Goal: Transaction & Acquisition: Obtain resource

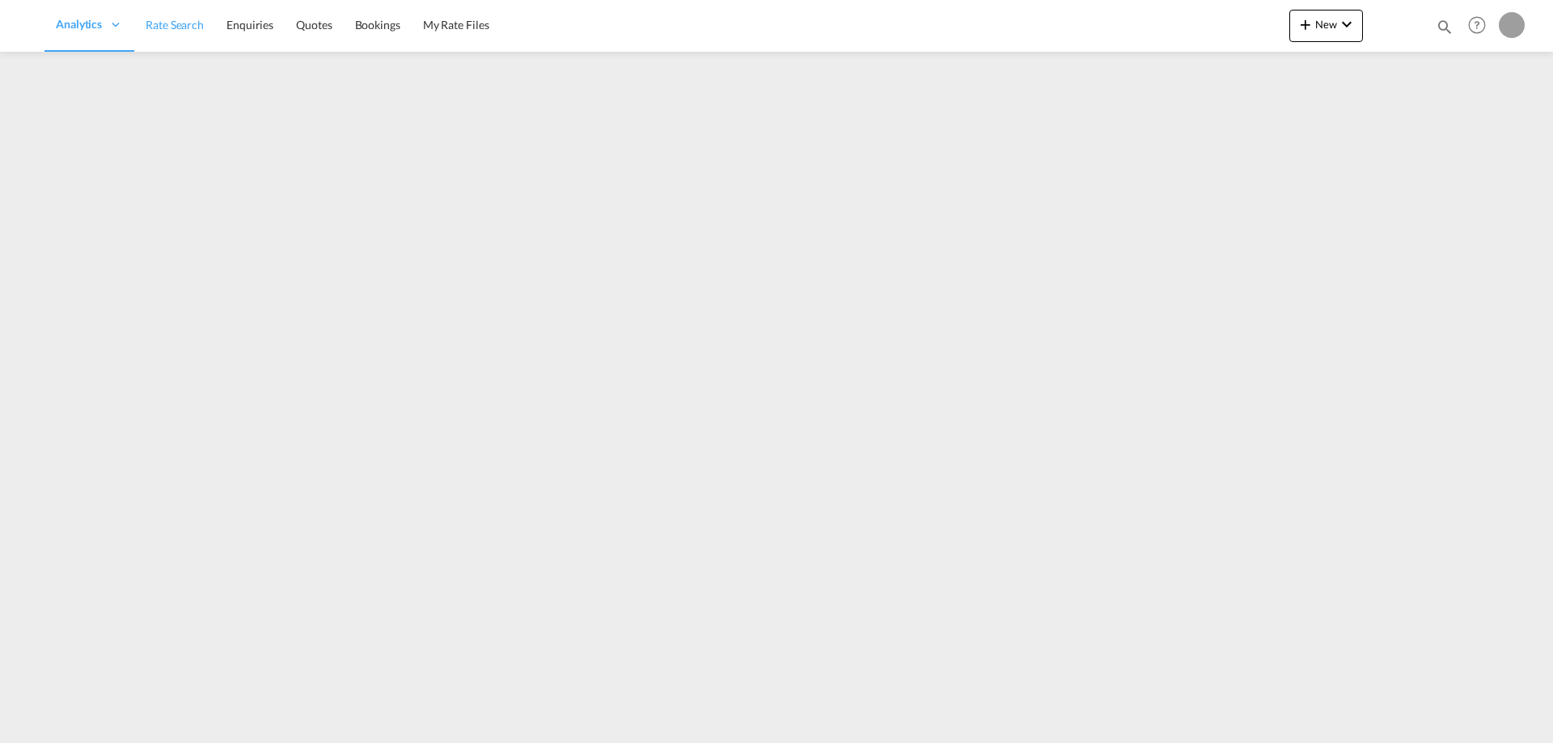
click at [176, 25] on span "Rate Search" at bounding box center [175, 25] width 58 height 14
click at [193, 27] on span "Rate Search" at bounding box center [175, 25] width 58 height 14
click at [1341, 28] on md-icon "icon-chevron-down" at bounding box center [1346, 24] width 19 height 19
click at [1062, 121] on md-backdrop at bounding box center [776, 371] width 1553 height 743
click at [165, 23] on span "Rate Search" at bounding box center [175, 25] width 58 height 14
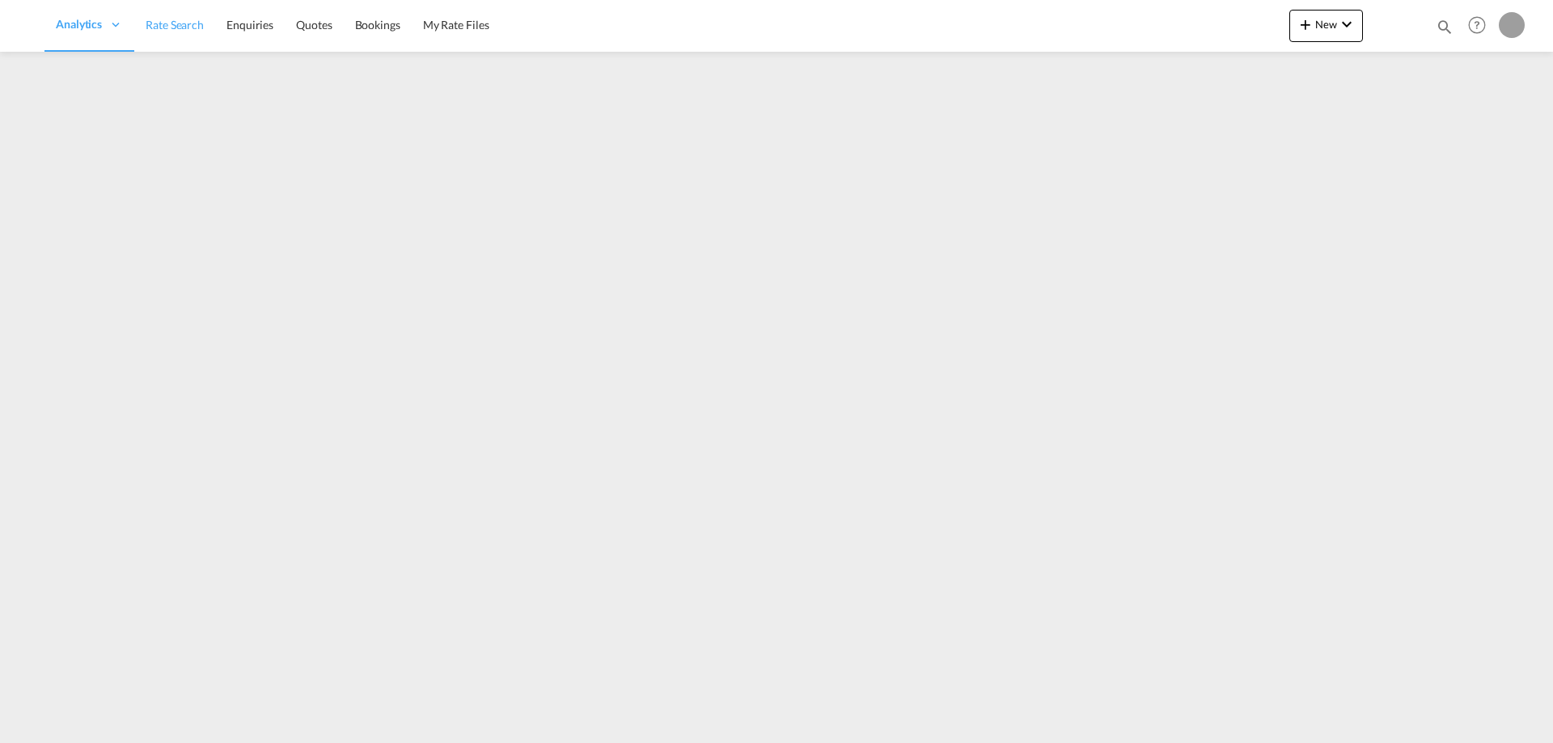
click at [180, 32] on span "Rate Search" at bounding box center [175, 25] width 58 height 14
click at [173, 23] on span "Rate Search" at bounding box center [175, 25] width 58 height 14
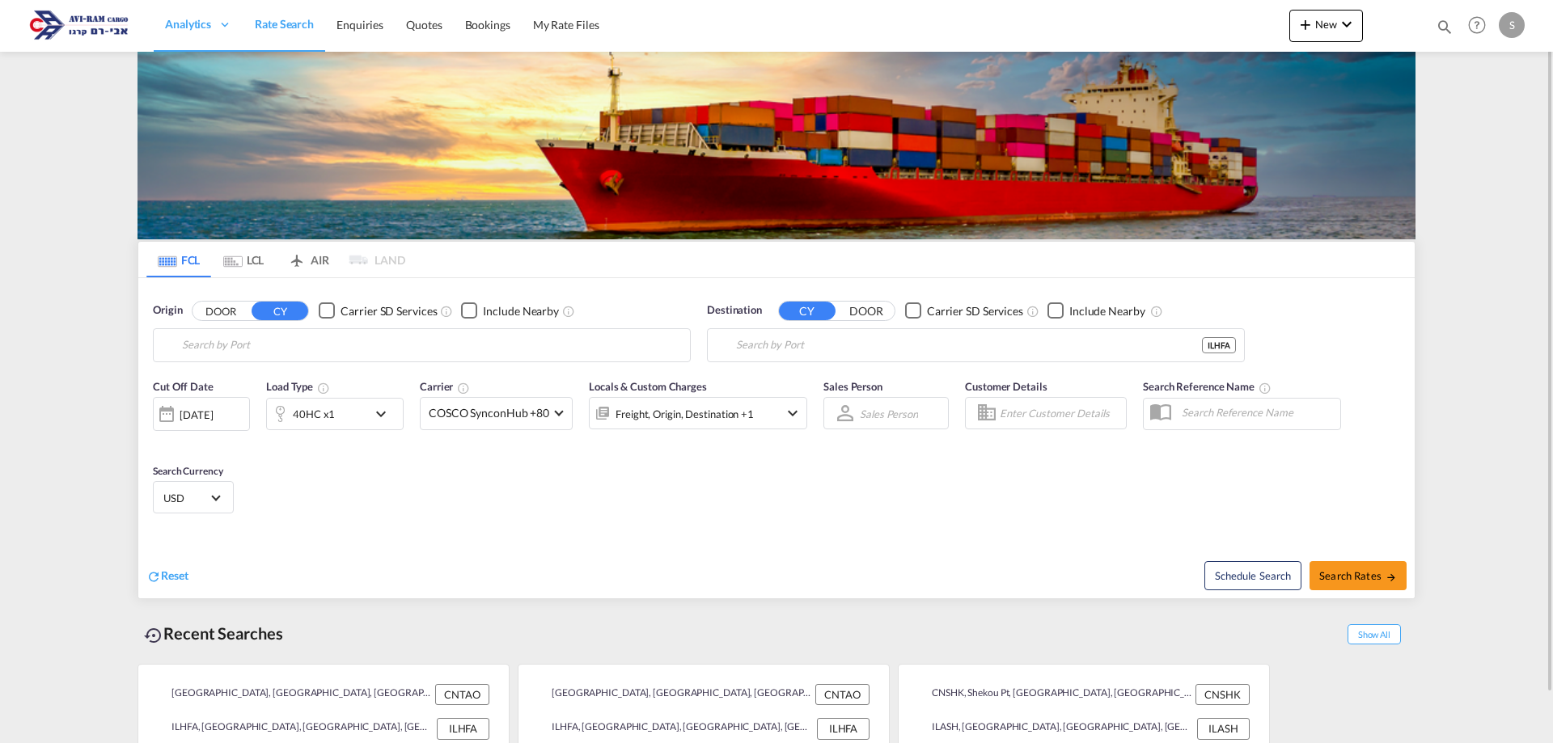
type input "Qingdao, CNTAO"
type input "Haifa, ILHFA"
click at [286, 354] on input "Qingdao, CNTAO" at bounding box center [432, 345] width 500 height 24
type input "מ"
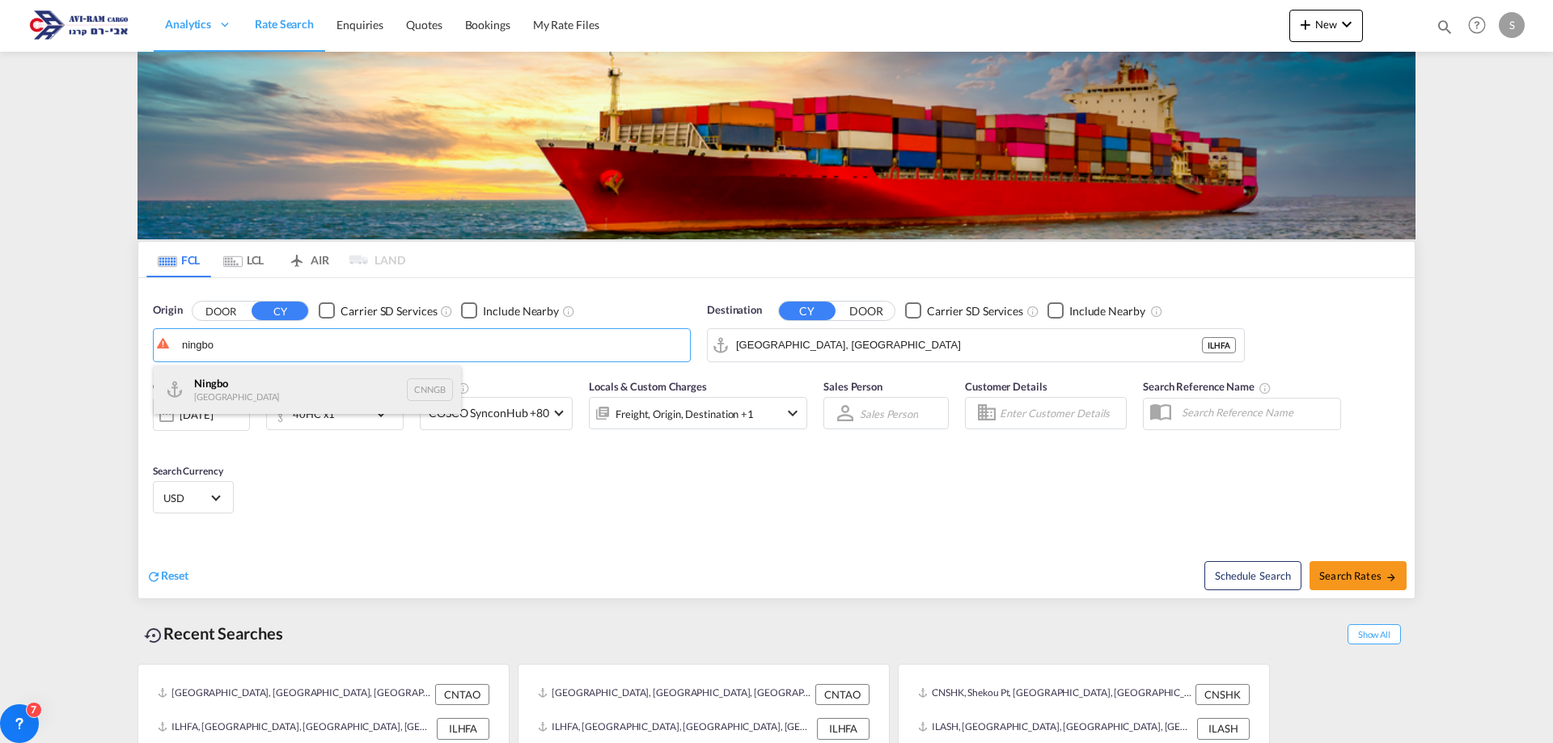
click at [271, 393] on div "Ningbo China CNNGB" at bounding box center [307, 390] width 307 height 49
type input "Ningbo, CNNGB"
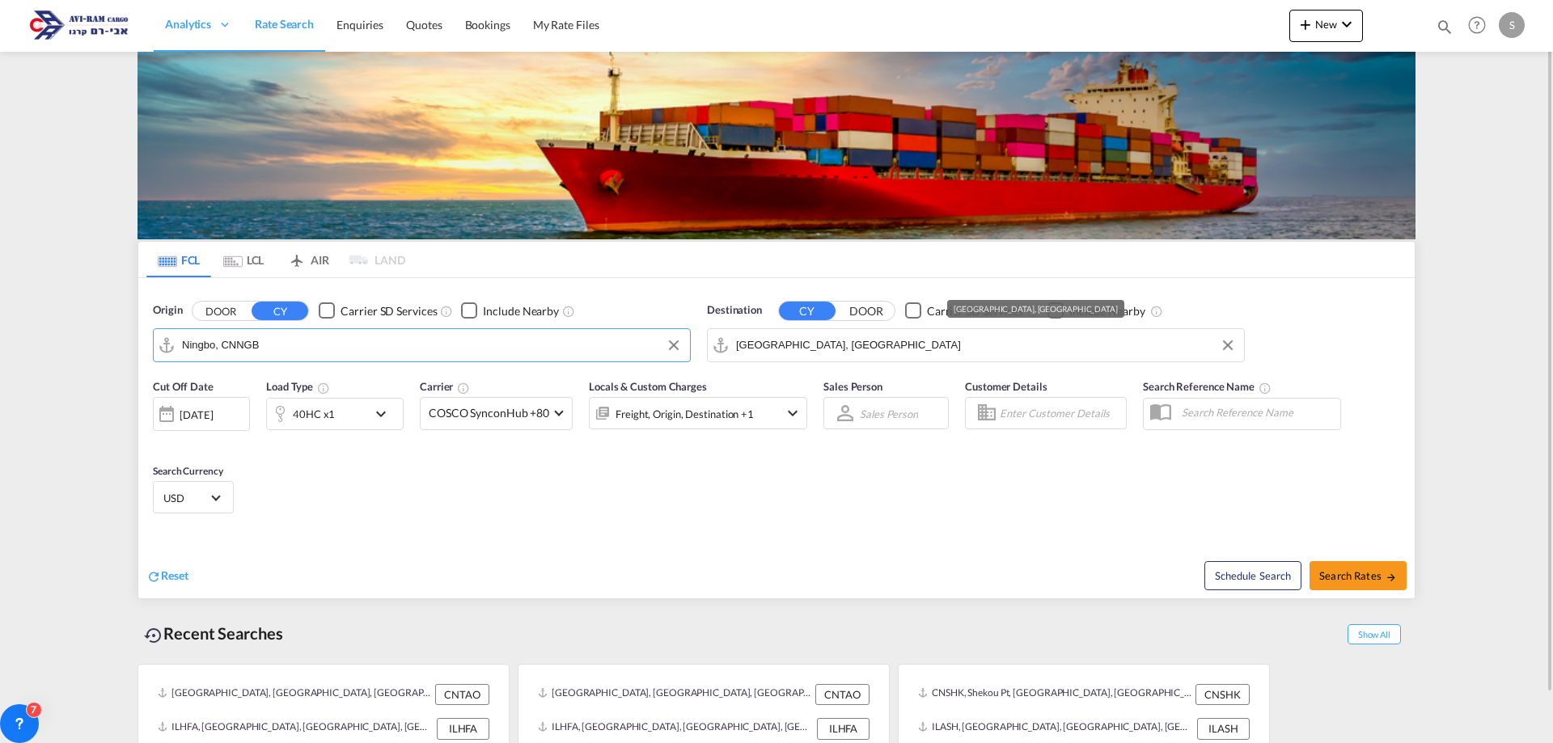
click at [785, 349] on input "Haifa, ILHFA" at bounding box center [986, 345] width 500 height 24
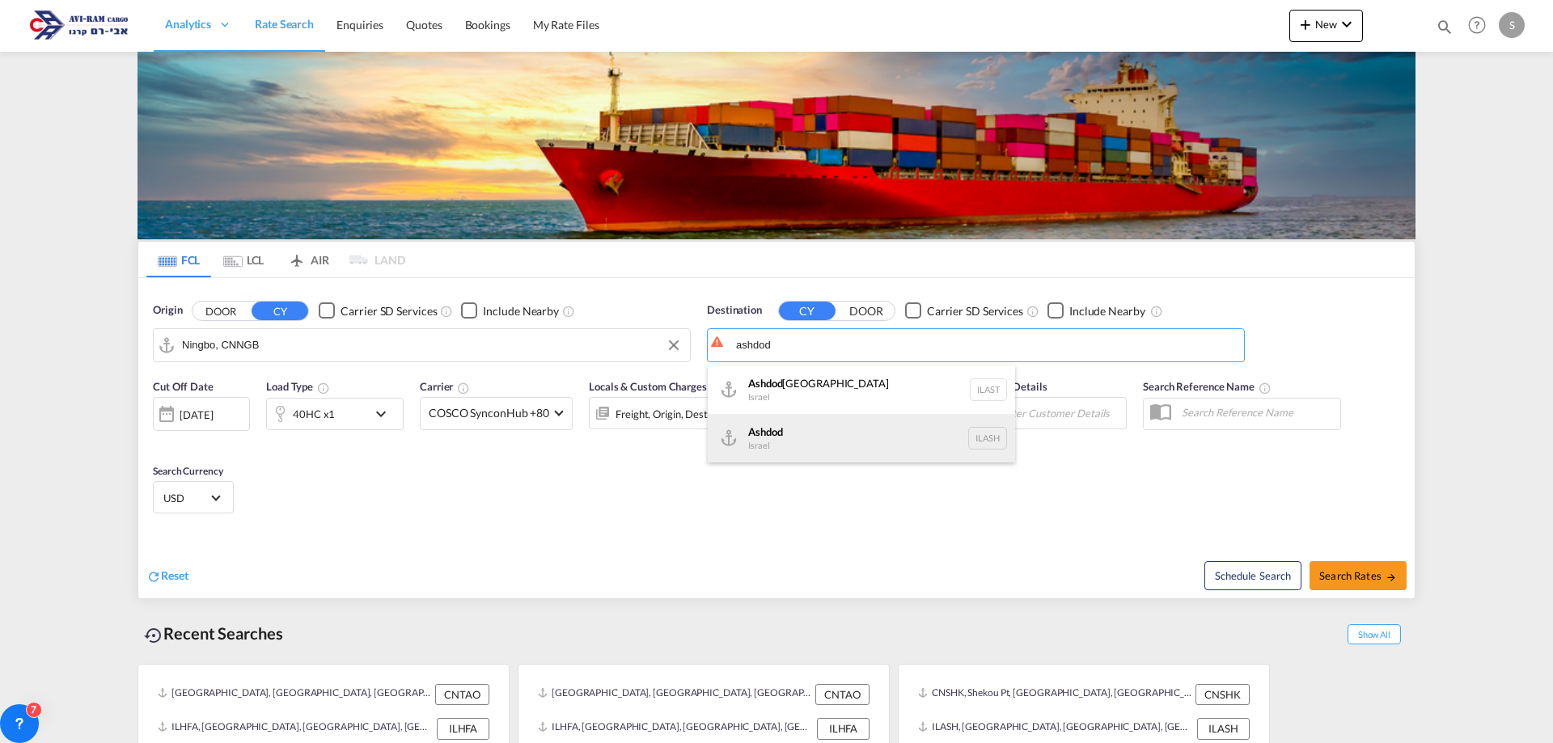
click at [831, 438] on div "Ashdod Israel ILASH" at bounding box center [861, 438] width 307 height 49
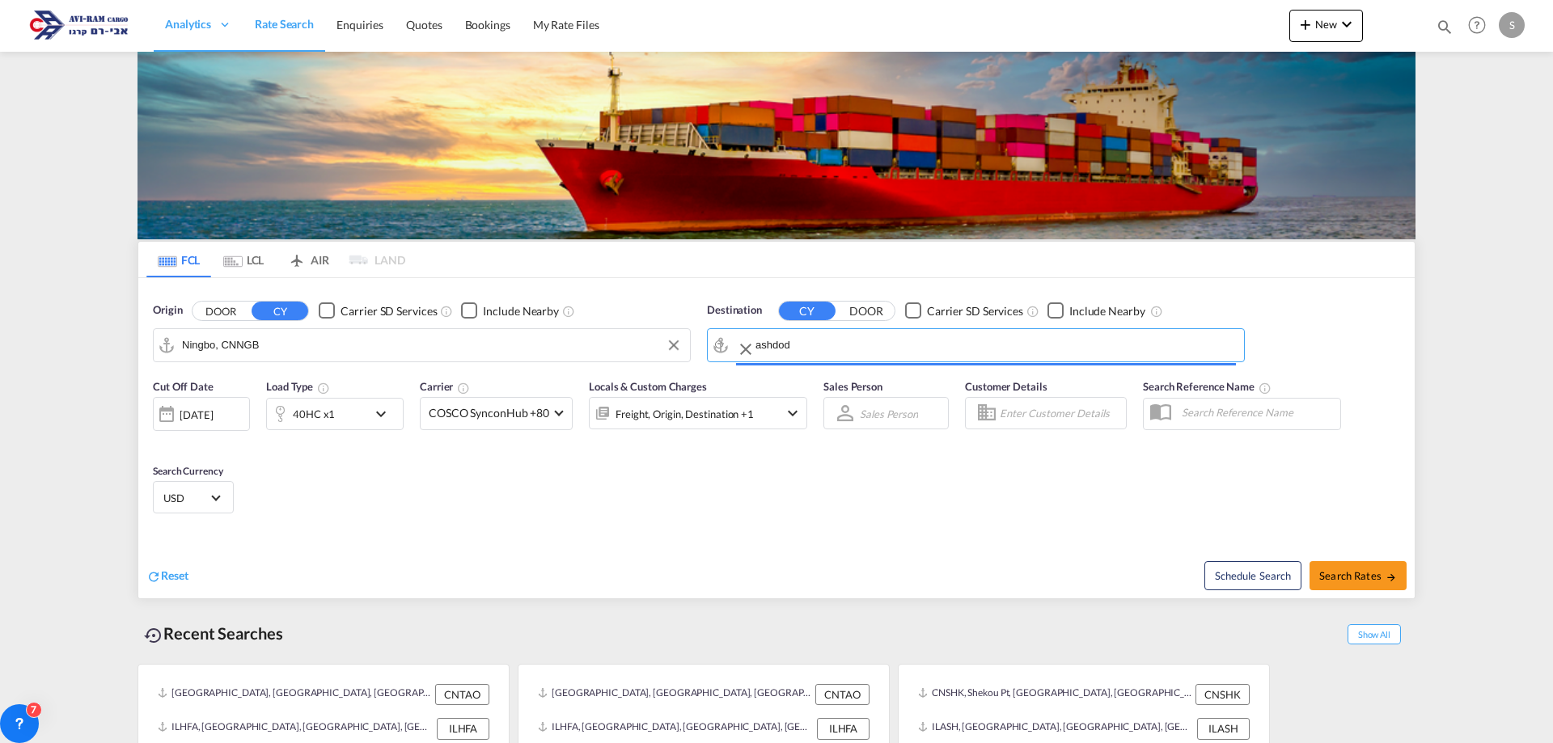
type input "Ashdod, ILASH"
click at [1327, 575] on span "Search Rates" at bounding box center [1358, 575] width 78 height 13
type input "CNNGB to ILASH / 11 Aug 2025"
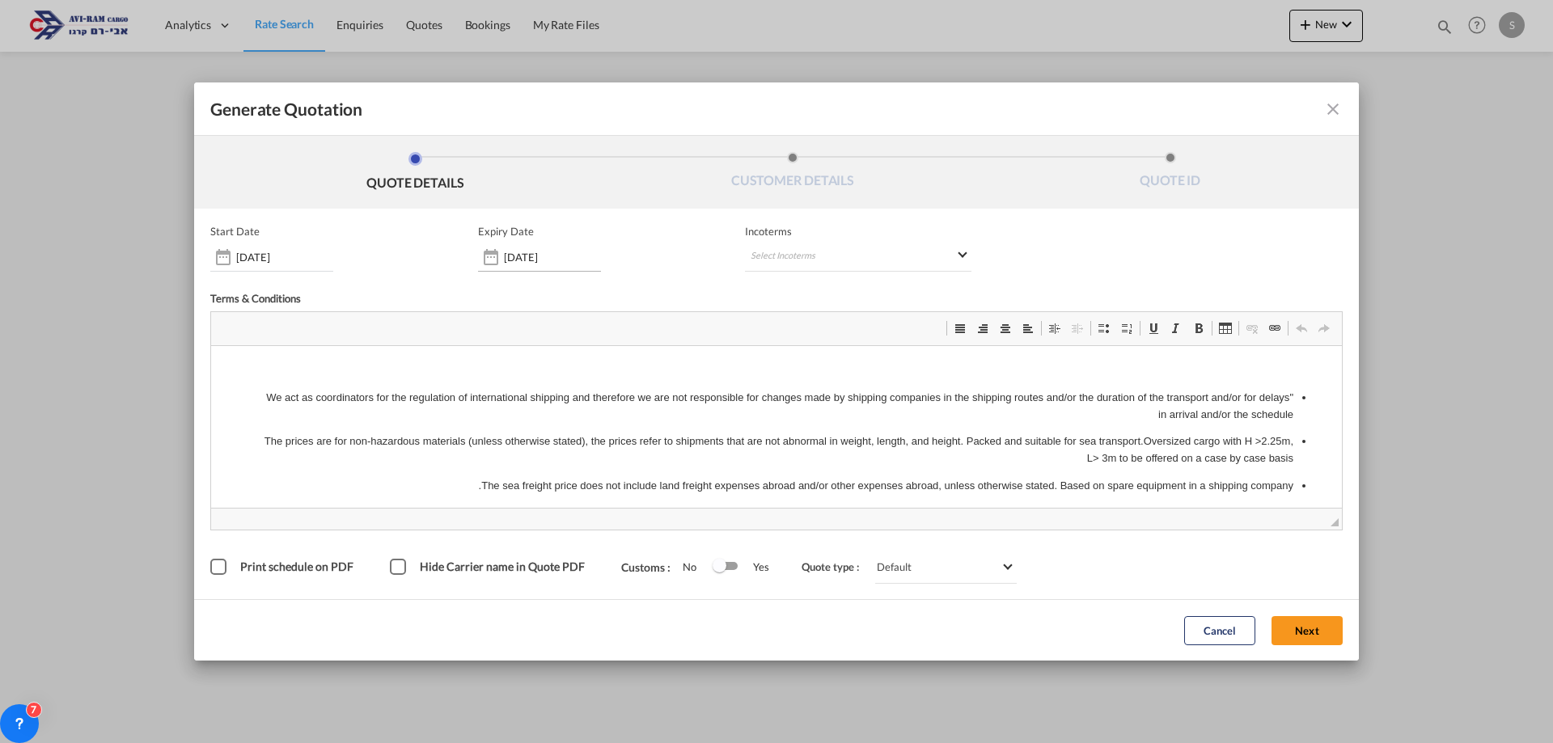
click at [532, 260] on input "14 Aug 2025" at bounding box center [552, 257] width 97 height 13
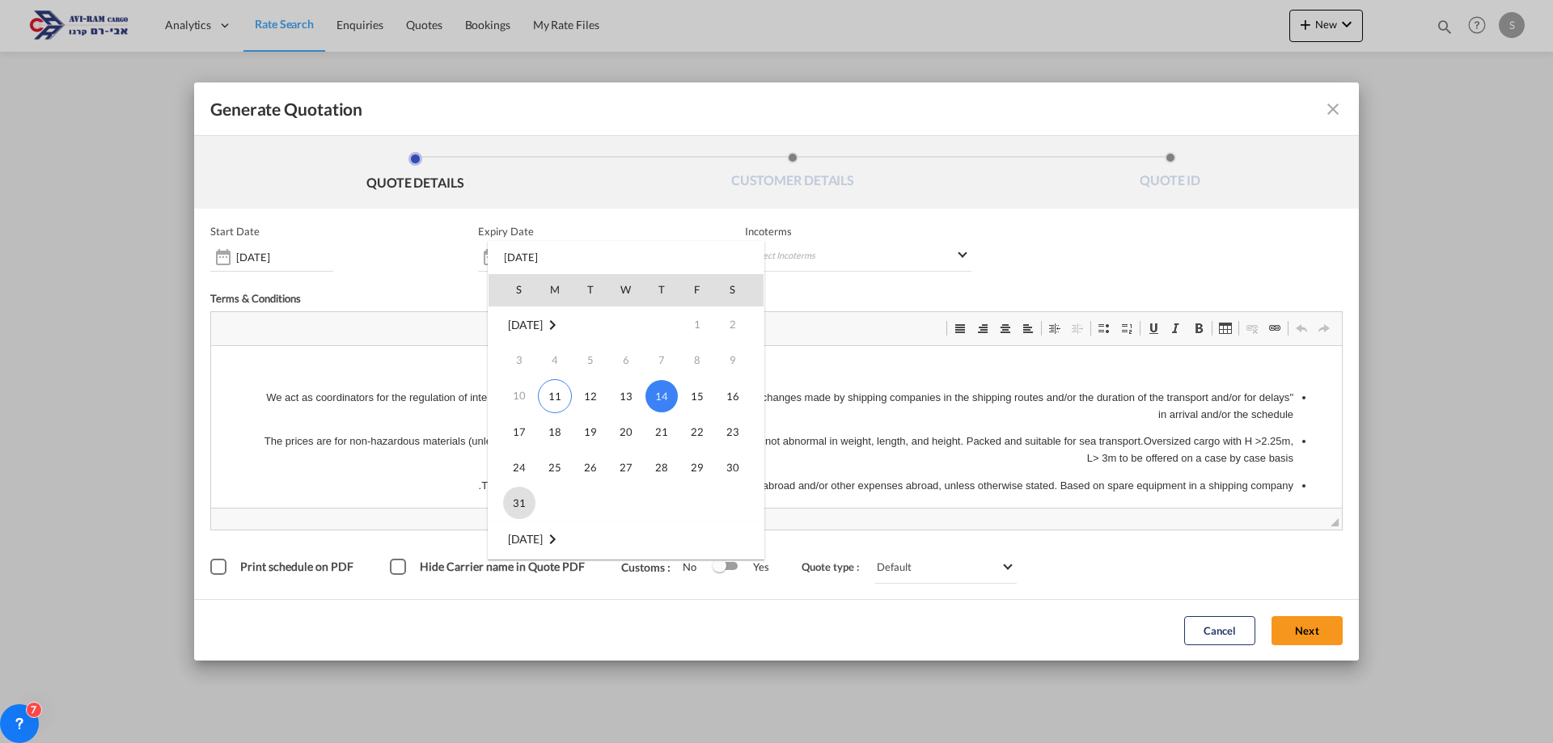
click at [519, 502] on span "31" at bounding box center [519, 503] width 32 height 32
type input "[DATE]"
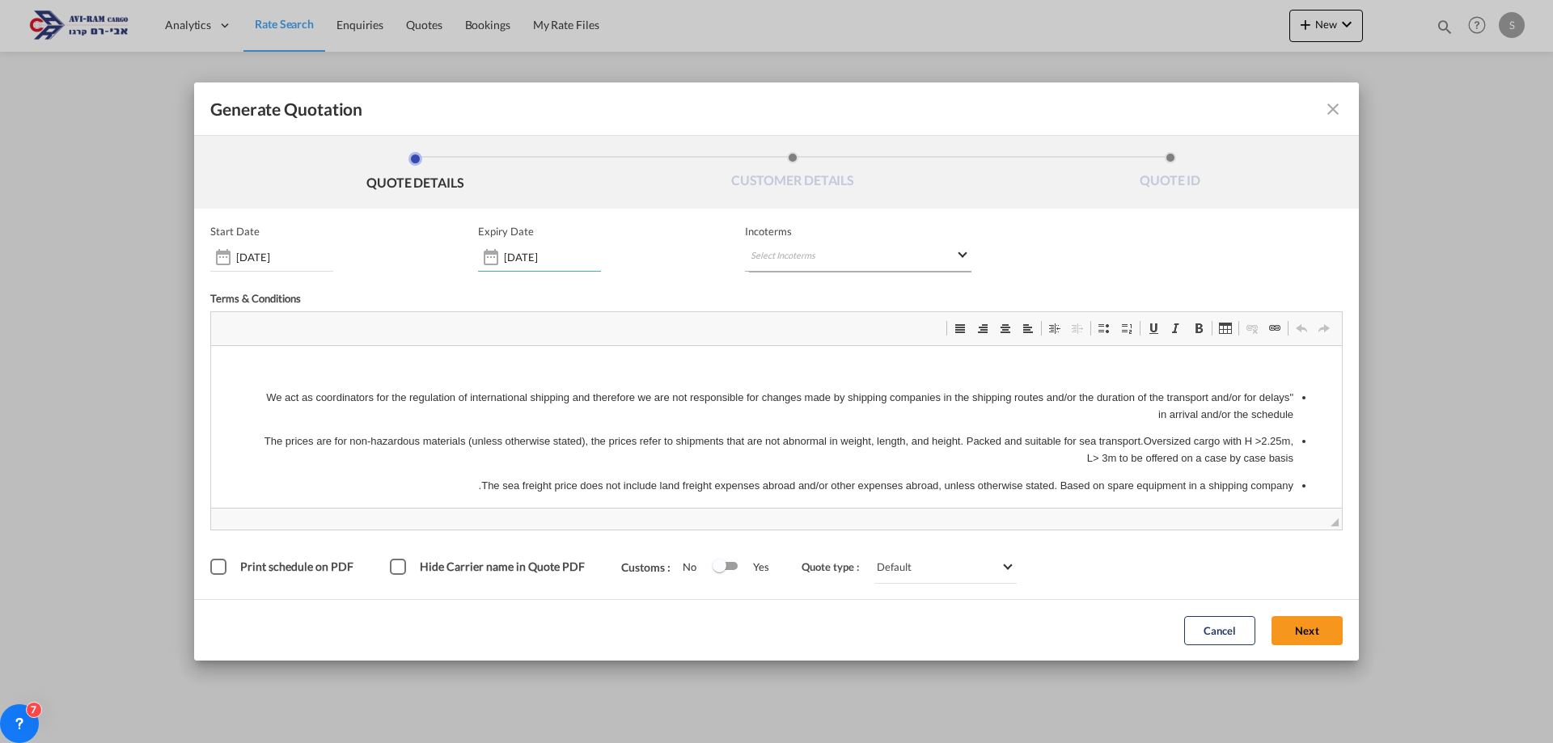
click at [763, 253] on md-select "Select Incoterms DAP - export Delivered at Place FAS - import Free Alongside Sh…" at bounding box center [858, 257] width 226 height 29
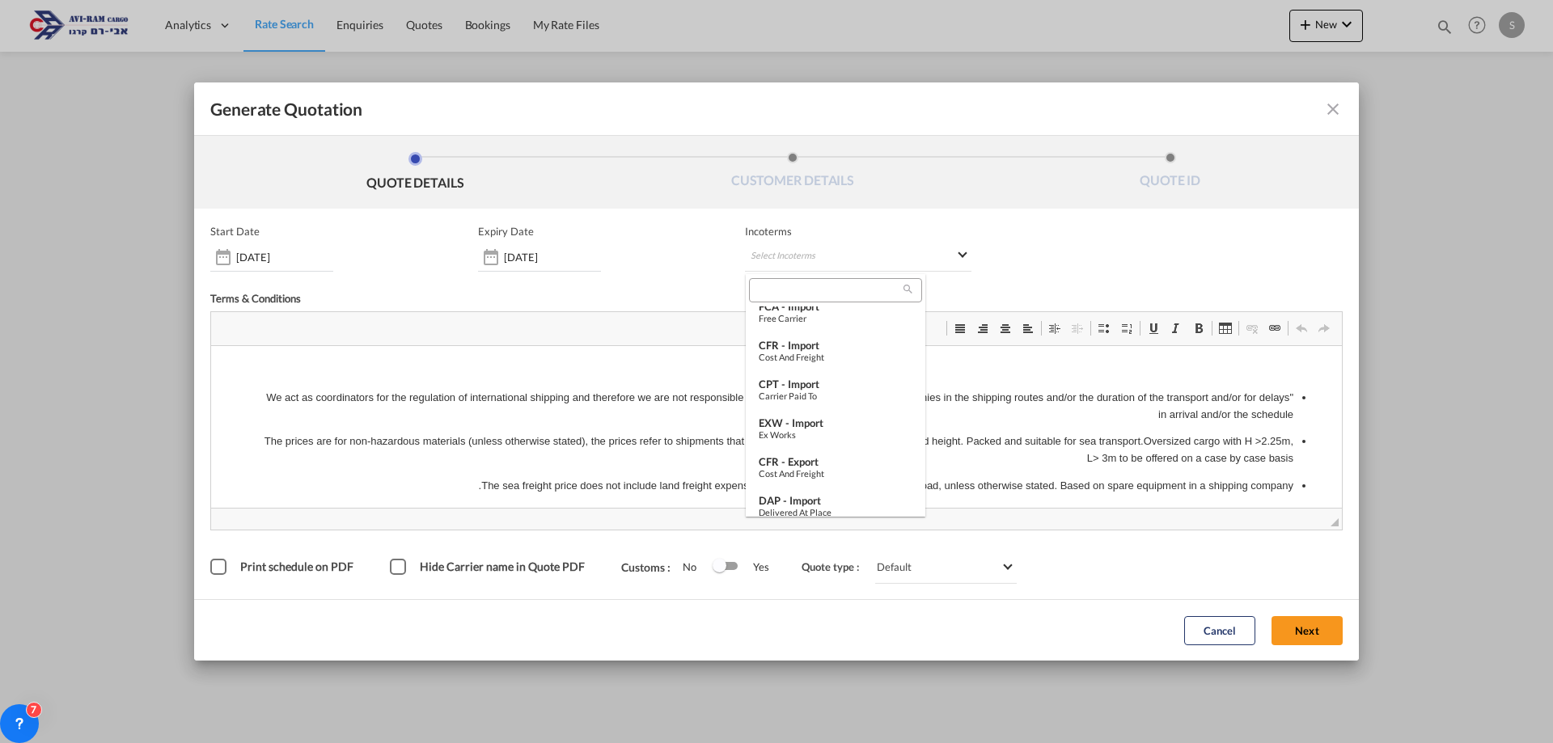
scroll to position [566, 0]
click at [831, 449] on div "FOB - import" at bounding box center [836, 452] width 154 height 13
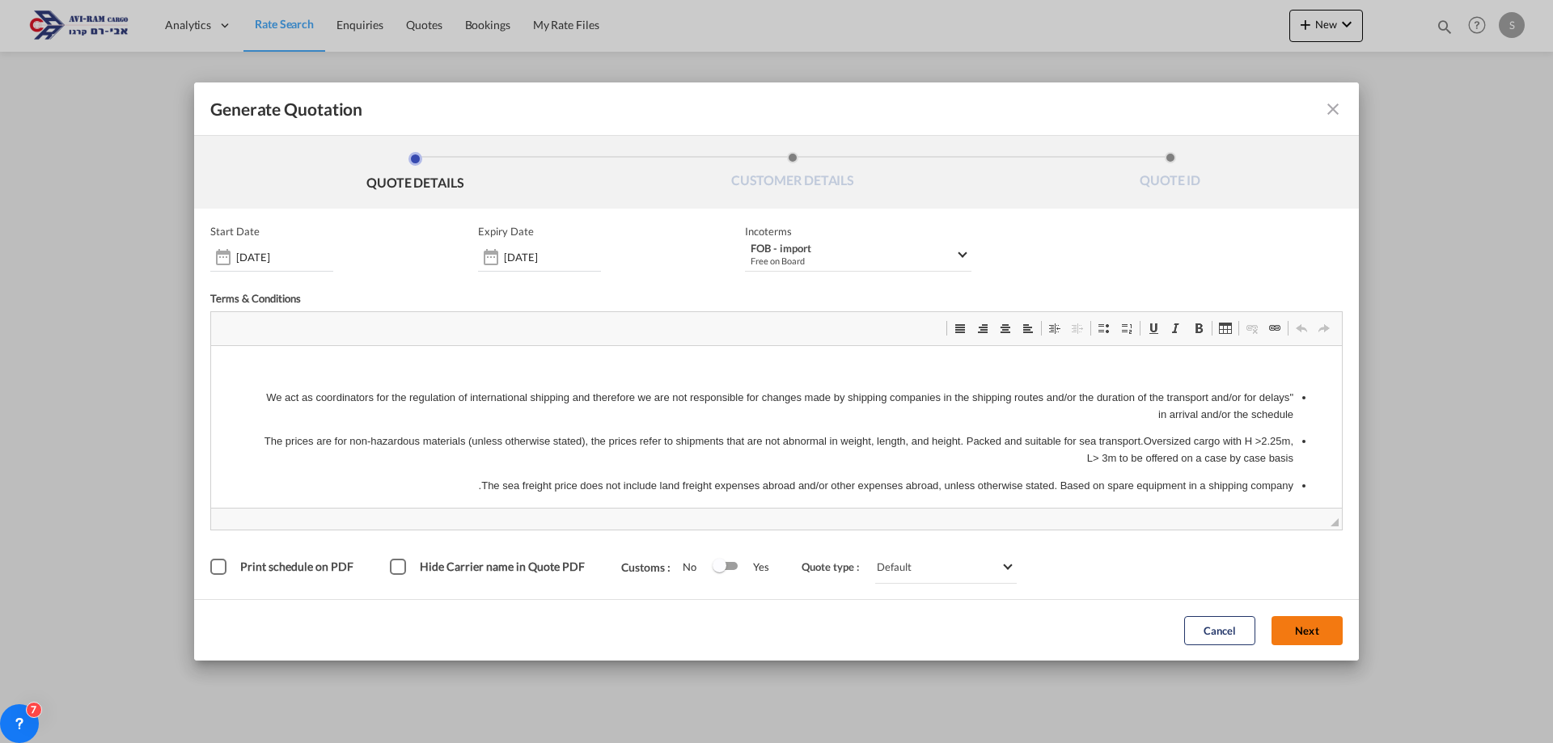
click at [1319, 631] on button "Next" at bounding box center [1307, 630] width 71 height 29
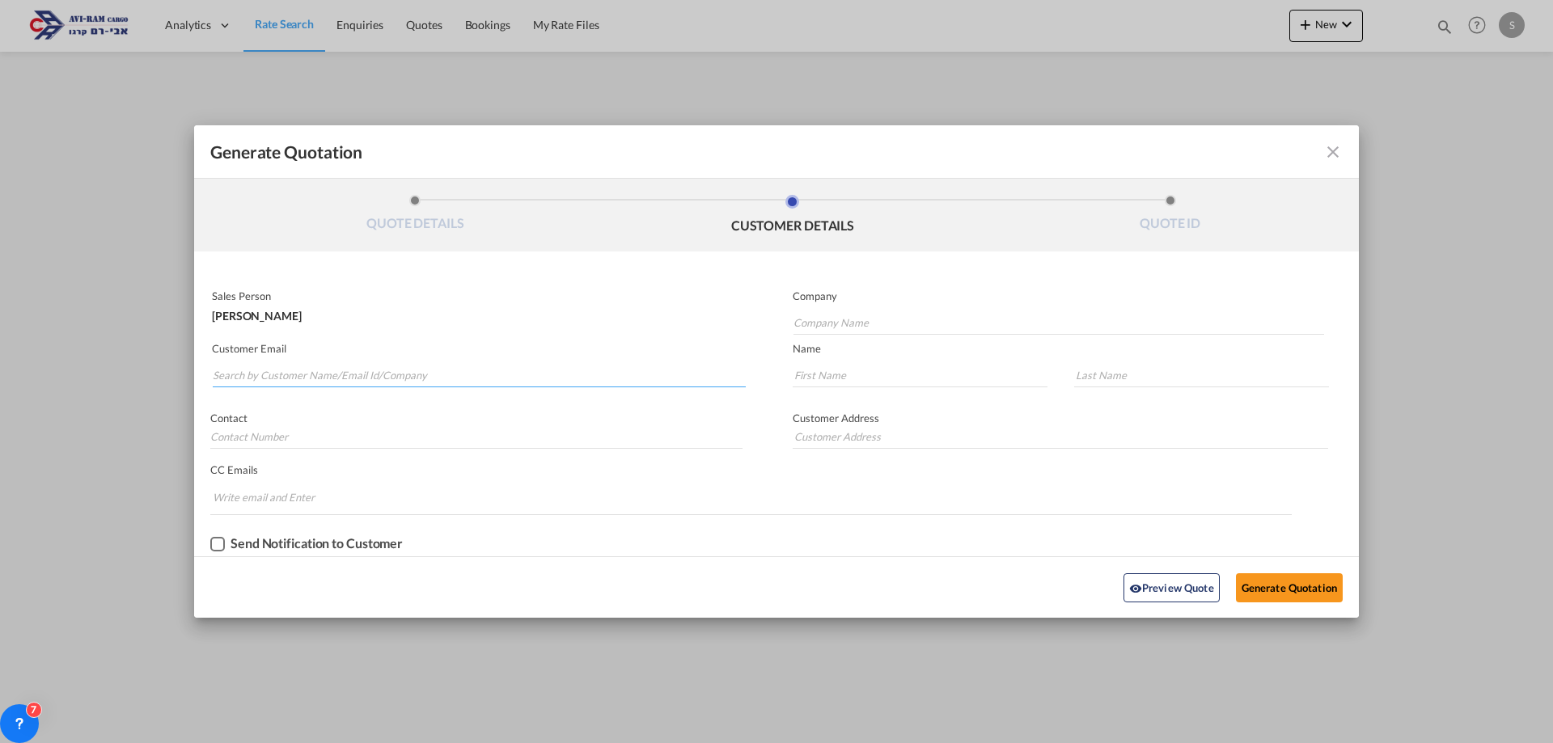
click at [356, 379] on input "Search by Customer Name/Email Id/Company" at bounding box center [479, 375] width 533 height 24
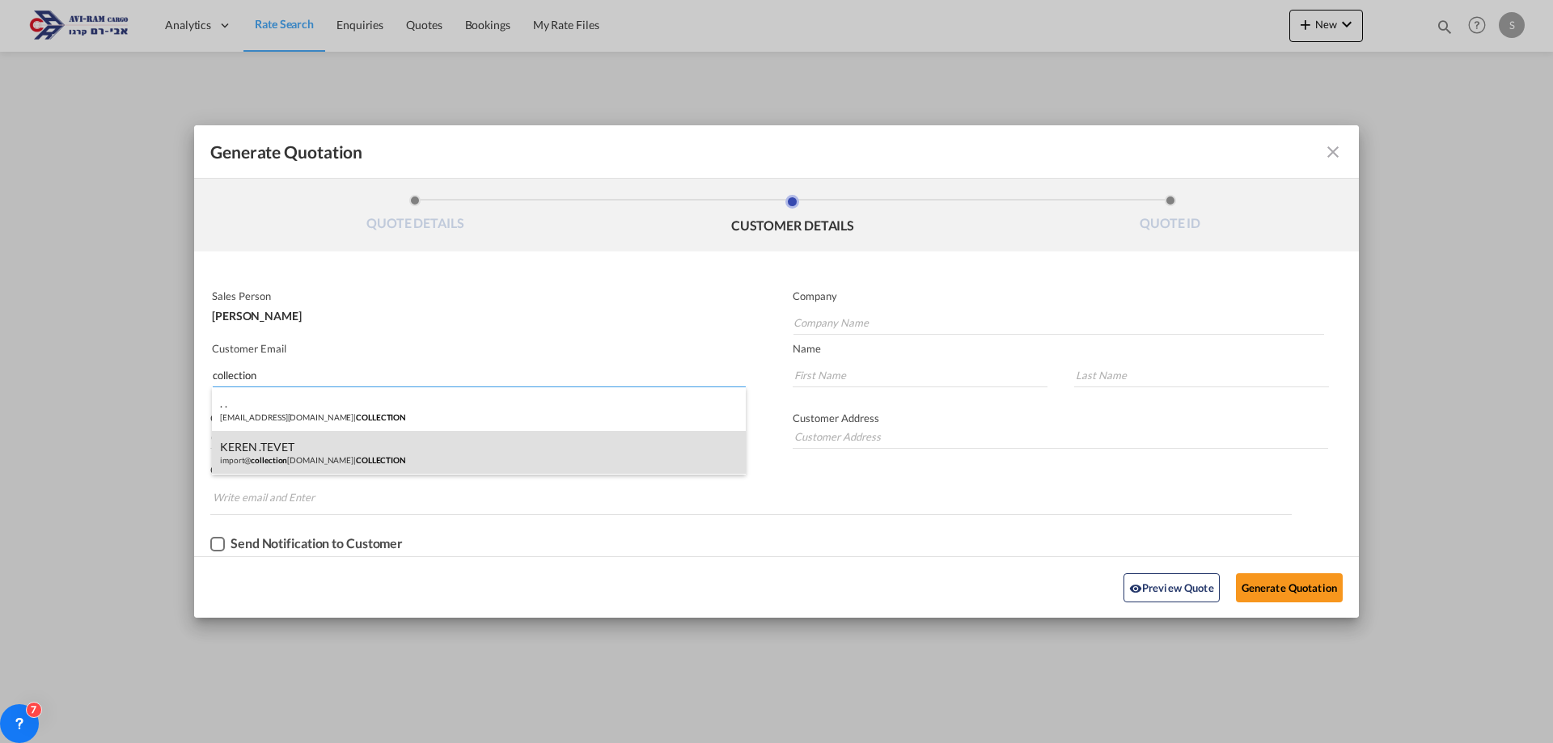
type input "collection"
click at [379, 455] on div "KEREN .TEVET import@ collection design.co.il | COLLECTION" at bounding box center [479, 453] width 534 height 44
type input "COLLECTION"
type input "import@collectiondesign.co.il"
type input "KEREN"
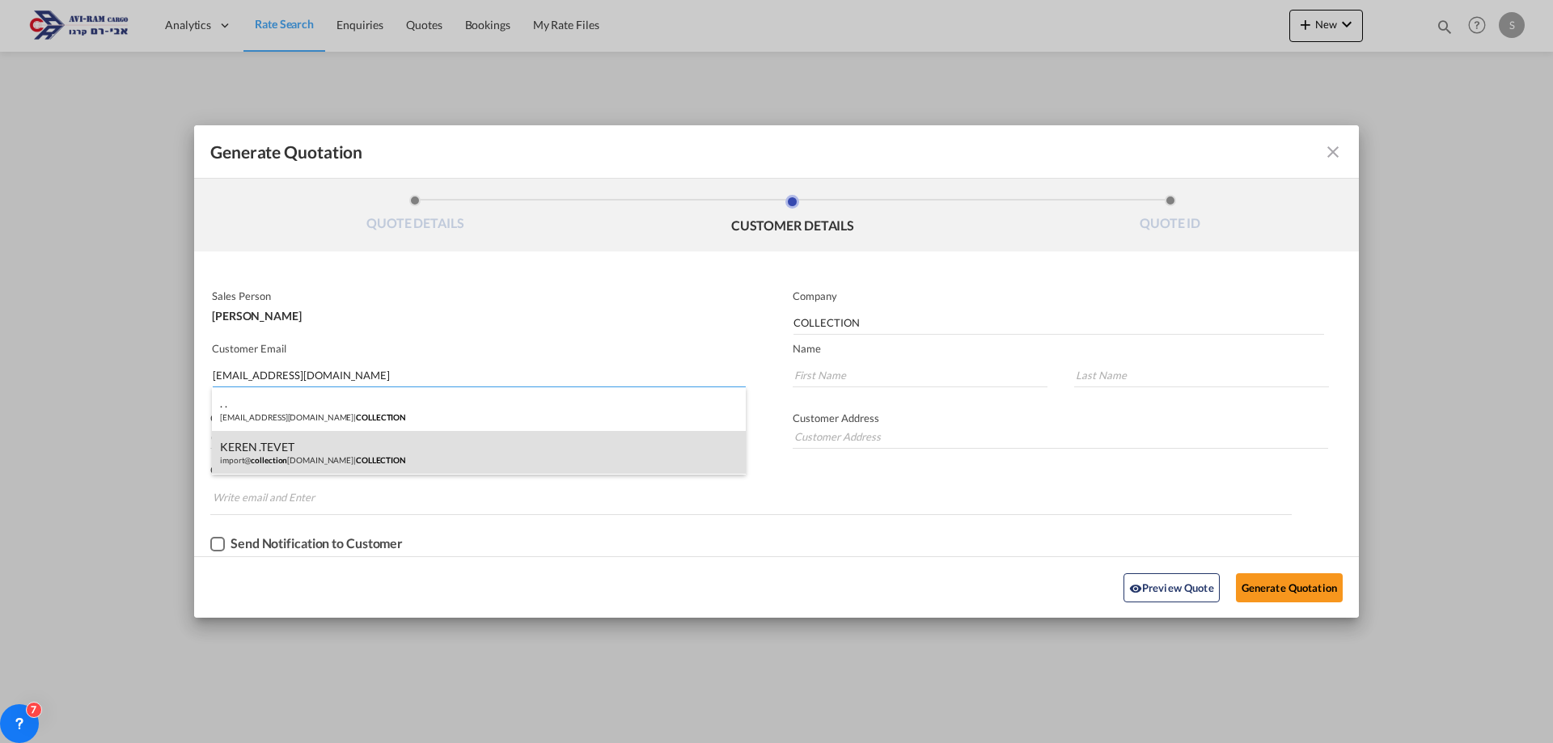
type input ".TEVET"
type input "."
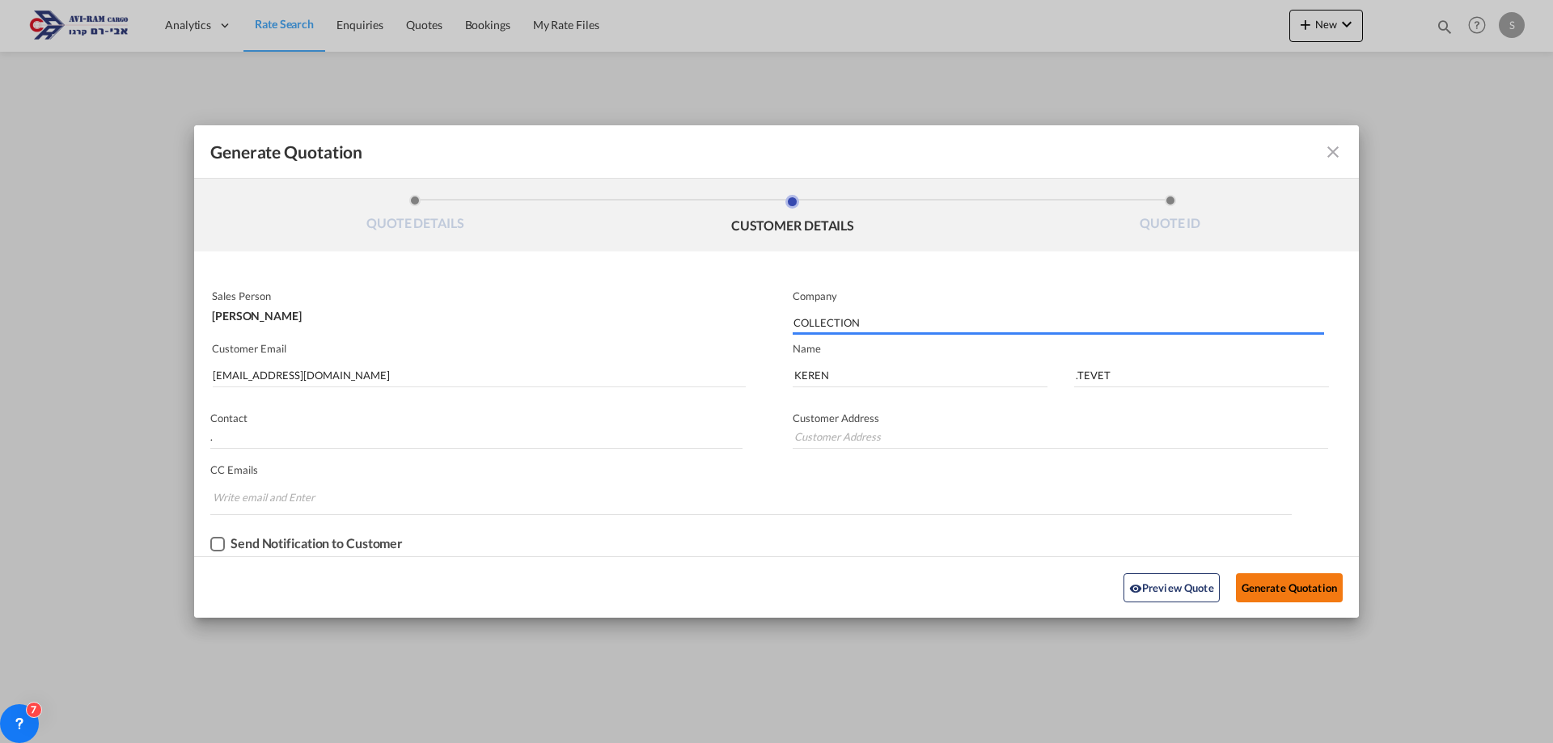
click at [1308, 595] on button "Generate Quotation" at bounding box center [1289, 588] width 107 height 29
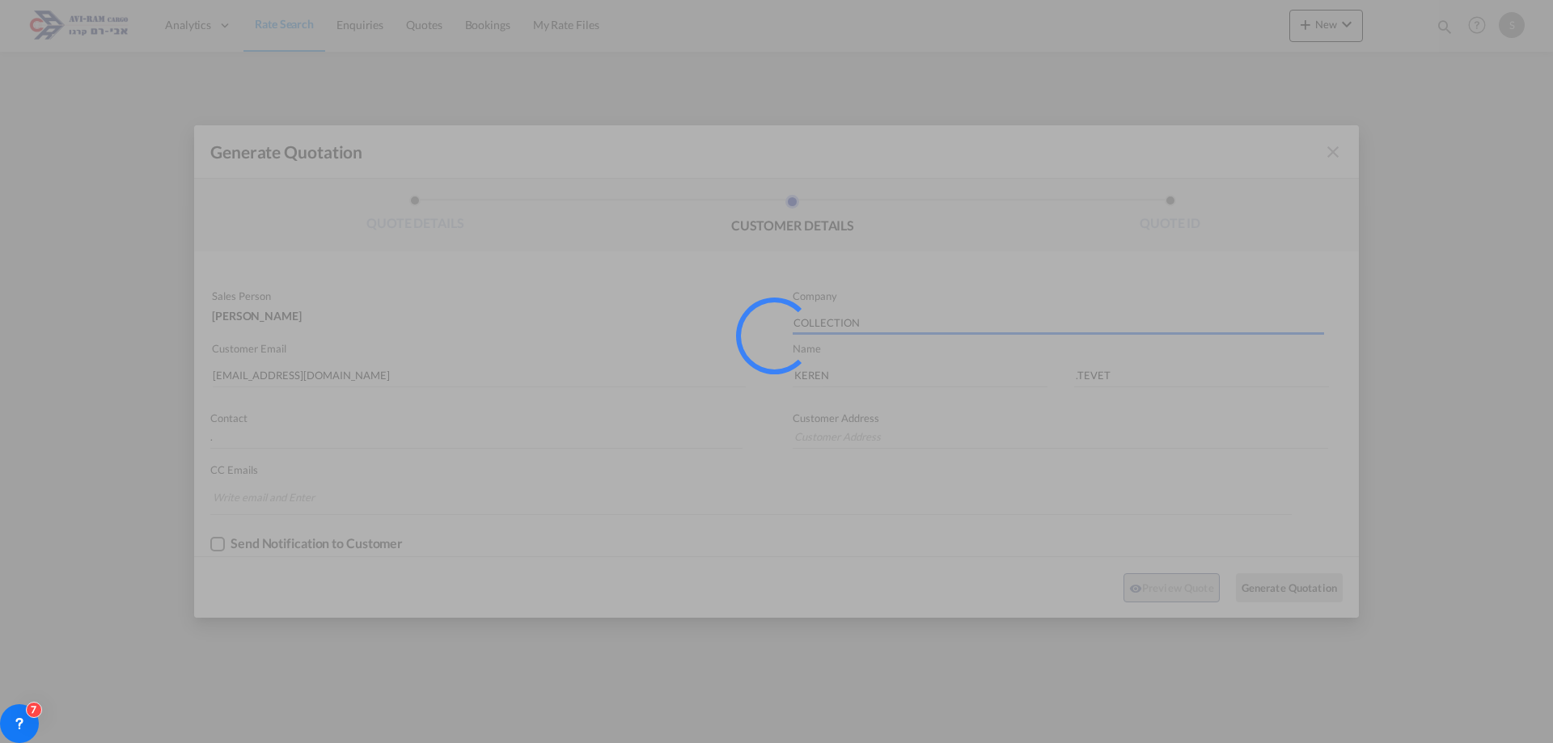
type input "."
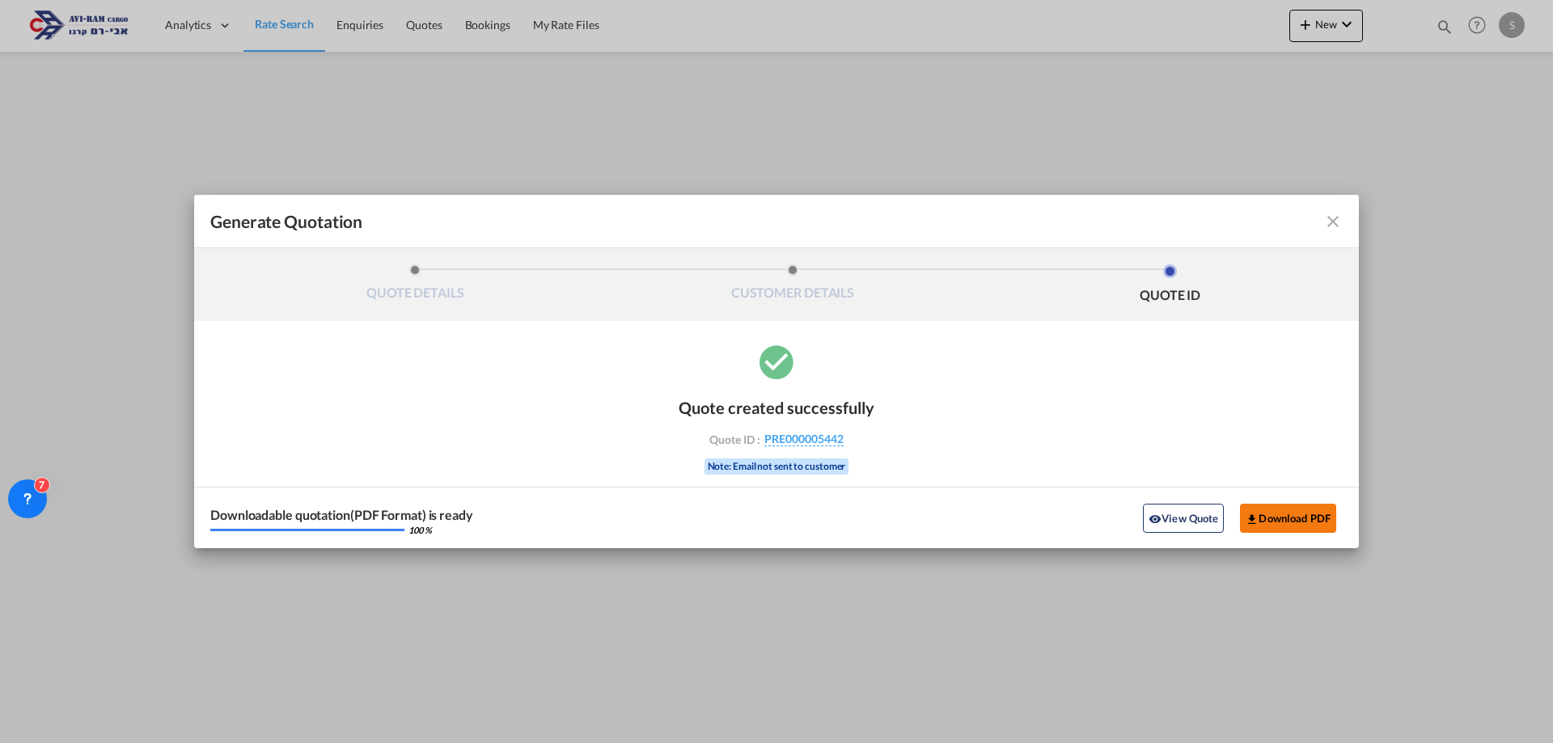
click at [1260, 517] on button "Download PDF" at bounding box center [1288, 518] width 96 height 29
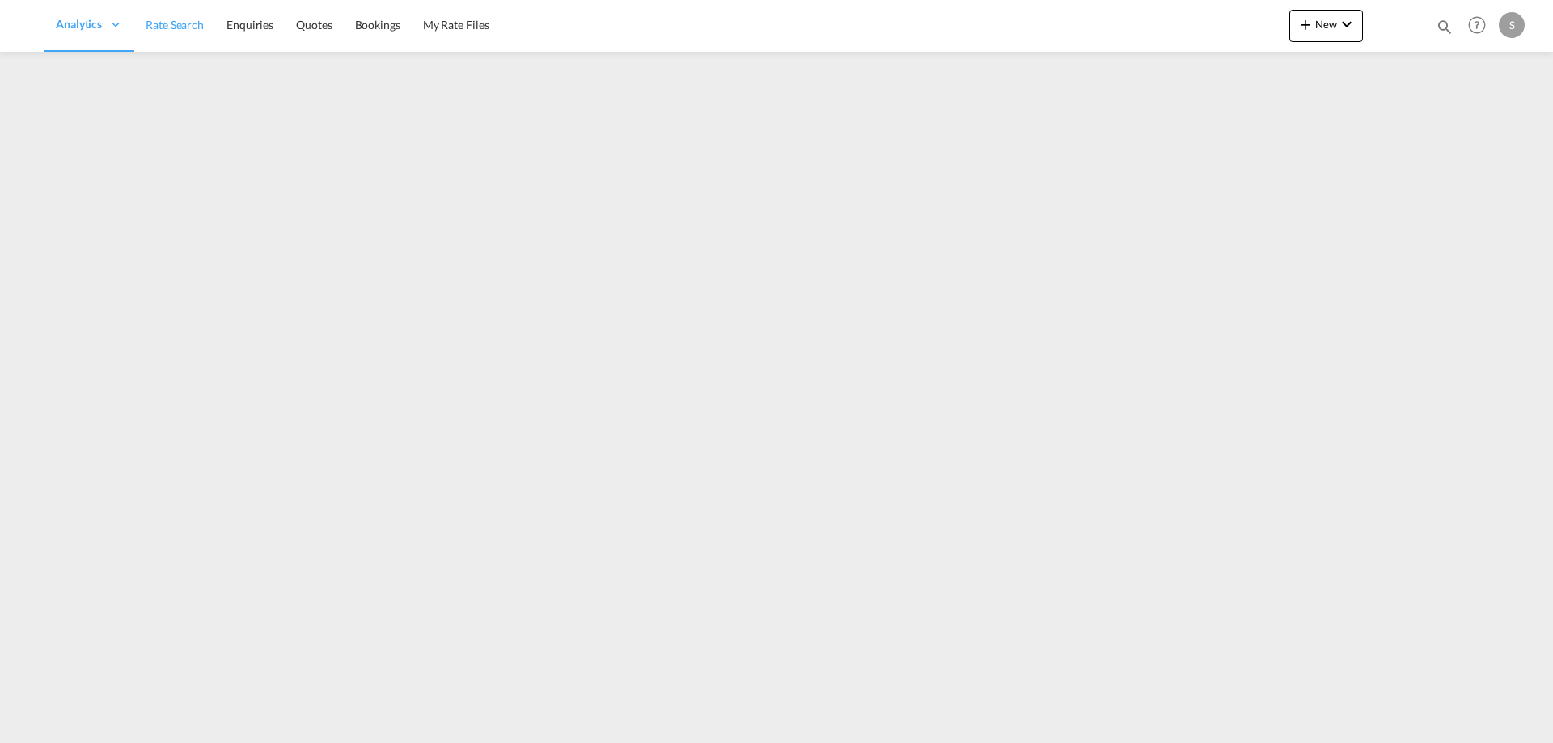
click at [195, 22] on span "Rate Search" at bounding box center [175, 25] width 58 height 14
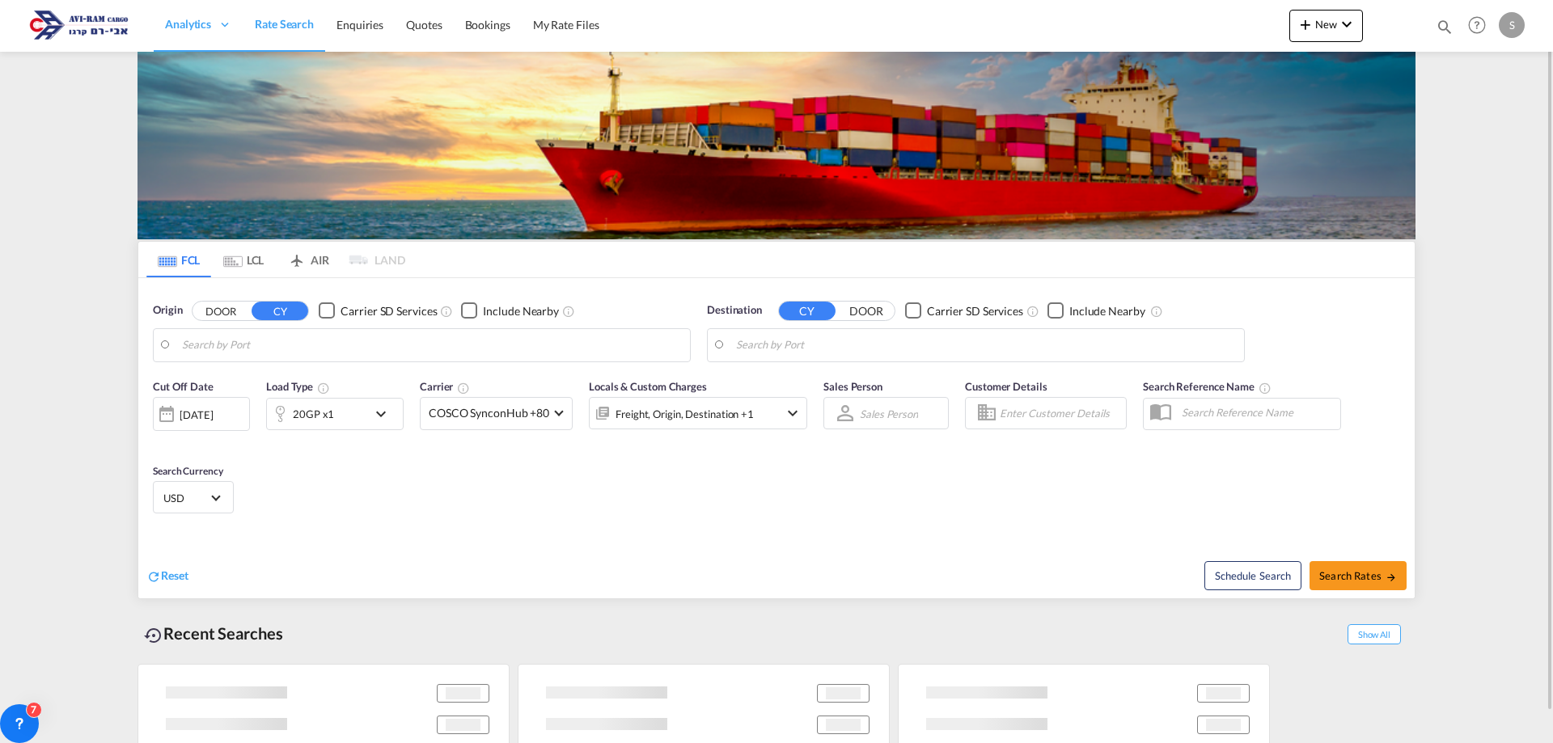
type input "Ningbo, CNNGB"
type input "Ashdod, ILASH"
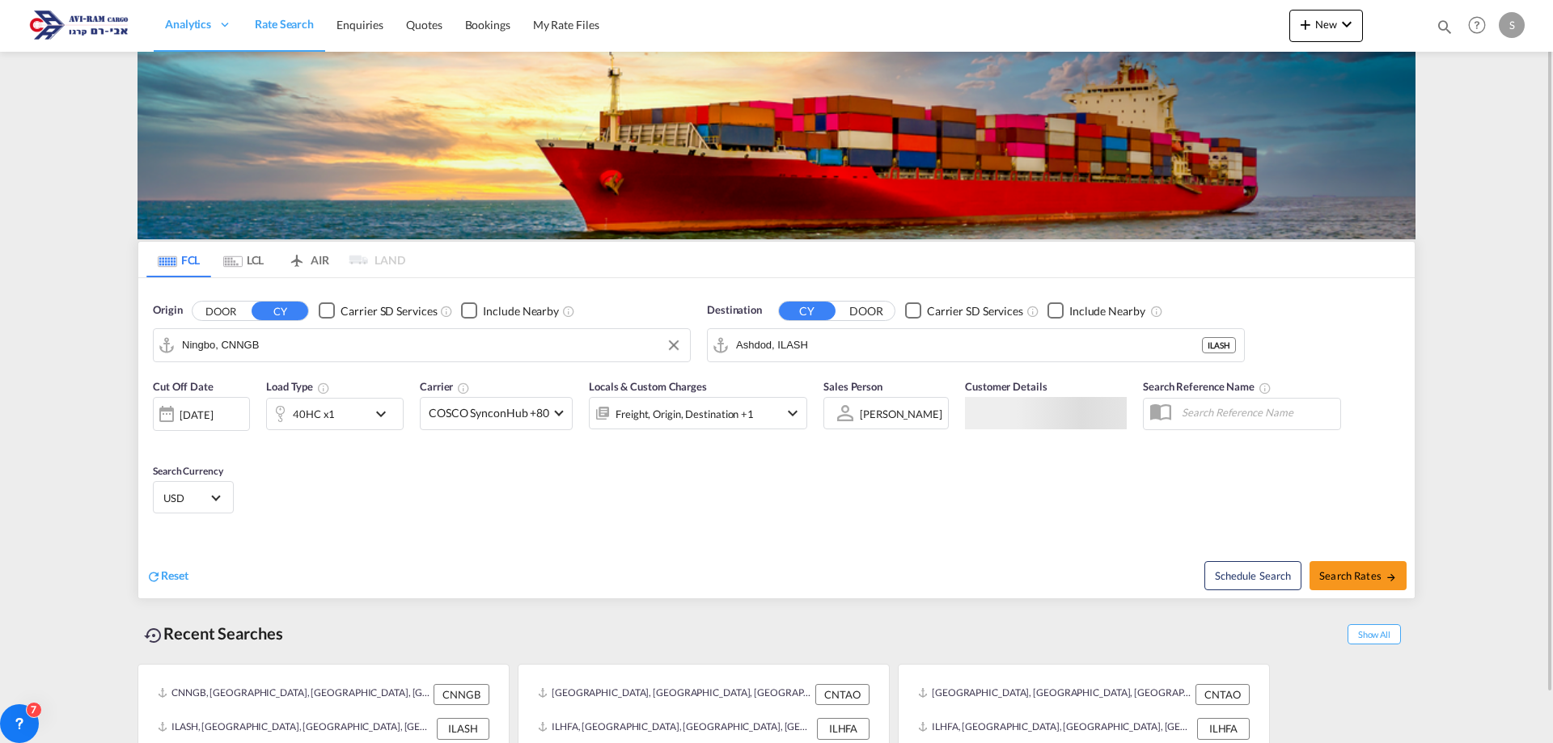
click at [311, 345] on input "Ningbo, CNNGB" at bounding box center [432, 345] width 500 height 24
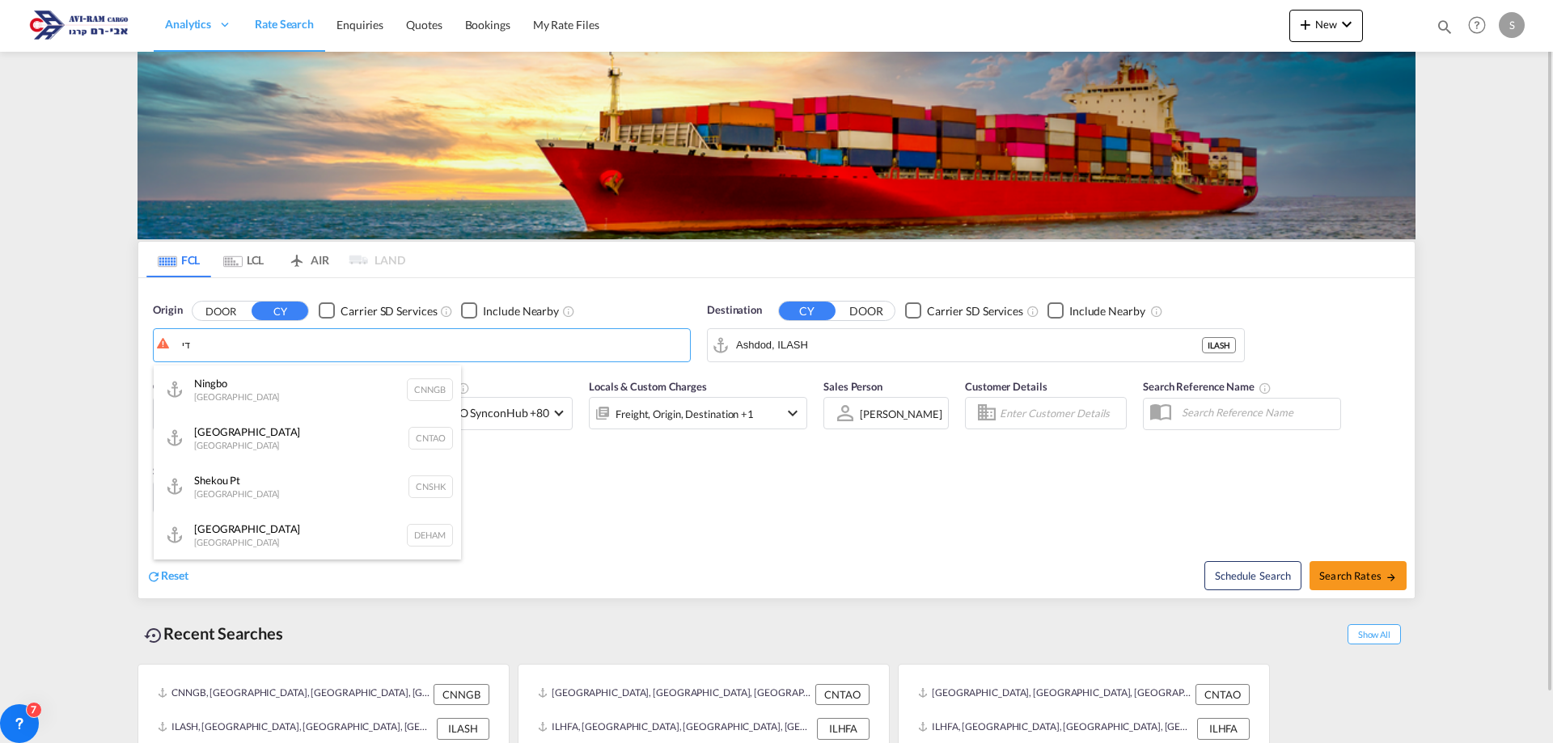
type input "ד"
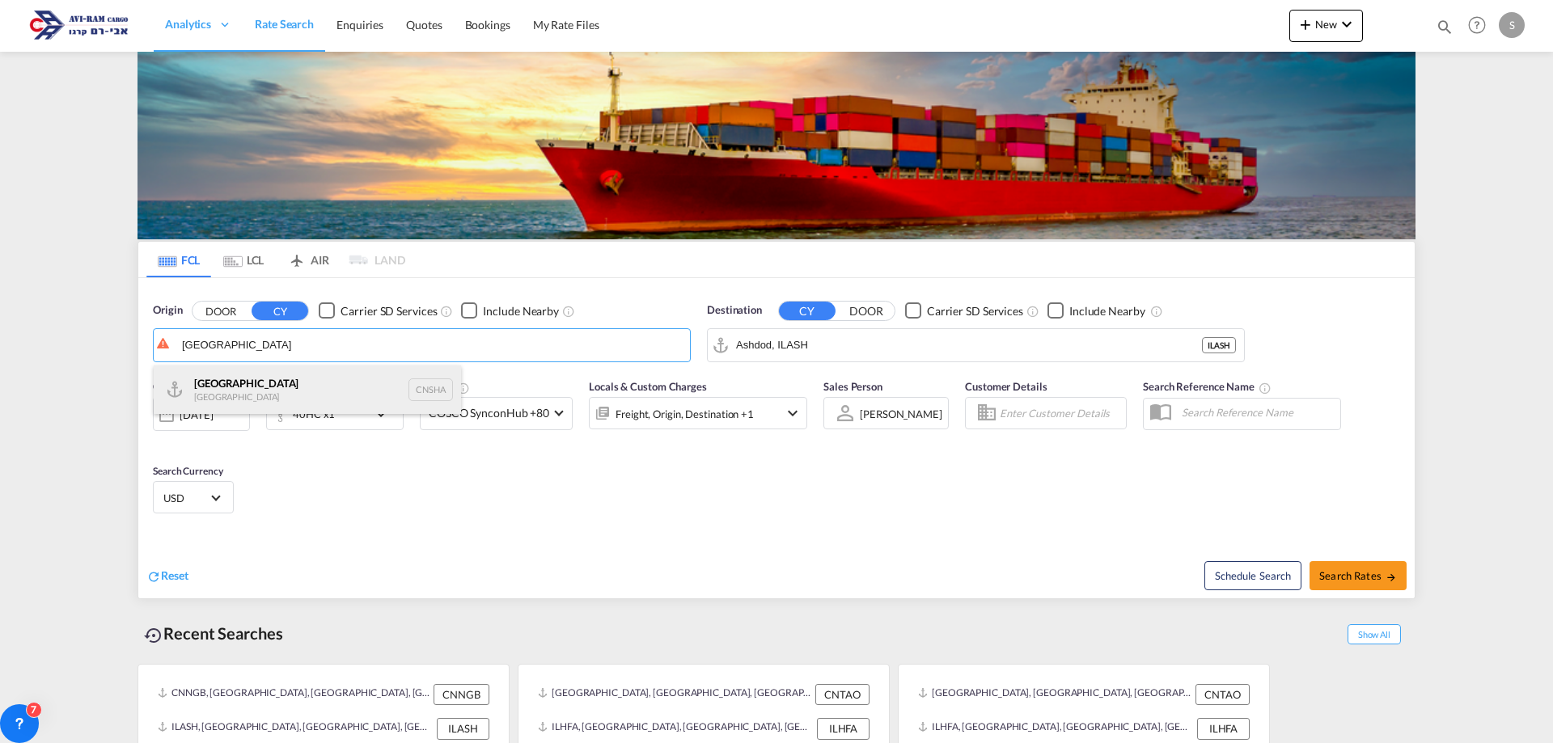
click at [297, 378] on div "Shanghai China CNSHA" at bounding box center [307, 390] width 307 height 49
type input "[GEOGRAPHIC_DATA], [GEOGRAPHIC_DATA]"
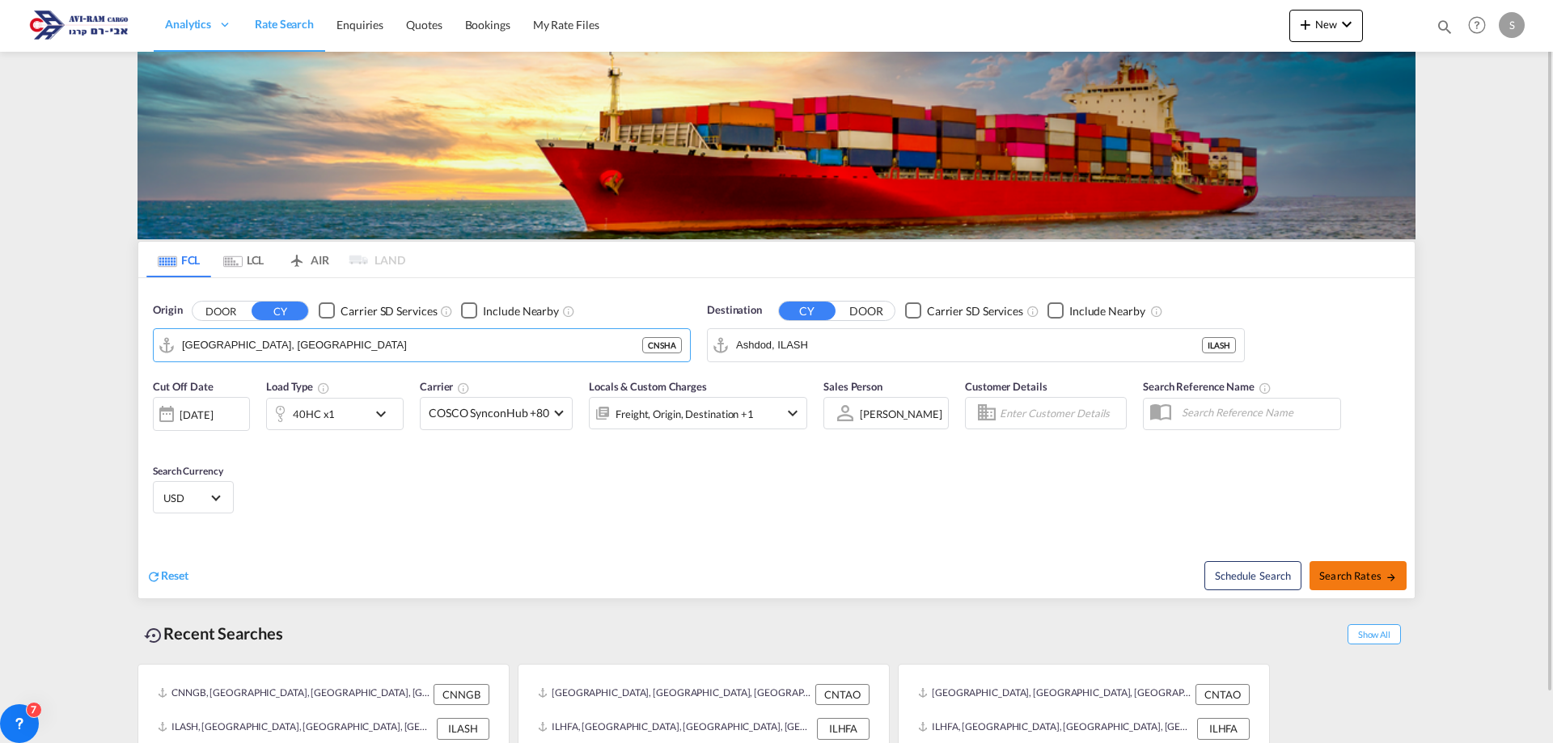
click at [1363, 577] on span "Search Rates" at bounding box center [1358, 575] width 78 height 13
type input "CNSHA to ILASH / [DATE]"
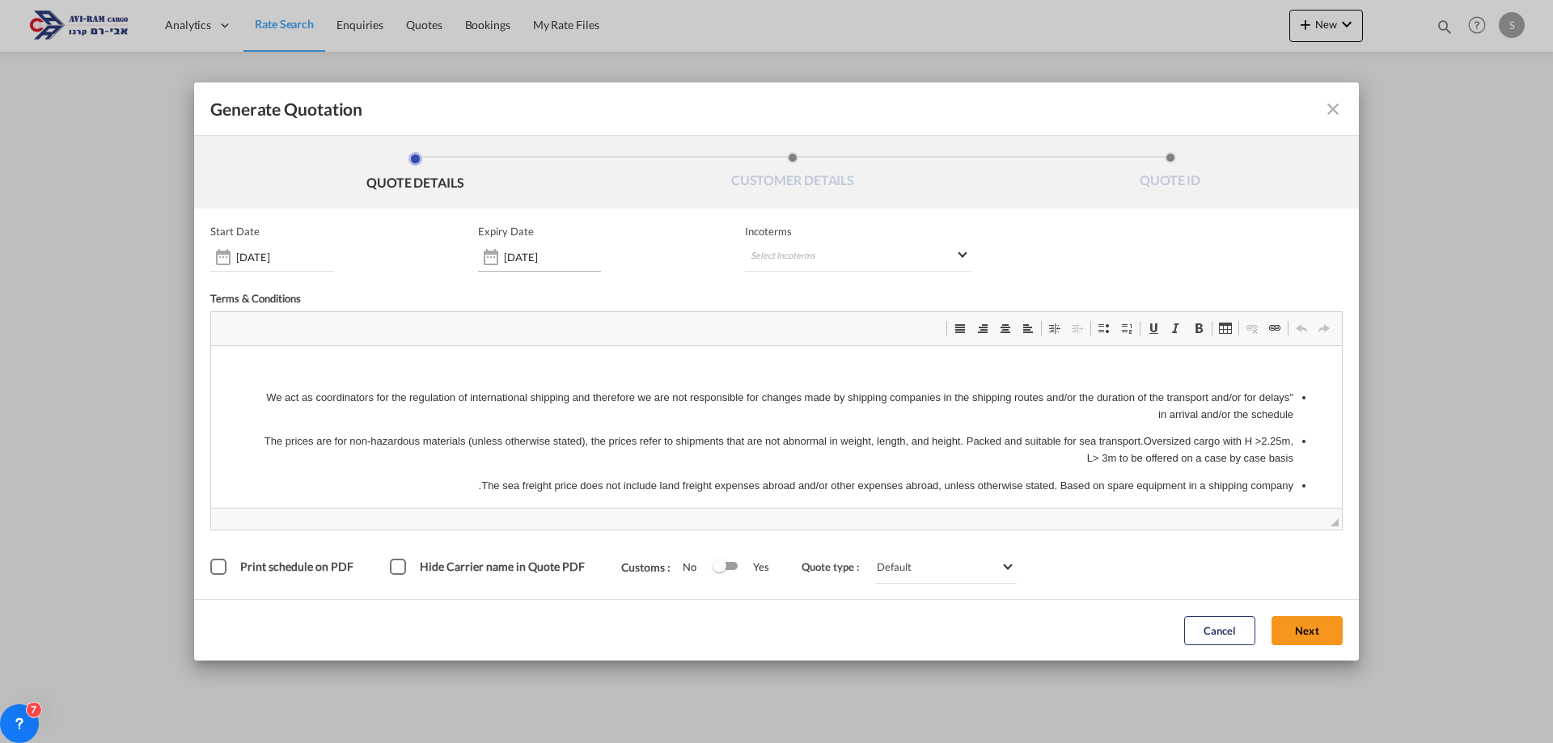
click at [537, 264] on div "[DATE]" at bounding box center [539, 257] width 123 height 29
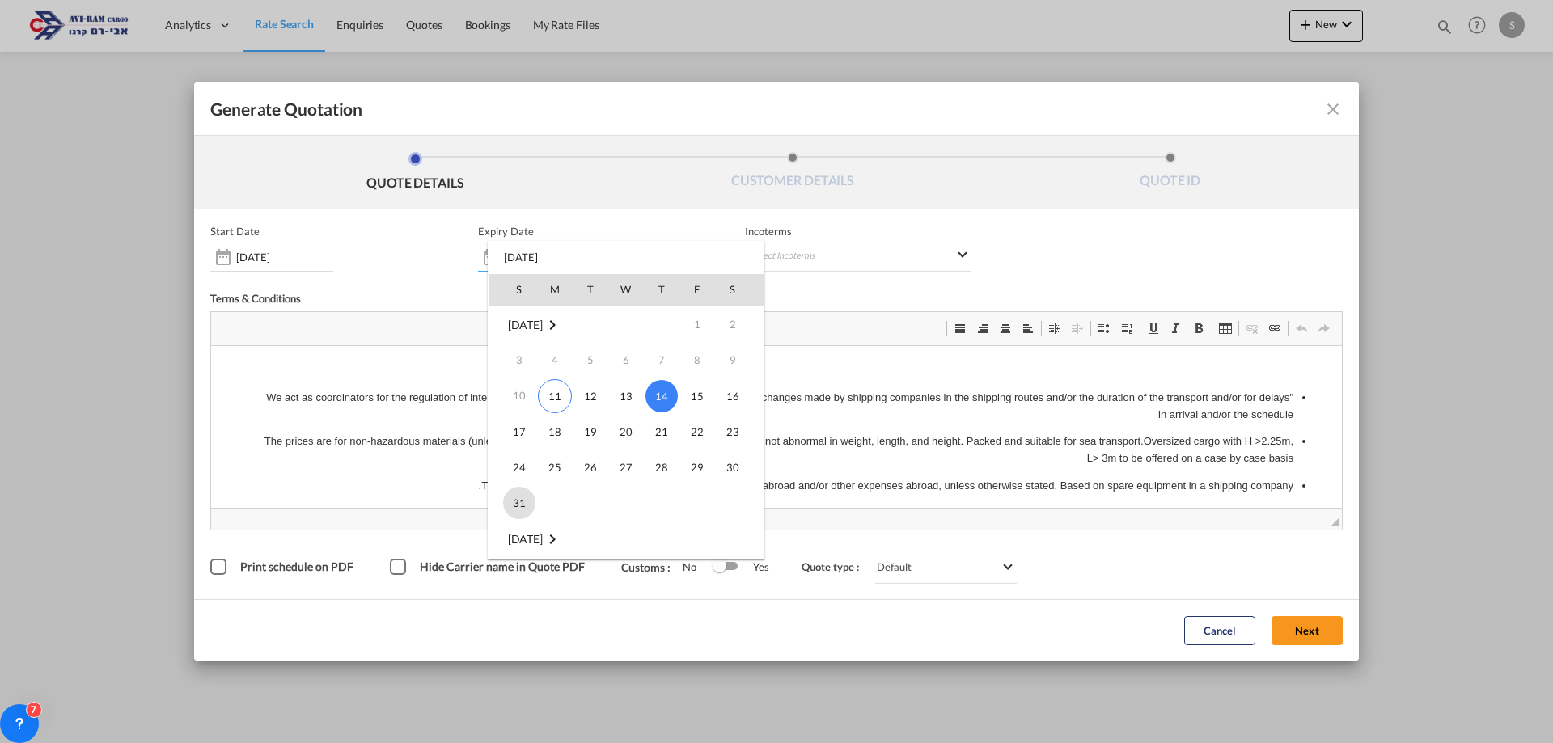
click at [513, 498] on span "31" at bounding box center [519, 503] width 32 height 32
type input "[DATE]"
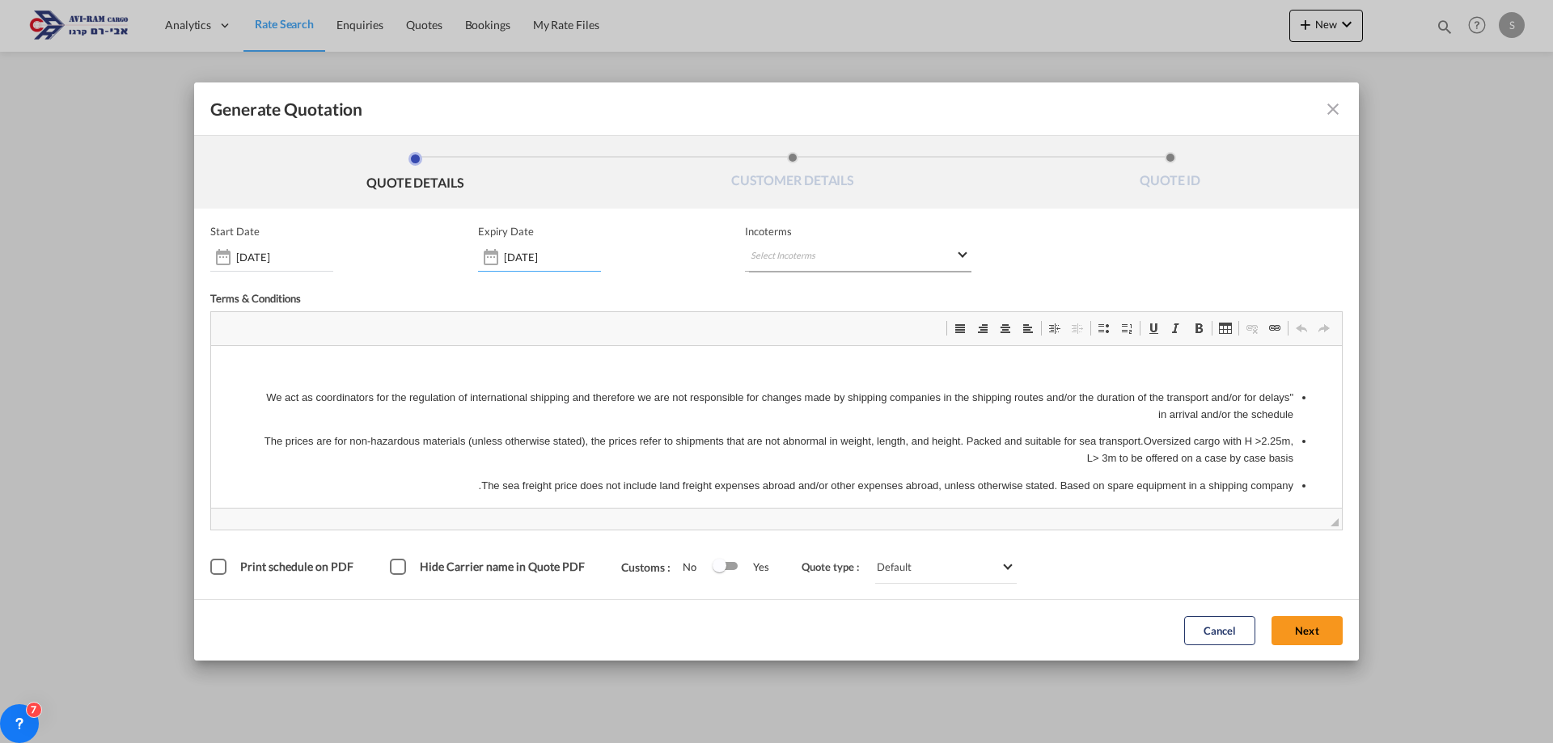
click at [838, 263] on md-select "Select Incoterms FAS - import Free Alongside Ship DDP - export Delivery Duty Pa…" at bounding box center [858, 257] width 226 height 29
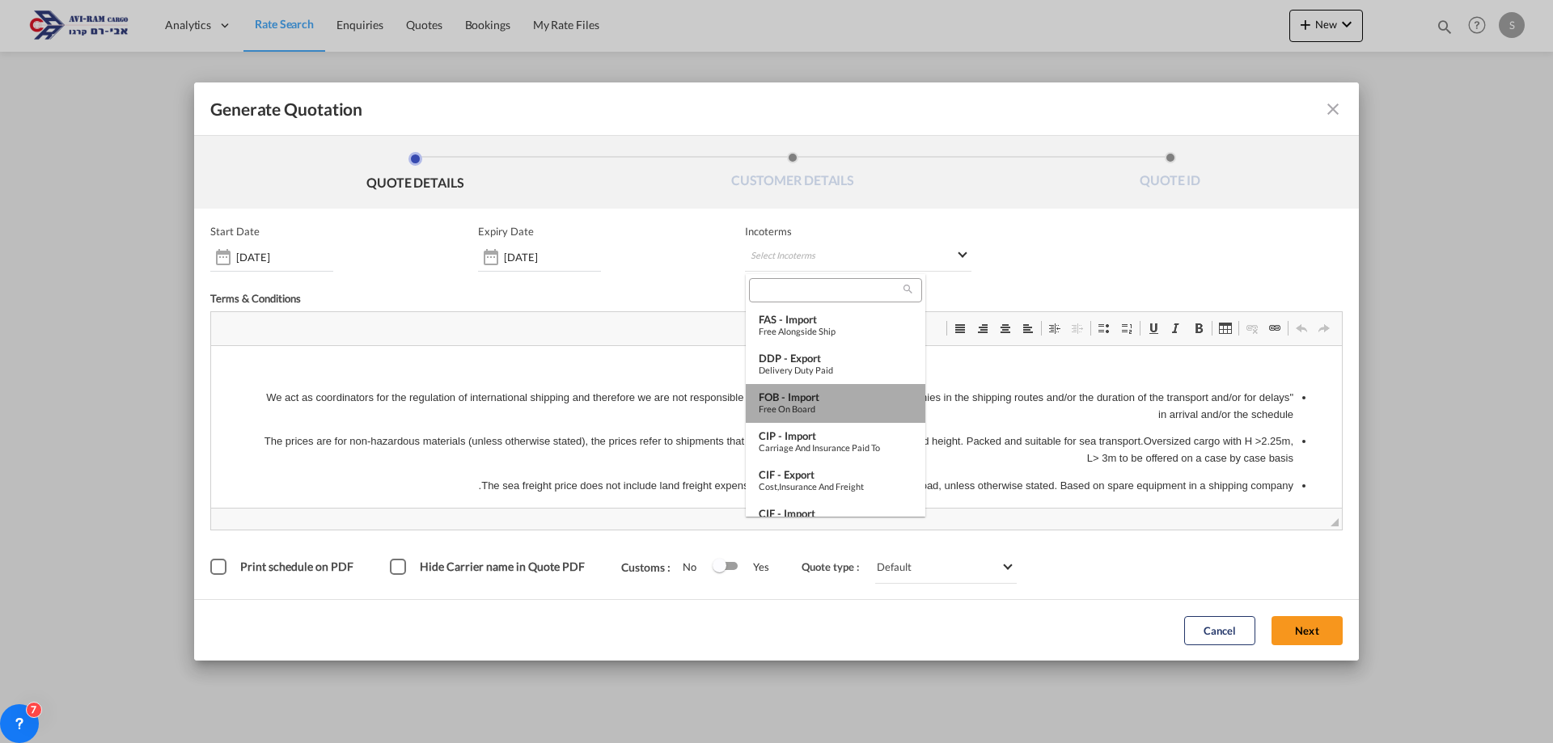
click at [838, 400] on div "FOB - import" at bounding box center [836, 397] width 154 height 13
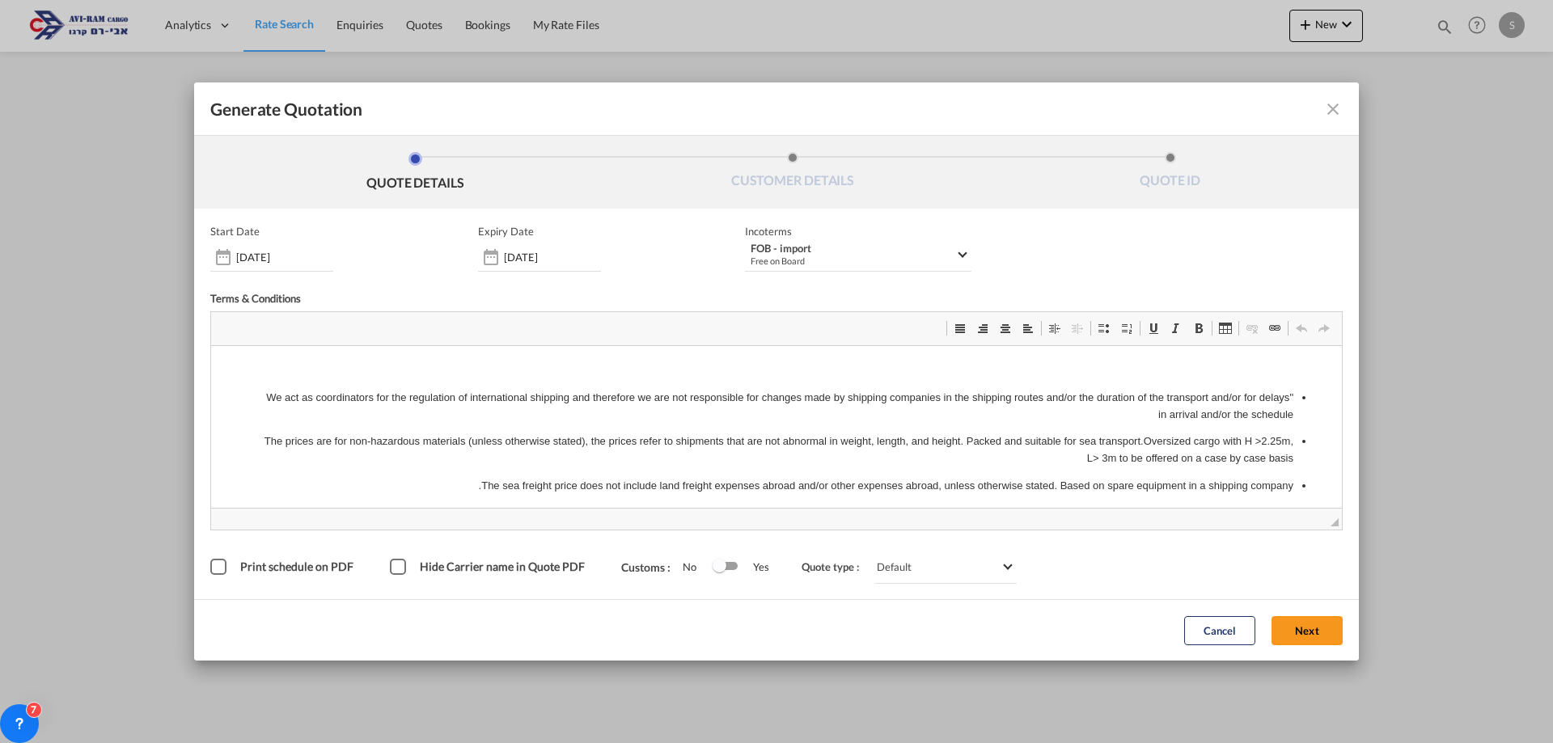
click at [1318, 636] on button "Next" at bounding box center [1307, 630] width 71 height 29
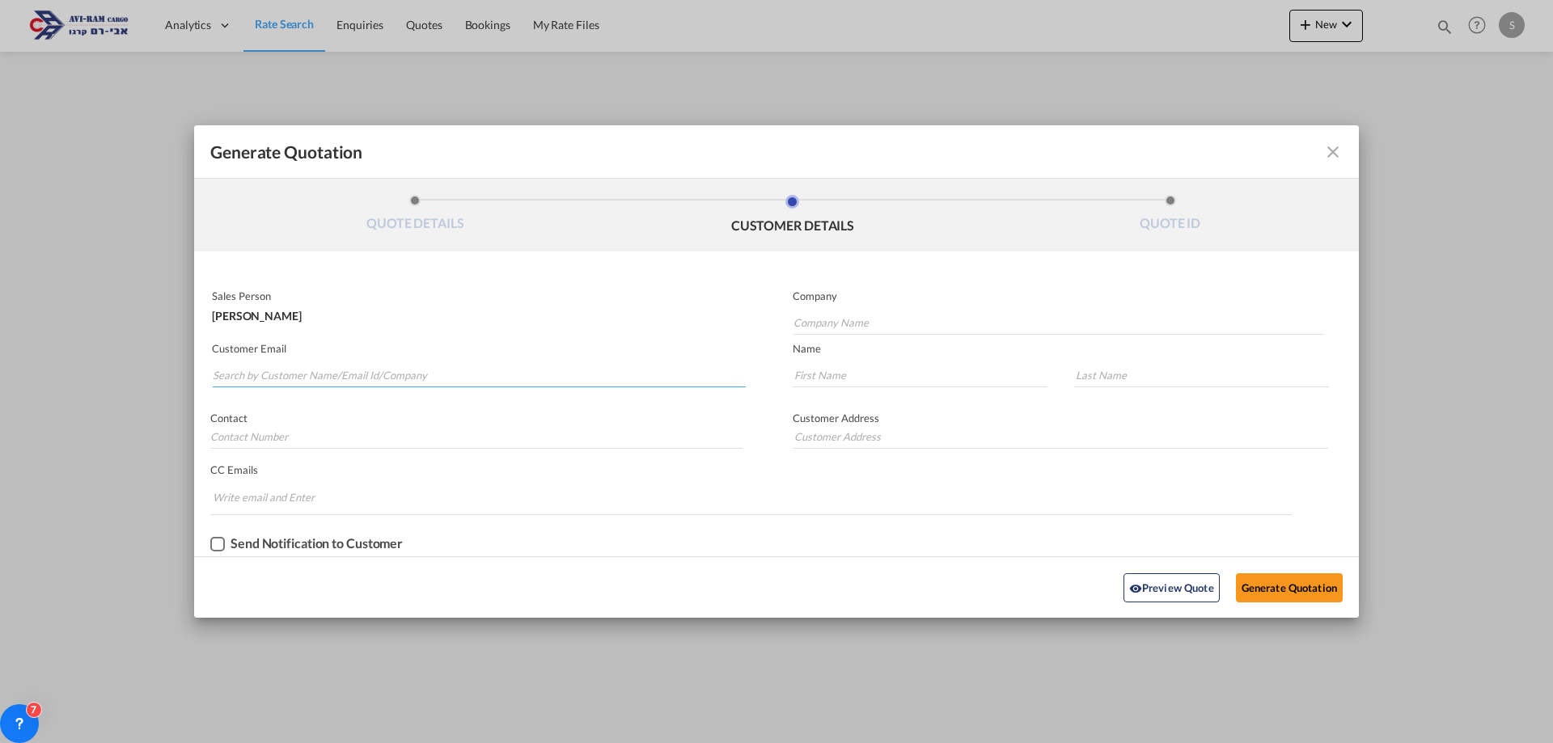
click at [380, 376] on input "Search by Customer Name/Email Id/Company" at bounding box center [479, 375] width 533 height 24
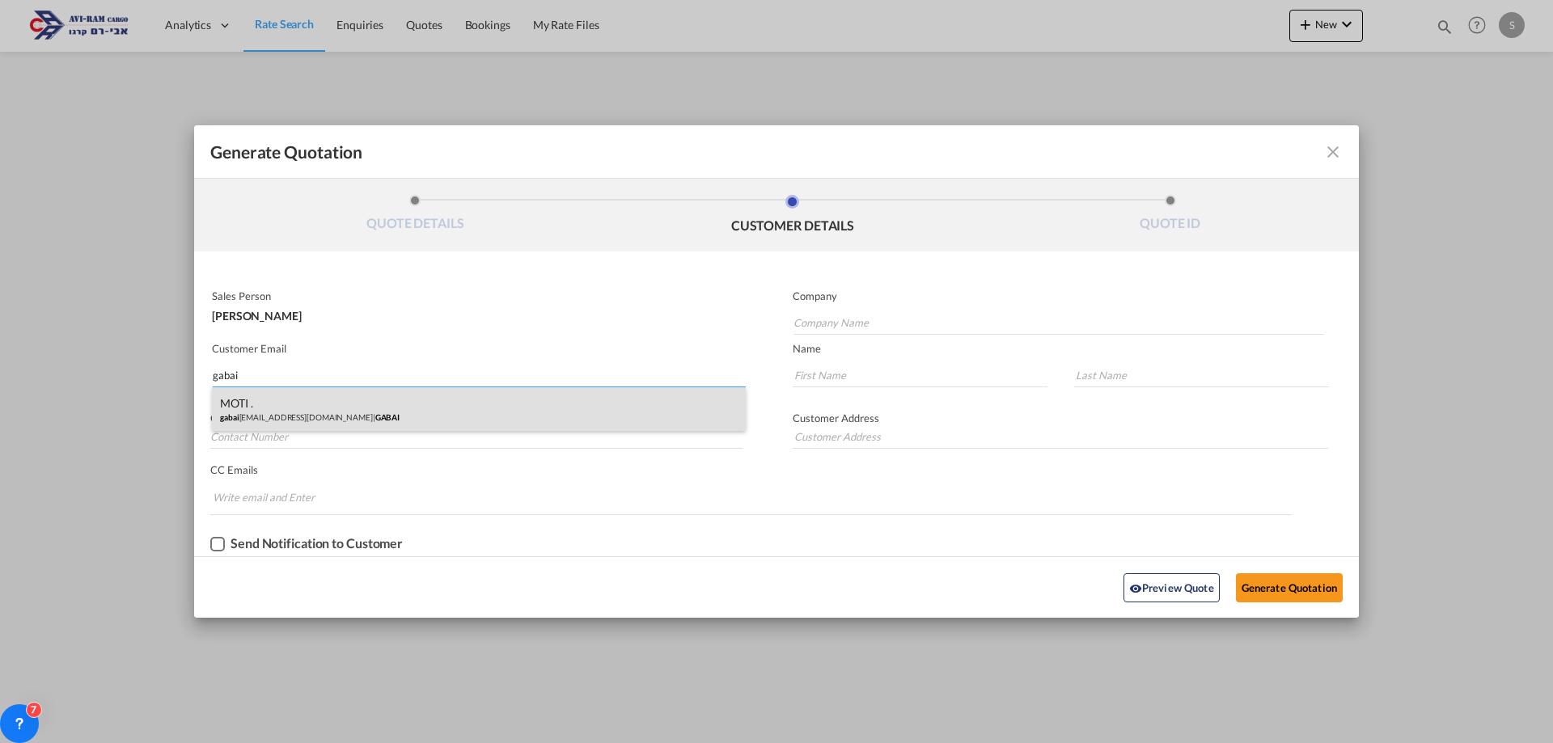
type input "gabai"
click at [373, 403] on div "MOTI . gabai -ag@zahav.net.il | GABAI" at bounding box center [479, 409] width 534 height 44
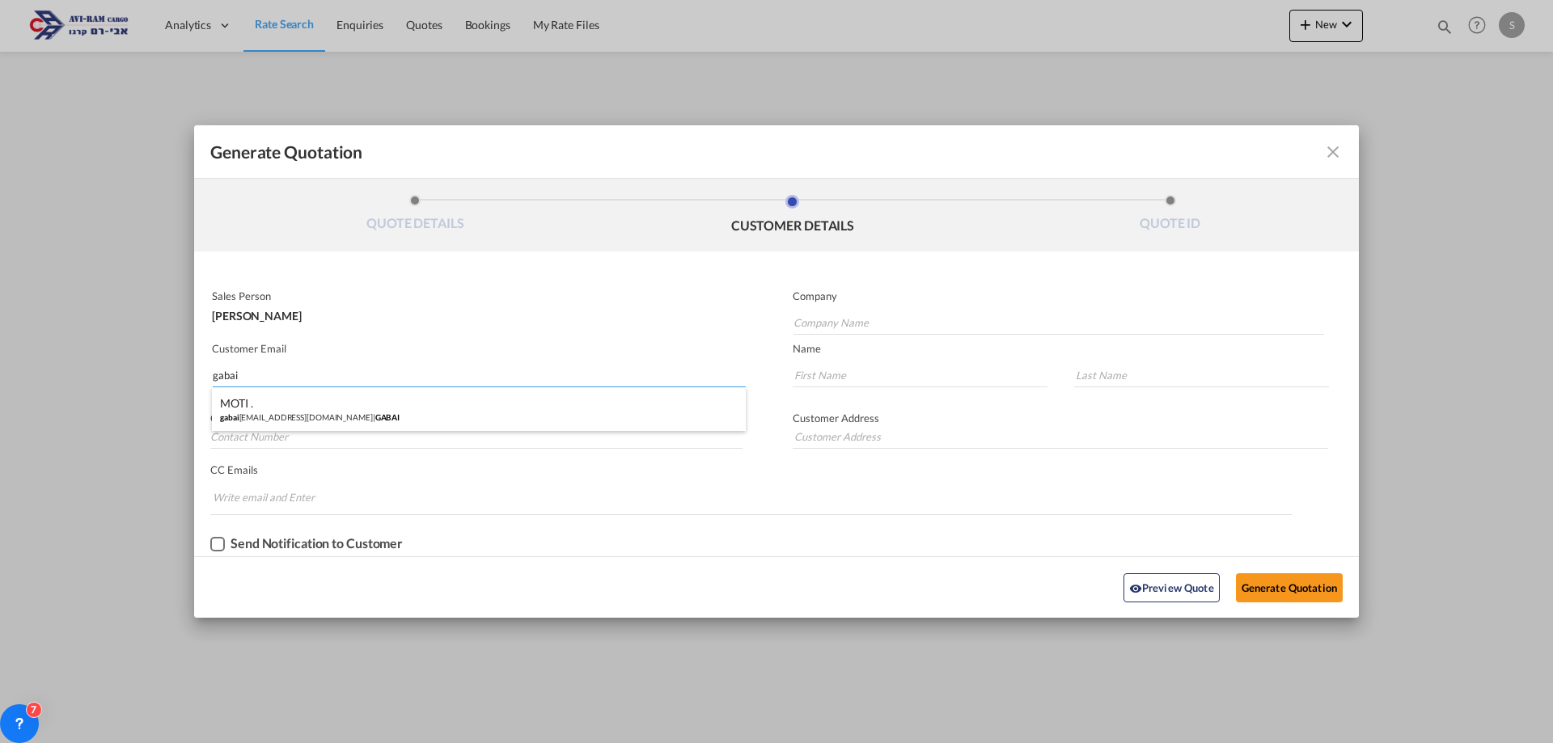
type input "GABAI"
type input "gabai-ag@zahav.net.il"
type input "MOTI"
type input "."
type input ".MOTI"
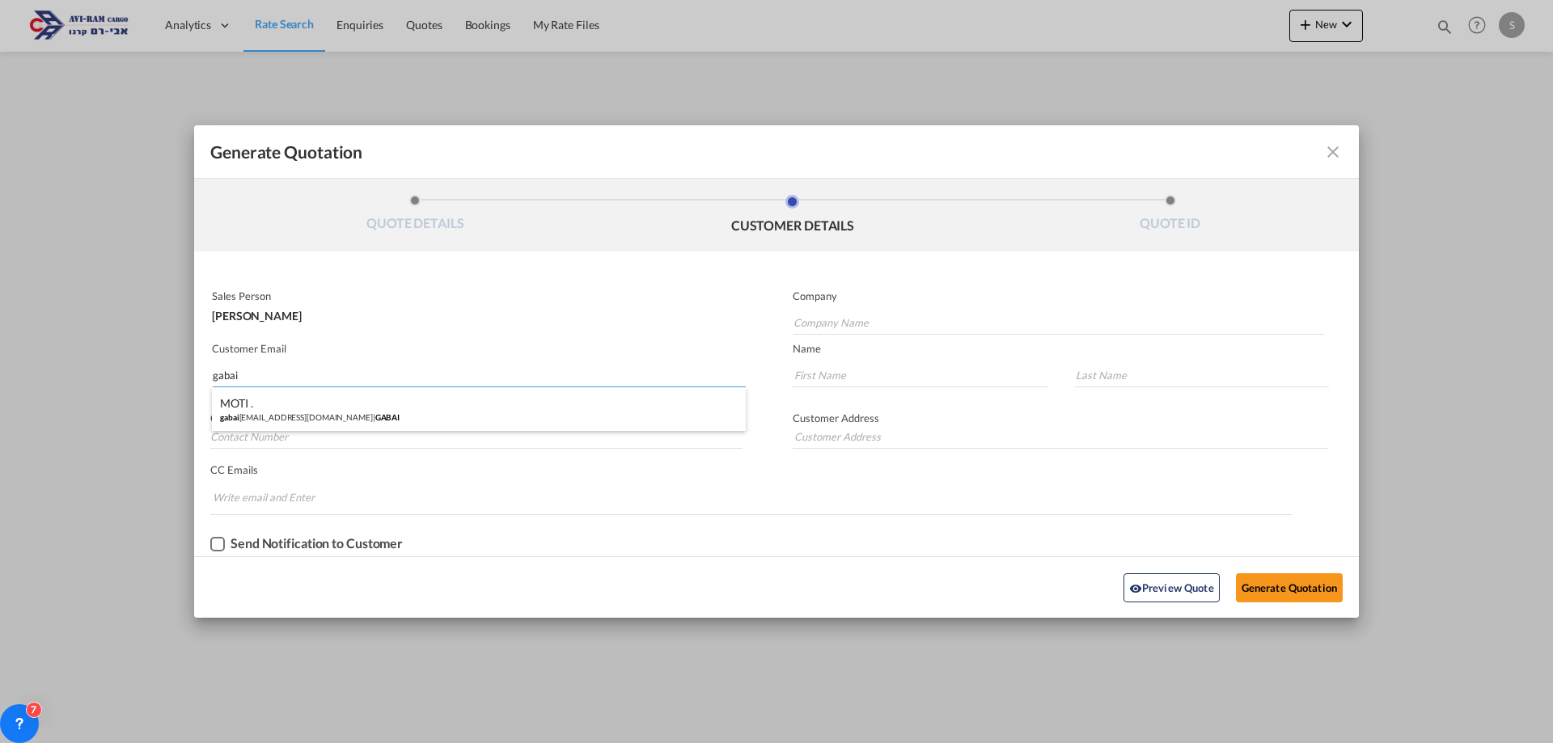
type input "."
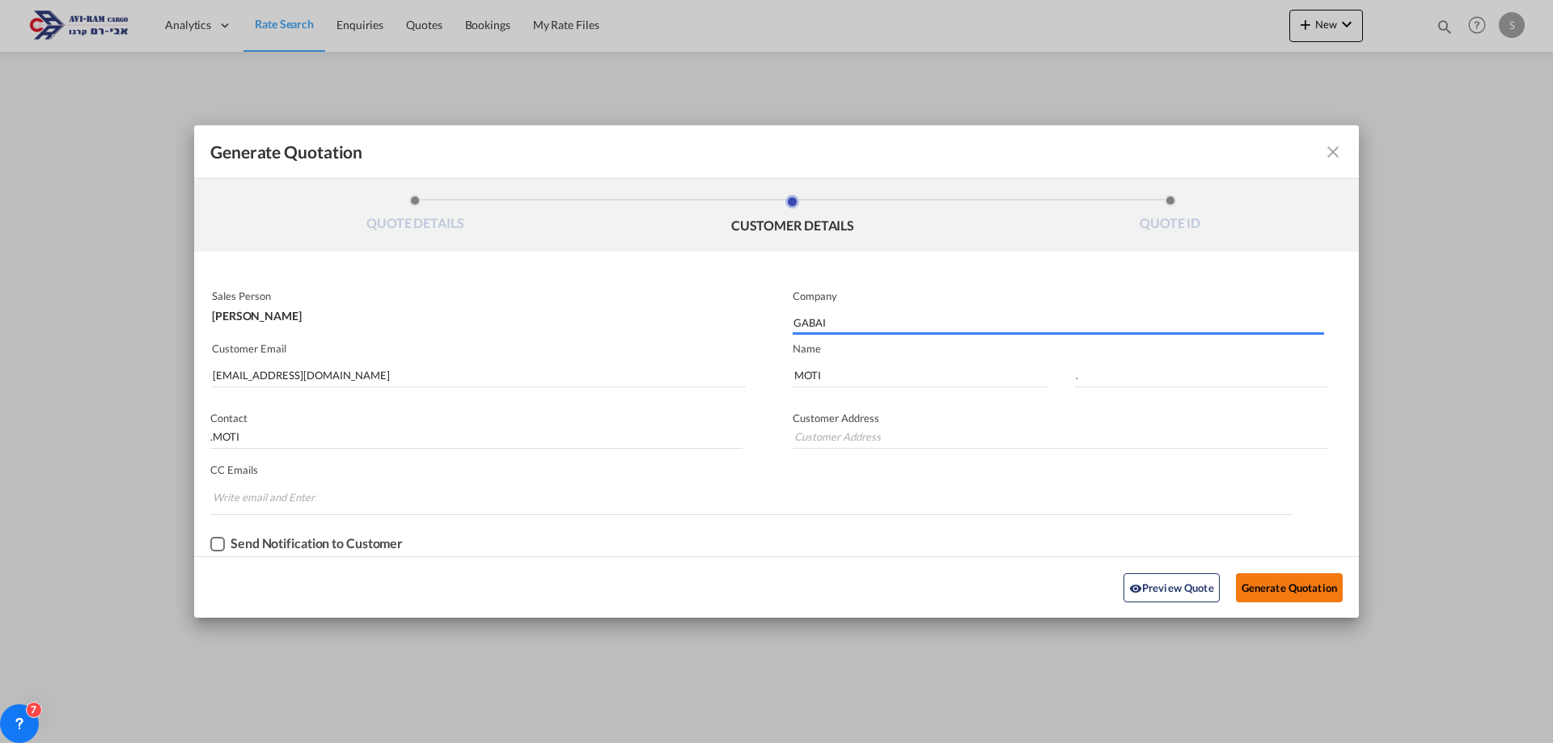
click at [1320, 593] on button "Generate Quotation" at bounding box center [1289, 588] width 107 height 29
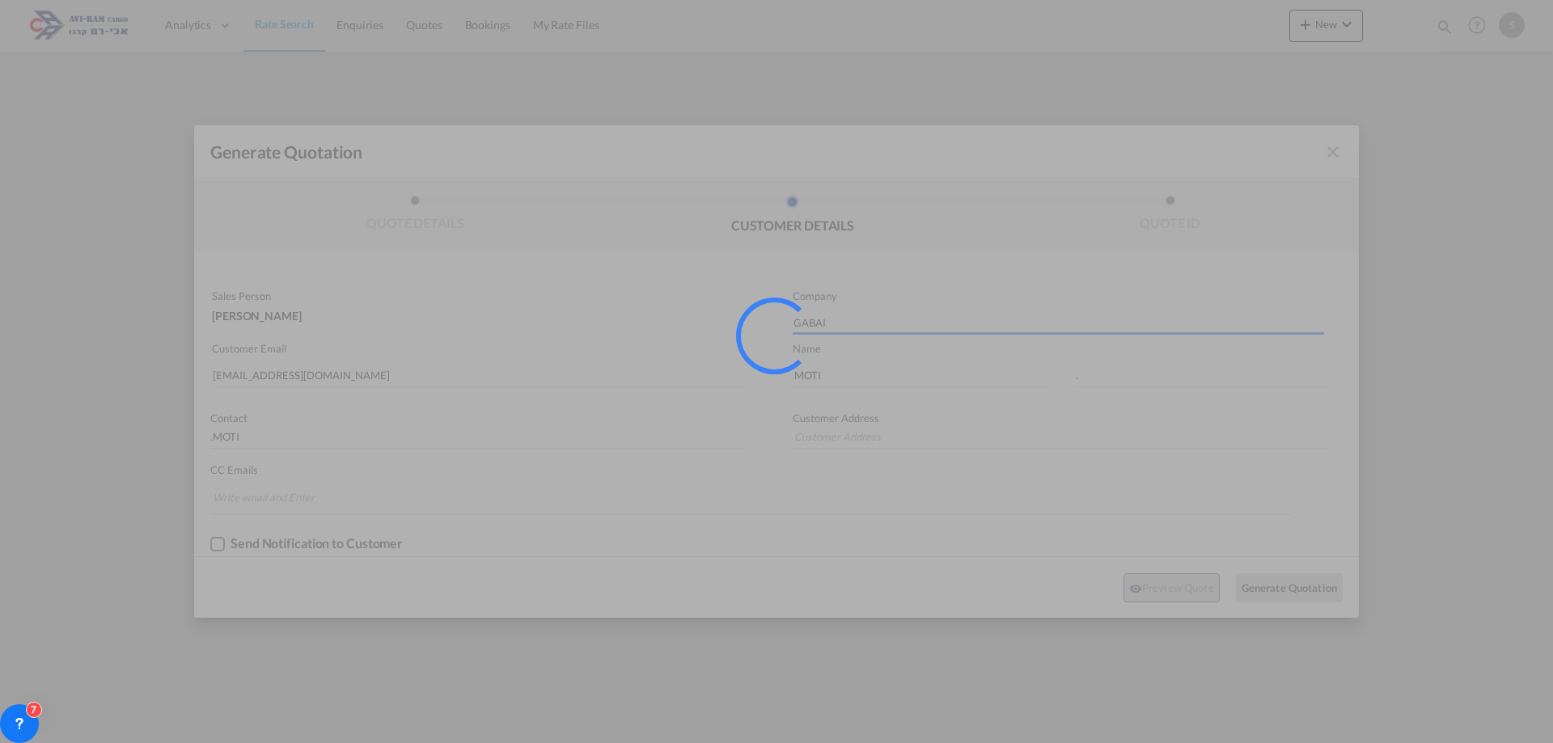
type input "."
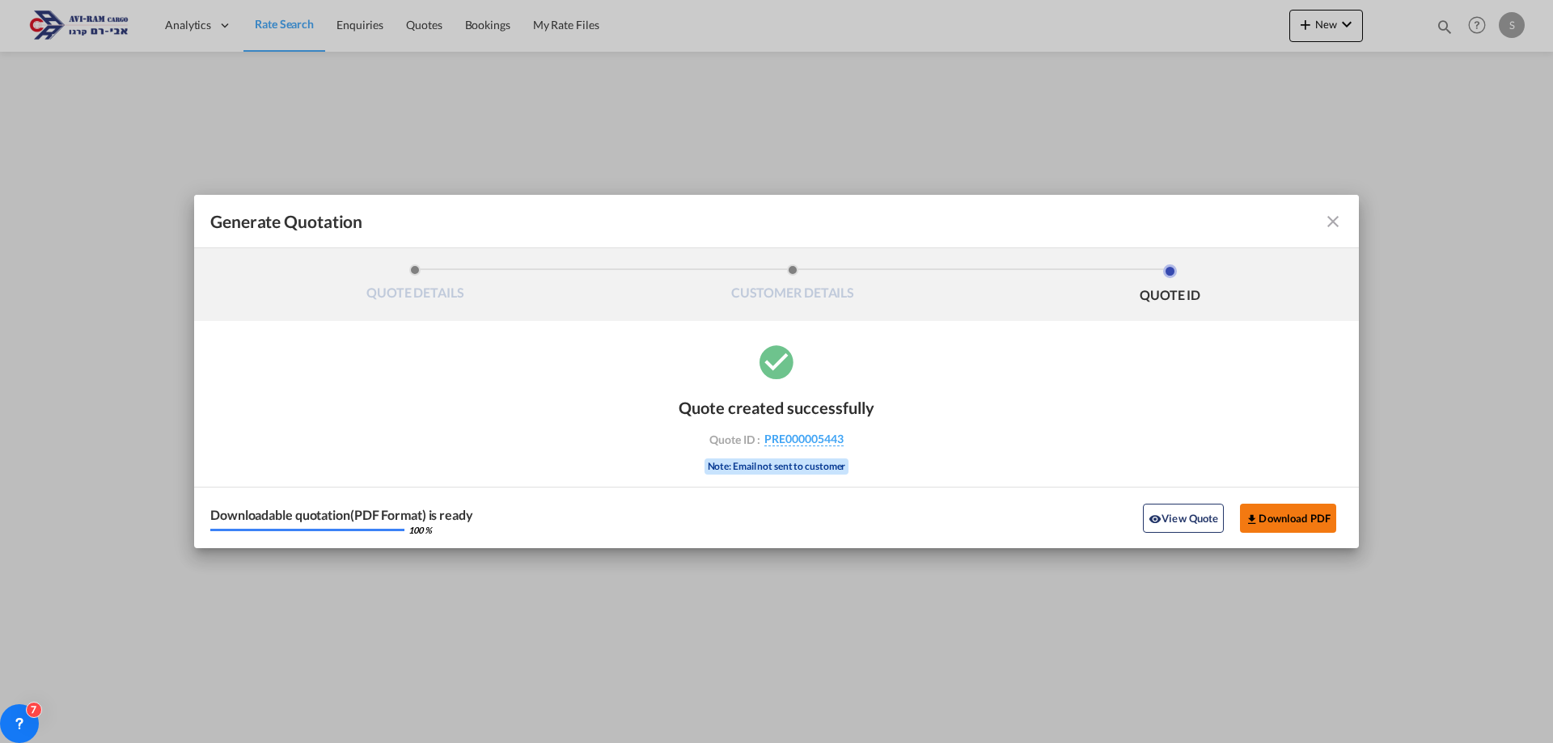
click at [1293, 523] on button "Download PDF" at bounding box center [1288, 518] width 96 height 29
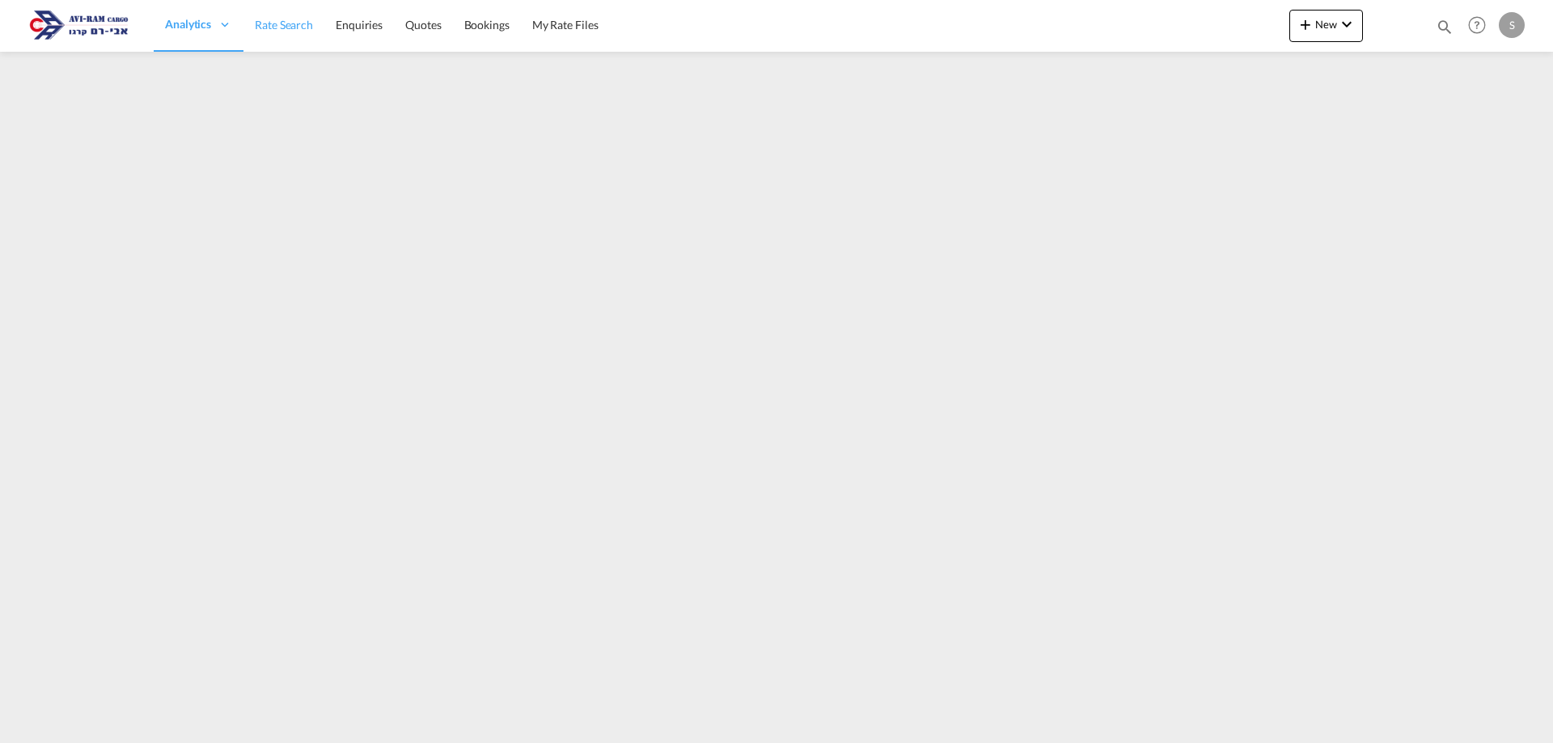
click at [297, 28] on span "Rate Search" at bounding box center [284, 25] width 58 height 14
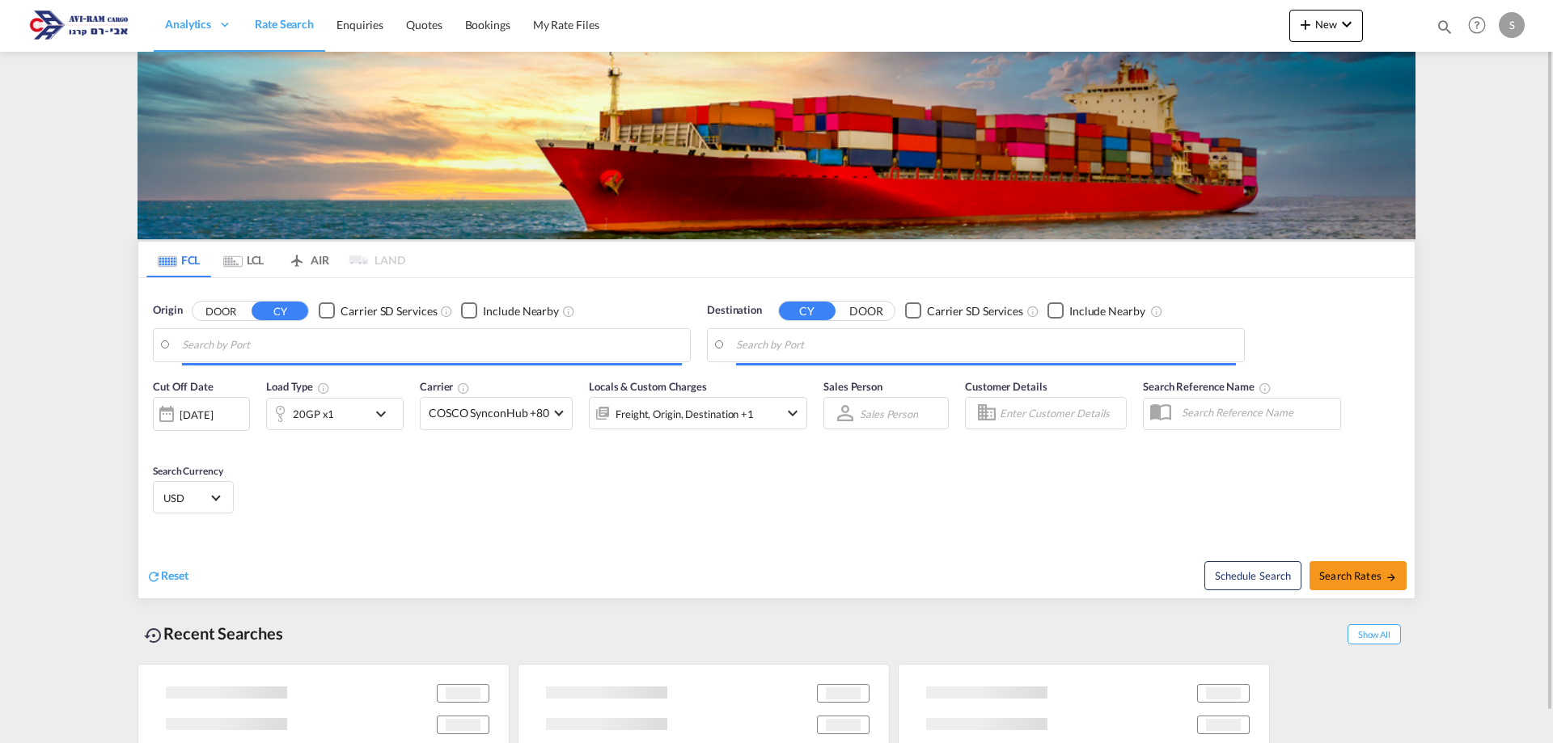
type input "[GEOGRAPHIC_DATA], [GEOGRAPHIC_DATA]"
type input "Ashdod, ILASH"
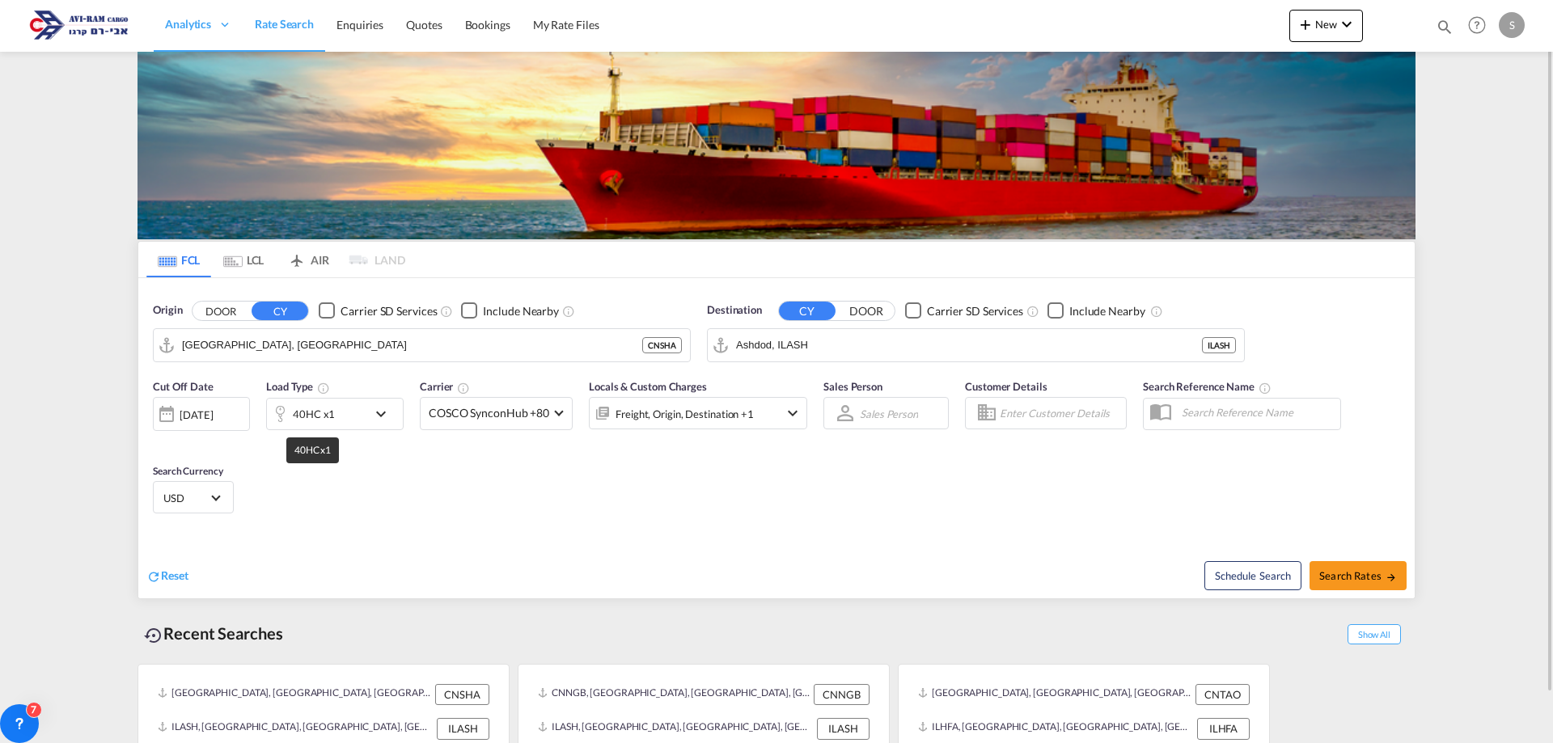
click at [329, 410] on div "40HC x1" at bounding box center [314, 414] width 42 height 23
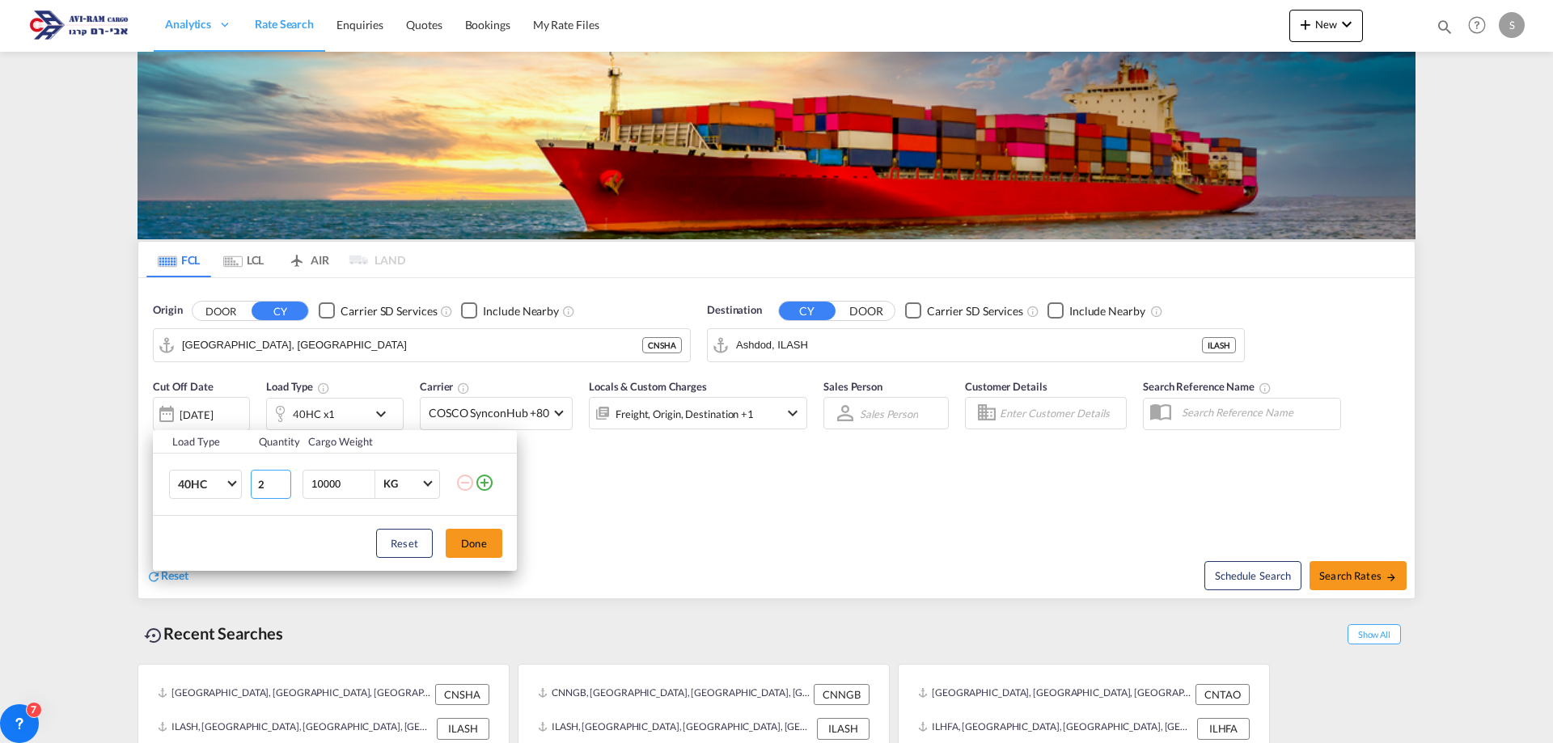
type input "2"
click at [282, 480] on input "2" at bounding box center [271, 484] width 40 height 29
click at [472, 533] on button "Done" at bounding box center [474, 543] width 57 height 29
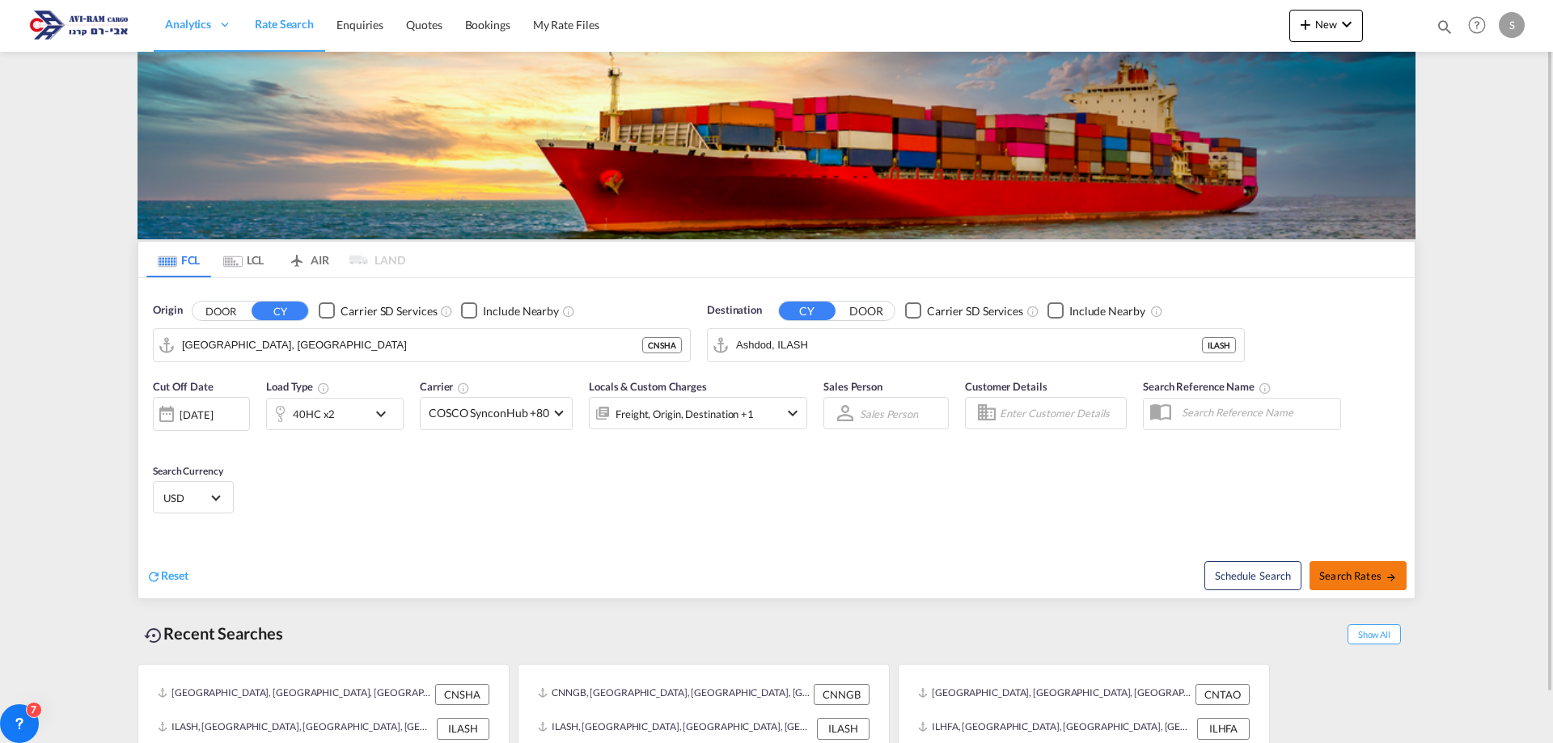
click at [1325, 571] on span "Search Rates" at bounding box center [1358, 575] width 78 height 13
type input "CNSHA to ILASH / 11 Aug 2025"
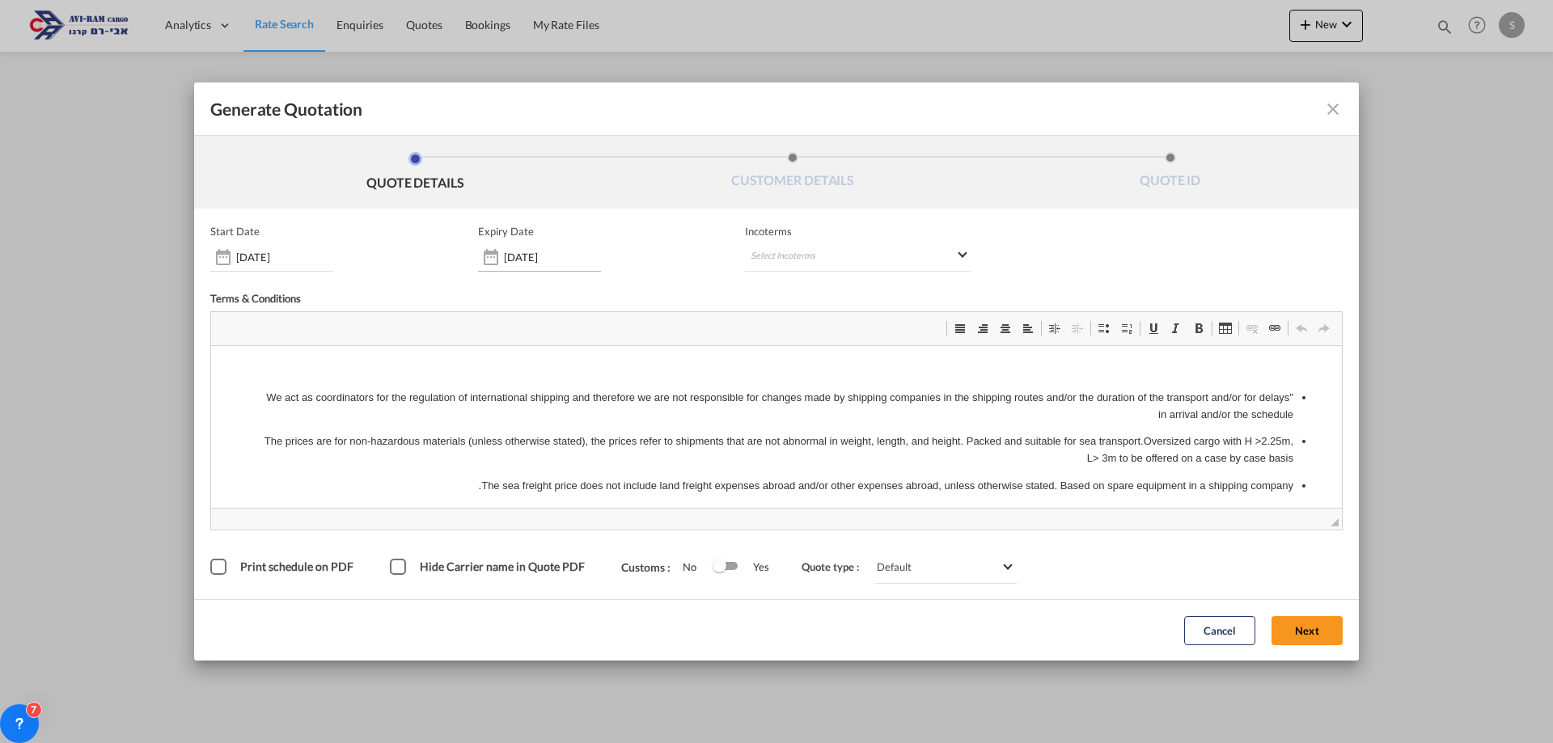
click at [538, 252] on input "14 Aug 2025" at bounding box center [552, 257] width 97 height 13
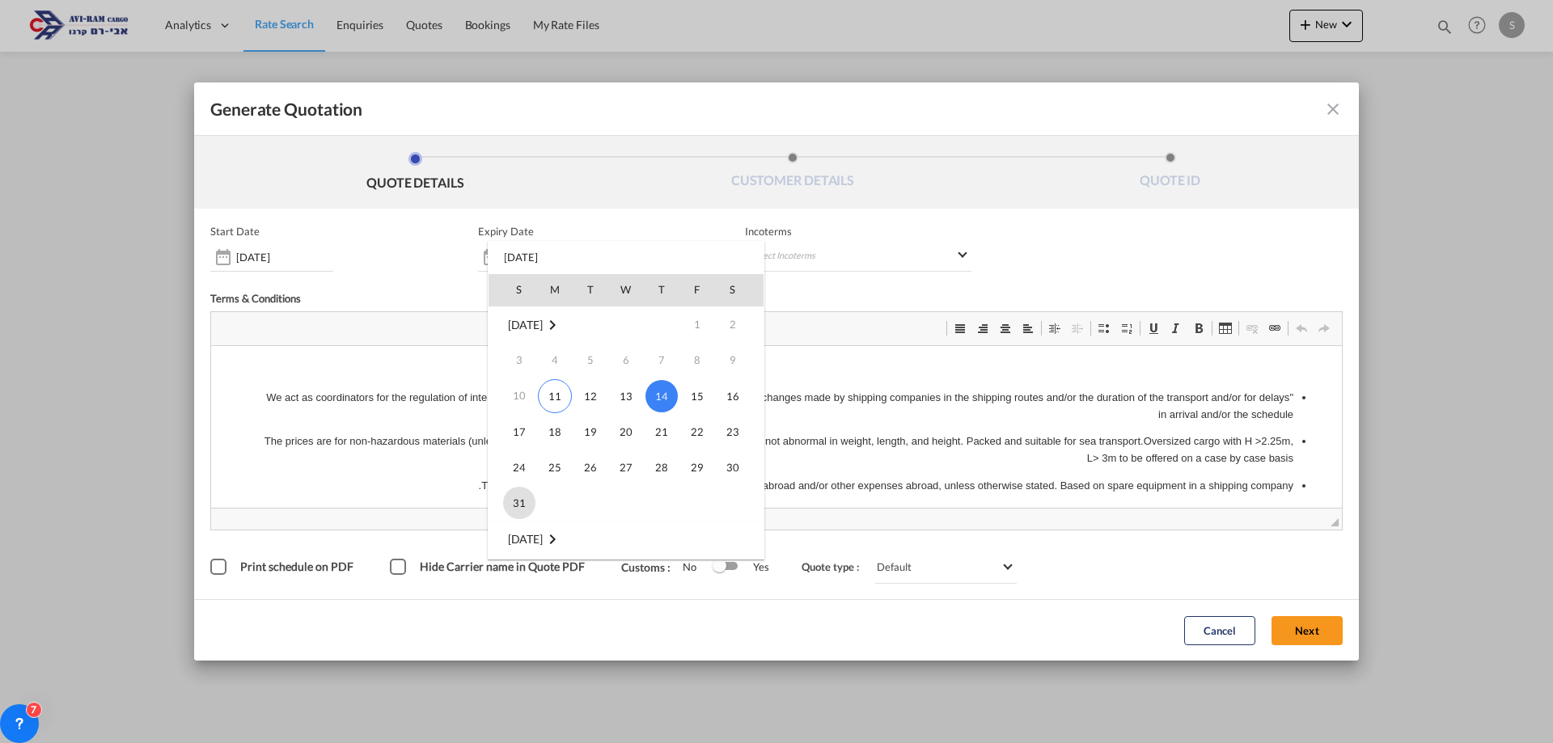
click at [523, 499] on span "31" at bounding box center [519, 503] width 32 height 32
type input "[DATE]"
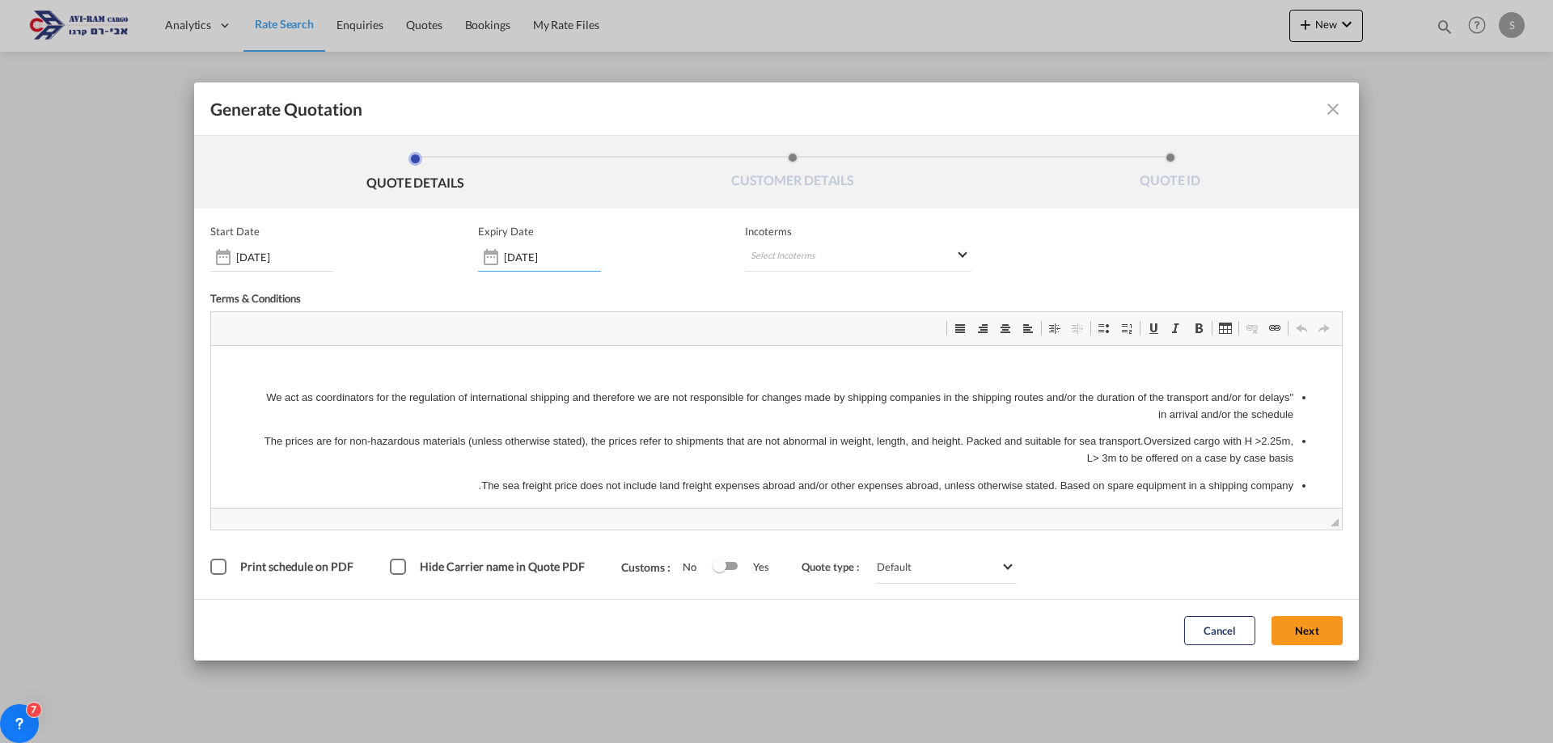
click at [283, 257] on input "[DATE]" at bounding box center [284, 257] width 97 height 13
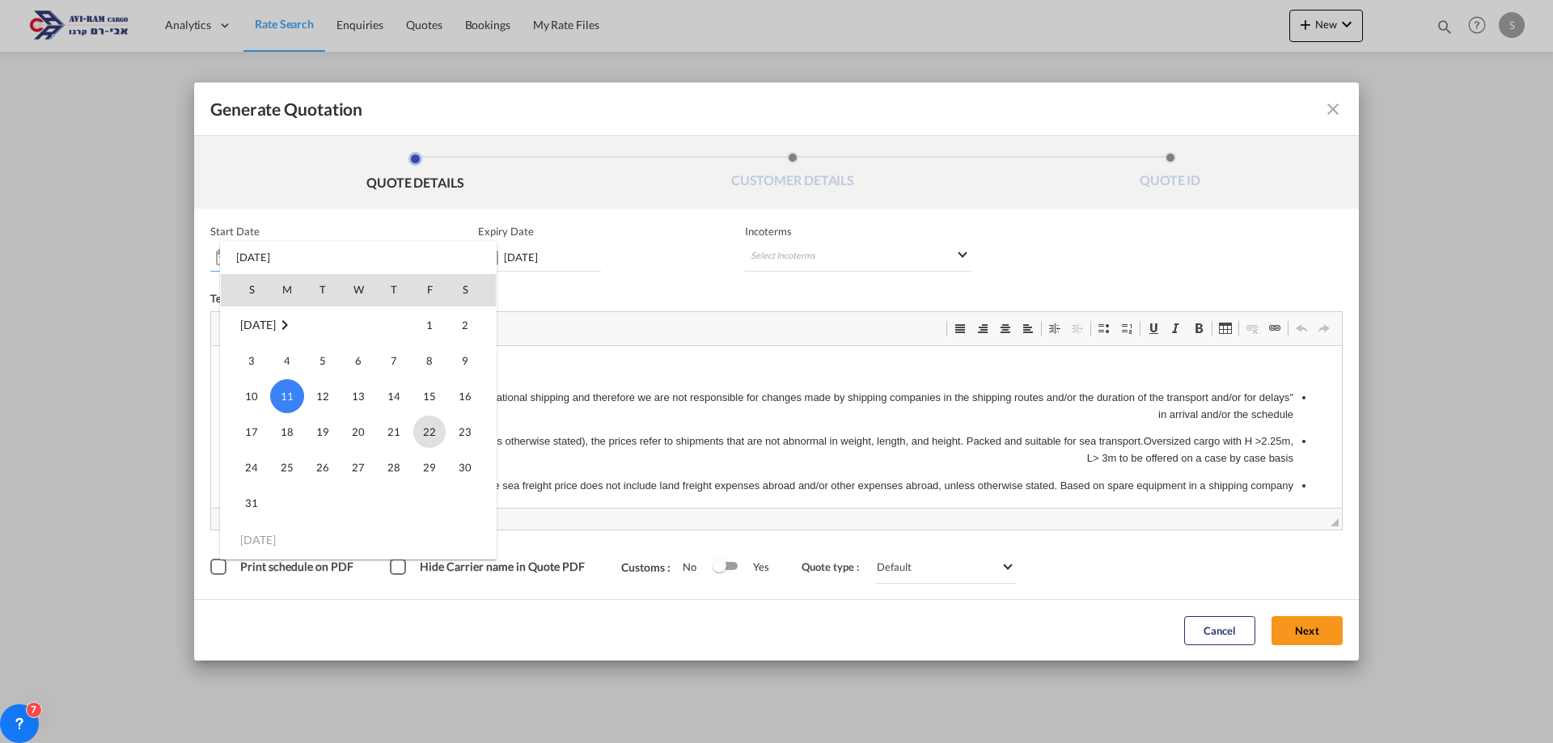
click at [432, 431] on span "22" at bounding box center [429, 432] width 32 height 32
type input "22 Aug 2025"
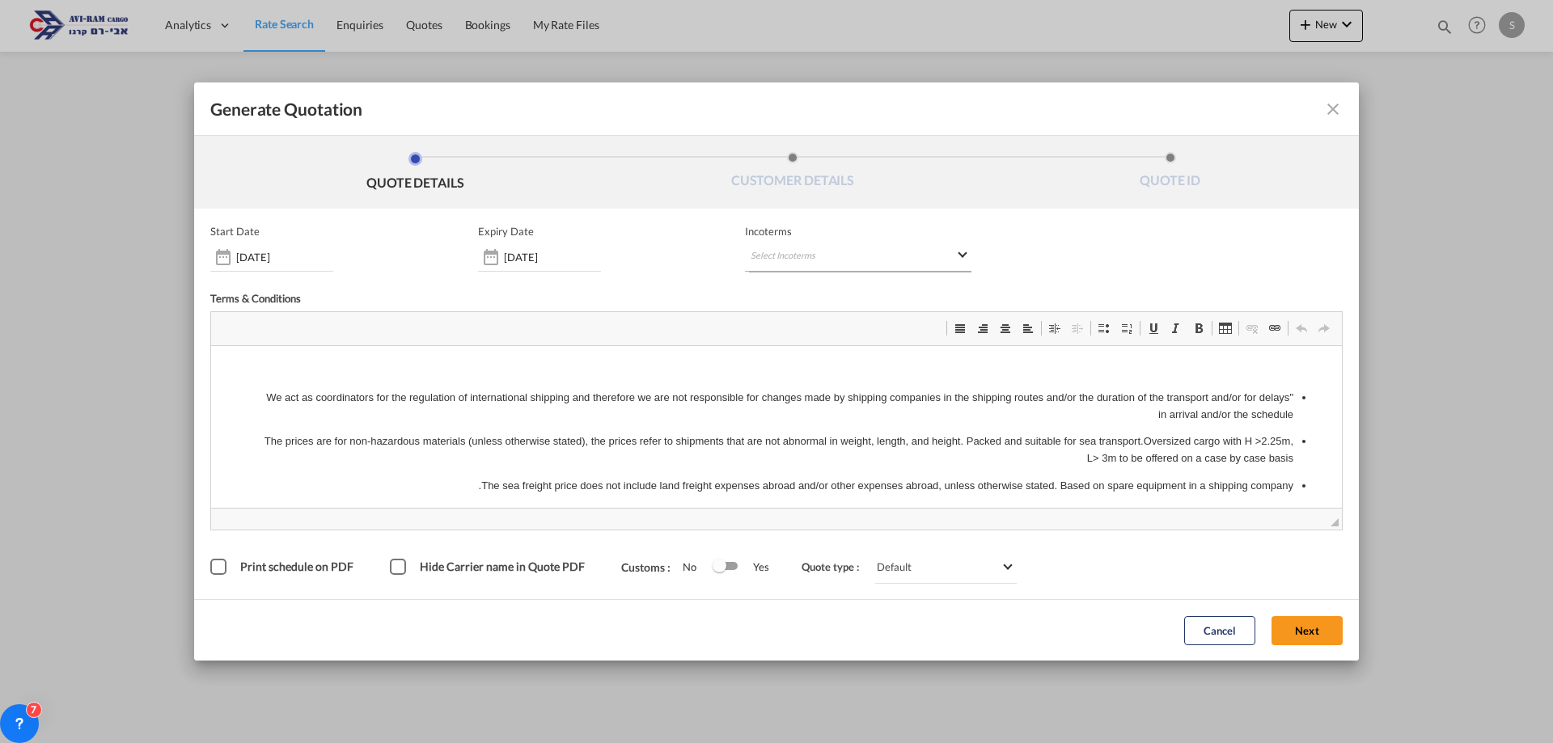
click at [839, 244] on md-select "Select Incoterms DDP - export Delivery Duty Paid DPU - import Delivery at Place…" at bounding box center [858, 257] width 226 height 29
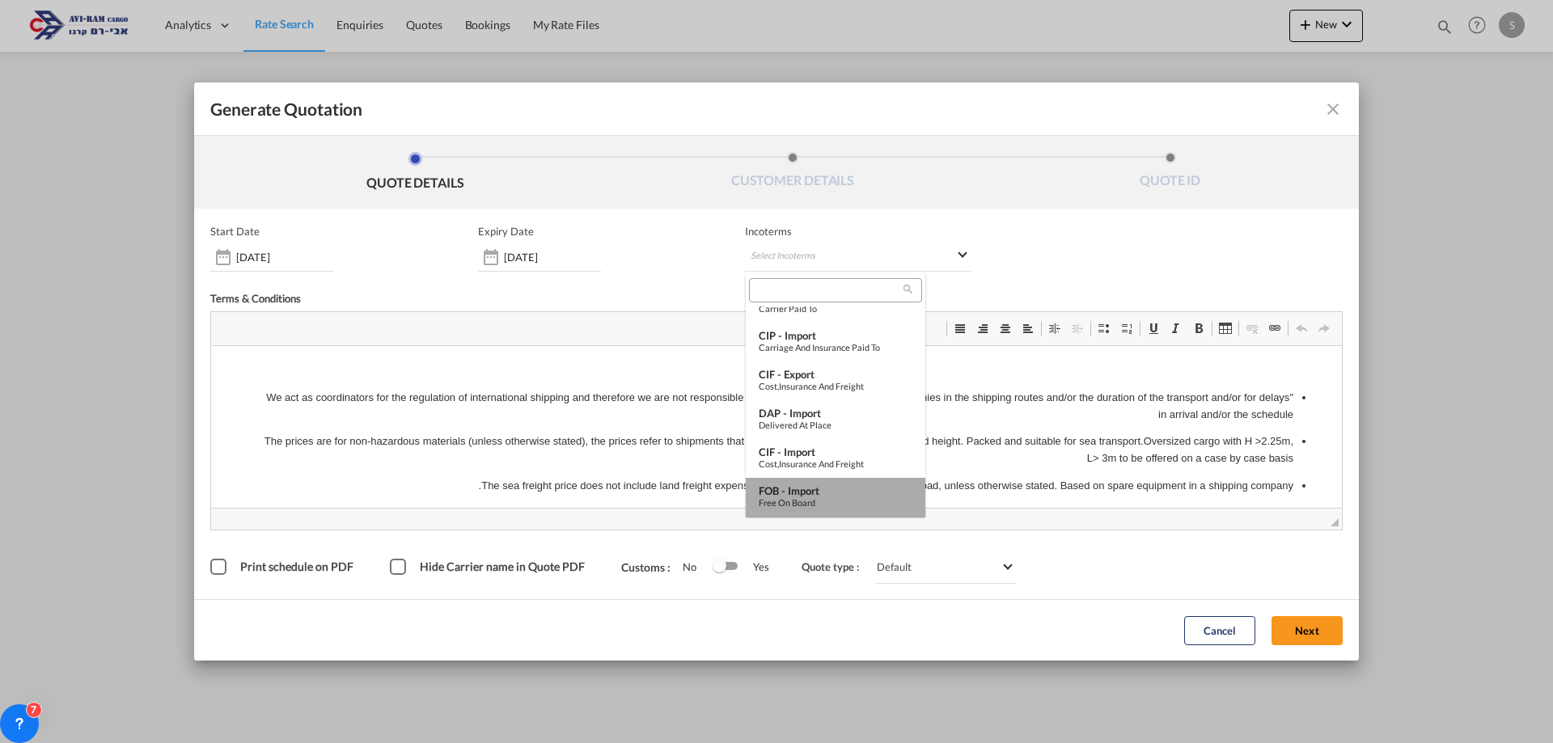
drag, startPoint x: 836, startPoint y: 496, endPoint x: 655, endPoint y: 150, distance: 390.4
click at [836, 496] on div "FOB - import" at bounding box center [836, 491] width 154 height 13
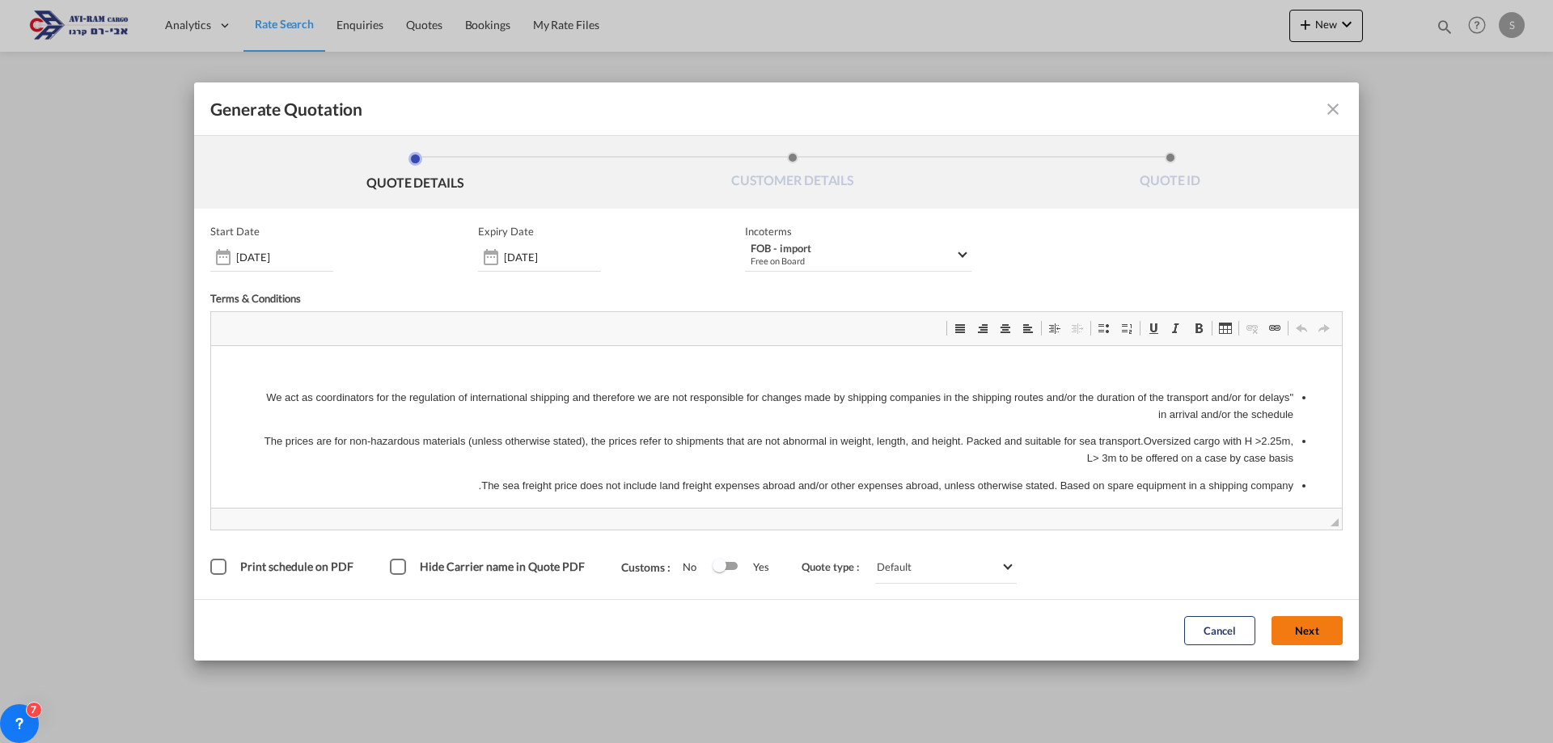
click at [1310, 636] on button "Next" at bounding box center [1307, 630] width 71 height 29
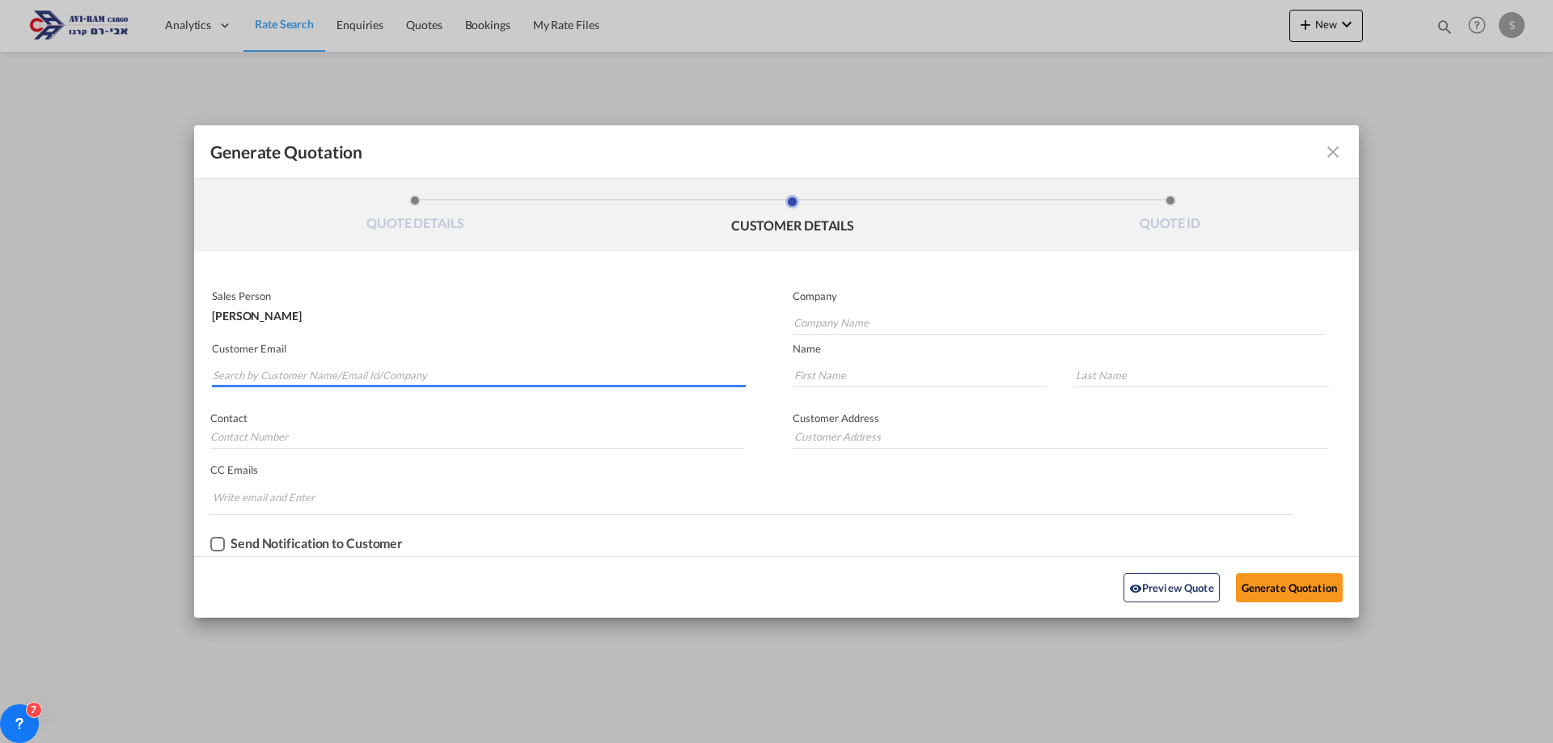
click at [391, 370] on input "Search by Customer Name/Email Id/Company" at bounding box center [479, 375] width 533 height 24
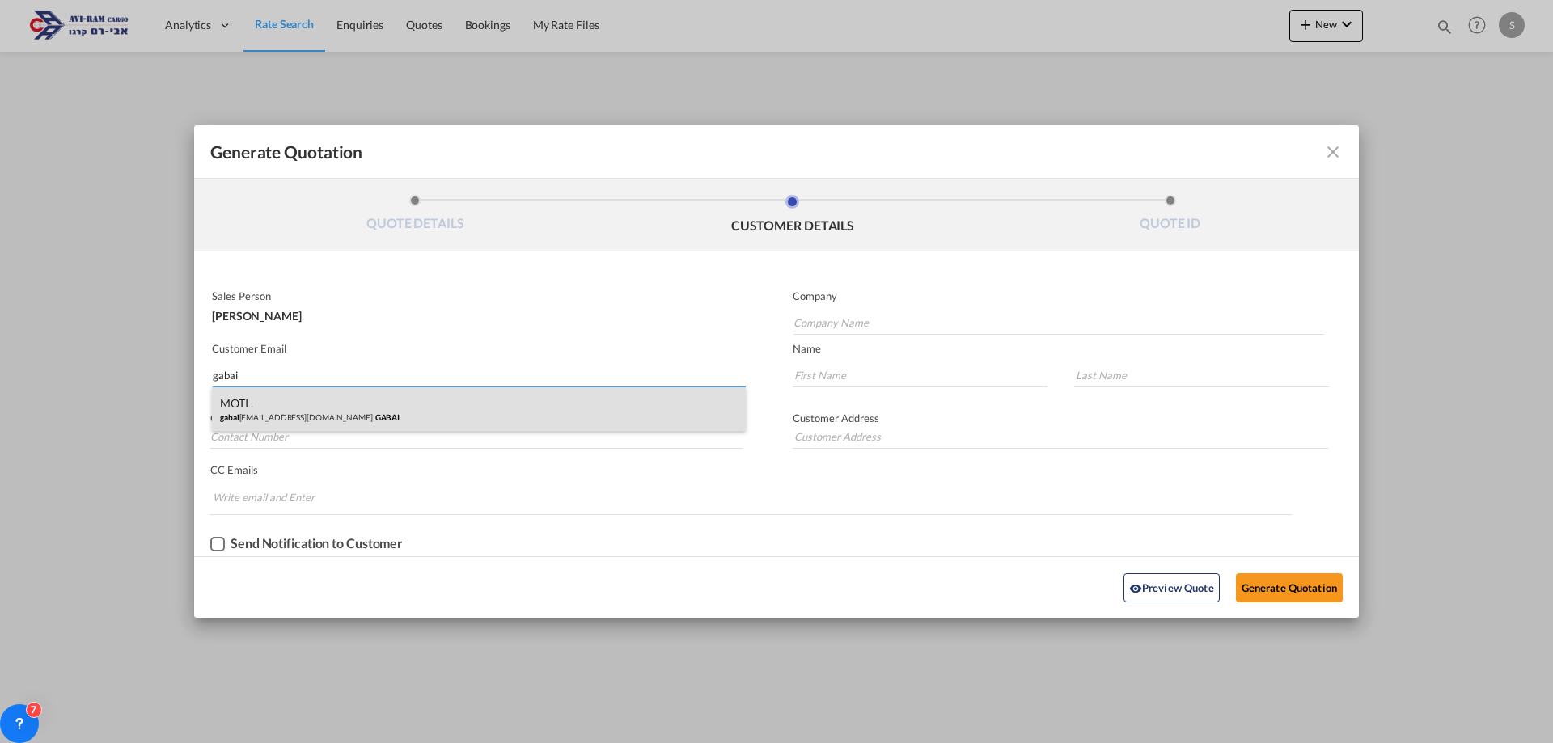
type input "gabai"
click at [393, 425] on div "MOTI . gabai -ag@zahav.net.il | GABAI" at bounding box center [479, 409] width 534 height 44
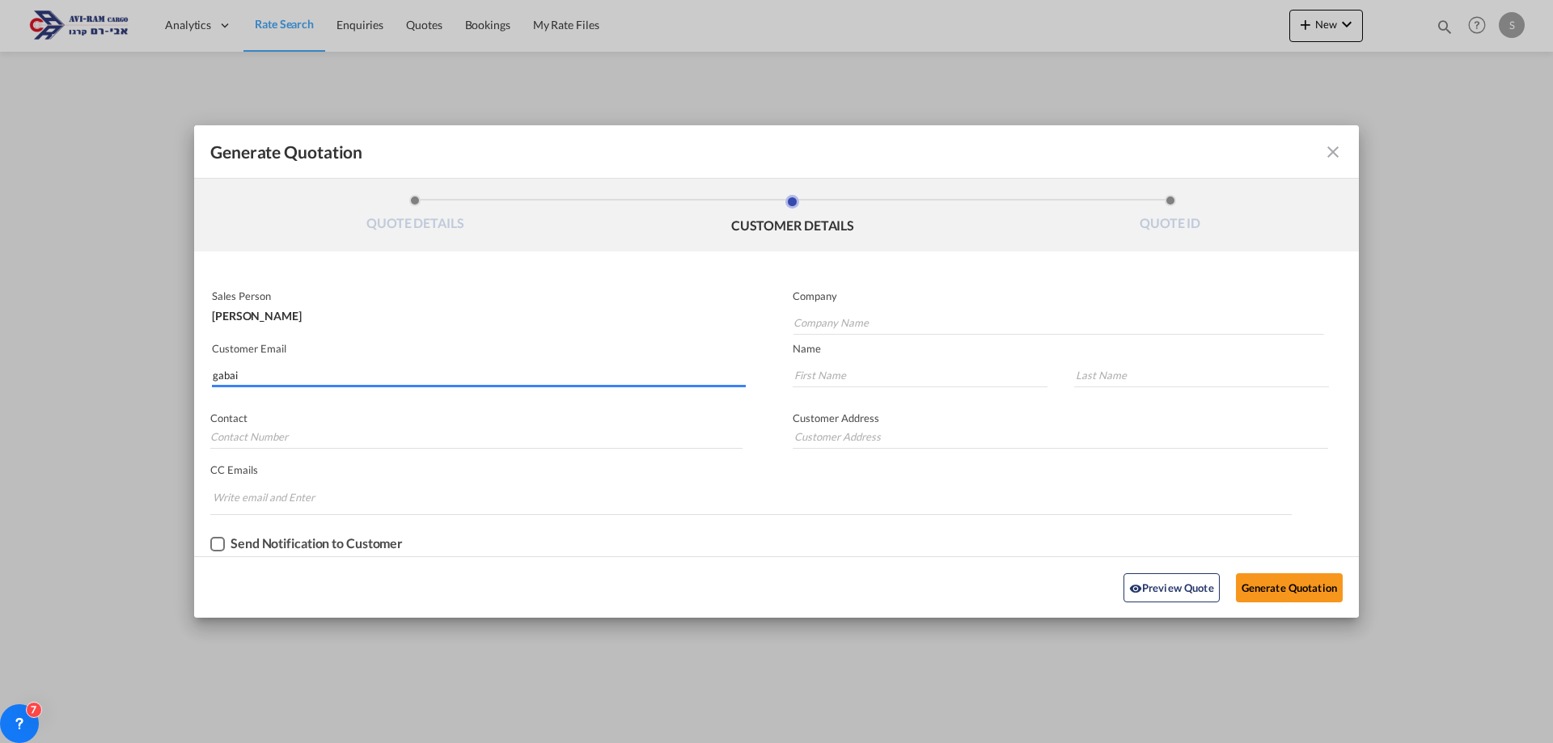
type input "GABAI"
type input "gabai-ag@zahav.net.il"
type input "MOTI"
type input "."
type input ".MOTI"
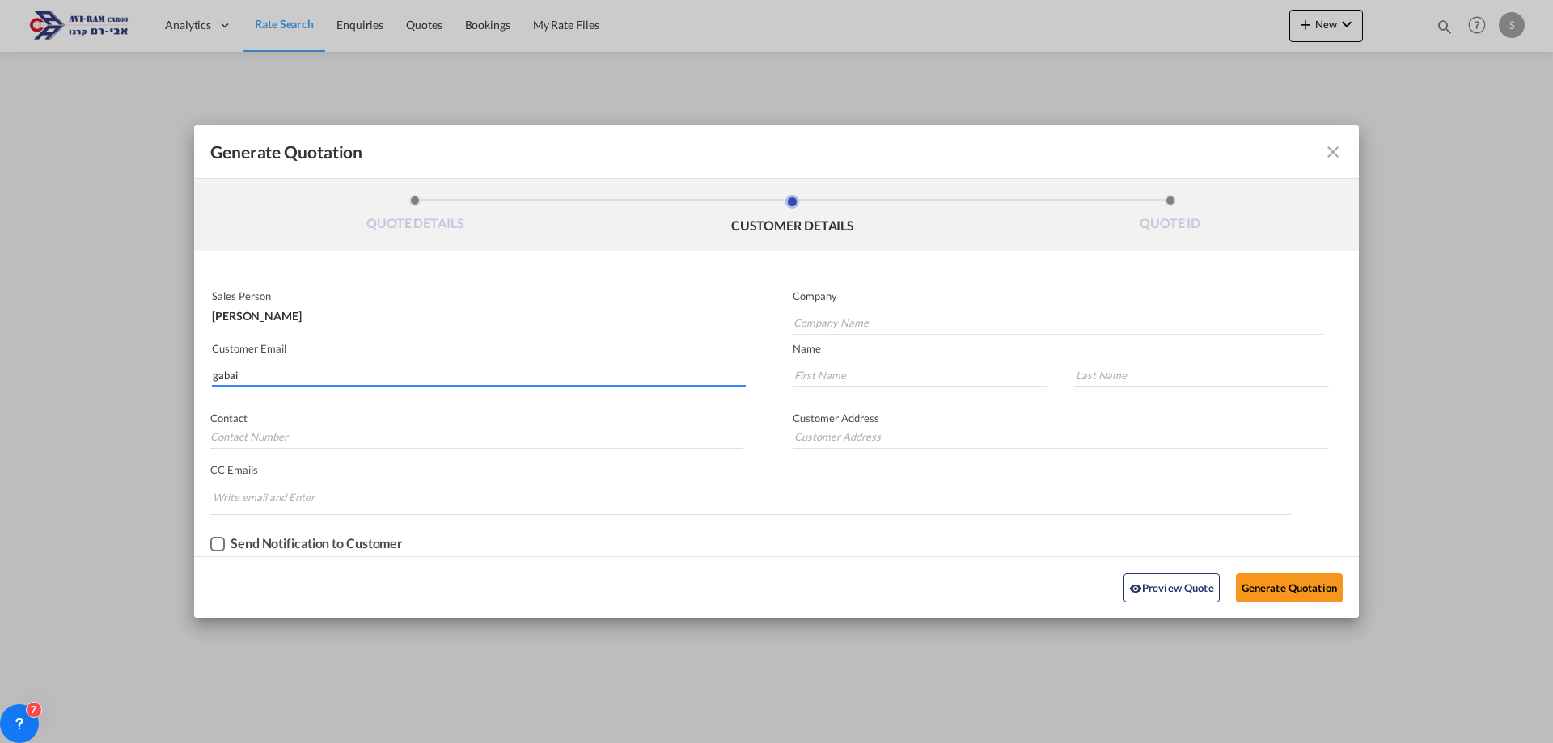
type input "."
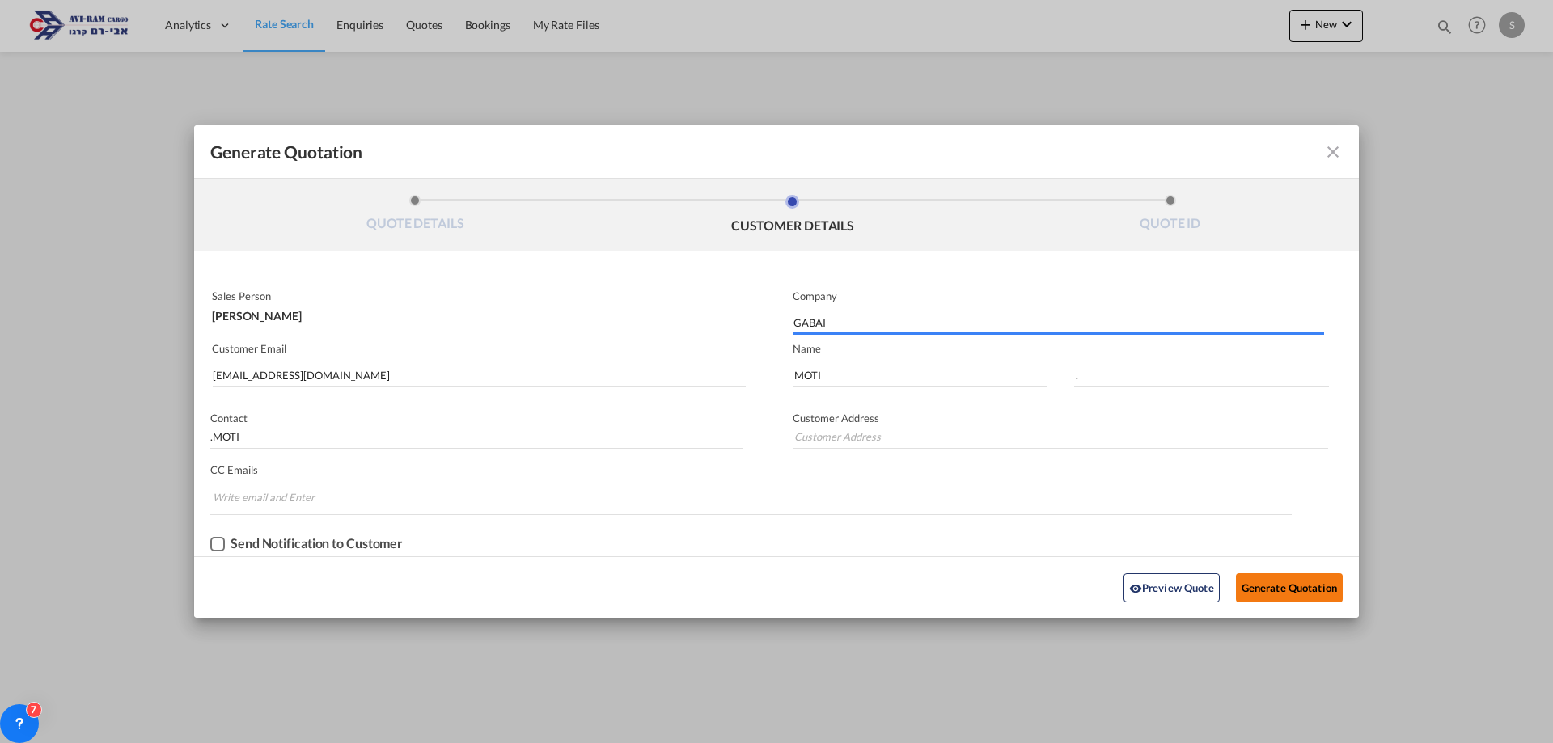
click at [1251, 590] on button "Generate Quotation" at bounding box center [1289, 588] width 107 height 29
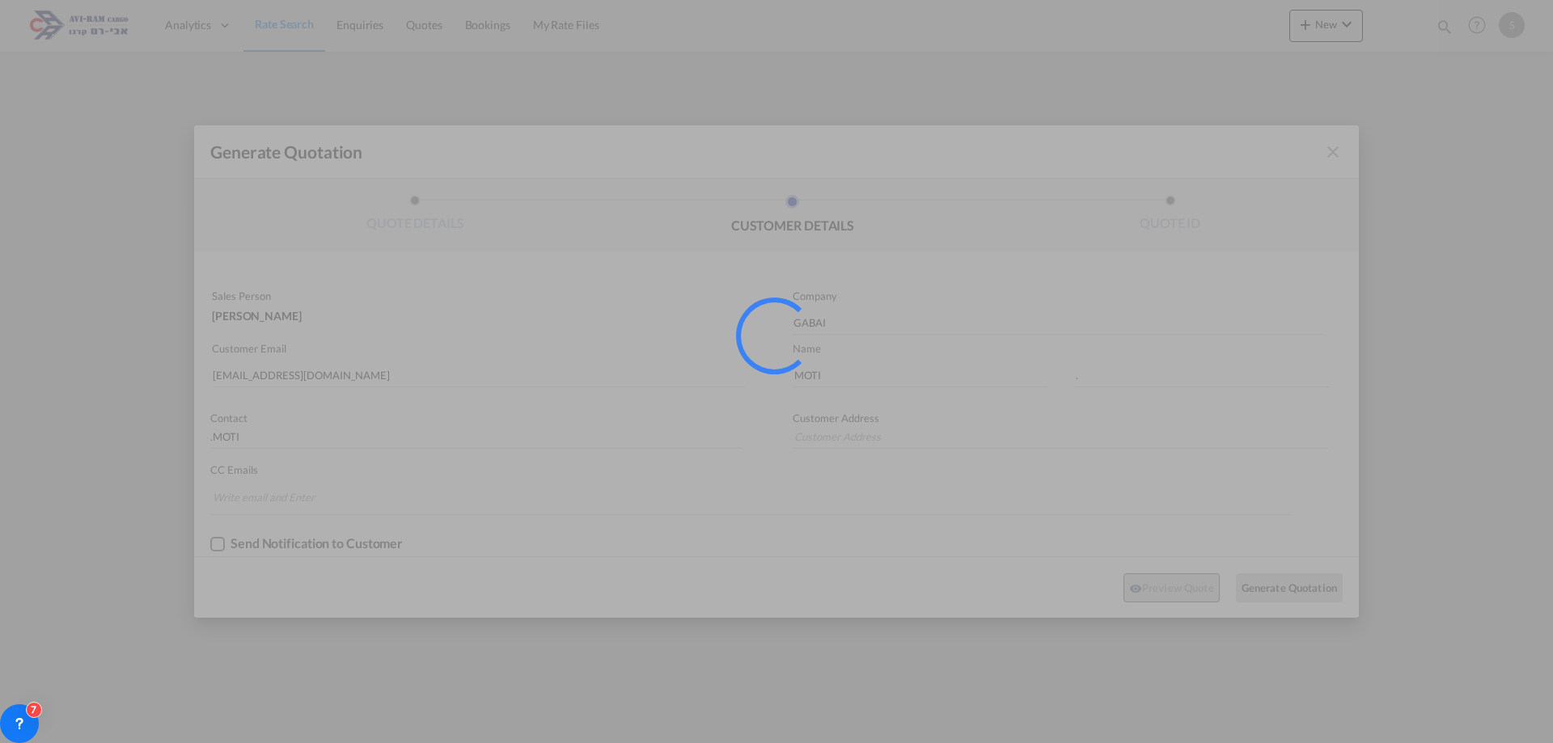
type input "."
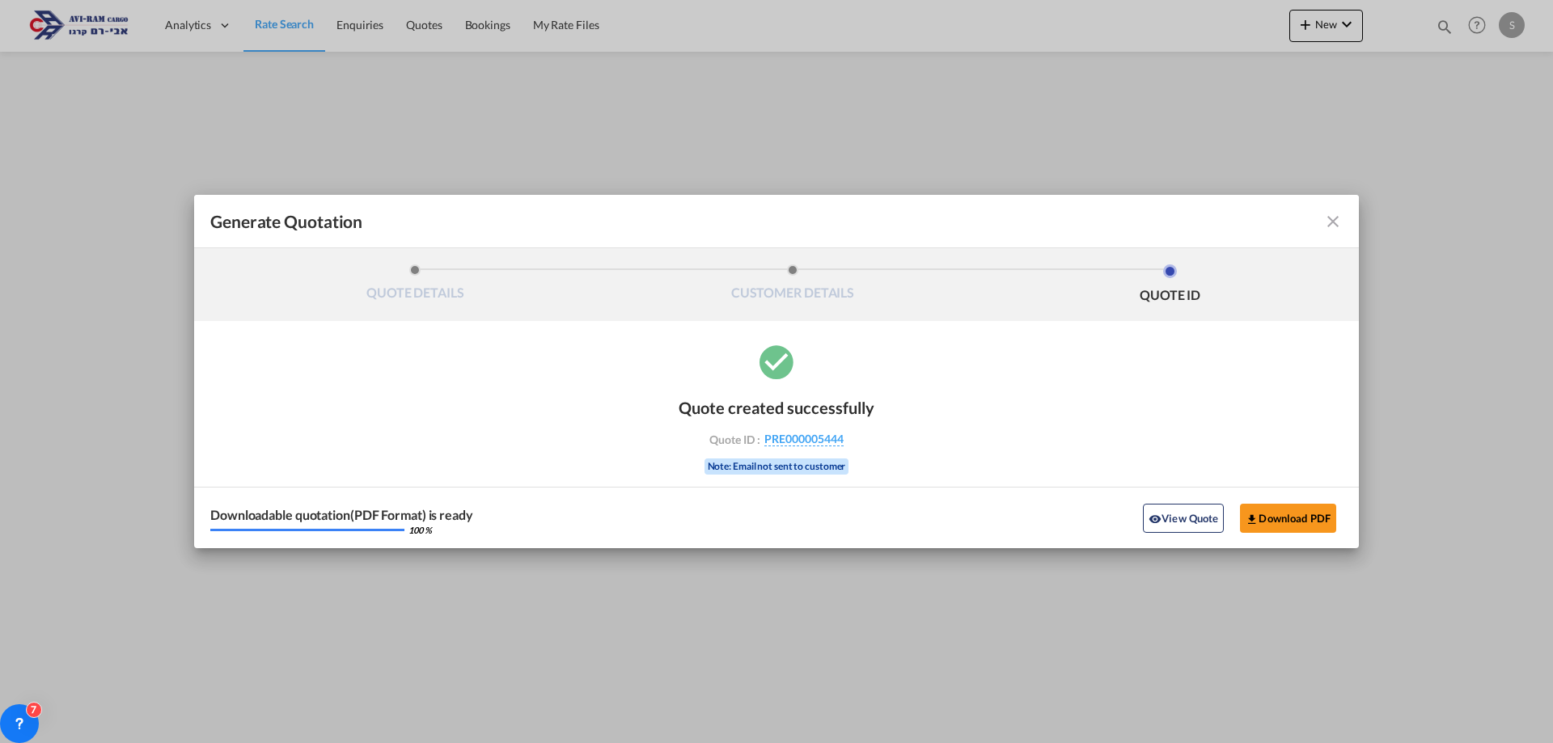
click at [1321, 224] on div "Generate QuotationQUOTE ..." at bounding box center [1286, 221] width 113 height 19
drag, startPoint x: 1330, startPoint y: 218, endPoint x: 1319, endPoint y: 216, distance: 11.4
click at [1331, 218] on md-icon "icon-close fg-AAA8AD cursor m-0" at bounding box center [1332, 221] width 19 height 19
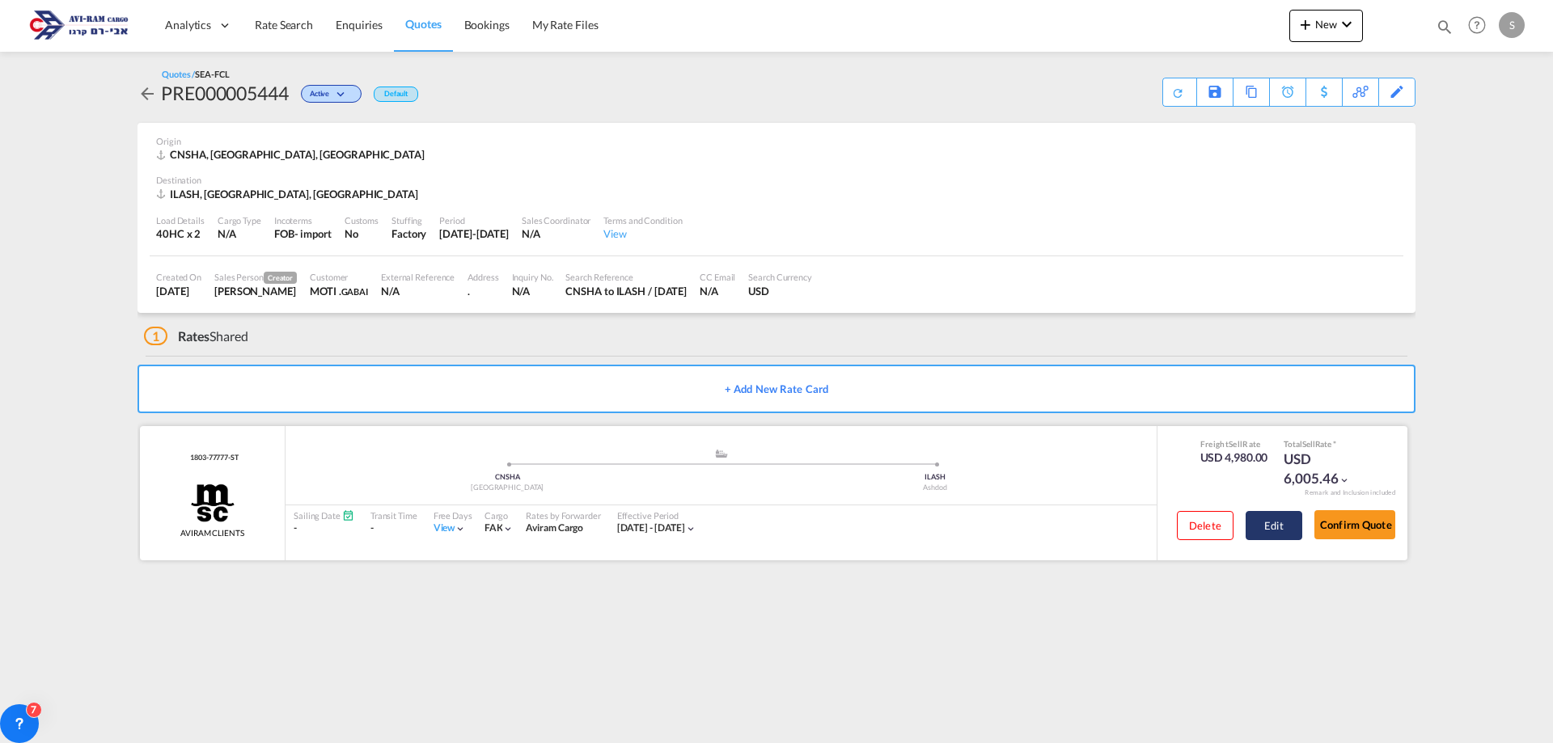
click at [1276, 521] on button "Edit" at bounding box center [1274, 525] width 57 height 29
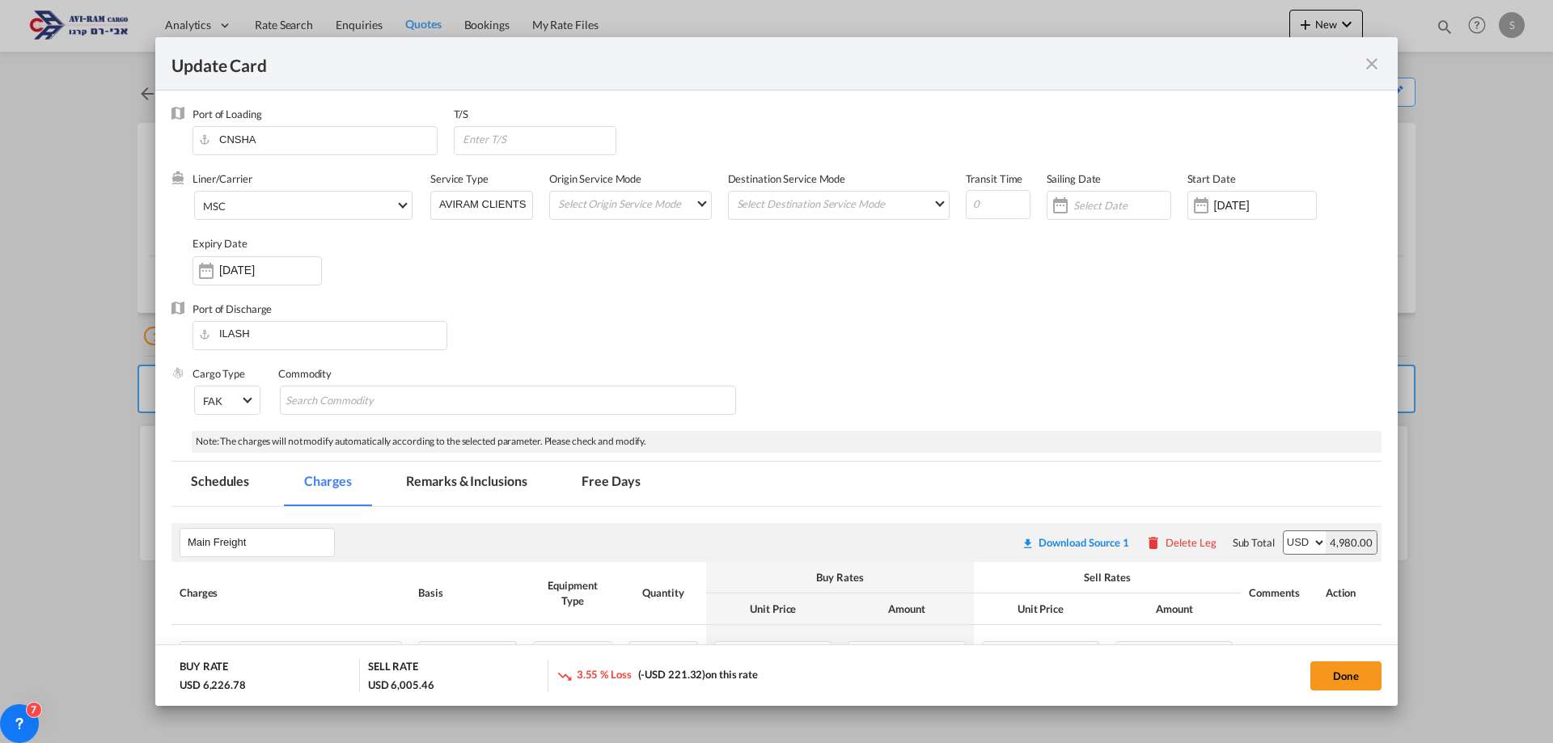
scroll to position [162, 0]
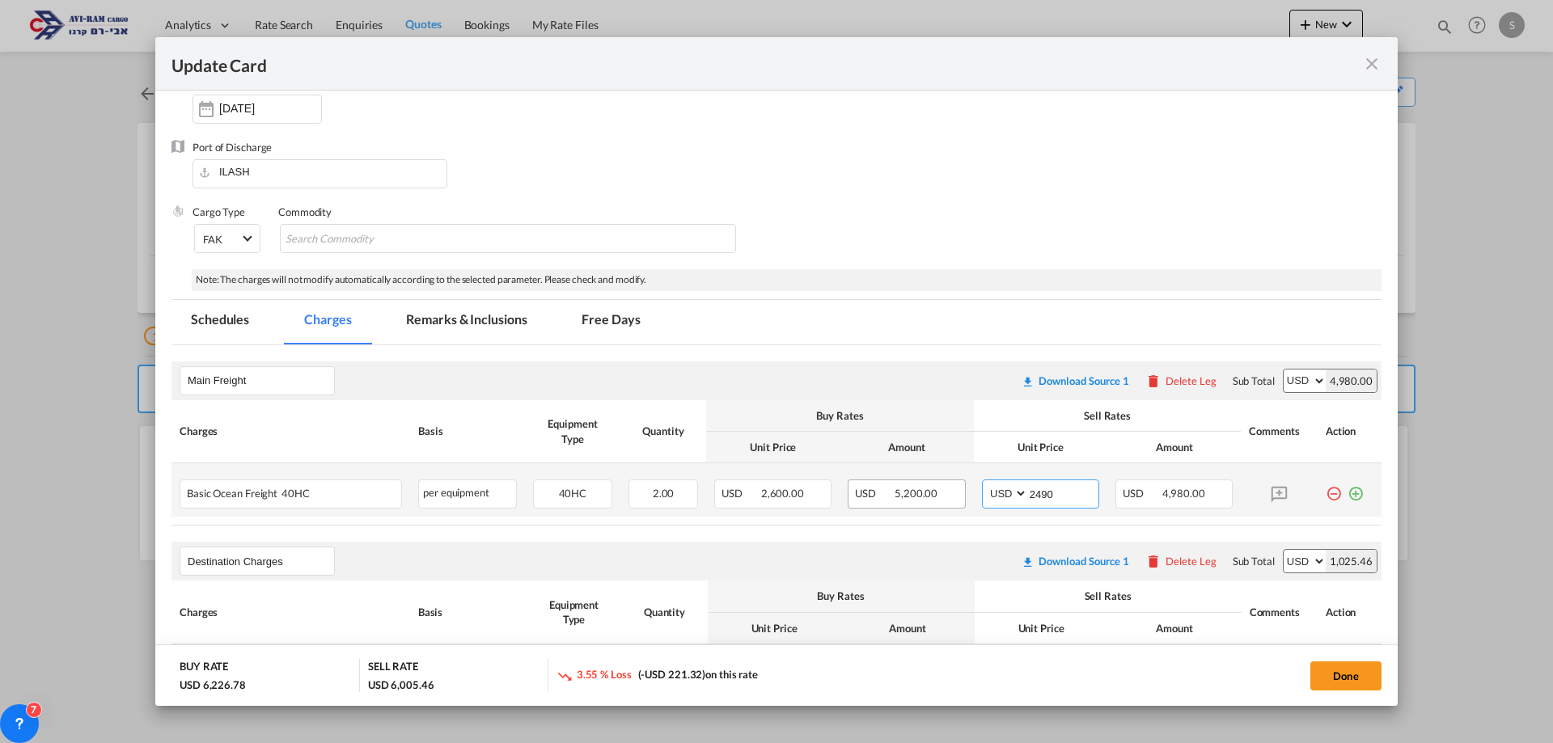
drag, startPoint x: 1052, startPoint y: 493, endPoint x: 952, endPoint y: 507, distance: 101.4
click at [952, 507] on tr "Basic Ocean Freight 40HC Please Enter User Defined Charges Cannot Be Published …" at bounding box center [776, 489] width 1210 height 53
type input "2590"
click at [1327, 677] on button "Done" at bounding box center [1345, 676] width 71 height 29
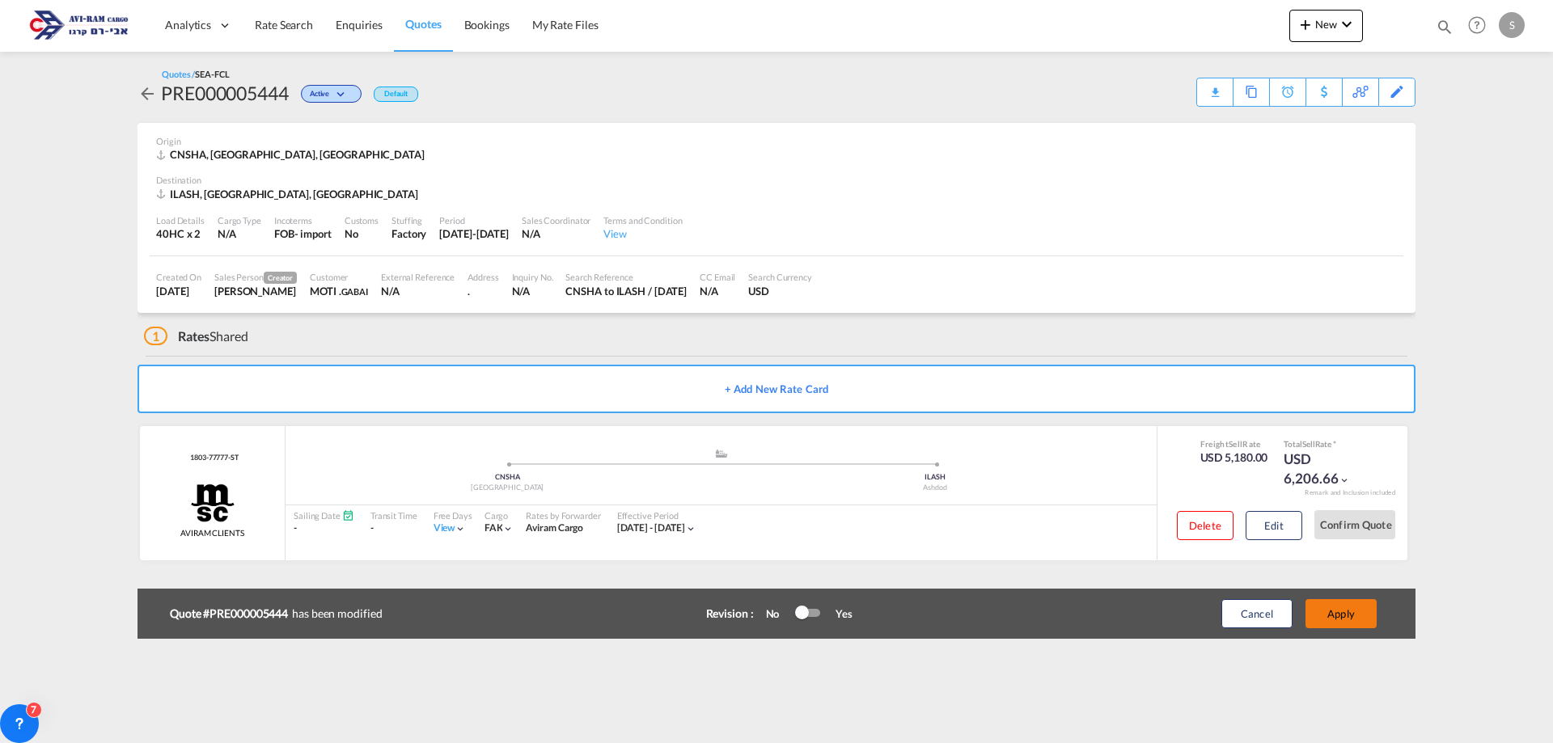
click at [1348, 615] on button "Apply" at bounding box center [1341, 613] width 71 height 29
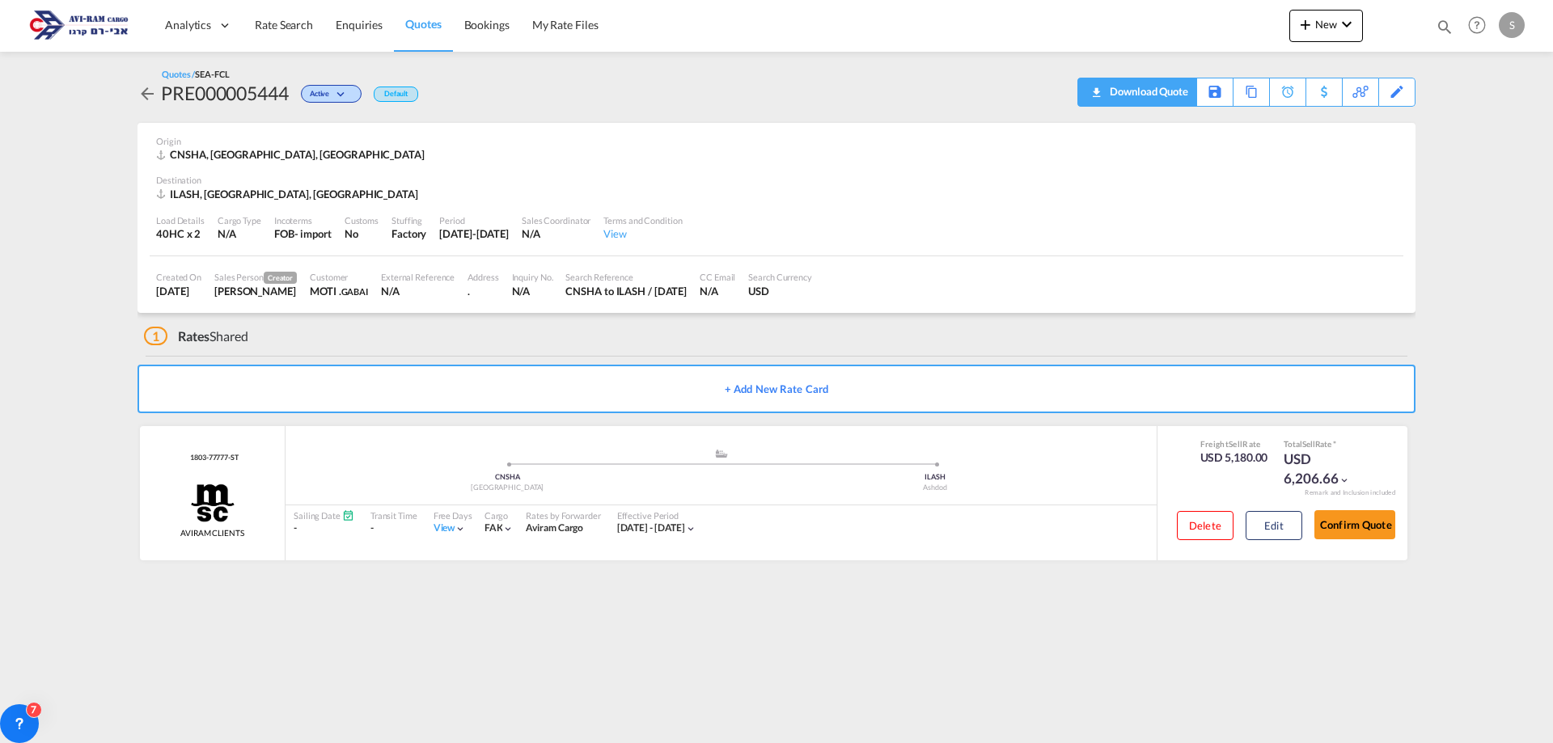
click at [1179, 99] on div "Download Quote" at bounding box center [1147, 91] width 83 height 26
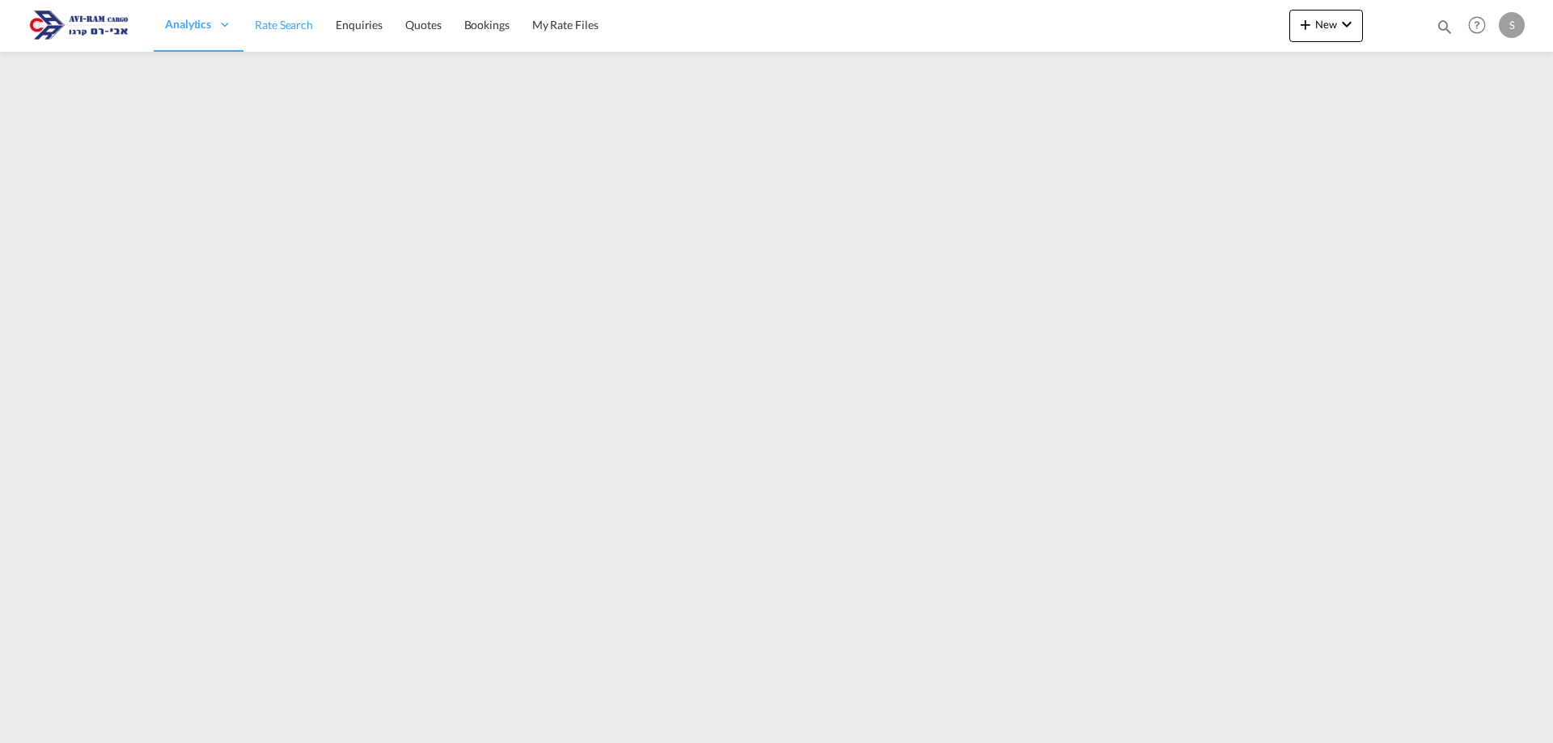
click at [281, 28] on span "Rate Search" at bounding box center [284, 25] width 58 height 14
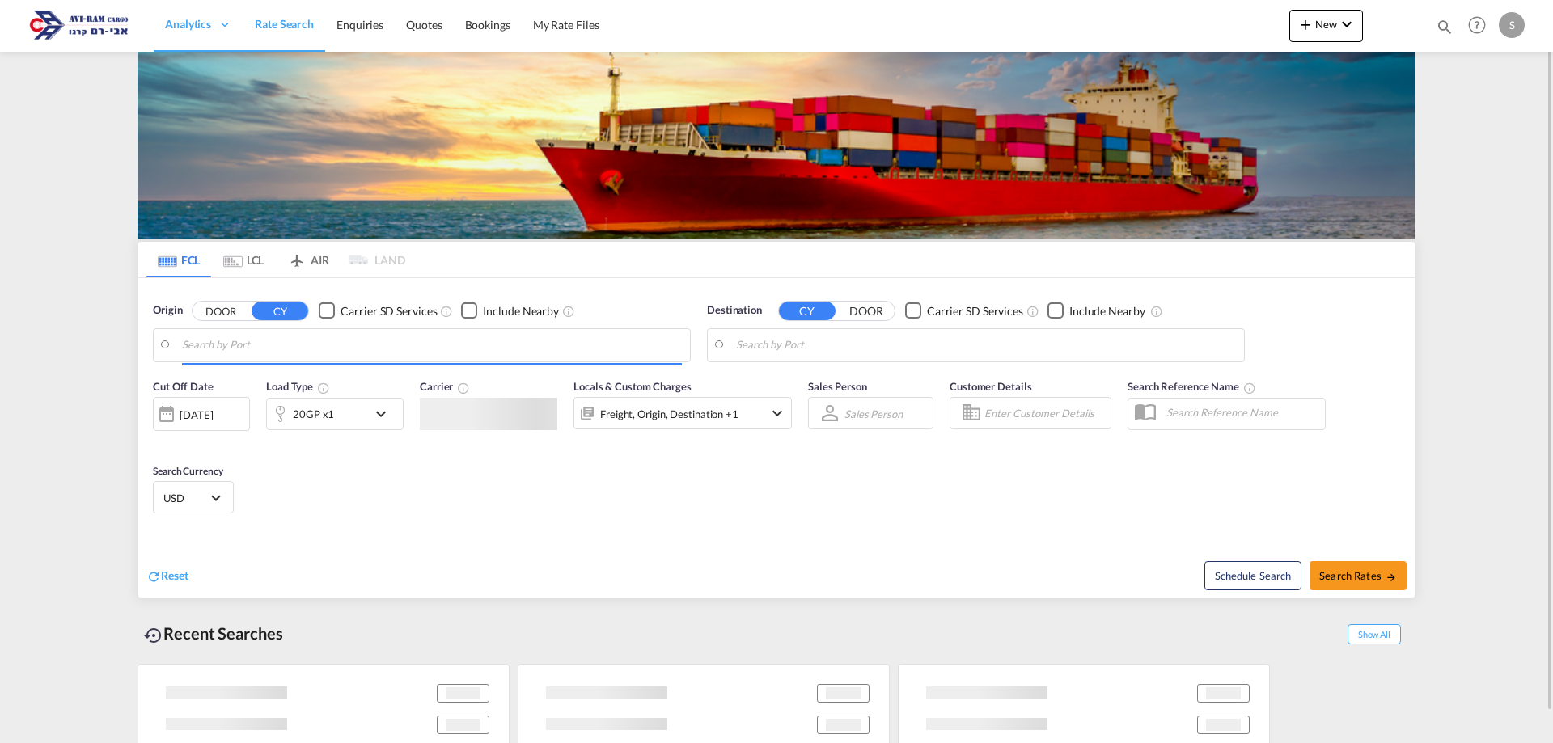
click at [258, 260] on md-tab-item "LCL" at bounding box center [243, 260] width 65 height 36
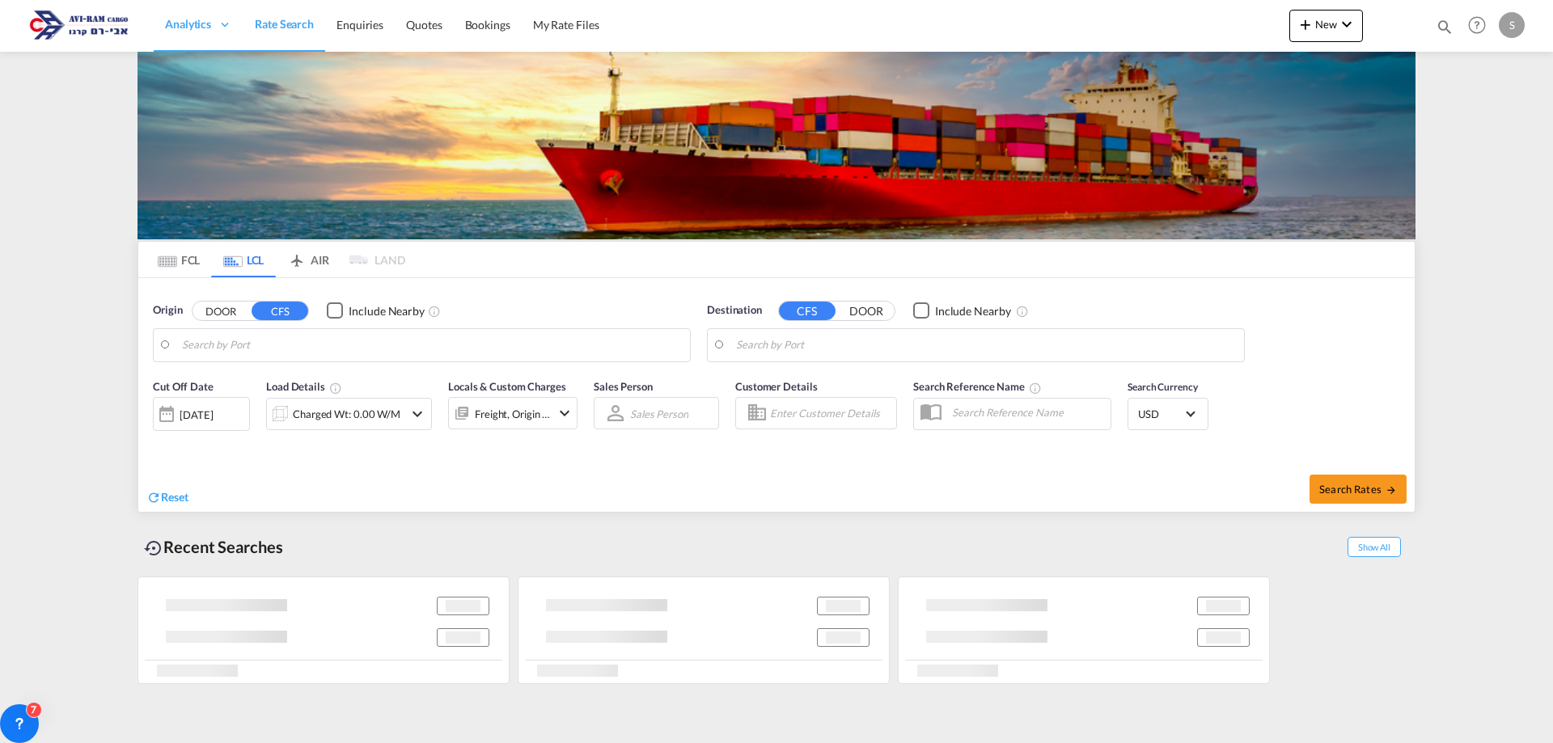
type input "[GEOGRAPHIC_DATA], GD, CNSZX"
type input "Ashdod, ILASH"
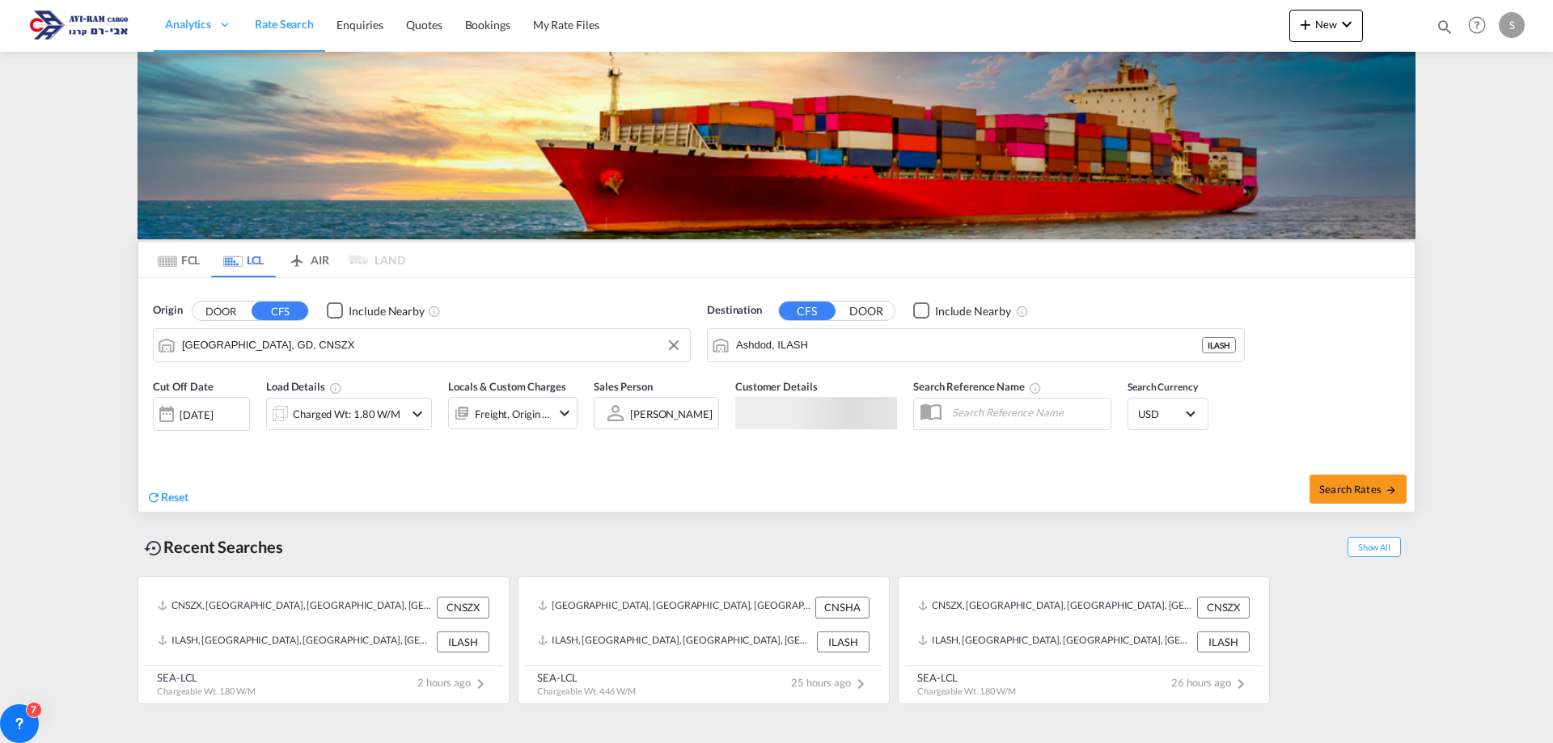
click at [255, 350] on input "[GEOGRAPHIC_DATA], GD, CNSZX" at bounding box center [432, 345] width 500 height 24
type input "ל"
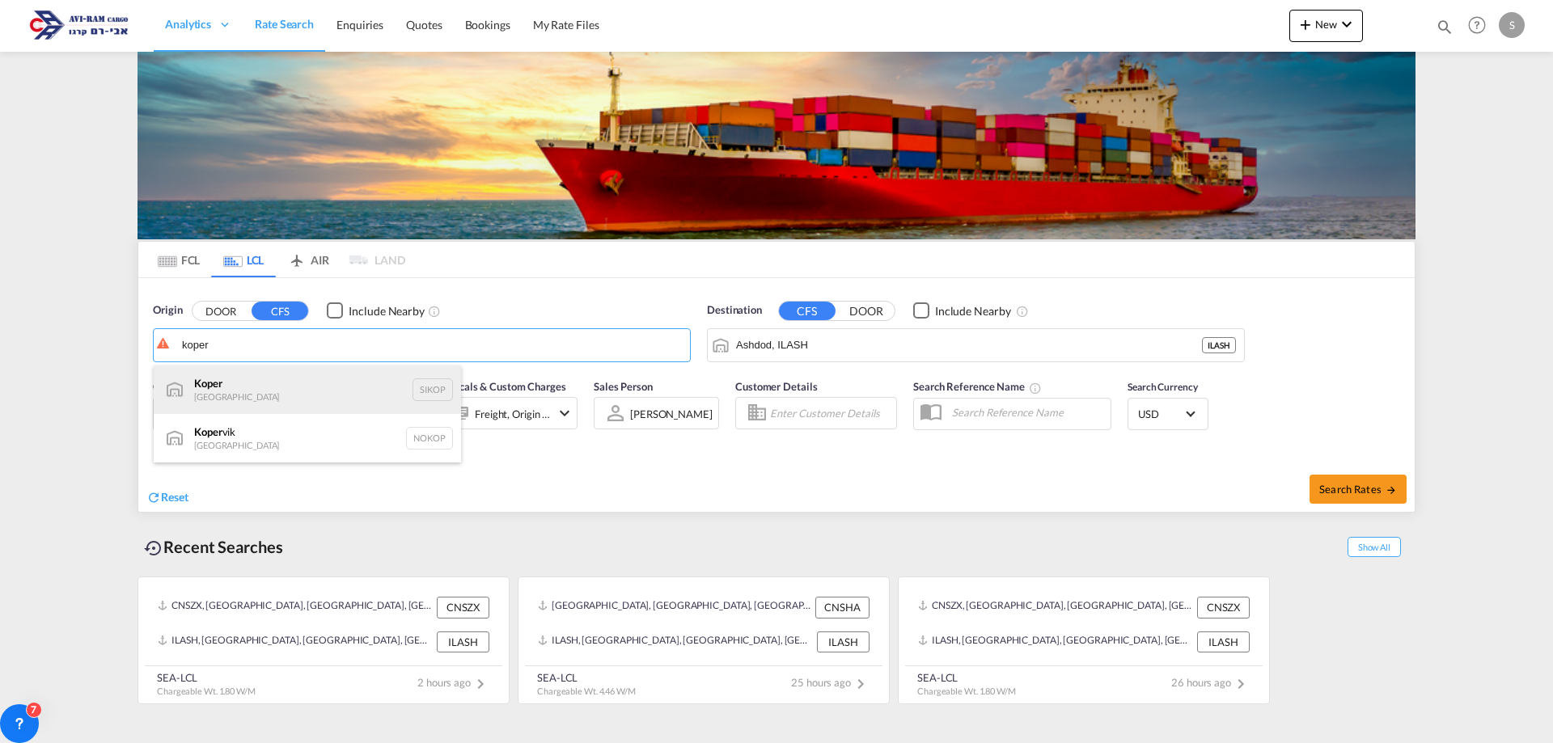
click at [248, 383] on div "Koper Slovenia SIKOP" at bounding box center [307, 390] width 307 height 49
type input "Koper, SIKOP"
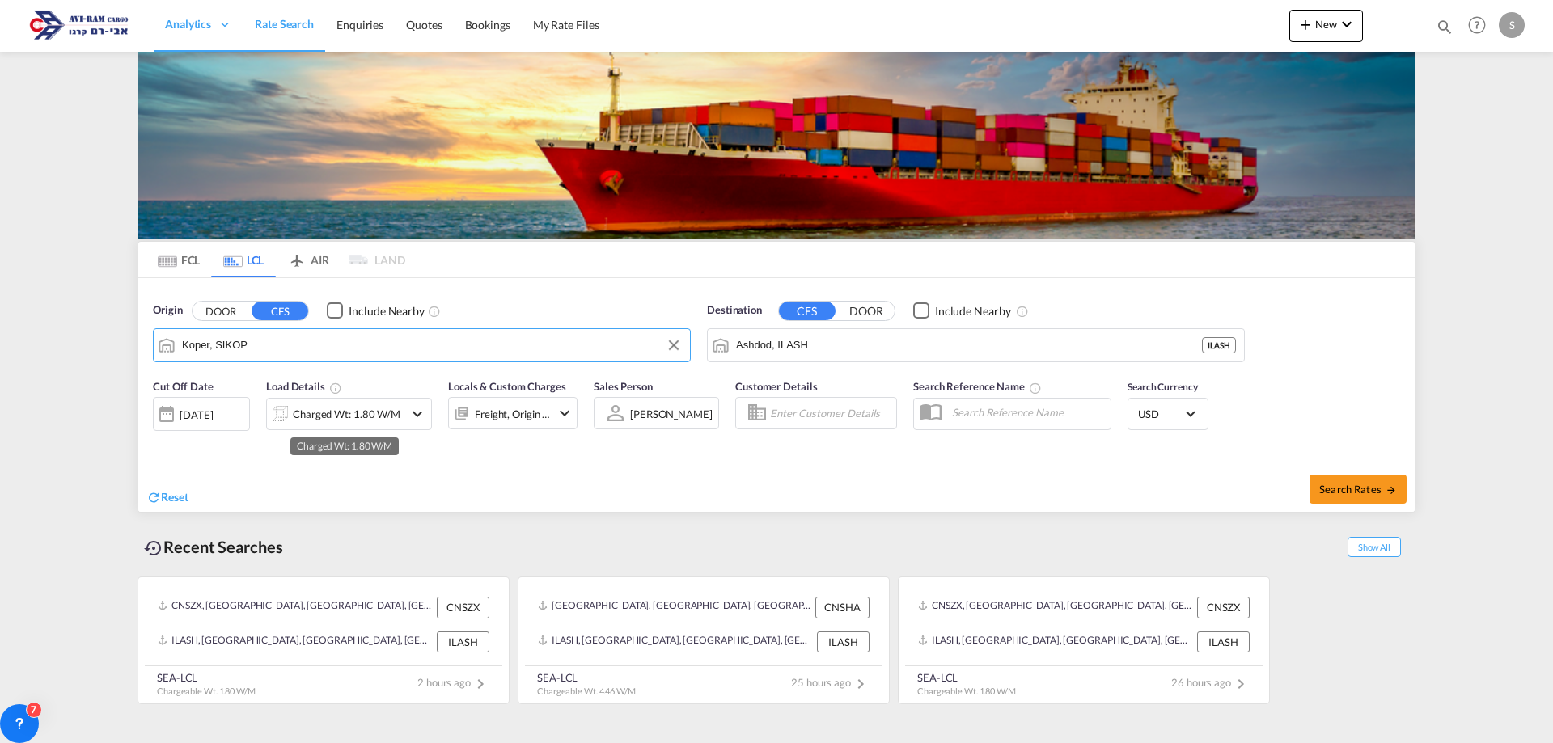
click at [316, 402] on div "Charged Wt: 1.80 W/M" at bounding box center [335, 414] width 137 height 32
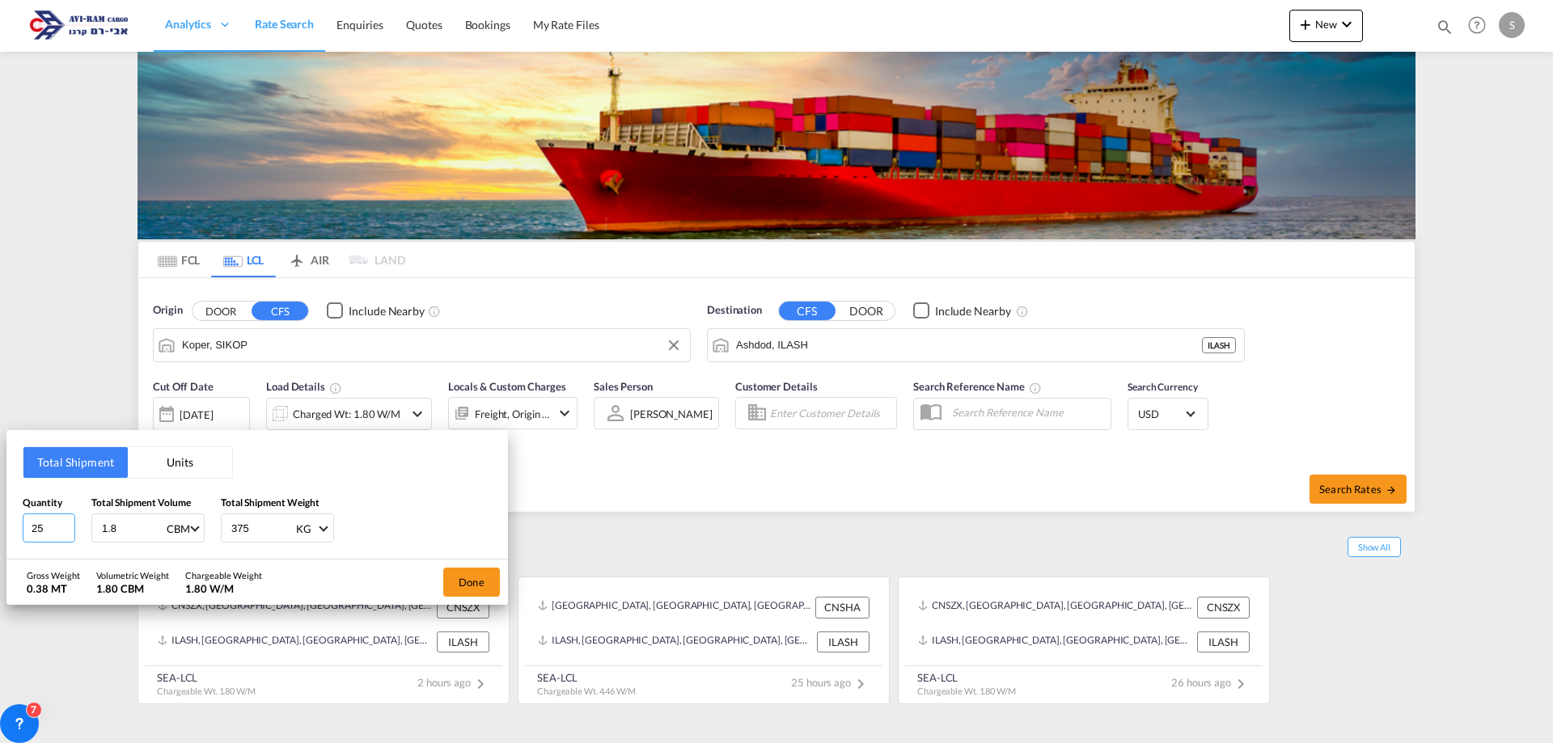
drag, startPoint x: 39, startPoint y: 521, endPoint x: 14, endPoint y: 527, distance: 25.7
click at [14, 527] on div "Total Shipment Units Quantity 25 Total Shipment Volume 1.8 CBM CBM CFT Total Sh…" at bounding box center [257, 494] width 502 height 129
type input "1"
type input "2.43"
type input "261"
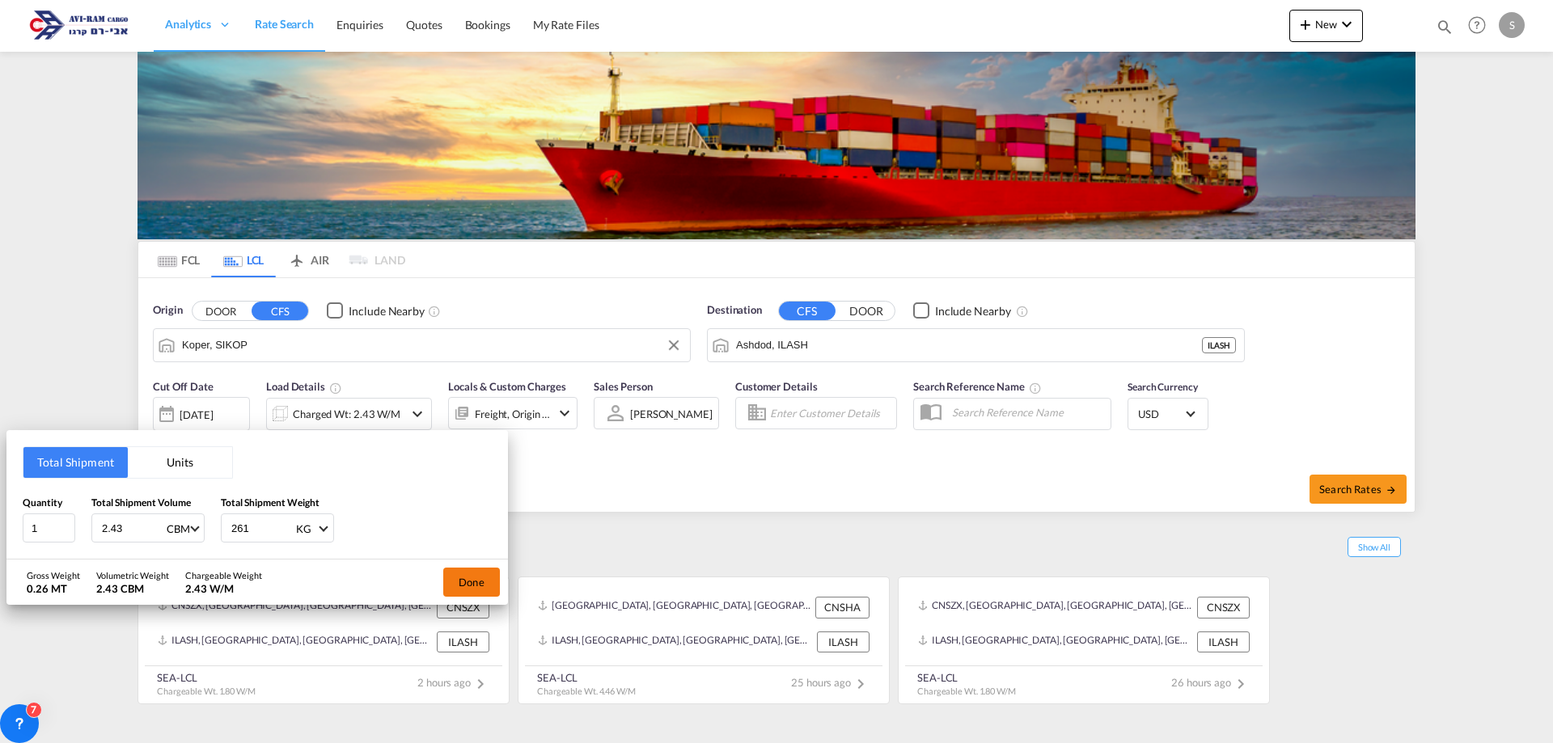
click at [485, 586] on button "Done" at bounding box center [471, 582] width 57 height 29
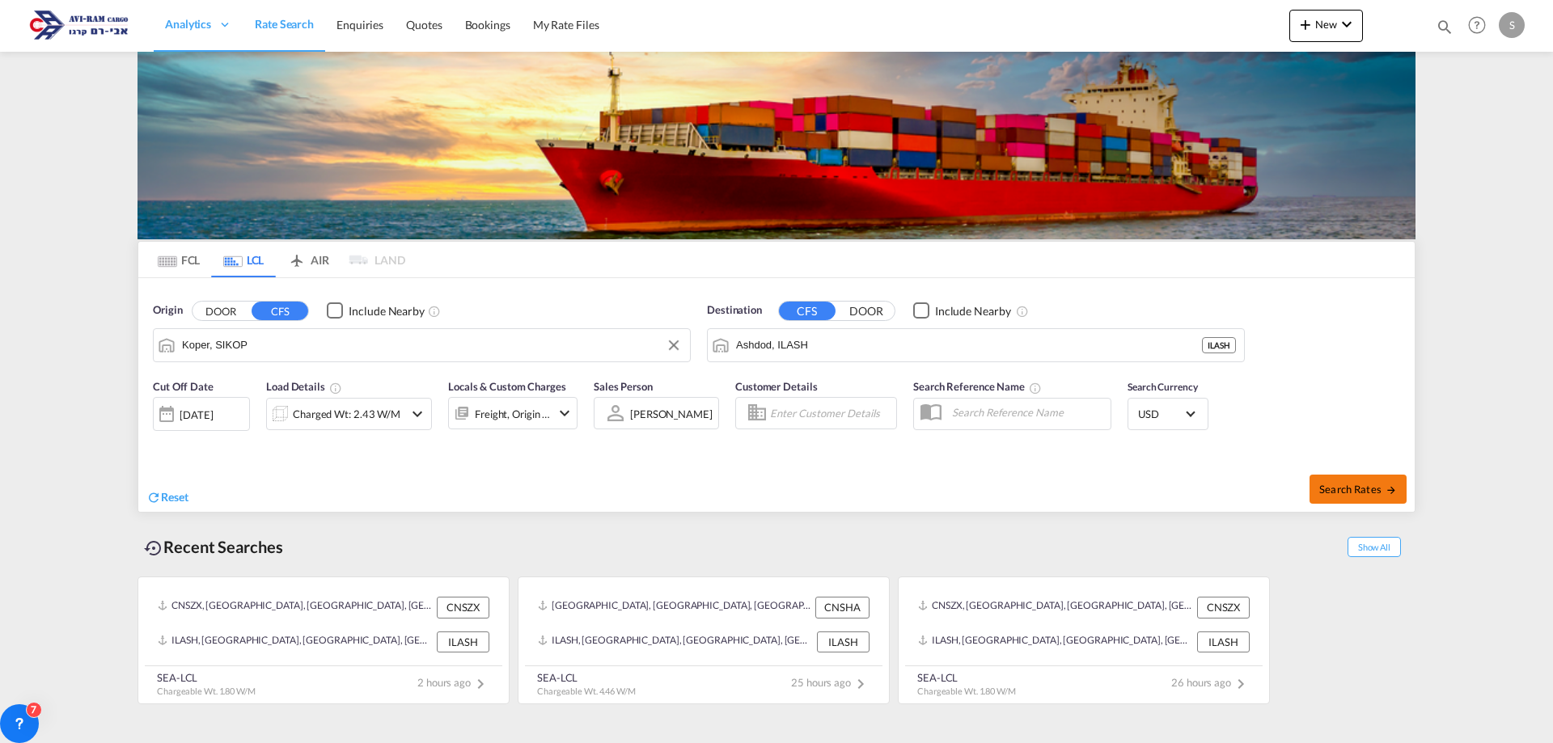
click at [1335, 479] on button "Search Rates" at bounding box center [1358, 489] width 97 height 29
type input "SIKOP to ILASH / 11 Aug 2025"
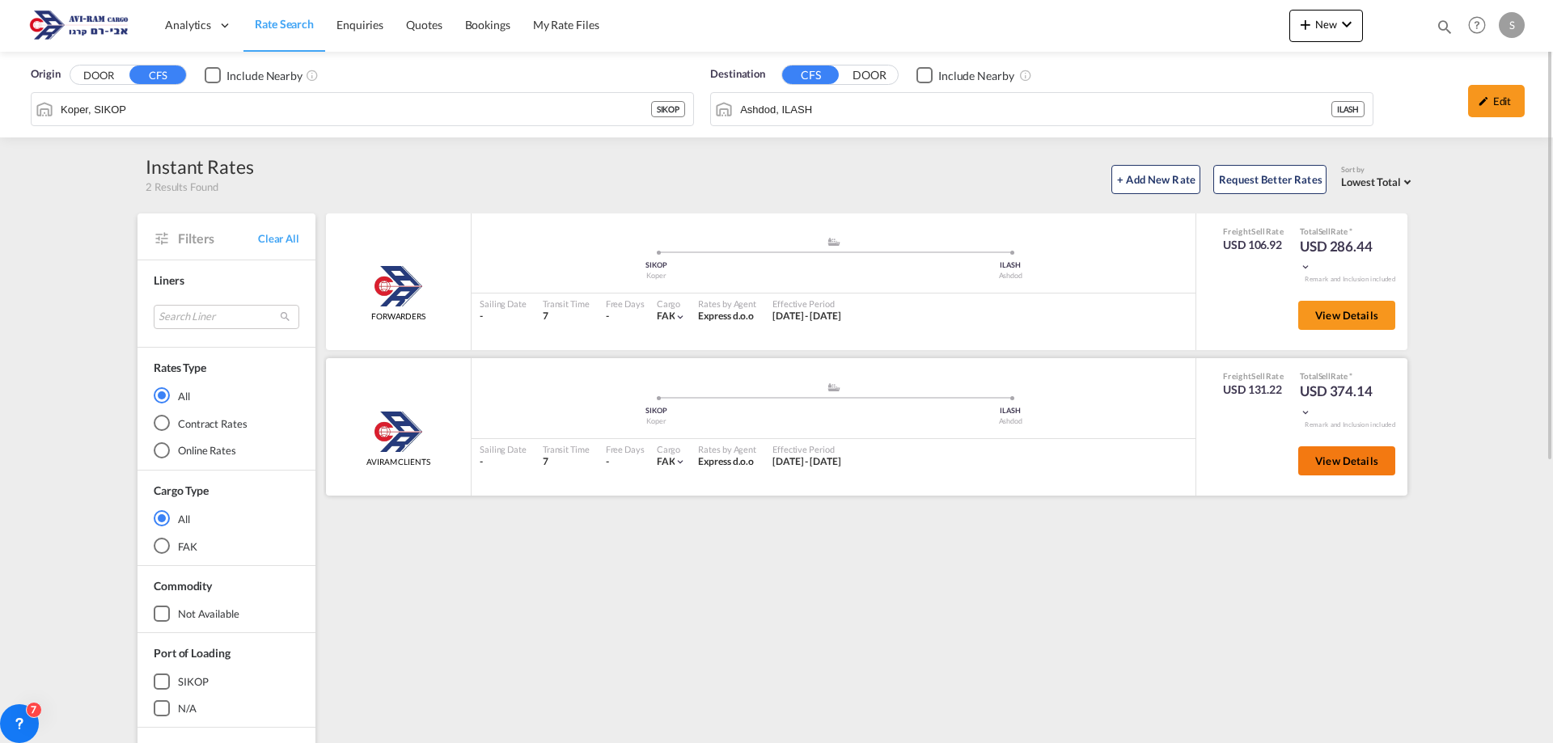
click at [1315, 455] on button "View Details" at bounding box center [1346, 461] width 97 height 29
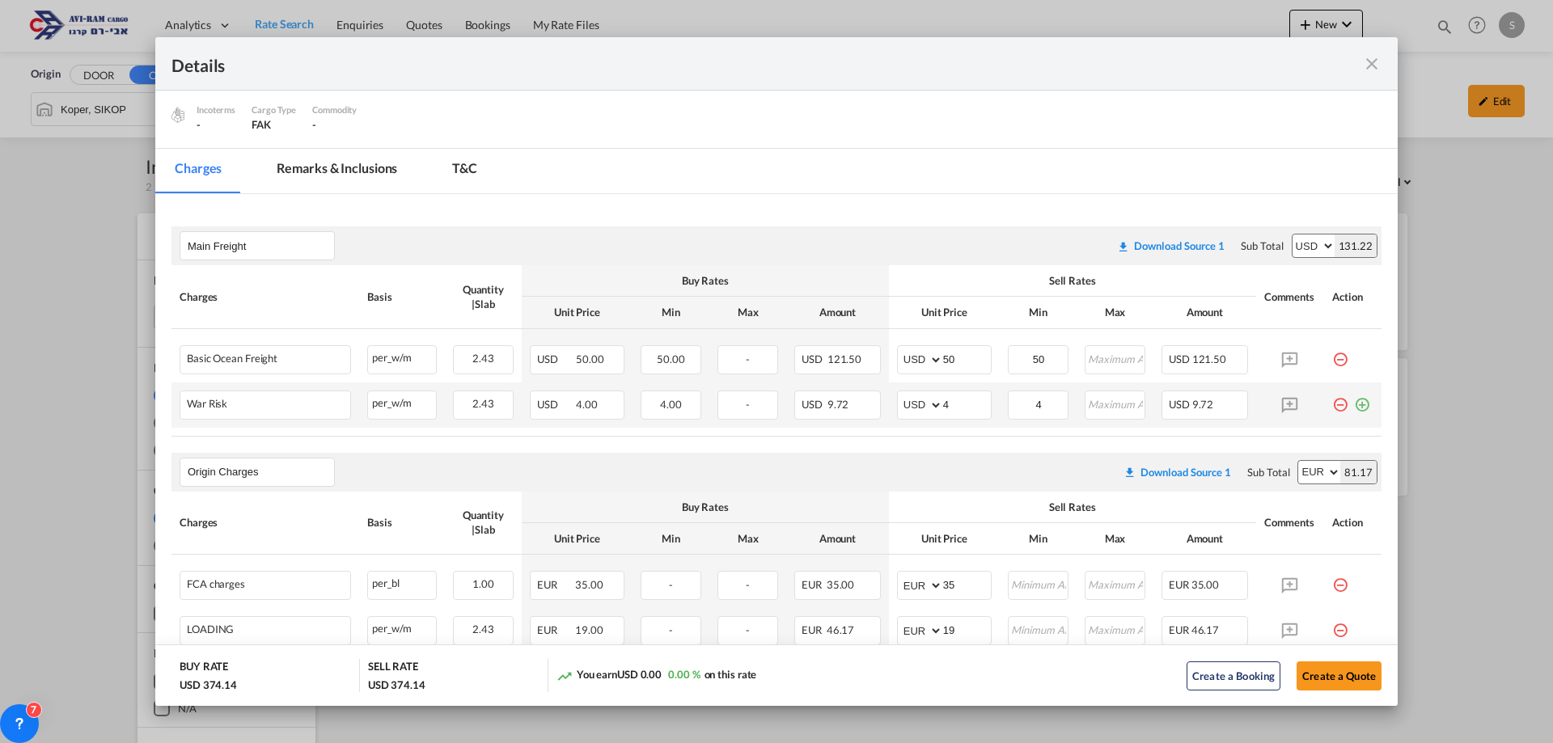
scroll to position [243, 0]
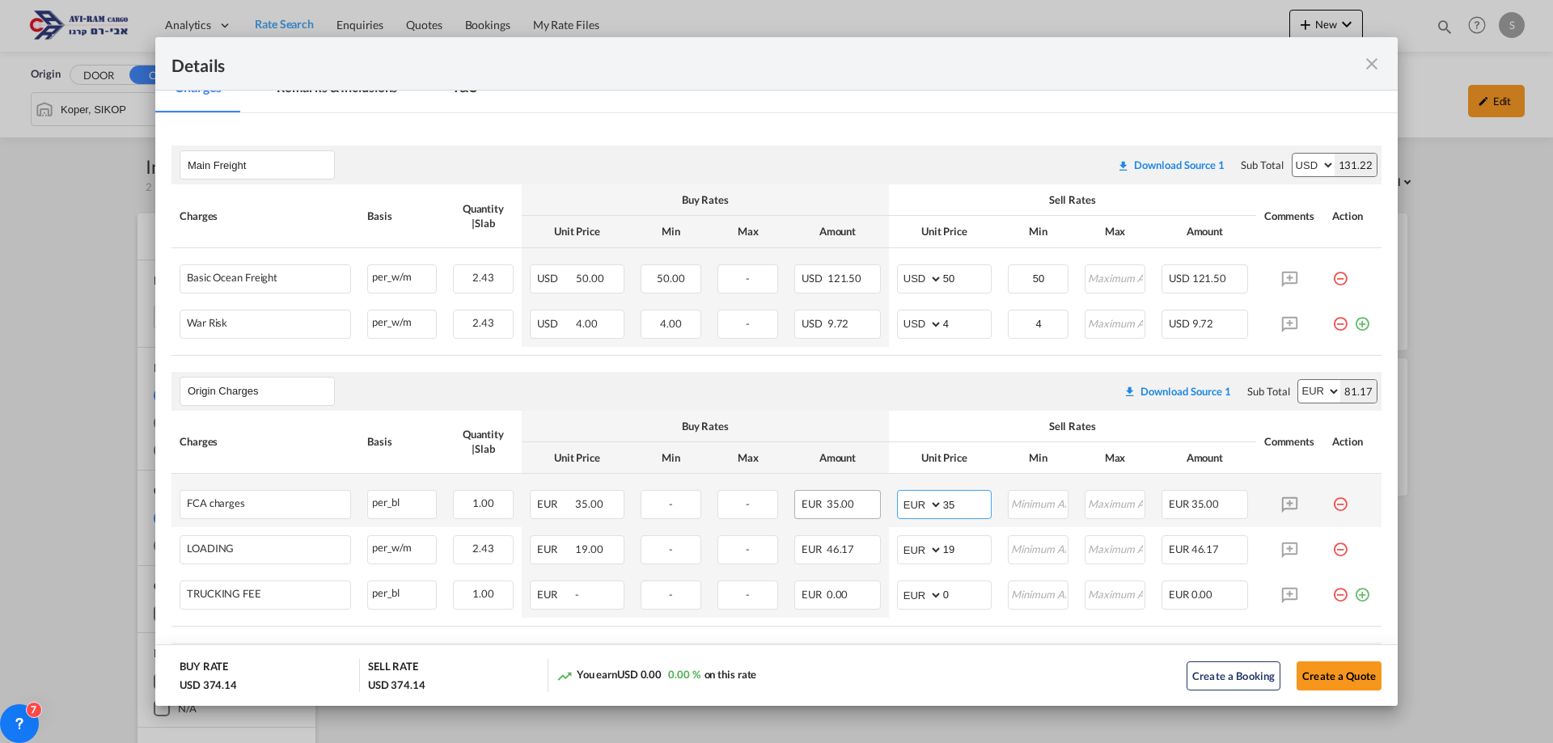
drag, startPoint x: 939, startPoint y: 493, endPoint x: 860, endPoint y: 514, distance: 82.0
click at [851, 514] on tr "FCA charges Please Enter Already Exists per_bl per_bl can not applied for this …" at bounding box center [776, 500] width 1210 height 53
type input "40"
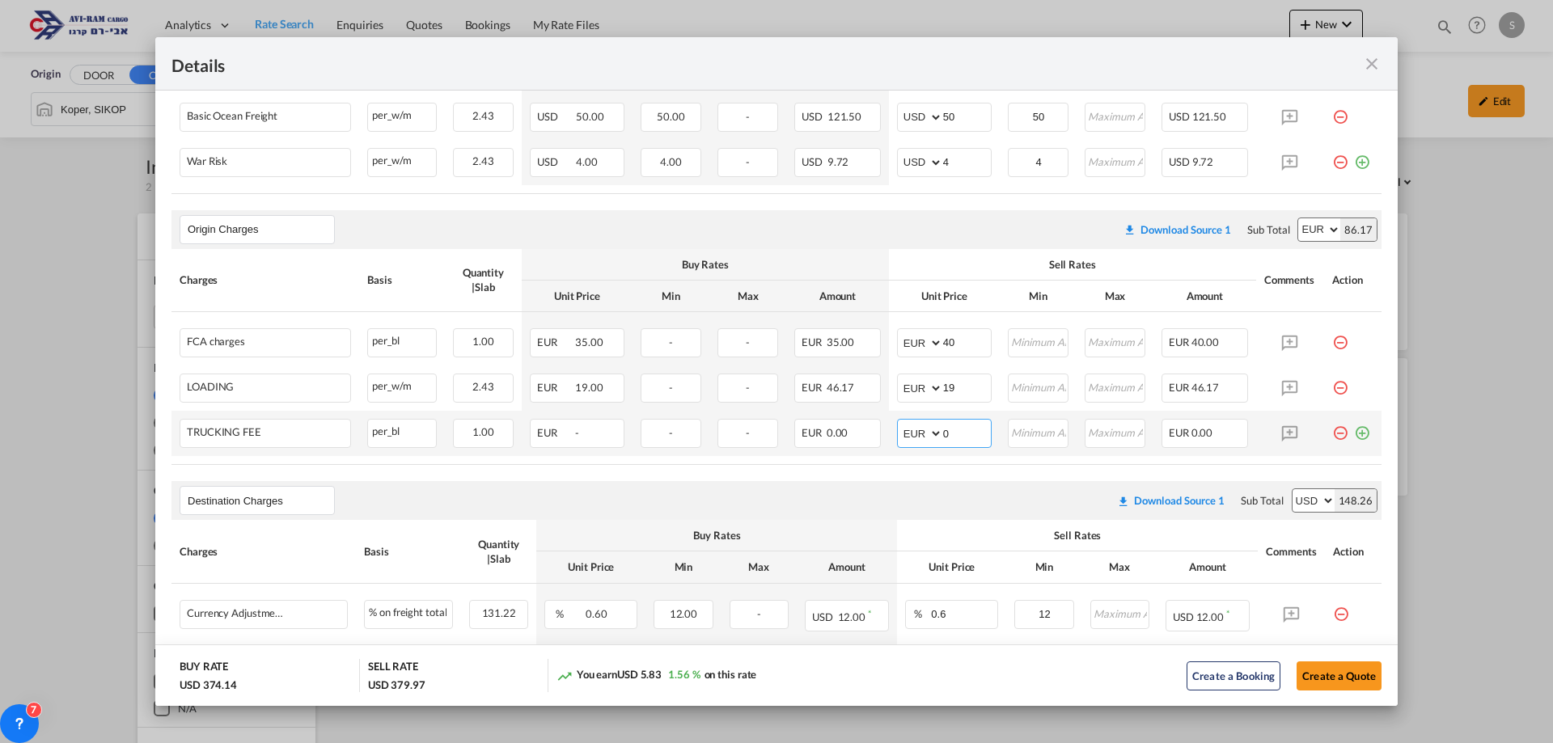
drag, startPoint x: 945, startPoint y: 425, endPoint x: 921, endPoint y: 436, distance: 25.7
click at [921, 436] on md-input-container "AED AFN ALL AMD ANG AOA ARS AUD AWG AZN BAM BBD BDT BGN BHD BIF BMD BND BOB BRL…" at bounding box center [944, 433] width 95 height 29
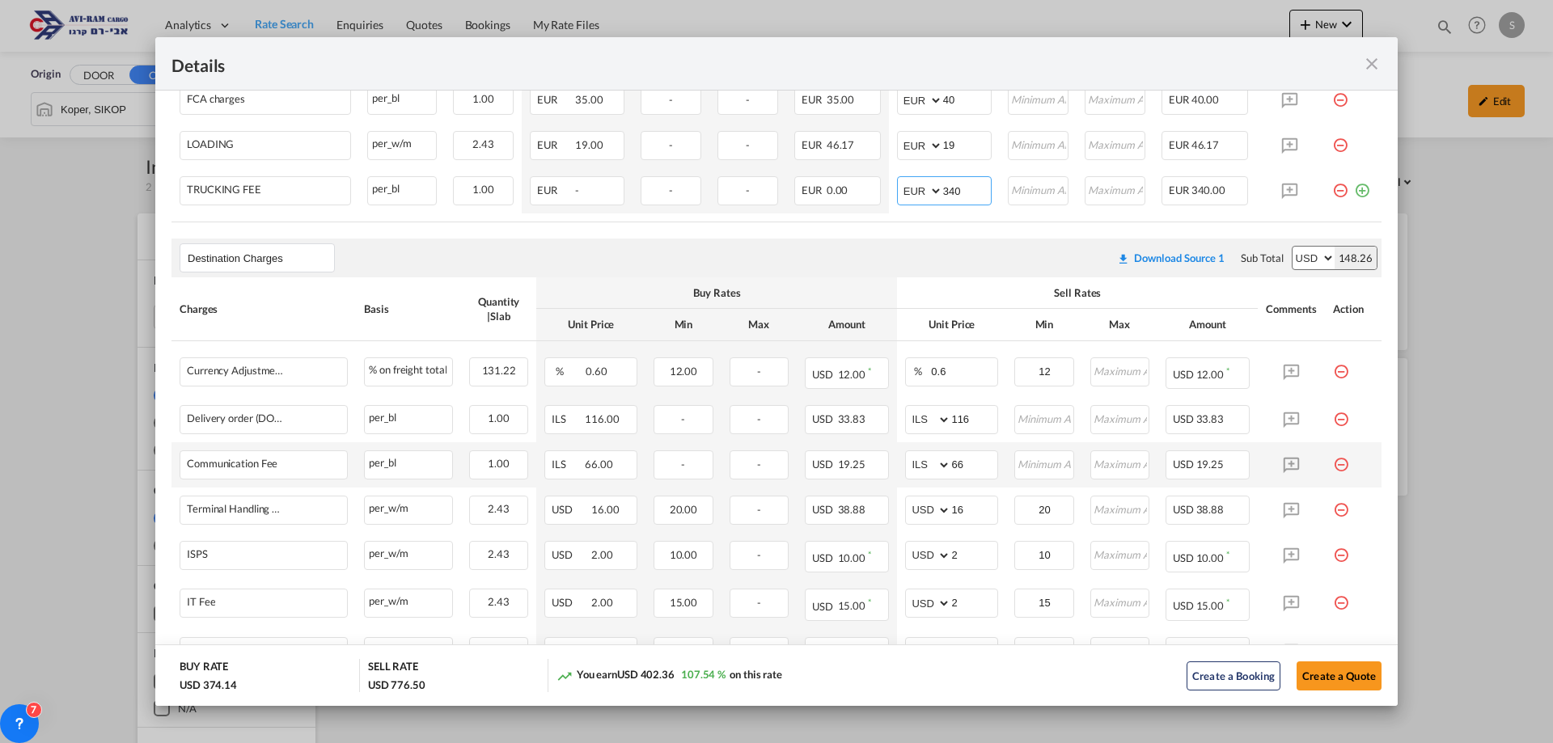
scroll to position [828, 0]
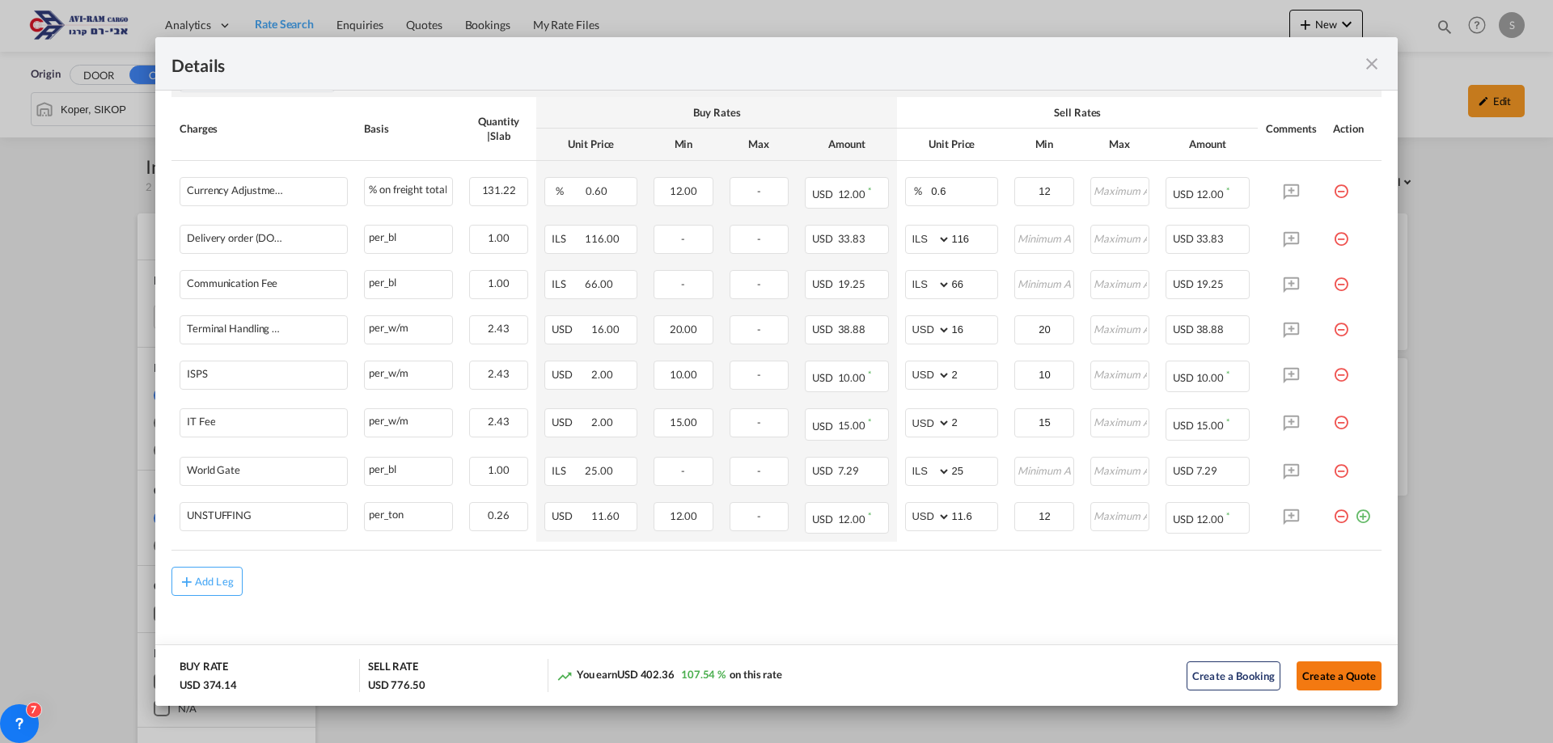
type input "340"
click at [1330, 678] on button "Create a Quote" at bounding box center [1339, 676] width 85 height 29
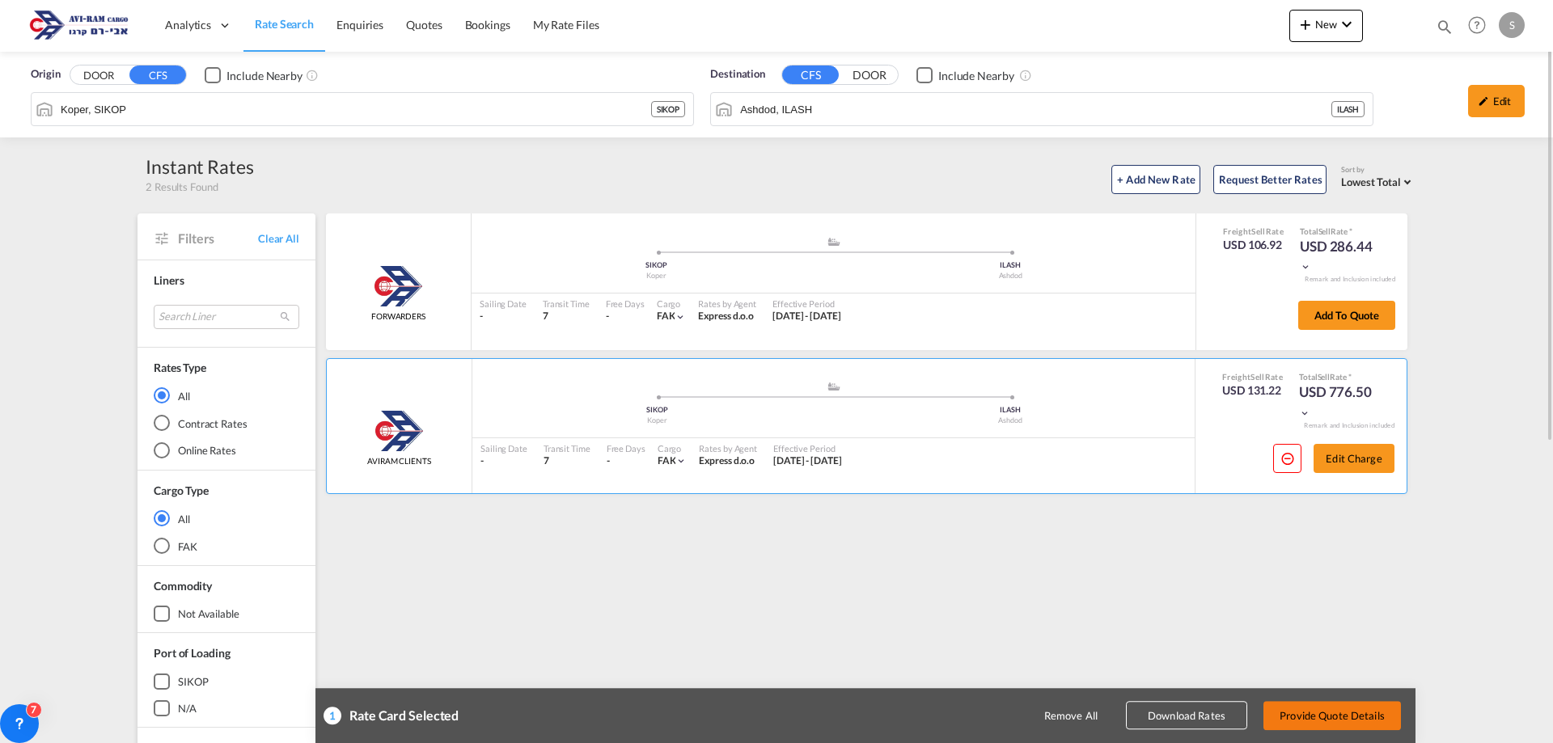
click at [1358, 726] on button "Provide Quote Details" at bounding box center [1332, 715] width 138 height 29
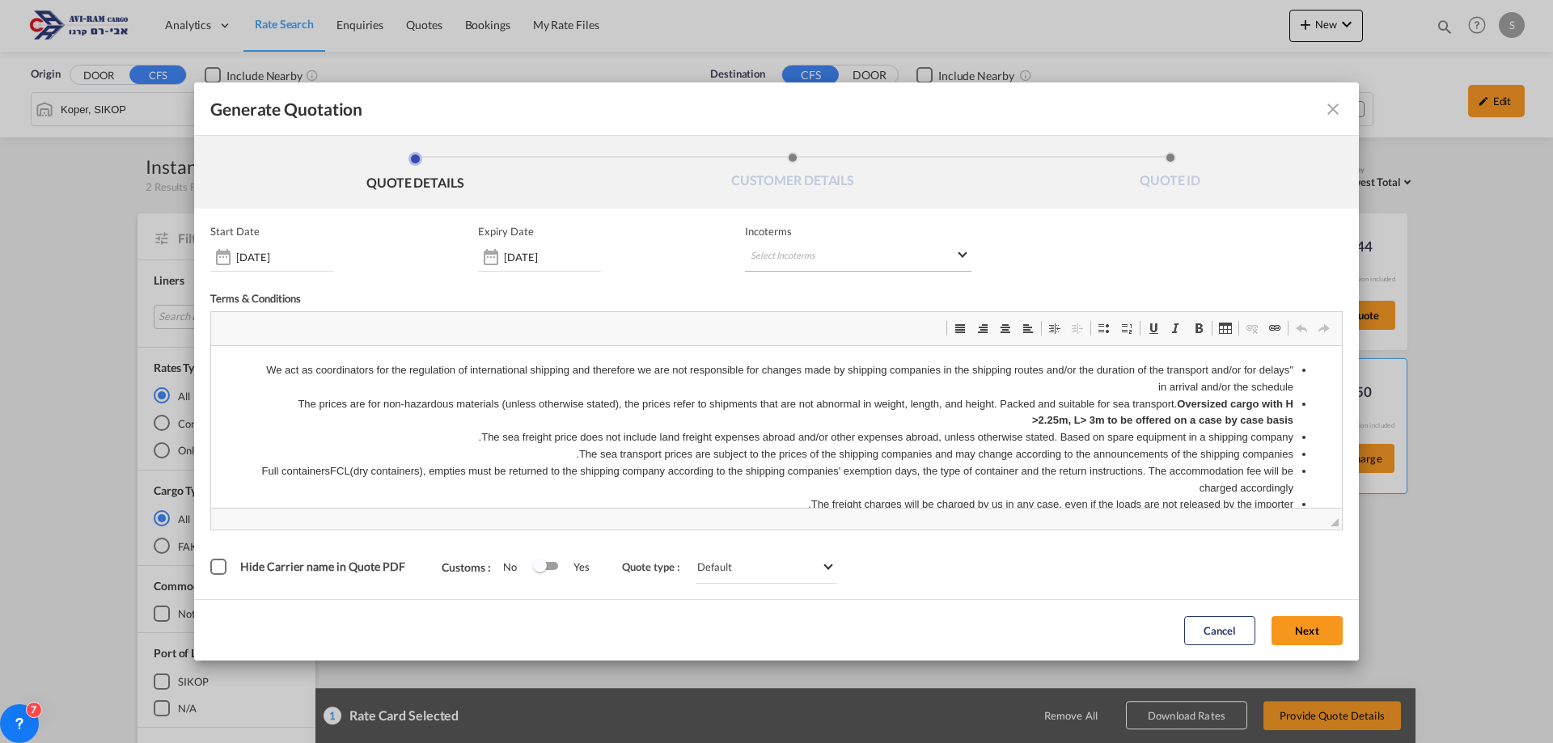
scroll to position [0, 0]
click at [807, 265] on md-select "Select Incoterms CIF - import Cost,Insurance and Freight DAP - import Delivered…" at bounding box center [858, 257] width 226 height 29
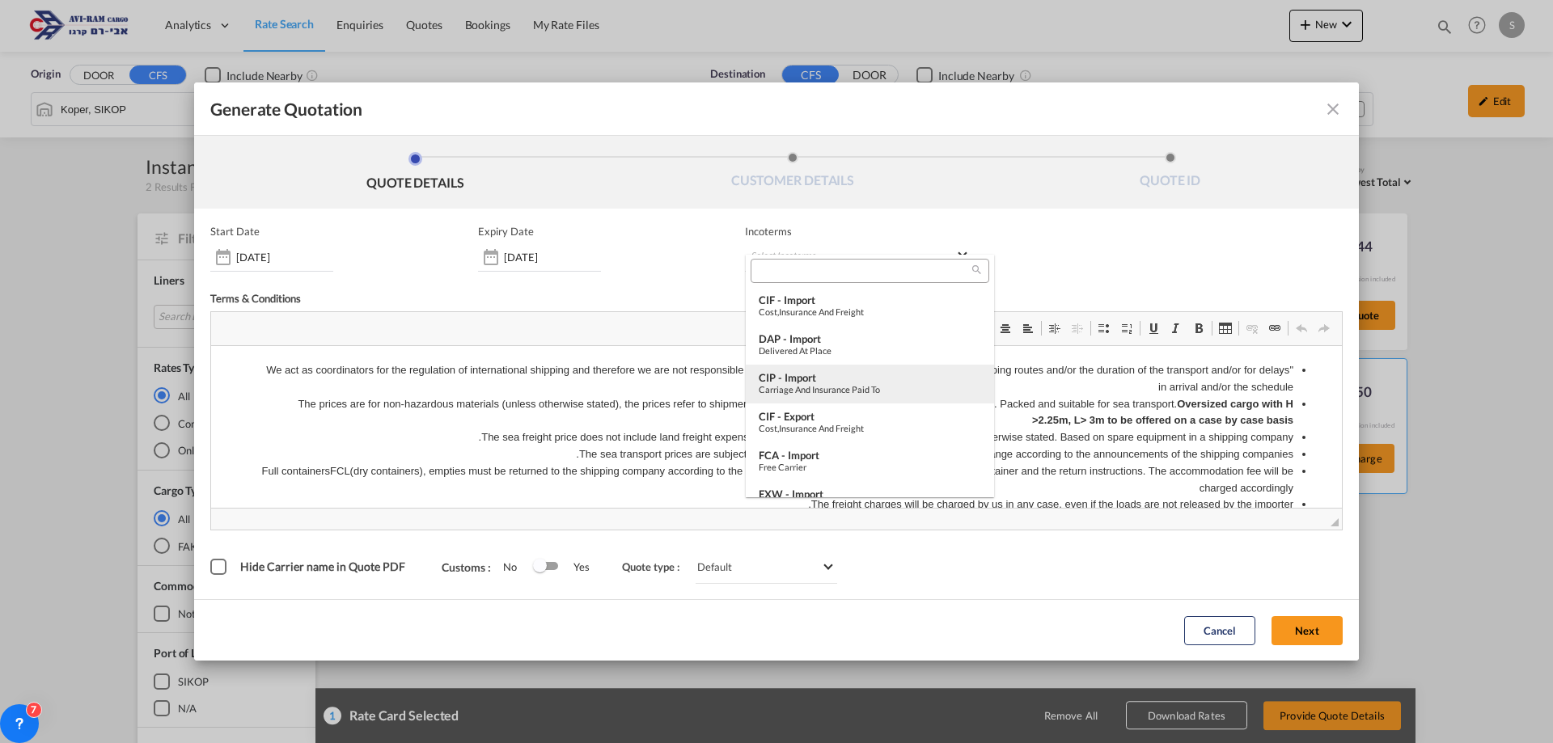
scroll to position [81, 0]
click at [828, 420] on div "Ex Works" at bounding box center [870, 425] width 222 height 11
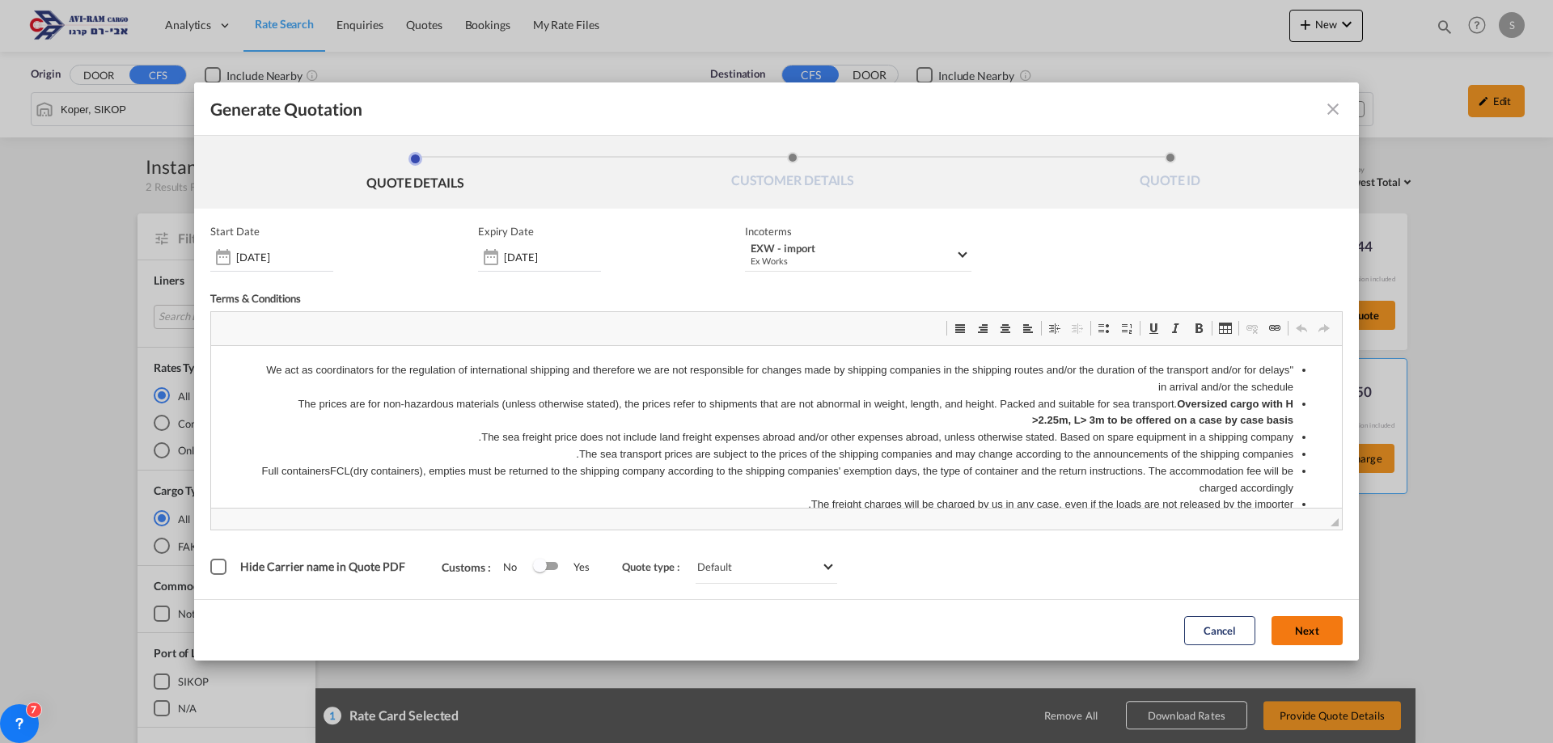
click at [1314, 634] on button "Next" at bounding box center [1307, 630] width 71 height 29
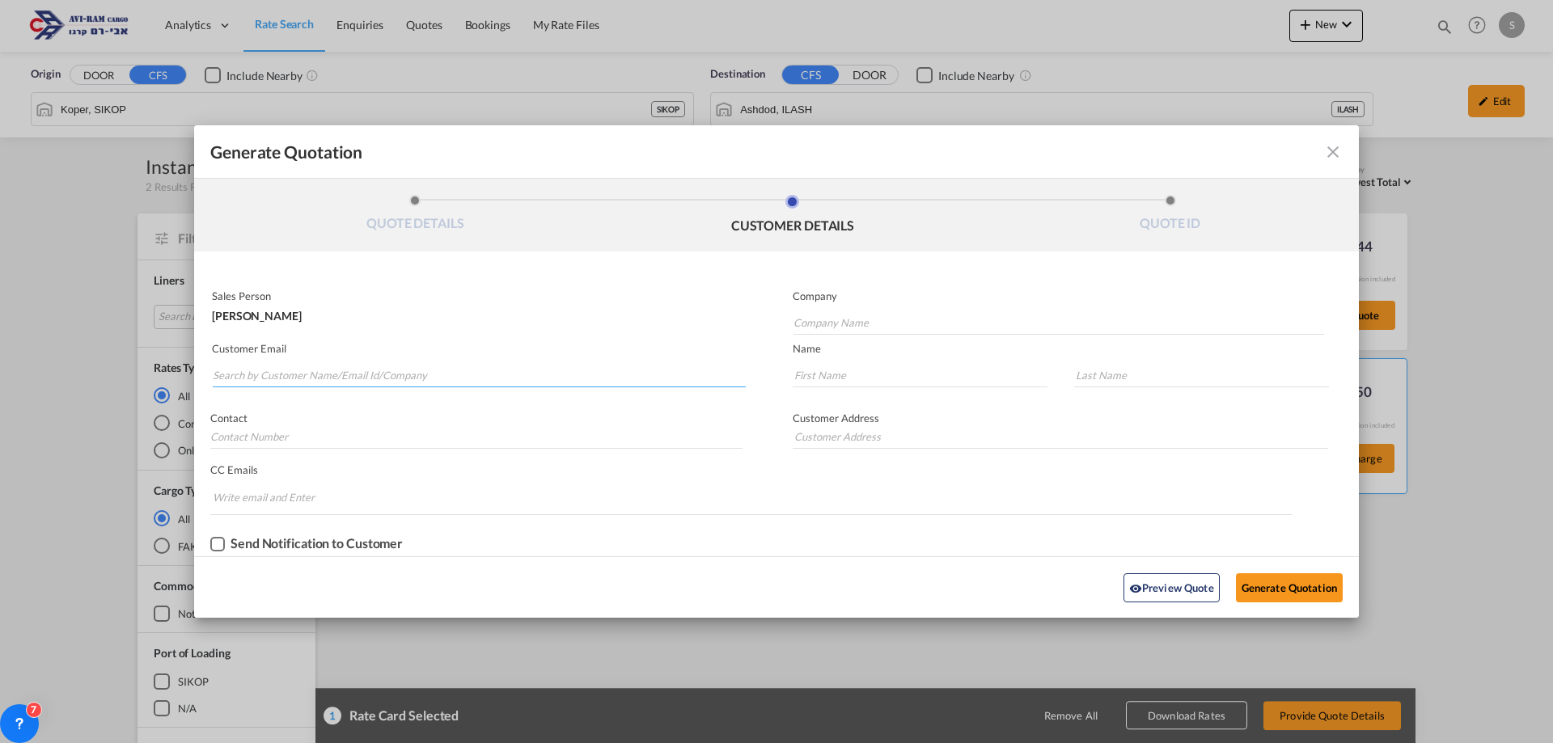
click at [341, 374] on input "Search by Customer Name/Email Id/Company" at bounding box center [479, 375] width 533 height 24
paste input "termostyler1@gmail.com"
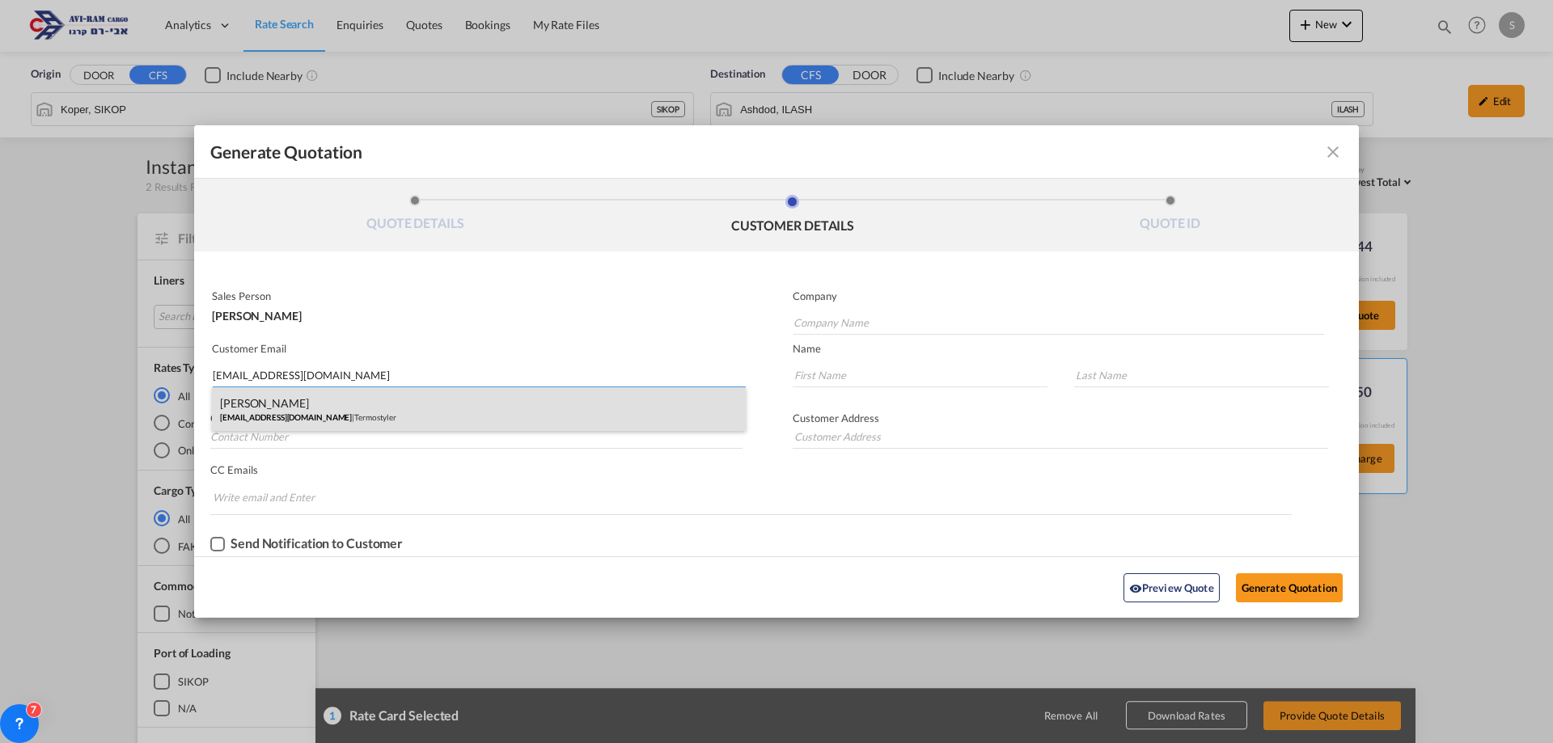
type input "termostyler1@gmail.com"
click at [325, 414] on div "Michael TELLER termostyler1@gmail.com | Termostyler" at bounding box center [479, 409] width 534 height 44
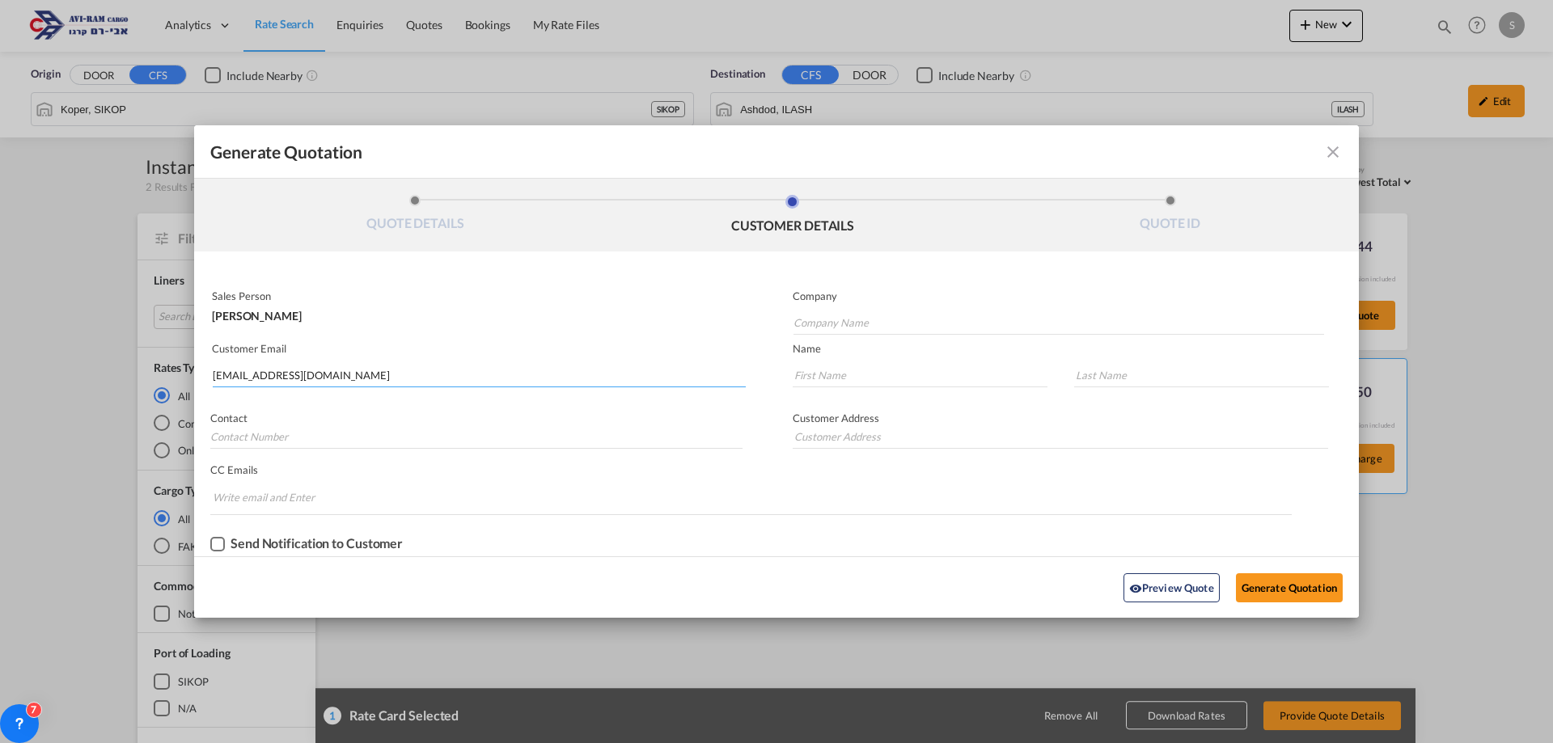
type input "Termostyler"
type input "Michael"
type input "TELLER"
type input "Michael"
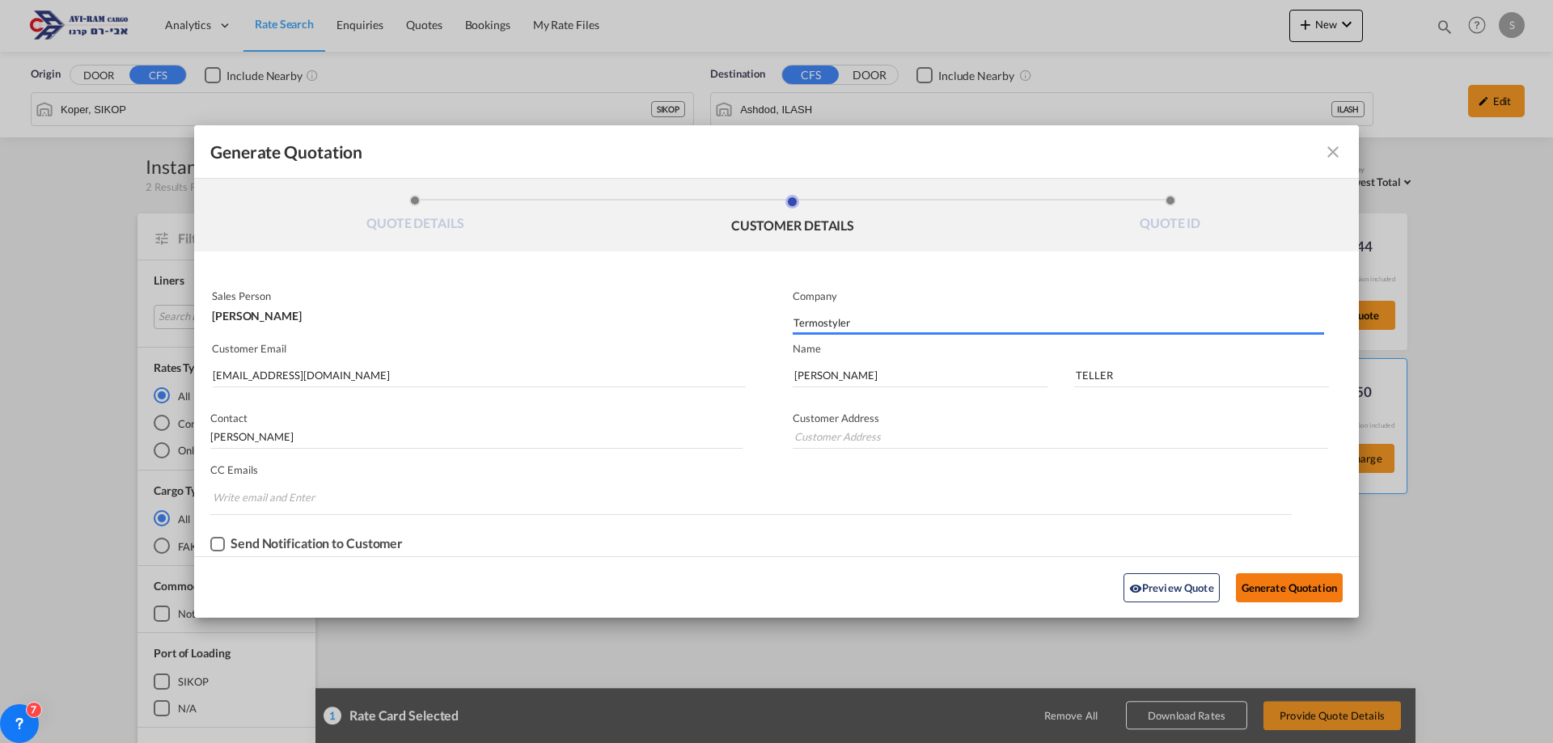
click at [1247, 582] on button "Generate Quotation" at bounding box center [1289, 588] width 107 height 29
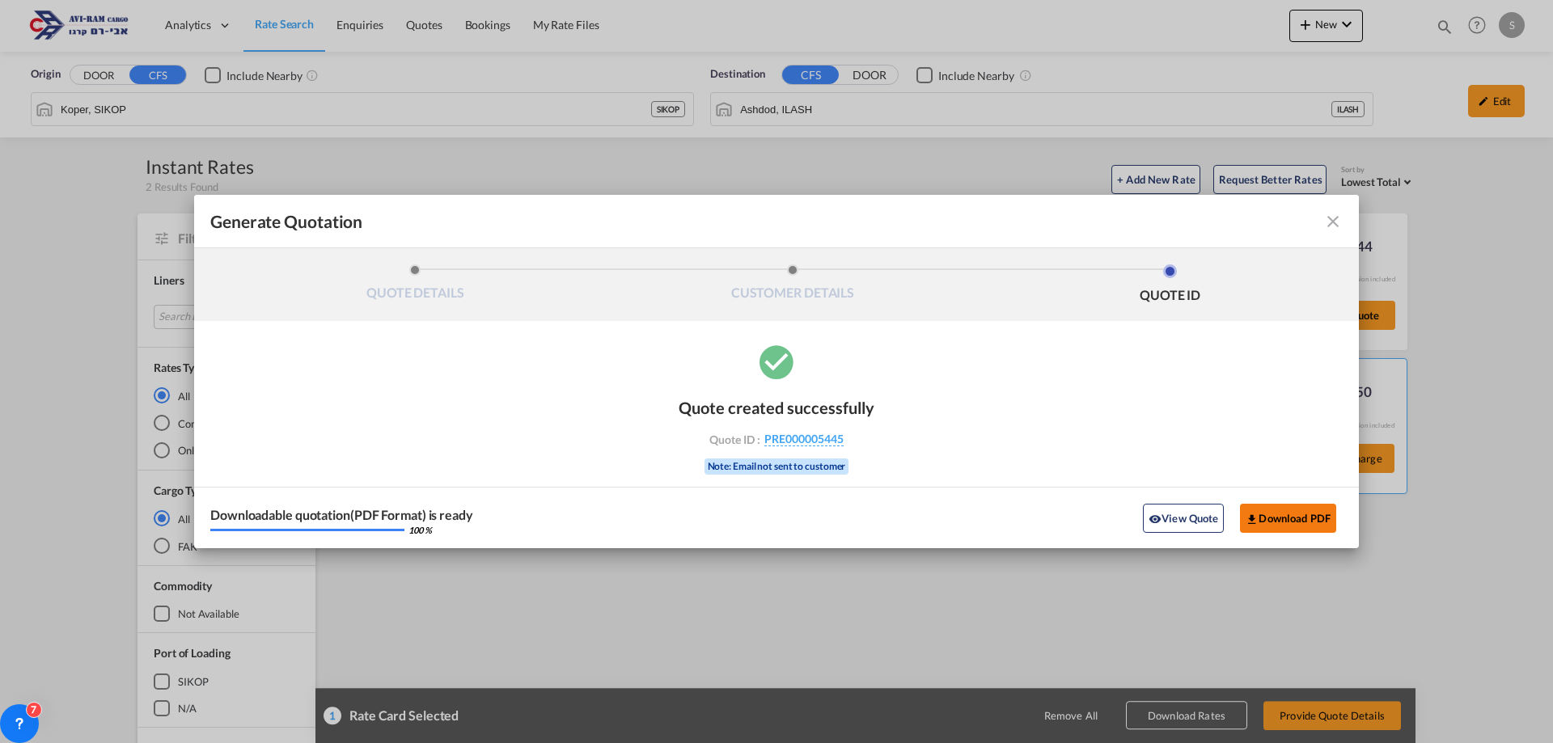
click at [1293, 524] on button "Download PDF" at bounding box center [1288, 518] width 96 height 29
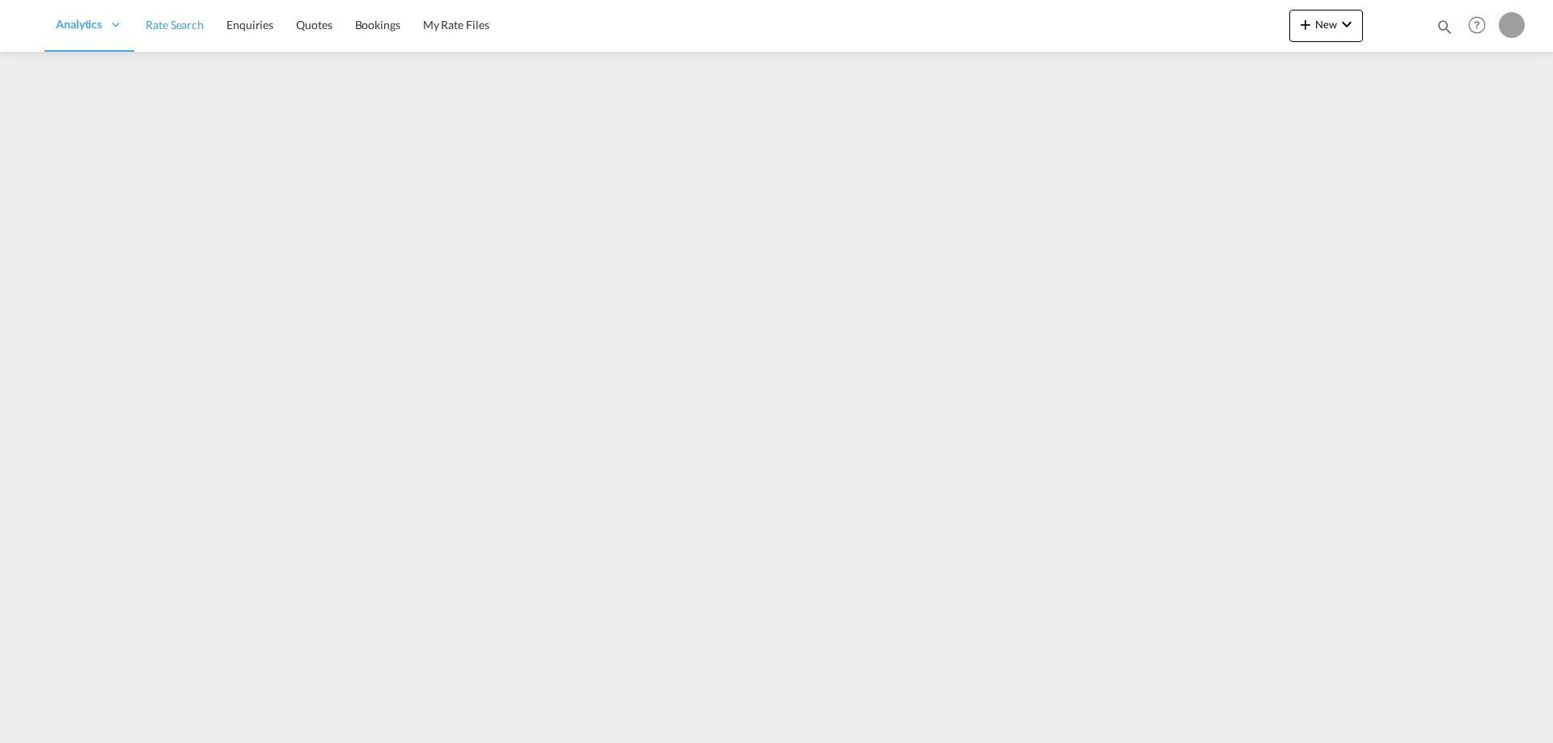
click at [176, 28] on span "Rate Search" at bounding box center [175, 25] width 58 height 14
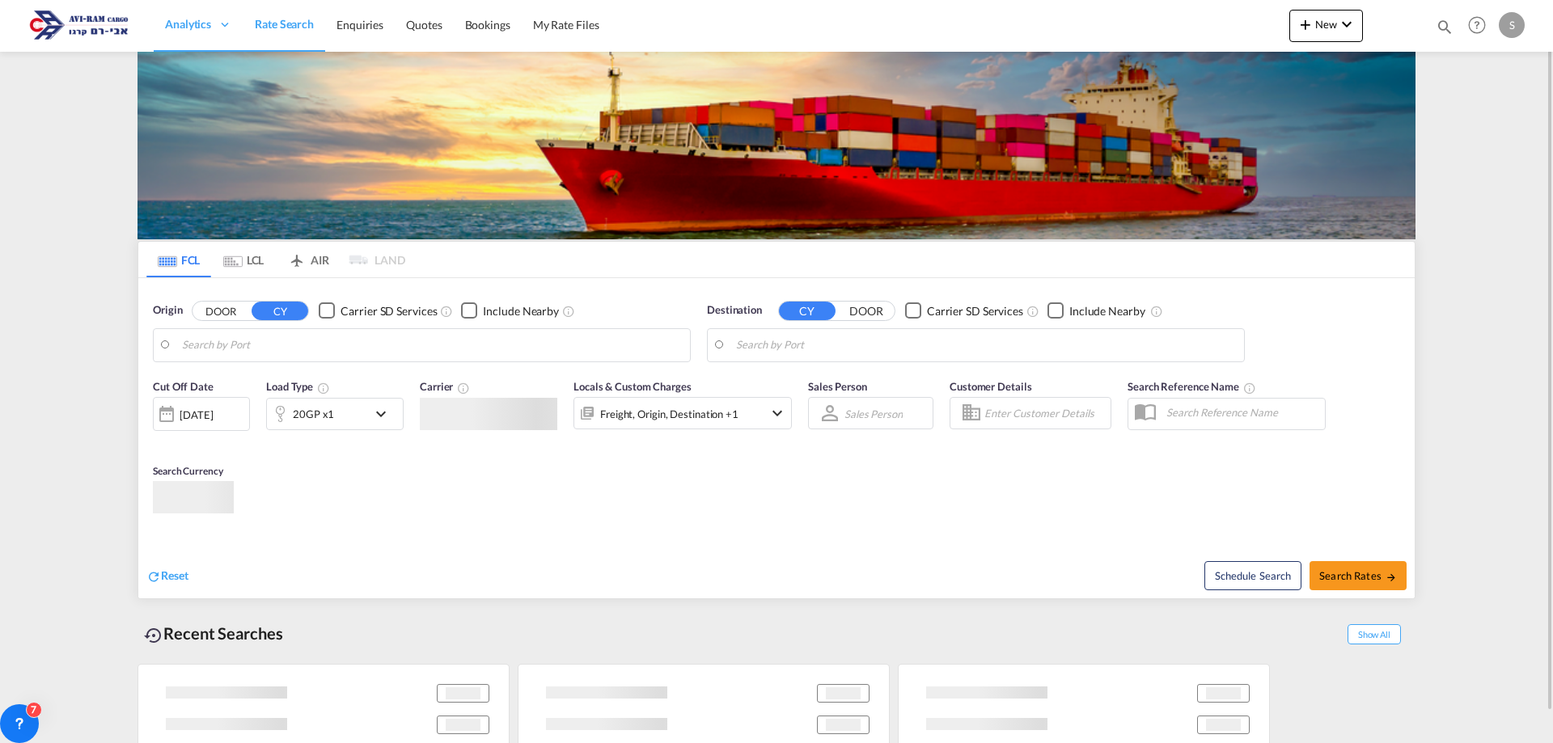
click at [243, 259] on md-tab-item "LCL" at bounding box center [243, 260] width 65 height 36
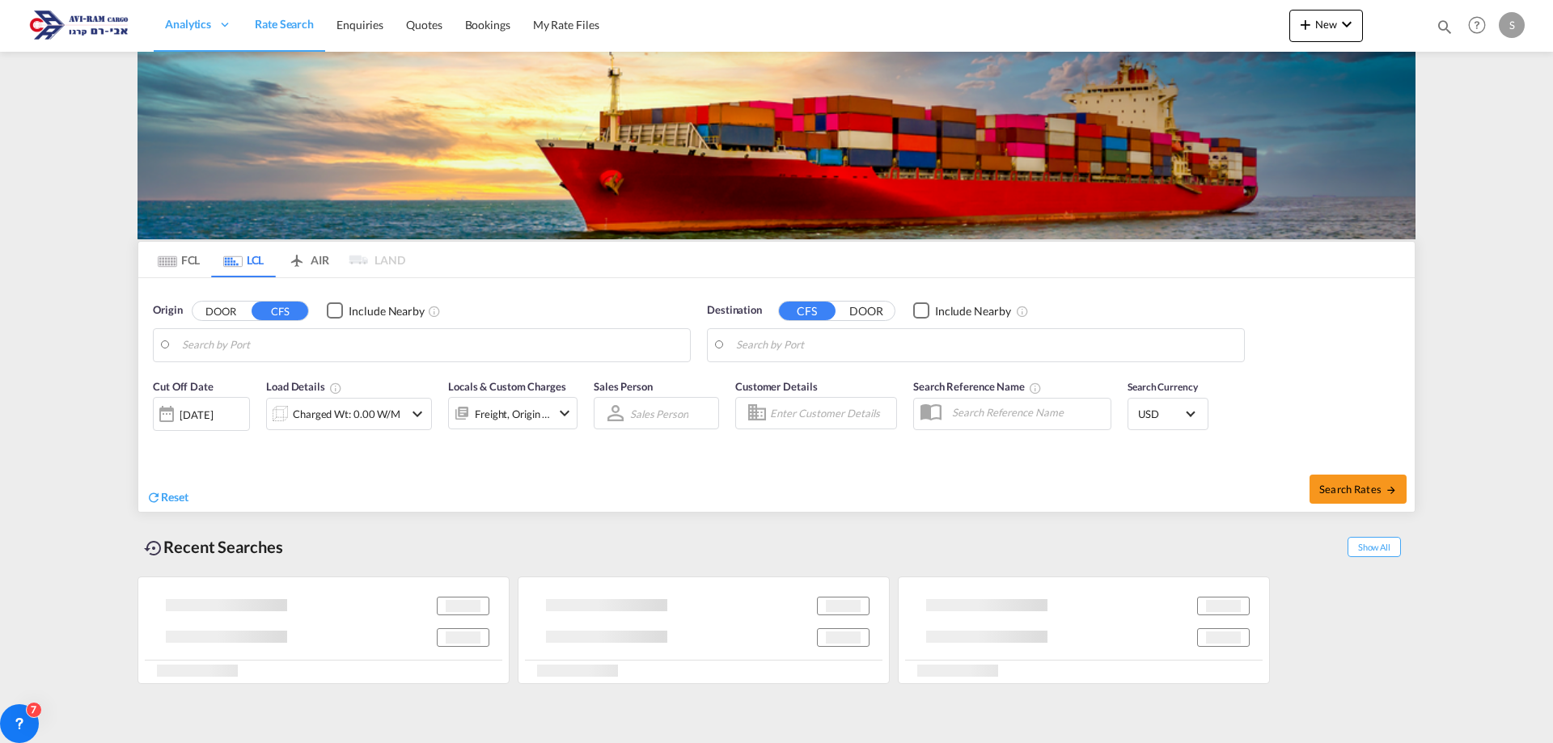
type input "Koper, SIKOP"
type input "Ashdod, ILASH"
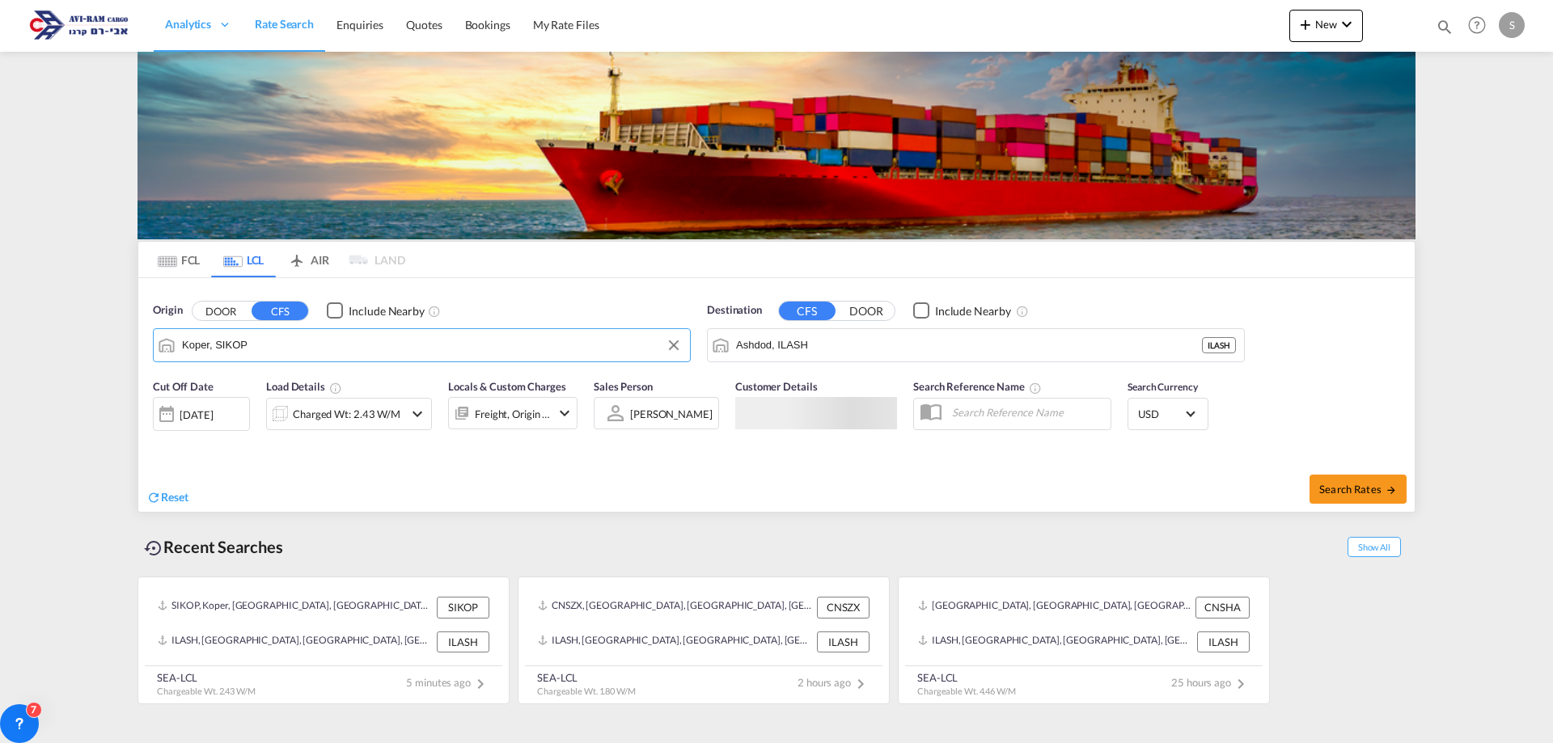
click at [269, 343] on input "Koper, SIKOP" at bounding box center [432, 345] width 500 height 24
click at [265, 381] on div "Tianjin Xingang, TJ China CNTXG" at bounding box center [307, 390] width 307 height 49
type input "Tianjin Xingang, TJ, CNTXG"
click at [333, 408] on div "Charged Wt: 2.43 W/M" at bounding box center [347, 414] width 108 height 23
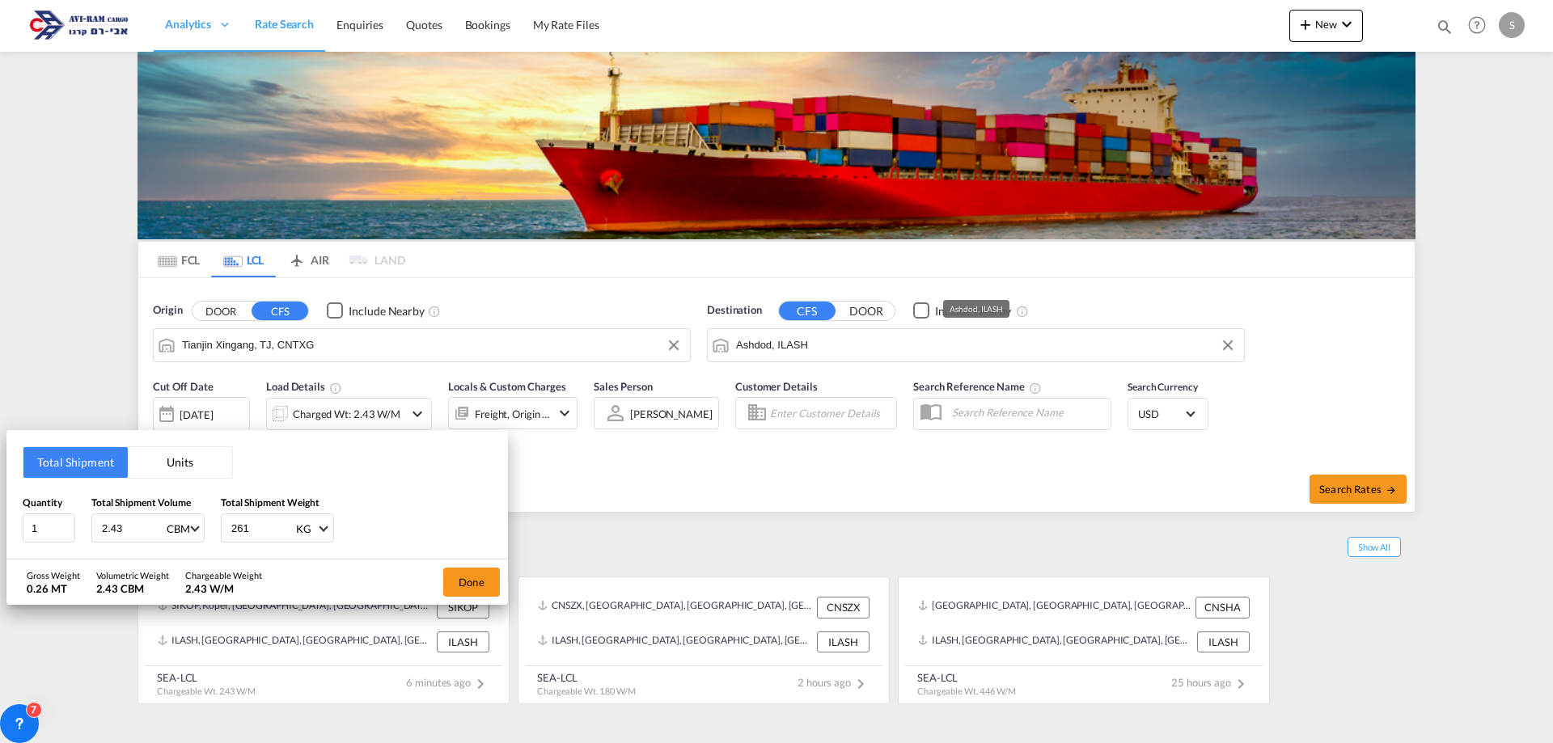
click at [196, 451] on button "Units" at bounding box center [180, 462] width 104 height 31
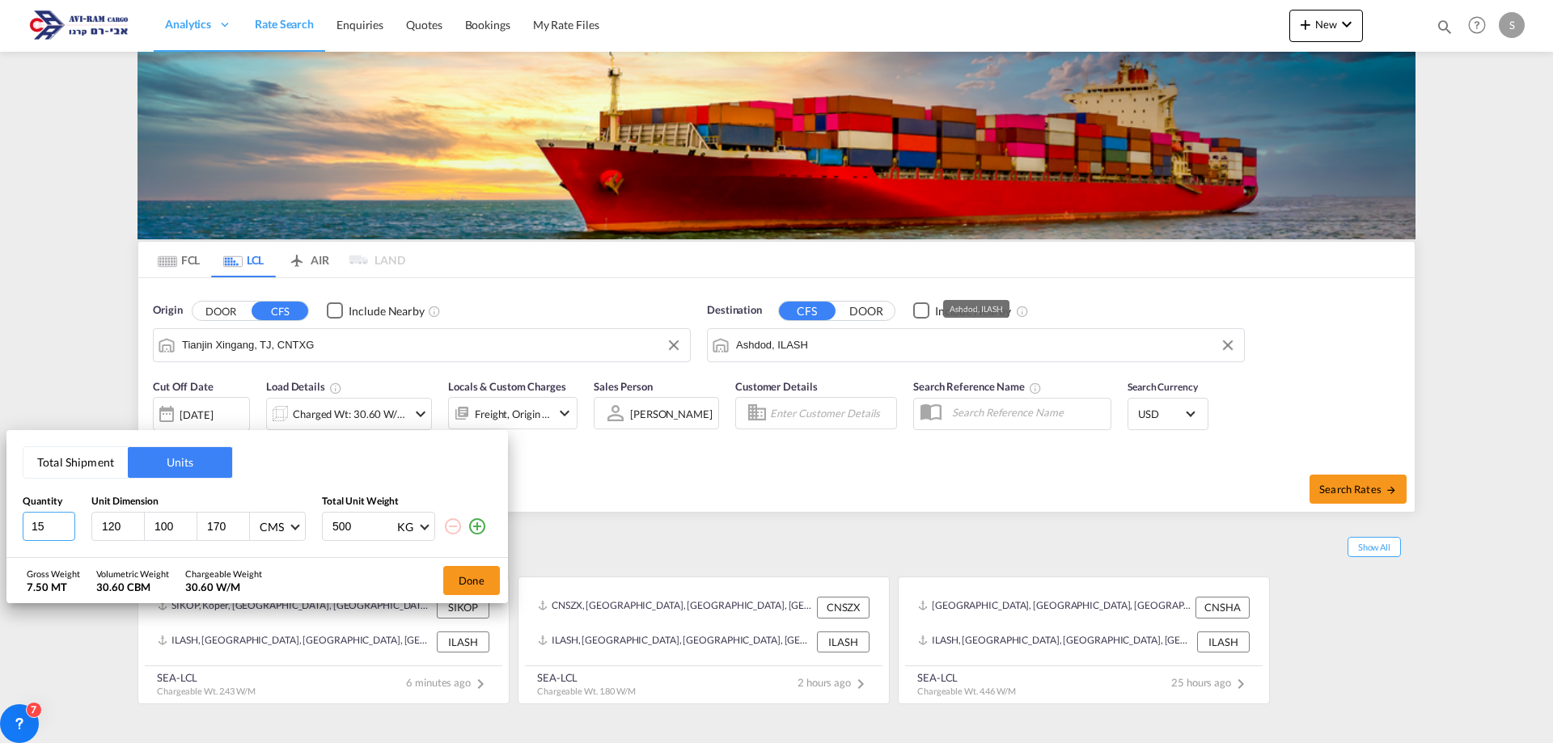
drag, startPoint x: 19, startPoint y: 530, endPoint x: 4, endPoint y: 537, distance: 16.3
click at [4, 537] on div "Total Shipment Units Quantity Unit Dimension Total Unit Weight 15 120 100 170 C…" at bounding box center [776, 371] width 1553 height 743
type input "1"
drag, startPoint x: 1513, startPoint y: 451, endPoint x: 1519, endPoint y: 444, distance: 9.7
click at [1514, 447] on div "Total Shipment Units Quantity Unit Dimension Total Unit Weight 1 120 100 170 CM…" at bounding box center [776, 371] width 1553 height 743
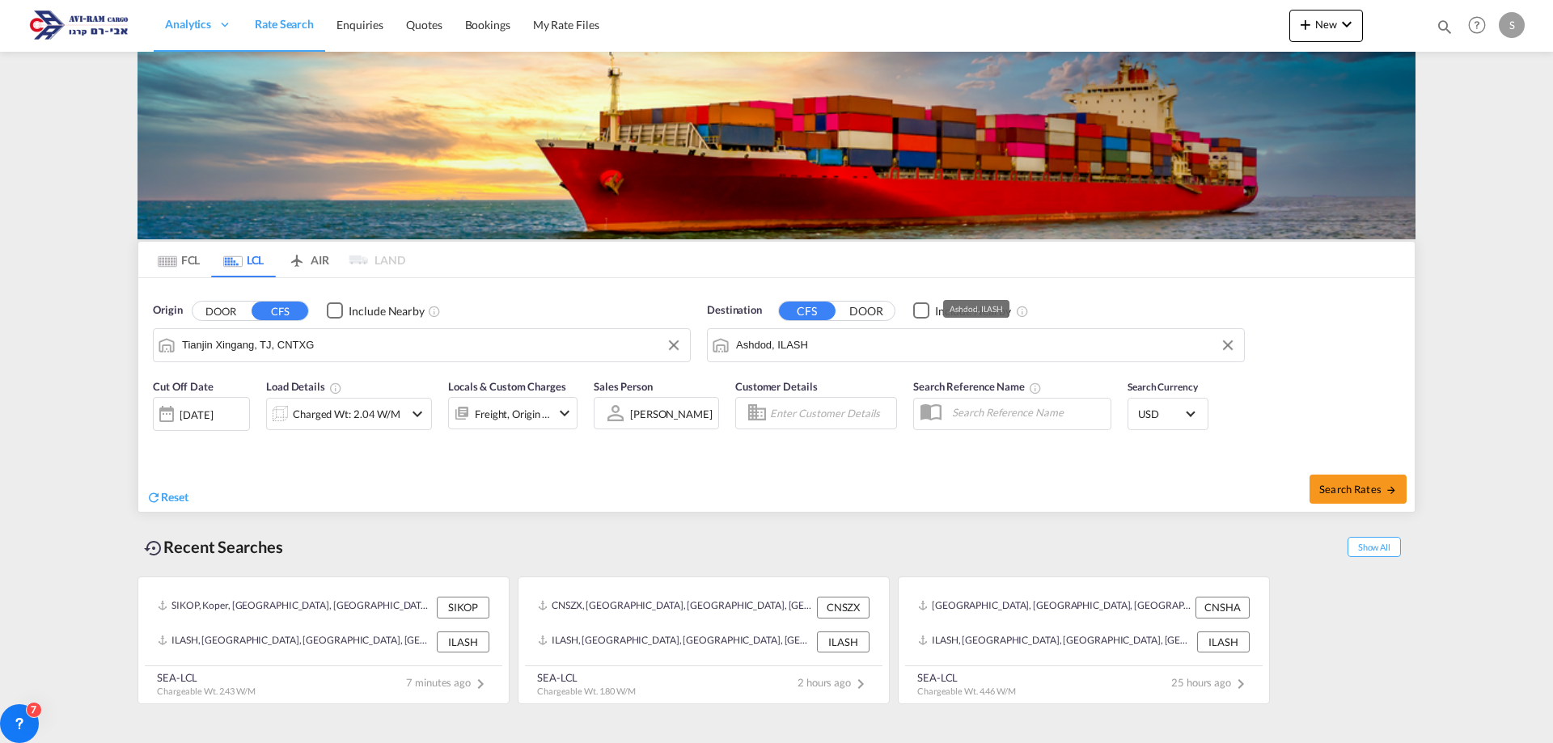
click at [327, 417] on div "Charged Wt: 2.04 W/M" at bounding box center [347, 414] width 108 height 23
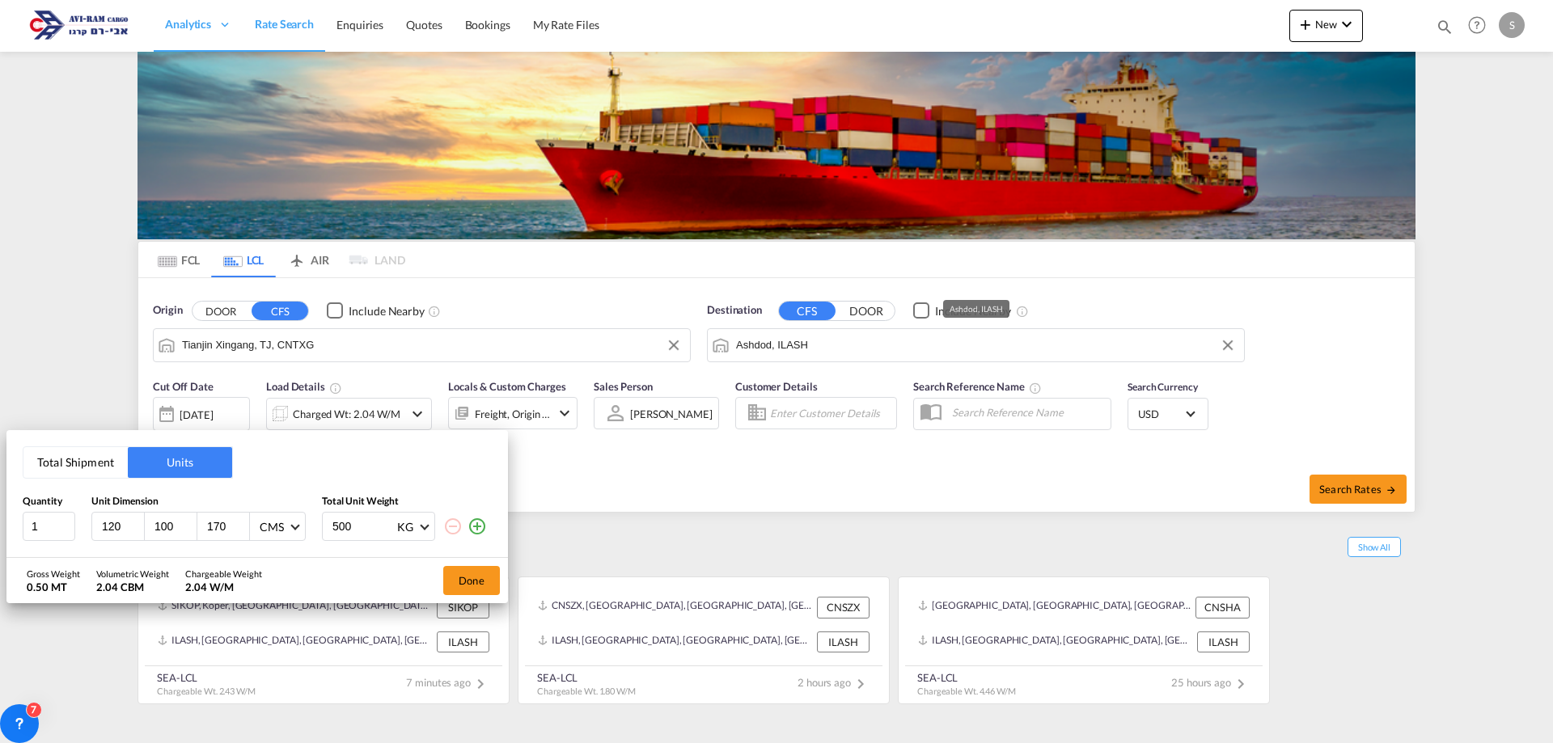
drag, startPoint x: 125, startPoint y: 525, endPoint x: 95, endPoint y: 526, distance: 29.9
click at [93, 527] on div "120" at bounding box center [118, 527] width 53 height 28
type input "240"
type input "200"
type input "135"
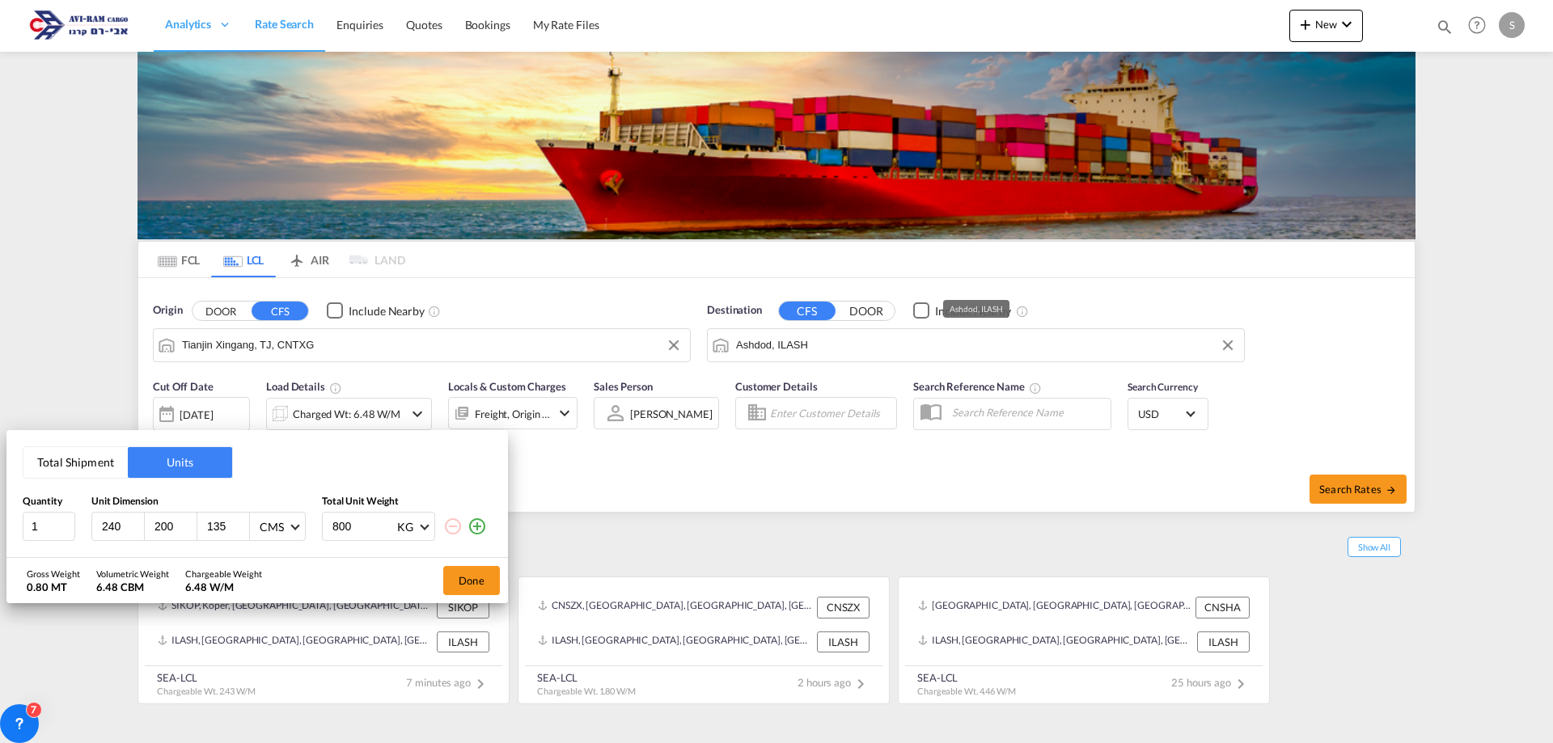
type input "800"
click at [483, 532] on md-icon "icon-plus-circle-outline" at bounding box center [477, 526] width 19 height 19
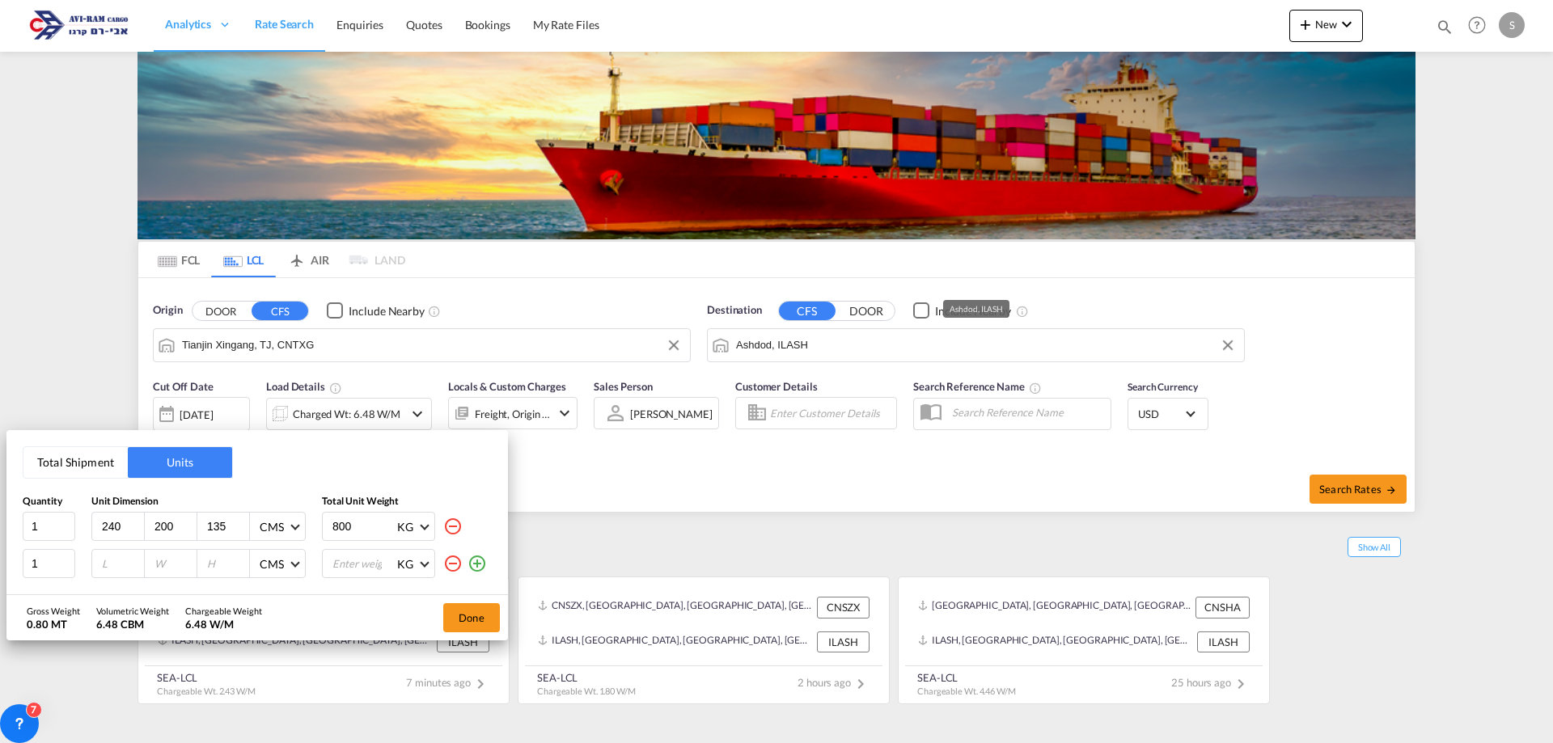
click at [113, 556] on div at bounding box center [118, 564] width 53 height 28
click at [122, 568] on input "number" at bounding box center [122, 564] width 44 height 15
type input "206"
type input "126"
type input "155"
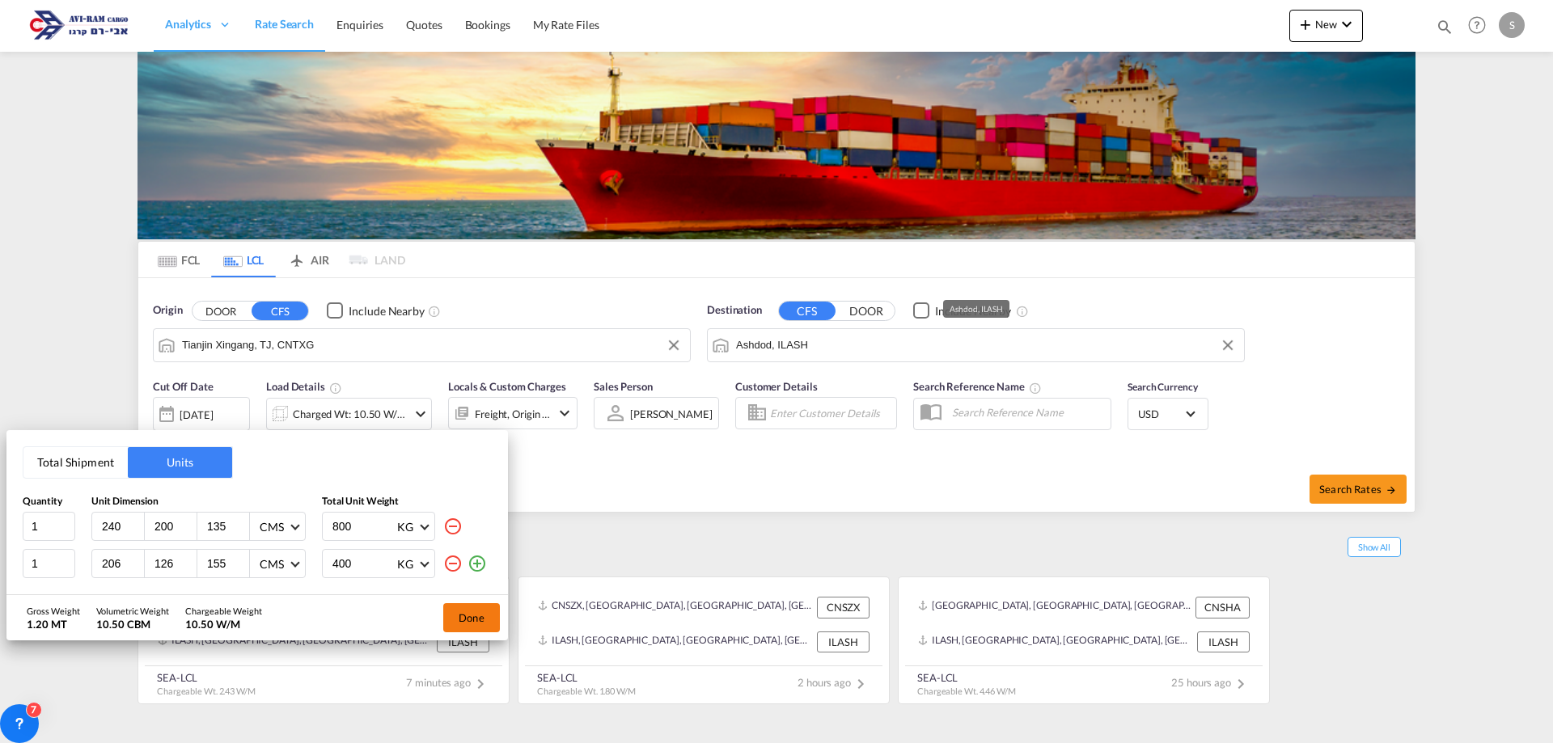
type input "400"
click at [472, 622] on button "Done" at bounding box center [471, 617] width 57 height 29
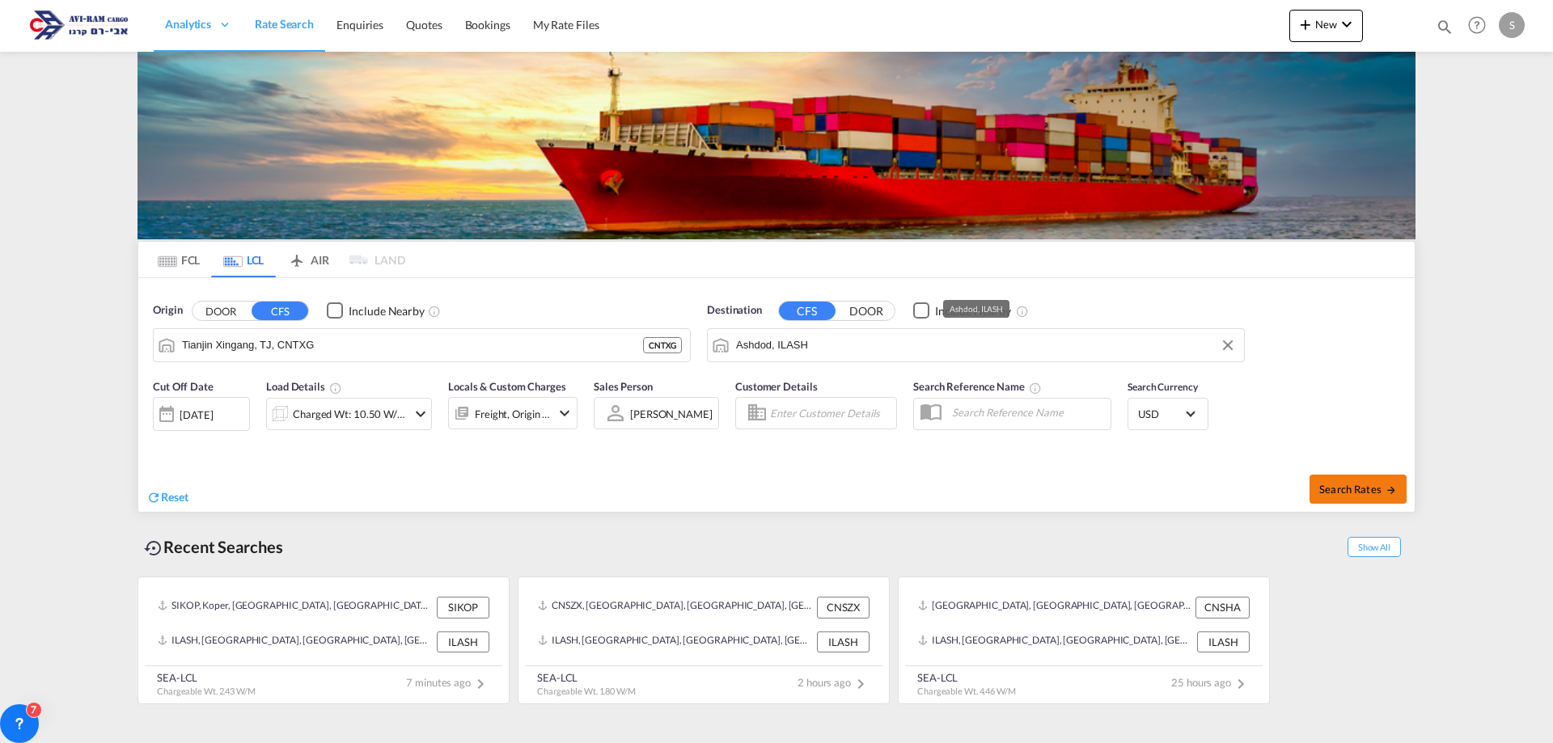
click at [1329, 480] on button "Search Rates" at bounding box center [1358, 489] width 97 height 29
type input "CNTXG to ILASH / 11 Aug 2025"
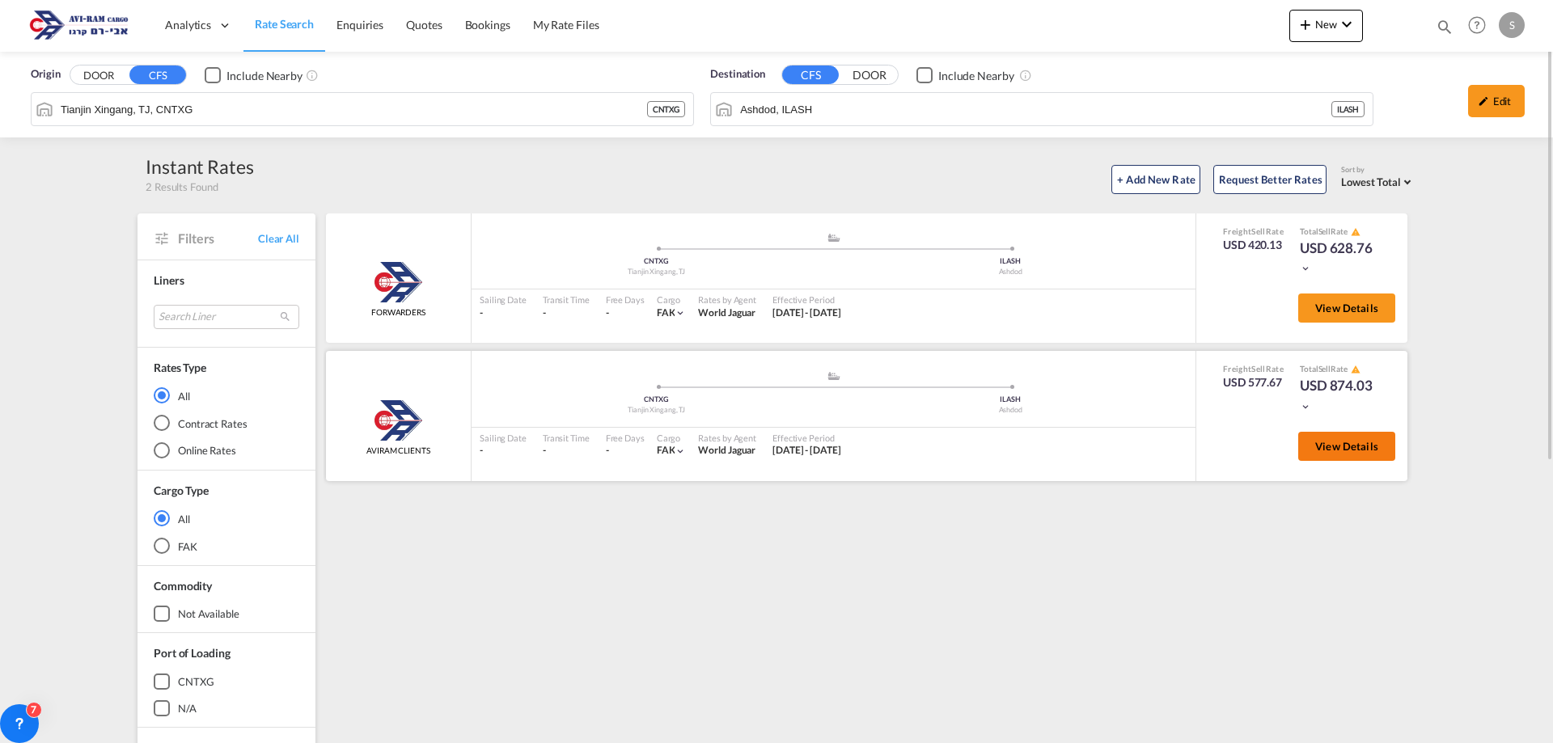
click at [1330, 450] on span "View Details" at bounding box center [1346, 446] width 63 height 13
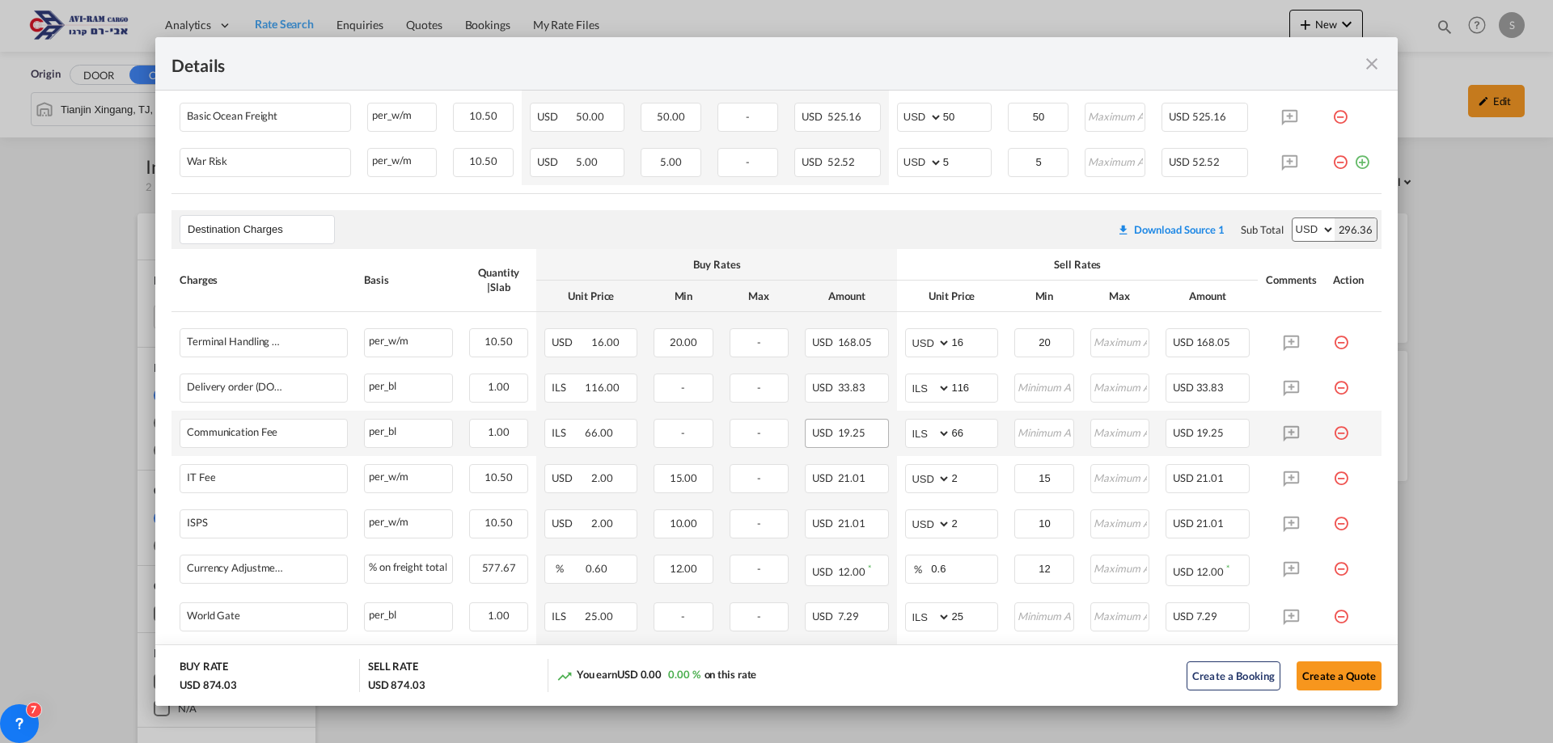
scroll to position [548, 0]
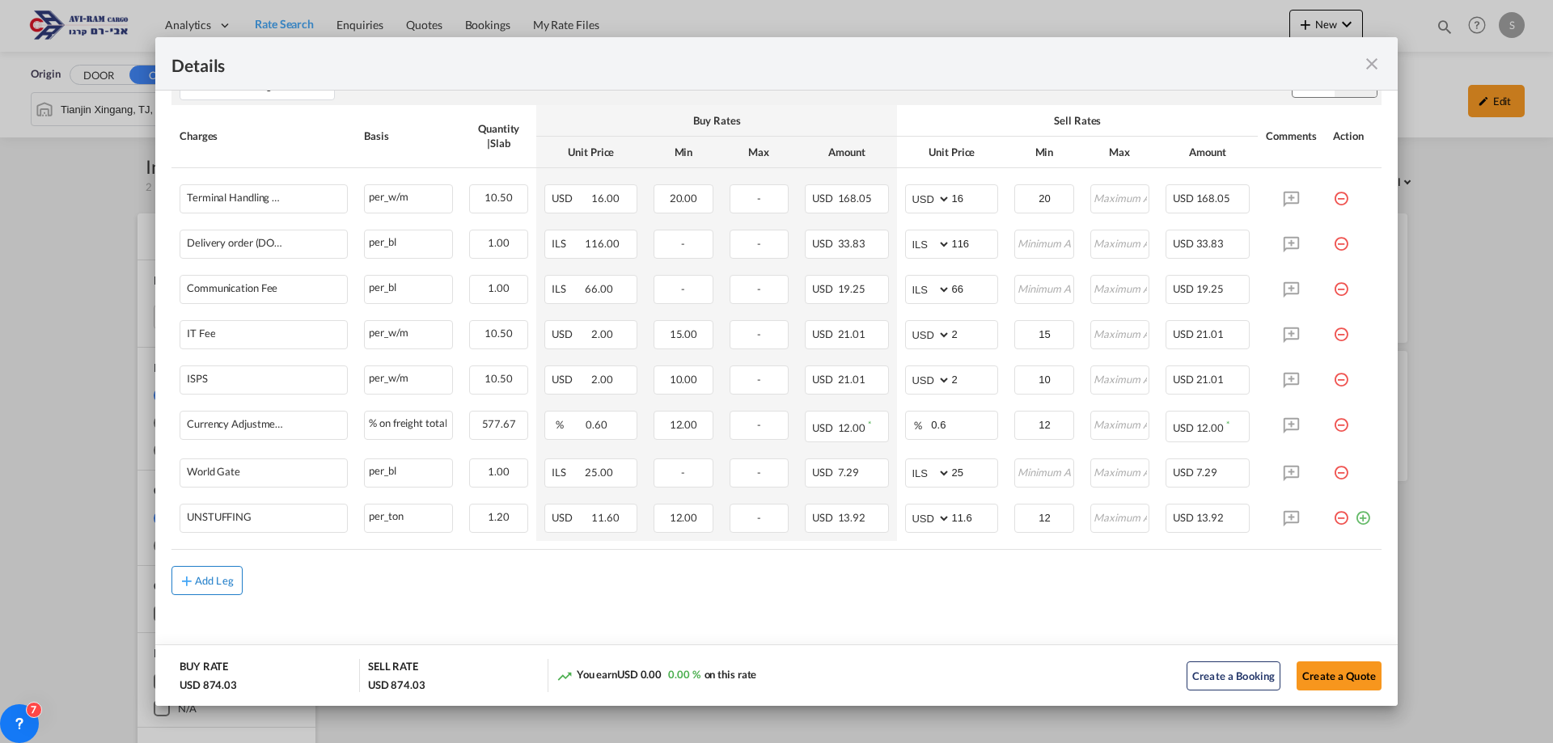
click at [198, 589] on button "Add Leg" at bounding box center [206, 580] width 71 height 29
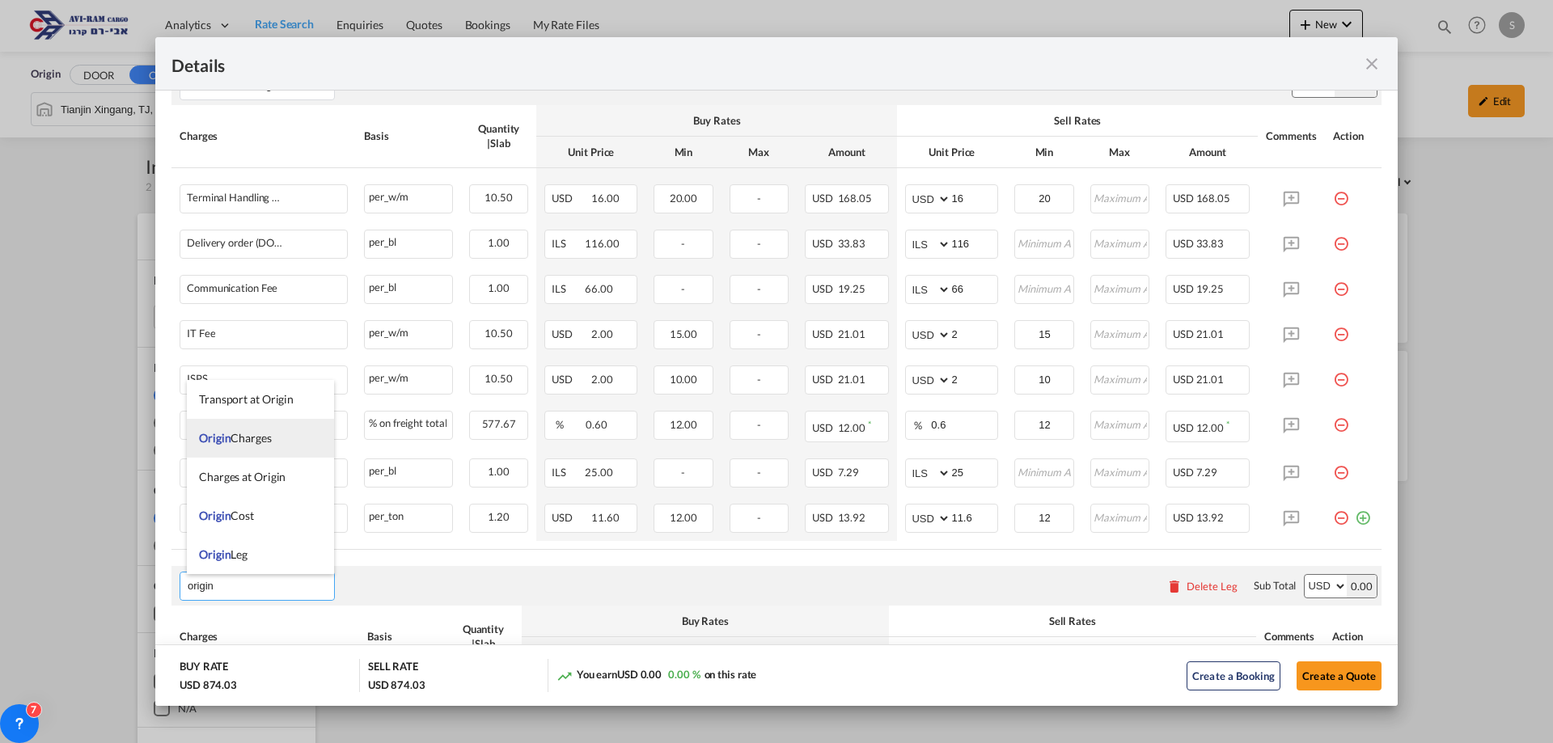
click at [262, 438] on span "Origin Charges" at bounding box center [235, 438] width 73 height 14
type input "Origin Charges"
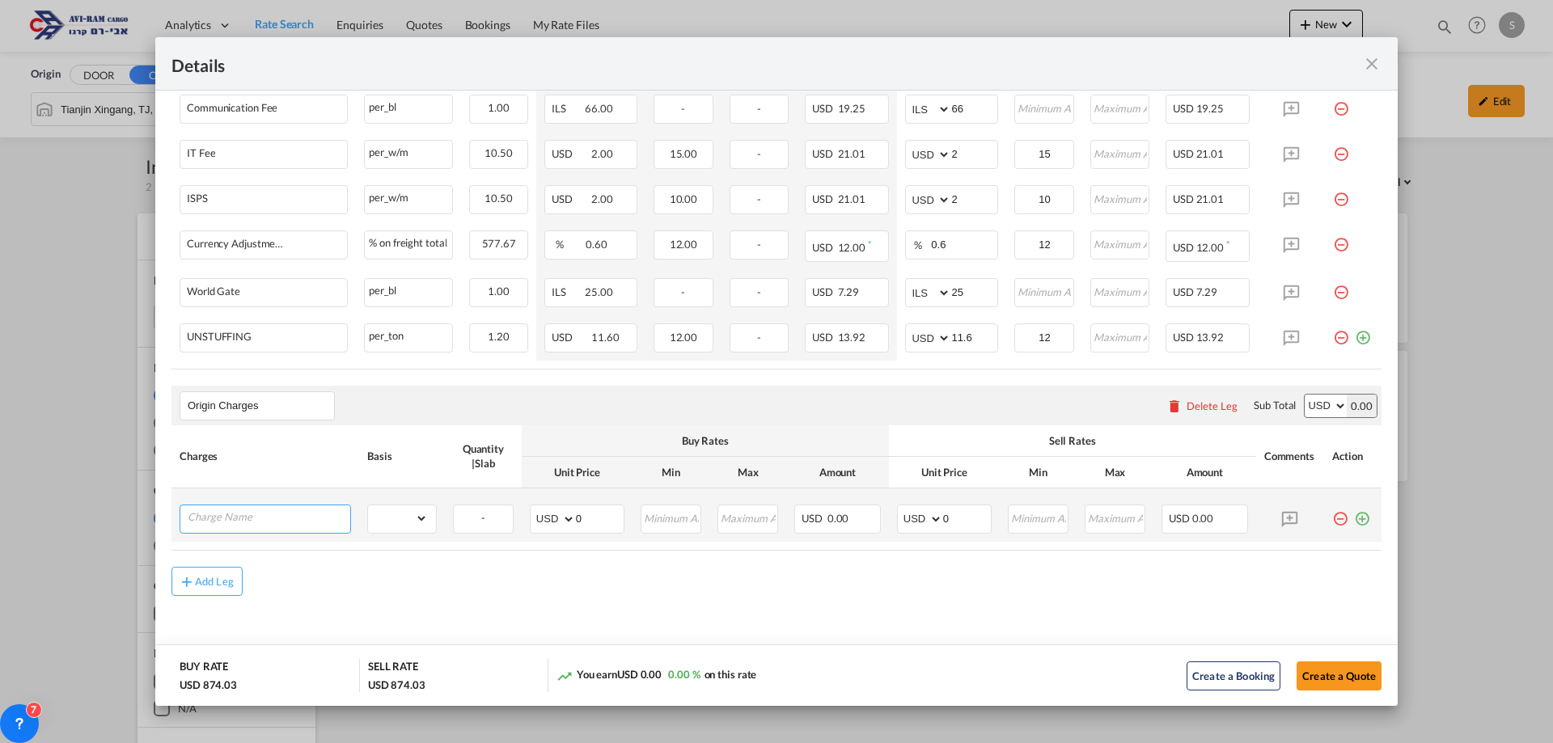
click at [269, 519] on input "Charge Name" at bounding box center [269, 518] width 163 height 24
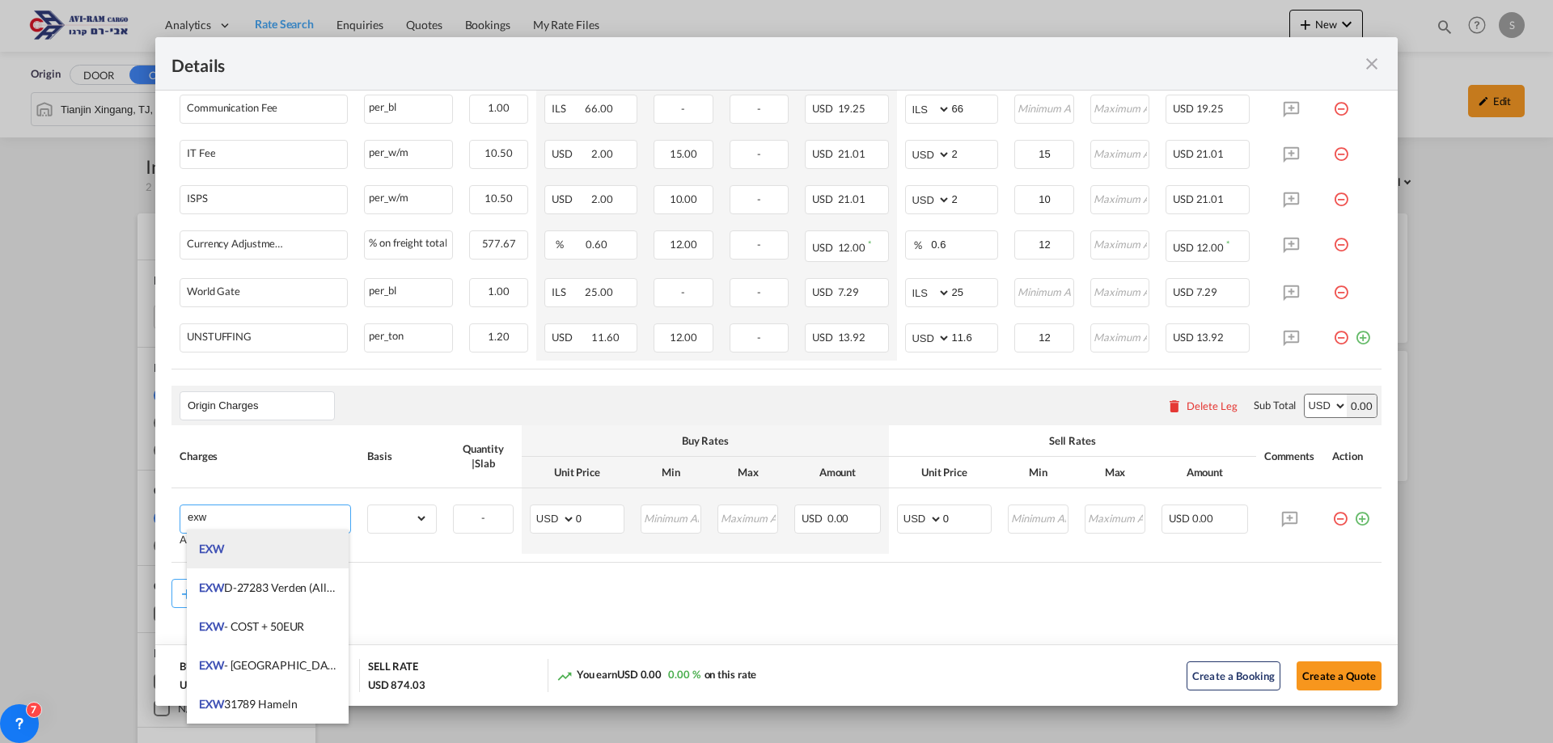
click at [266, 544] on li "EXW" at bounding box center [268, 549] width 162 height 39
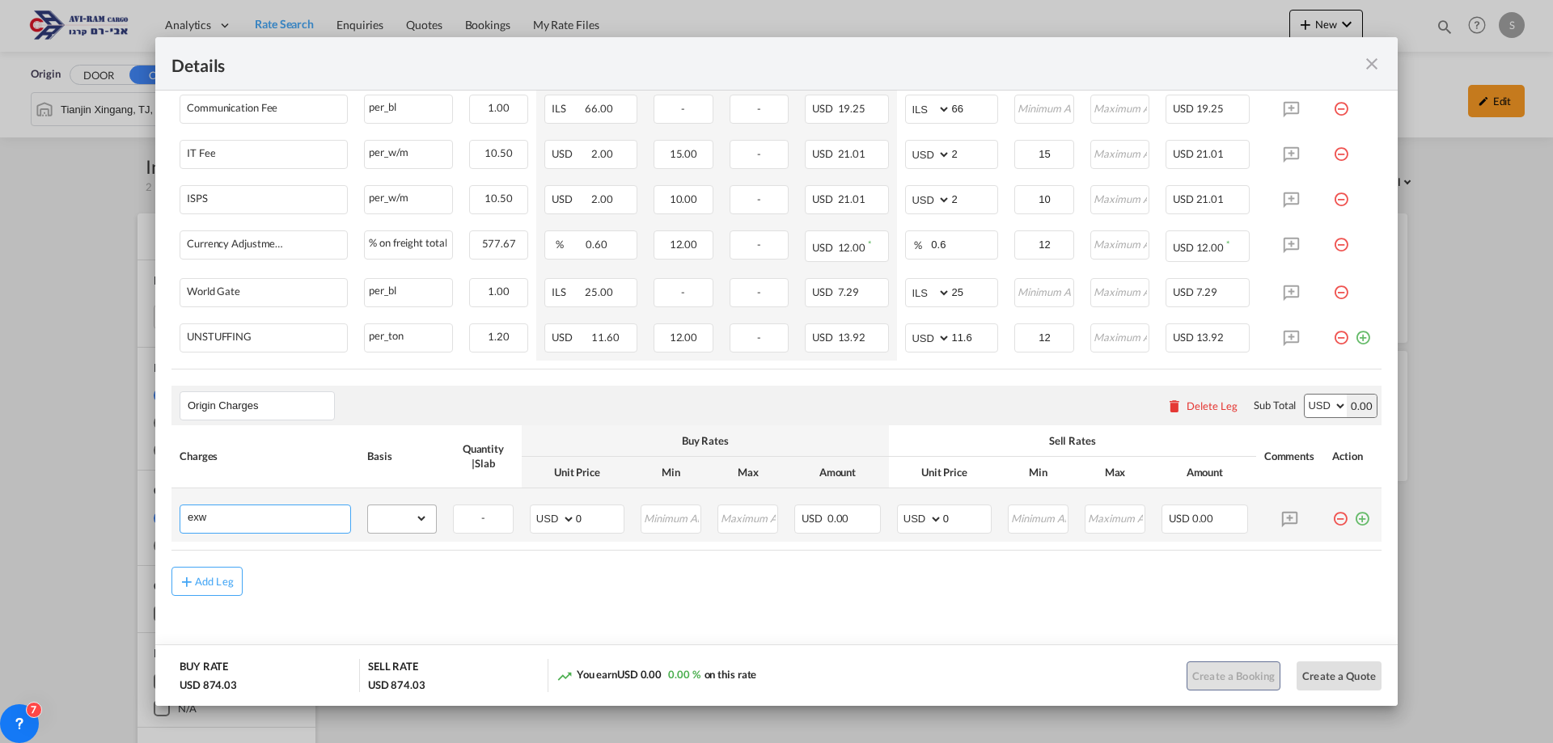
type input "EXW"
click at [383, 516] on select "gross_weight volumetric_weight per_shipment per_bl per_km per_hawb per_kg flat …" at bounding box center [398, 519] width 60 height 26
select select "per_shipment"
click at [368, 506] on select "gross_weight volumetric_weight per_shipment per_bl per_km per_hawb per_kg flat …" at bounding box center [398, 519] width 60 height 26
drag, startPoint x: 947, startPoint y: 520, endPoint x: 889, endPoint y: 501, distance: 61.4
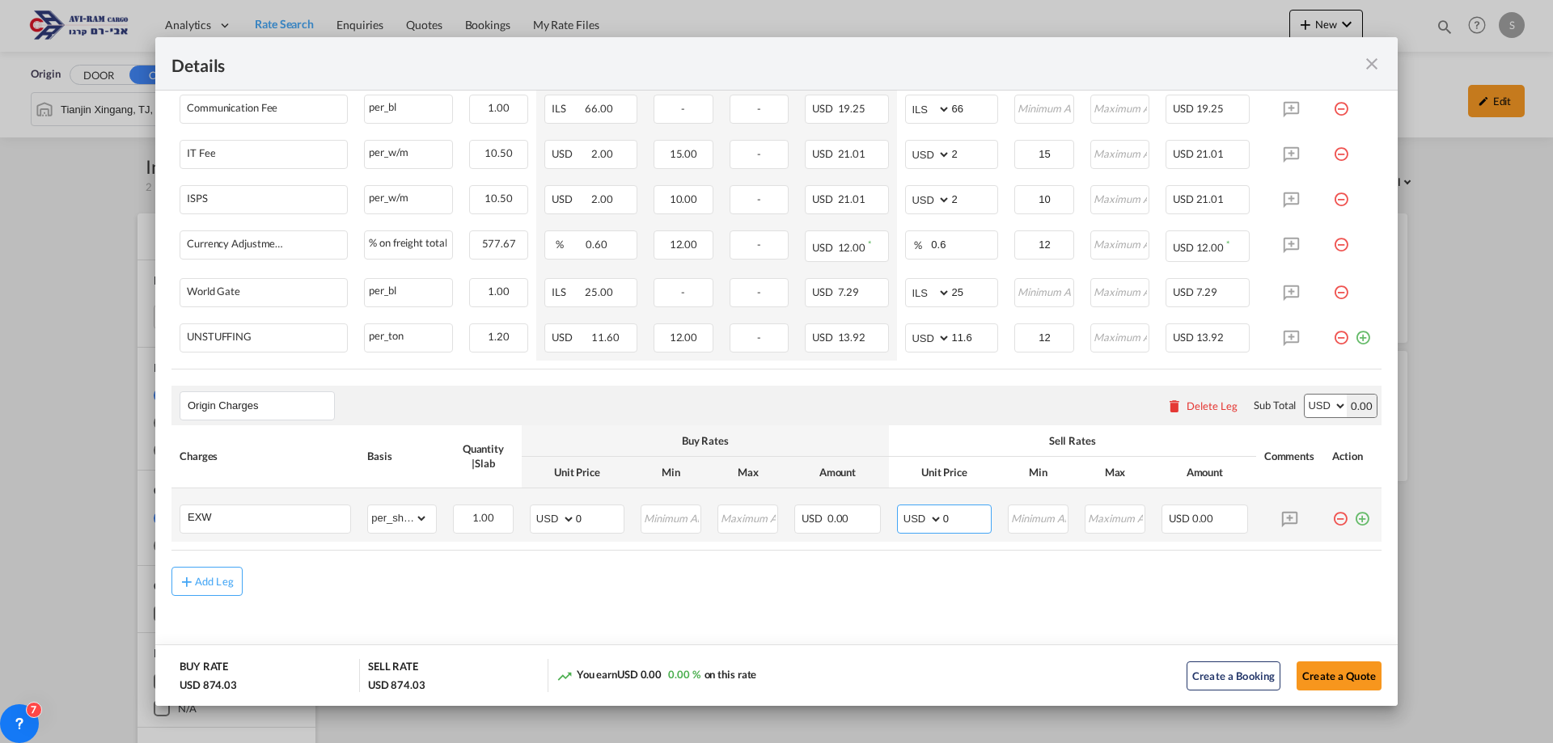
click at [889, 501] on td "AED AFN ALL AMD ANG AOA ARS AUD AWG AZN BAM BBD BDT BGN BHD BIF BMD BND BOB BRL…" at bounding box center [944, 515] width 111 height 53
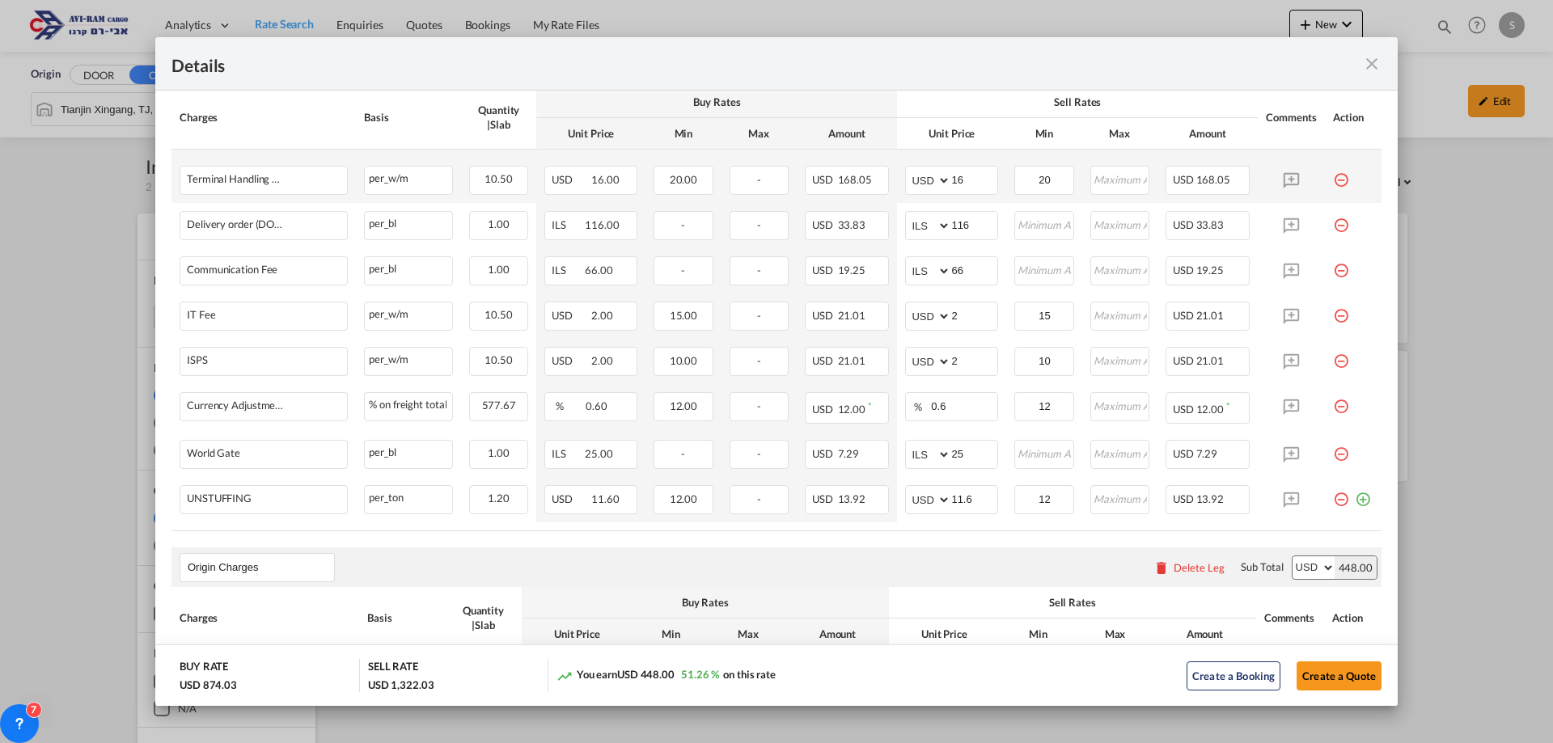
scroll to position [405, 0]
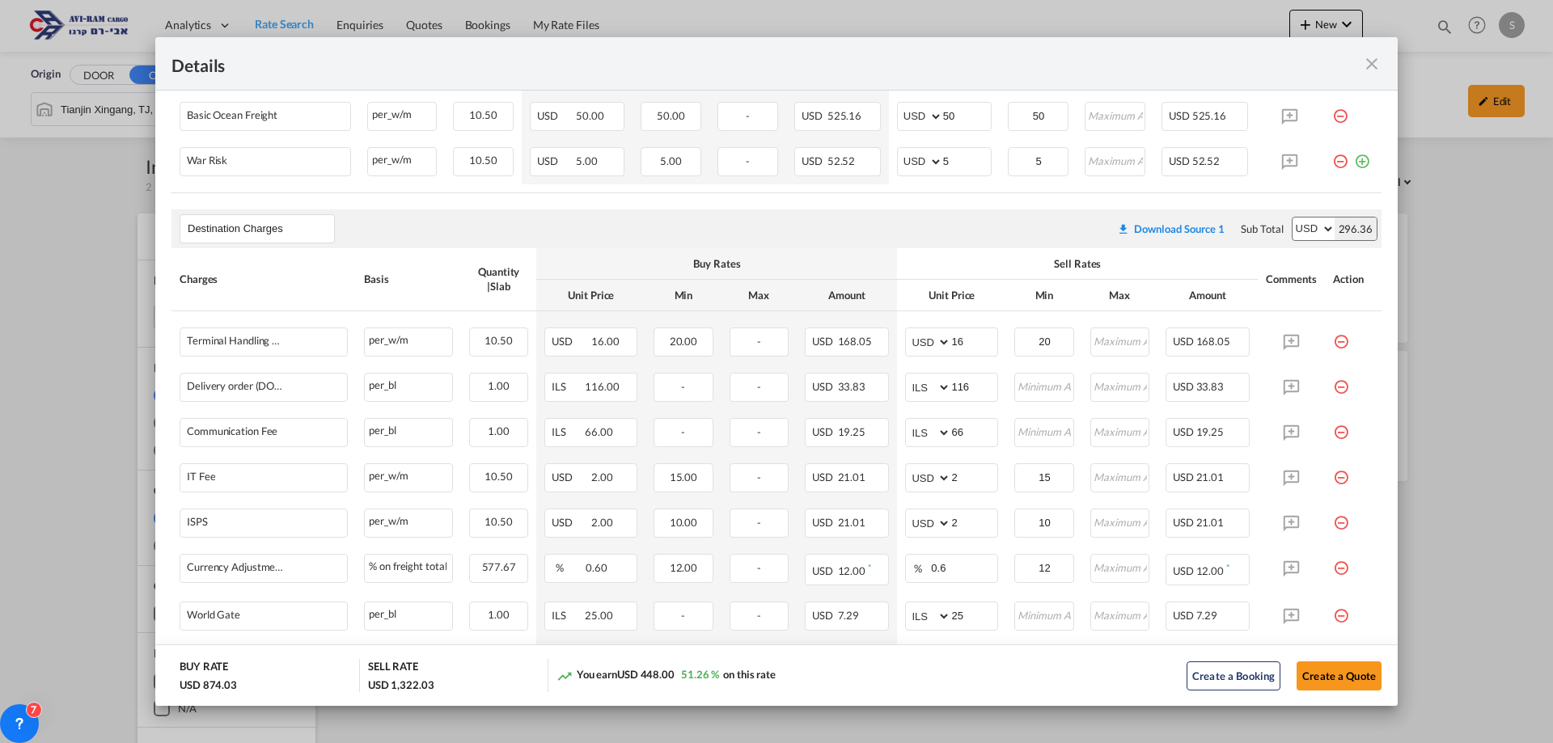
type input "448"
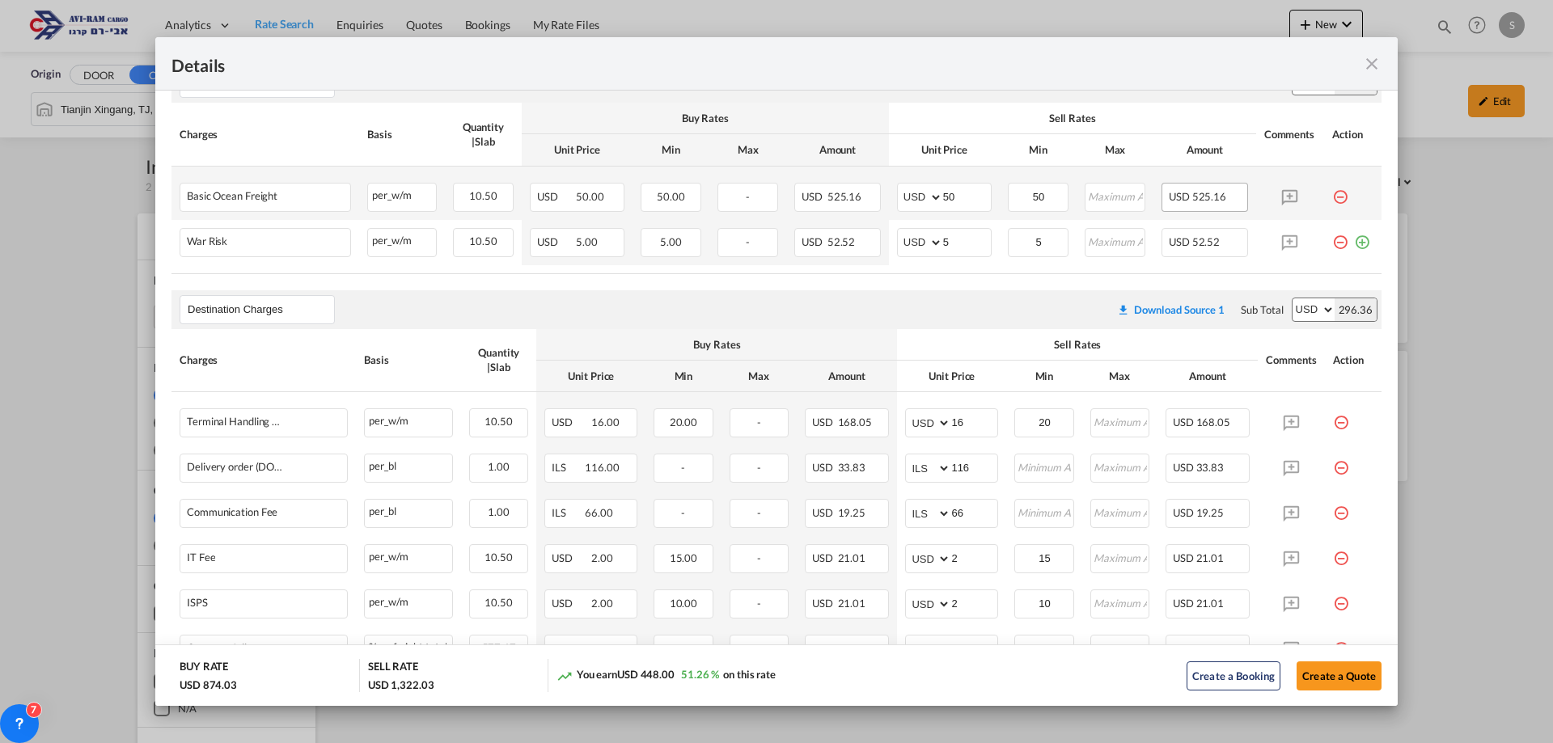
scroll to position [163, 0]
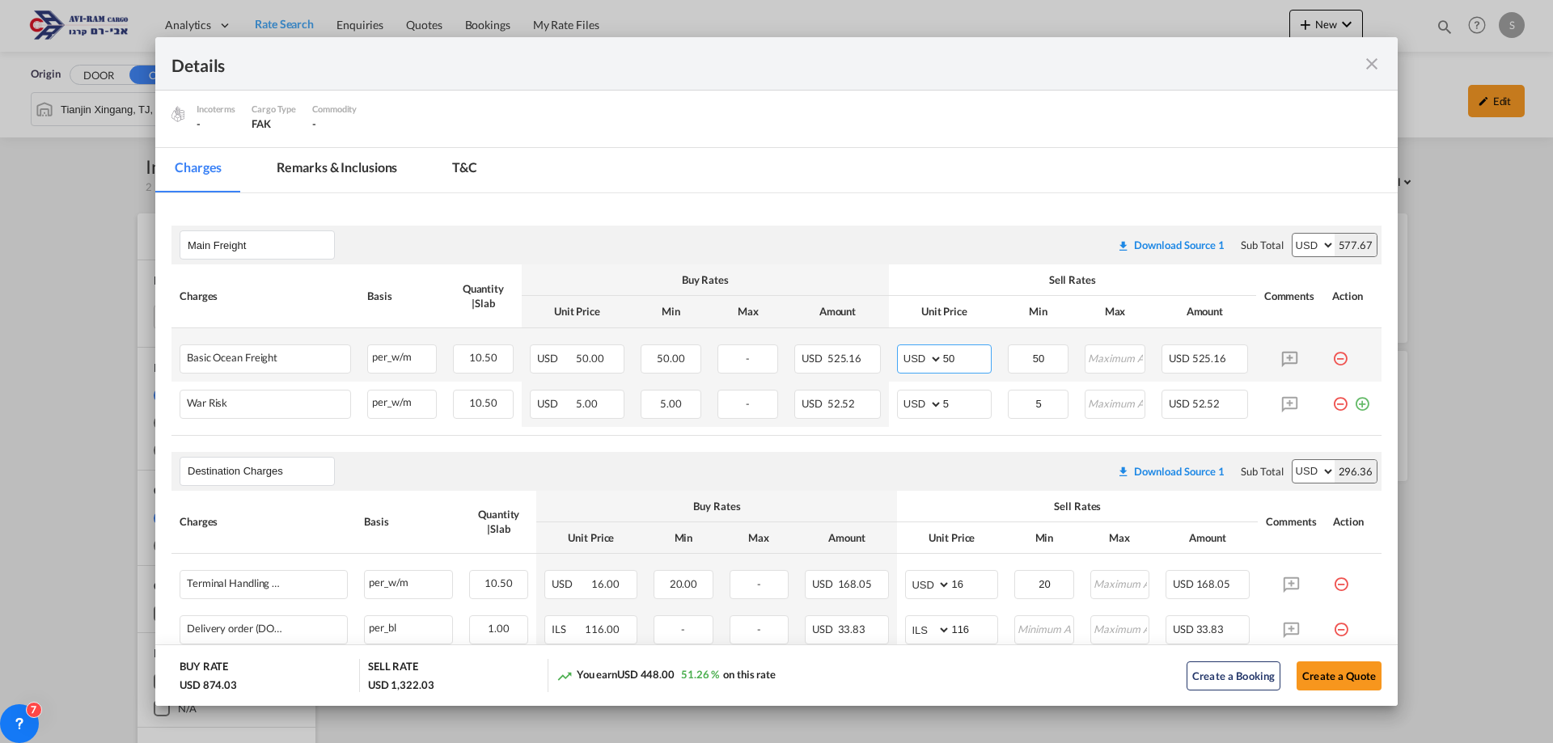
drag, startPoint x: 960, startPoint y: 349, endPoint x: 904, endPoint y: 349, distance: 55.8
click at [904, 348] on md-input-container "AED AFN ALL AMD ANG AOA ARS AUD AWG AZN BAM BBD BDT BGN BHD BIF BMD BND BOB BRL…" at bounding box center [944, 359] width 95 height 29
type input "46"
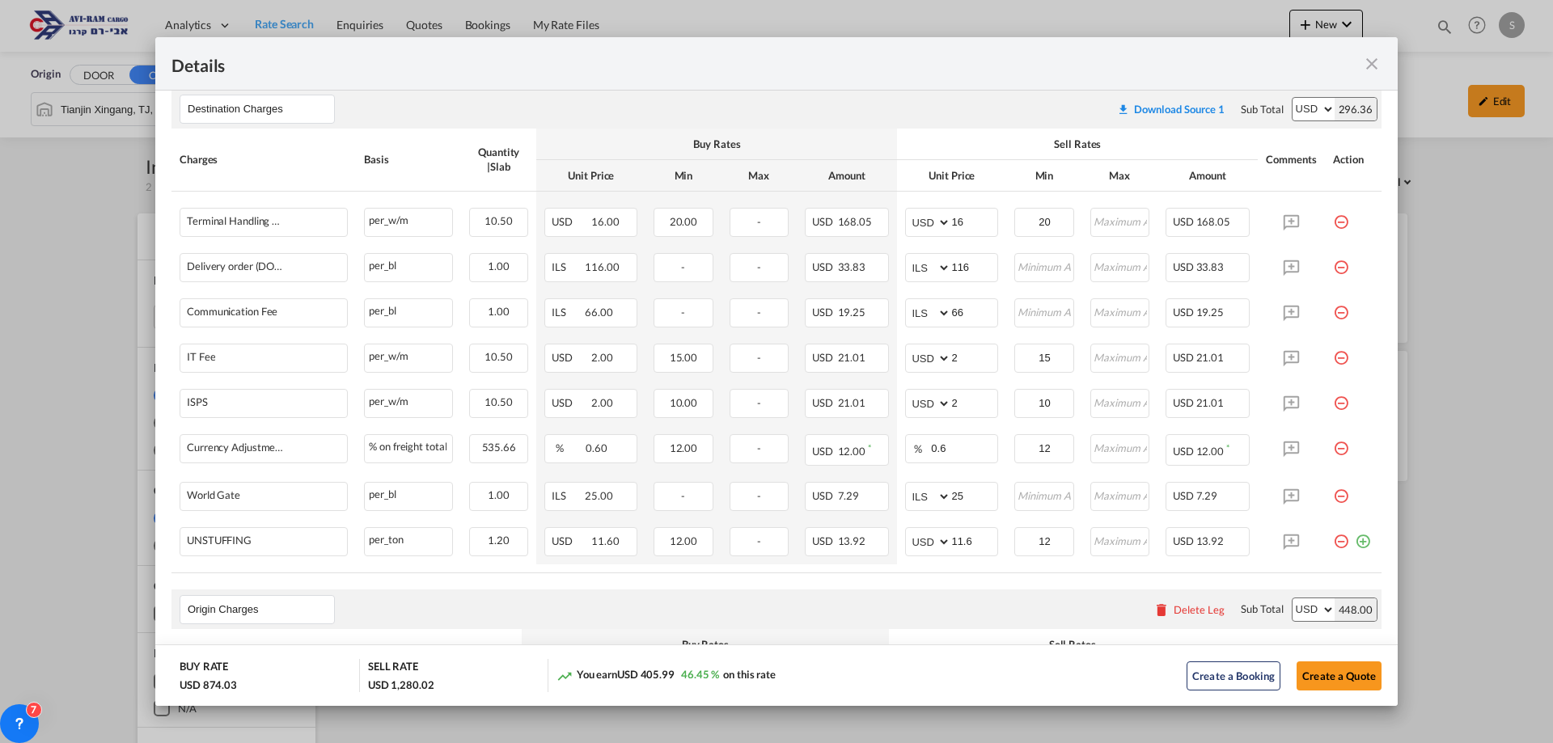
scroll to position [531, 0]
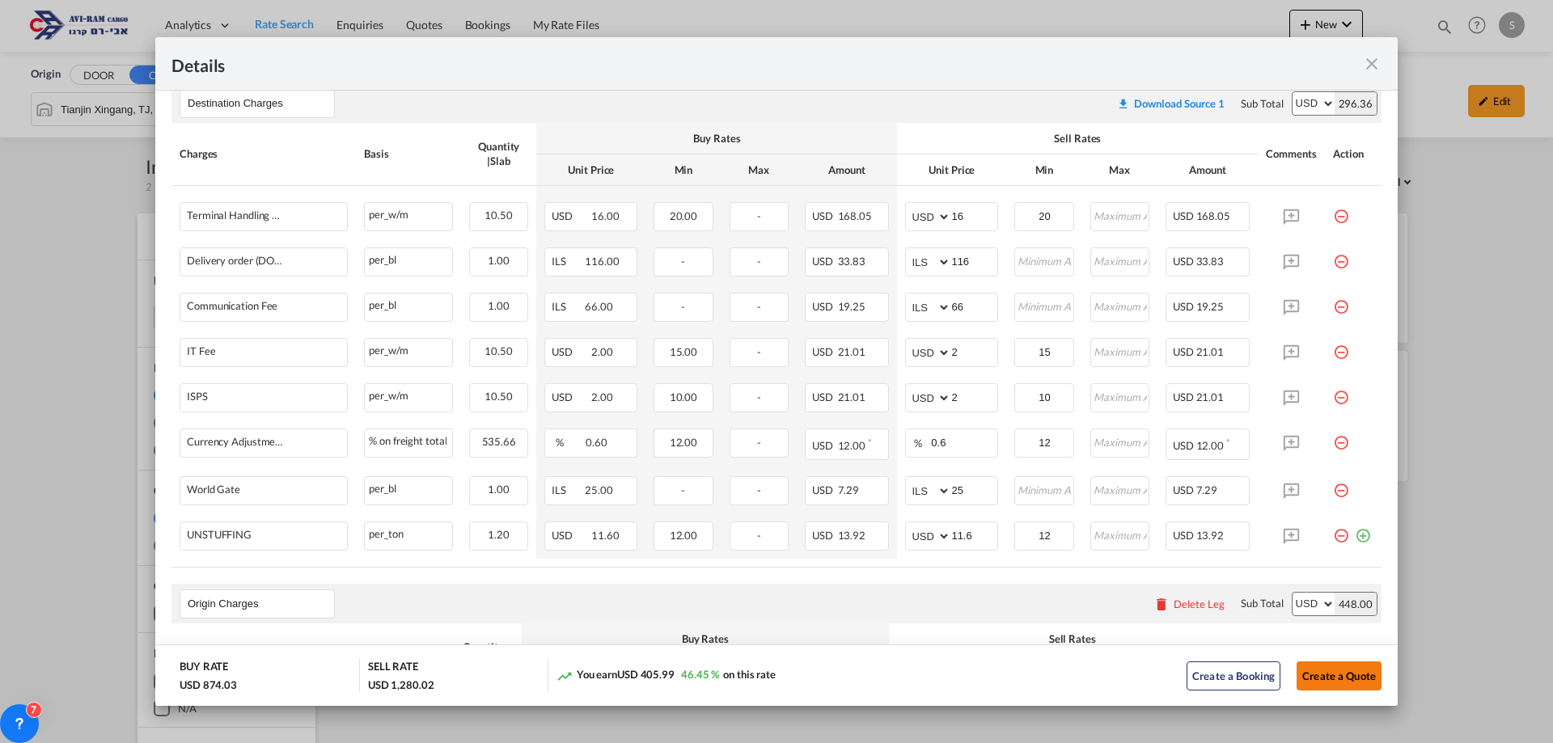
click at [1350, 674] on button "Create a Quote" at bounding box center [1339, 676] width 85 height 29
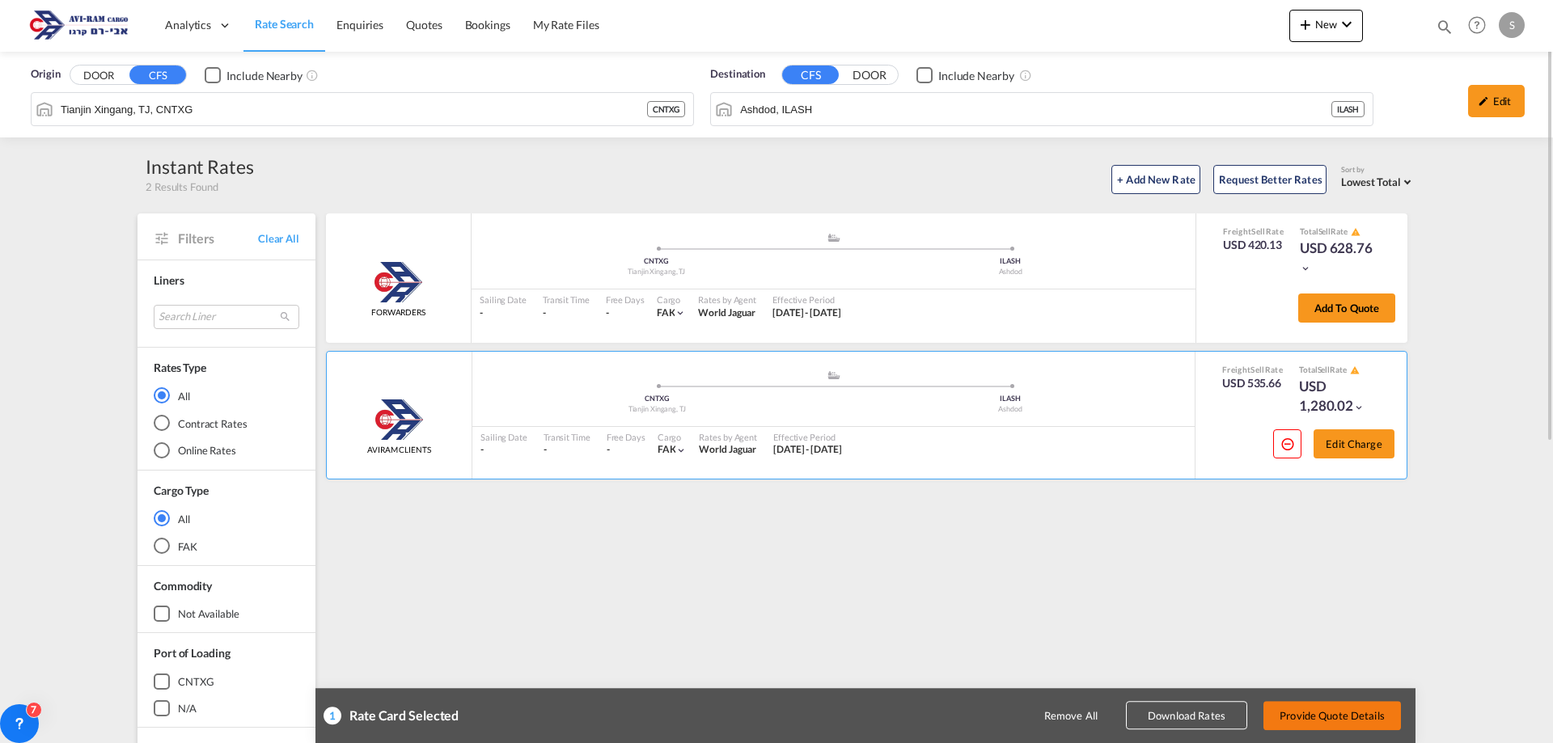
click at [1348, 707] on button "Provide Quote Details" at bounding box center [1332, 715] width 138 height 29
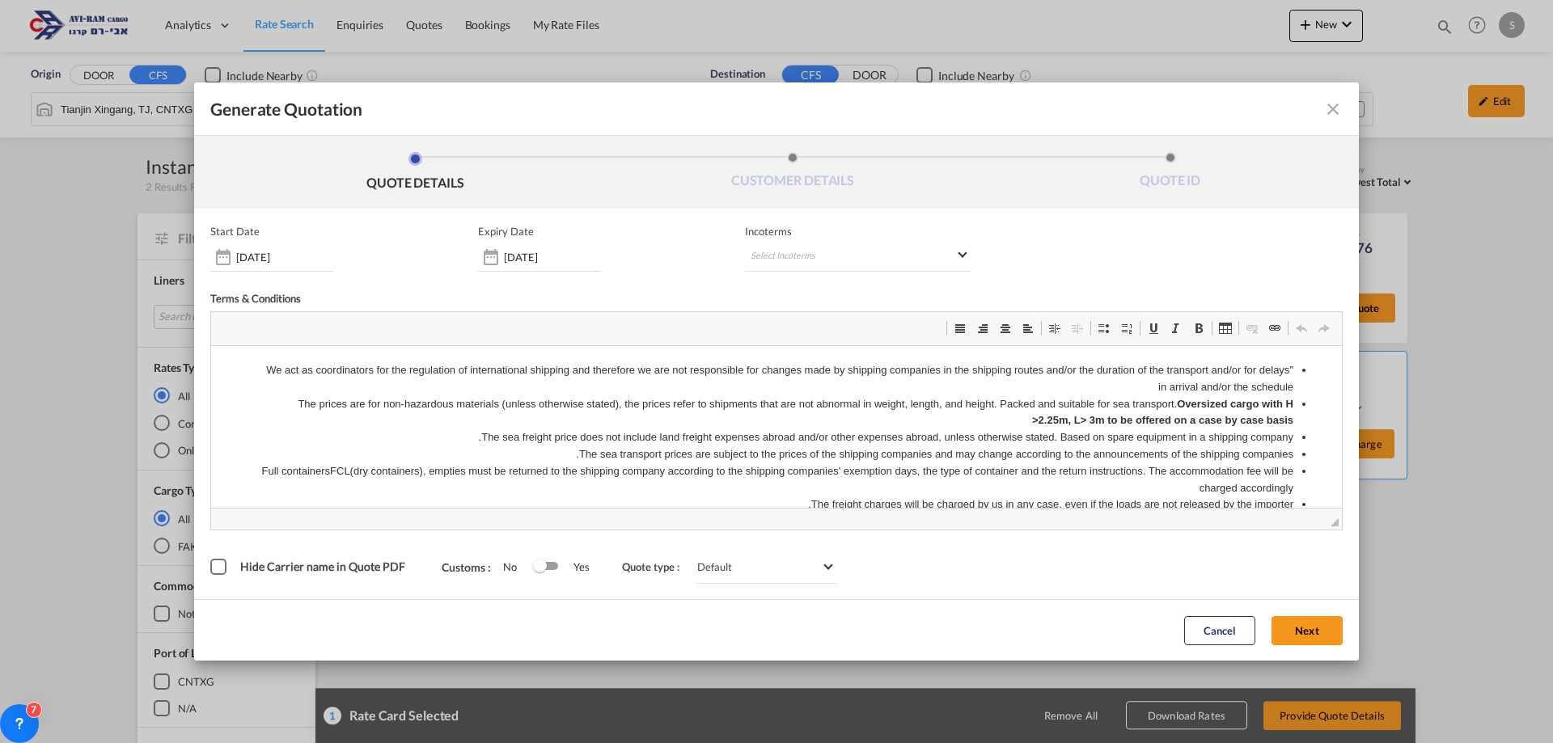
scroll to position [0, 0]
click at [551, 262] on input "15 Aug 2025" at bounding box center [552, 257] width 97 height 13
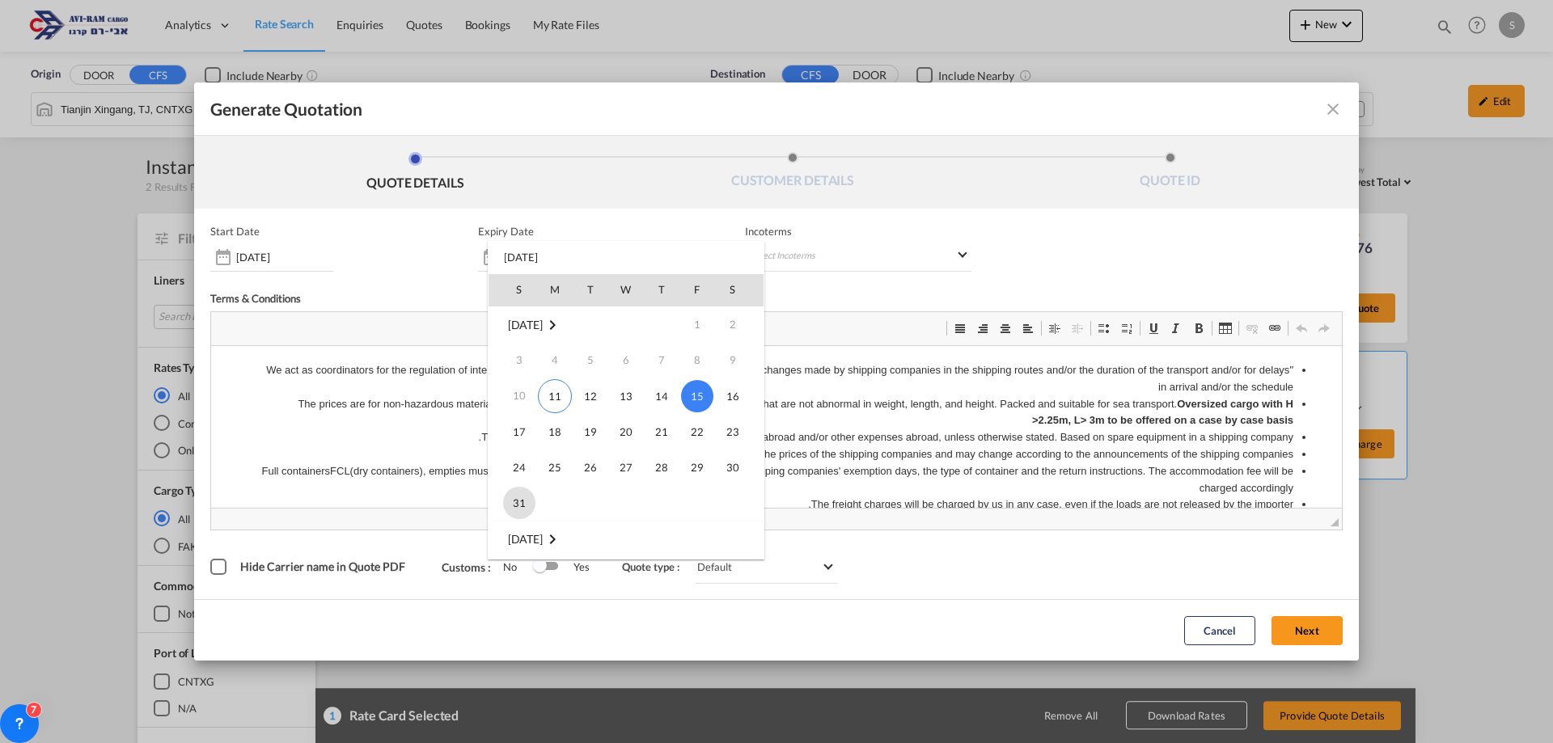
click at [519, 493] on span "31" at bounding box center [519, 503] width 32 height 32
type input "31 Aug 2025"
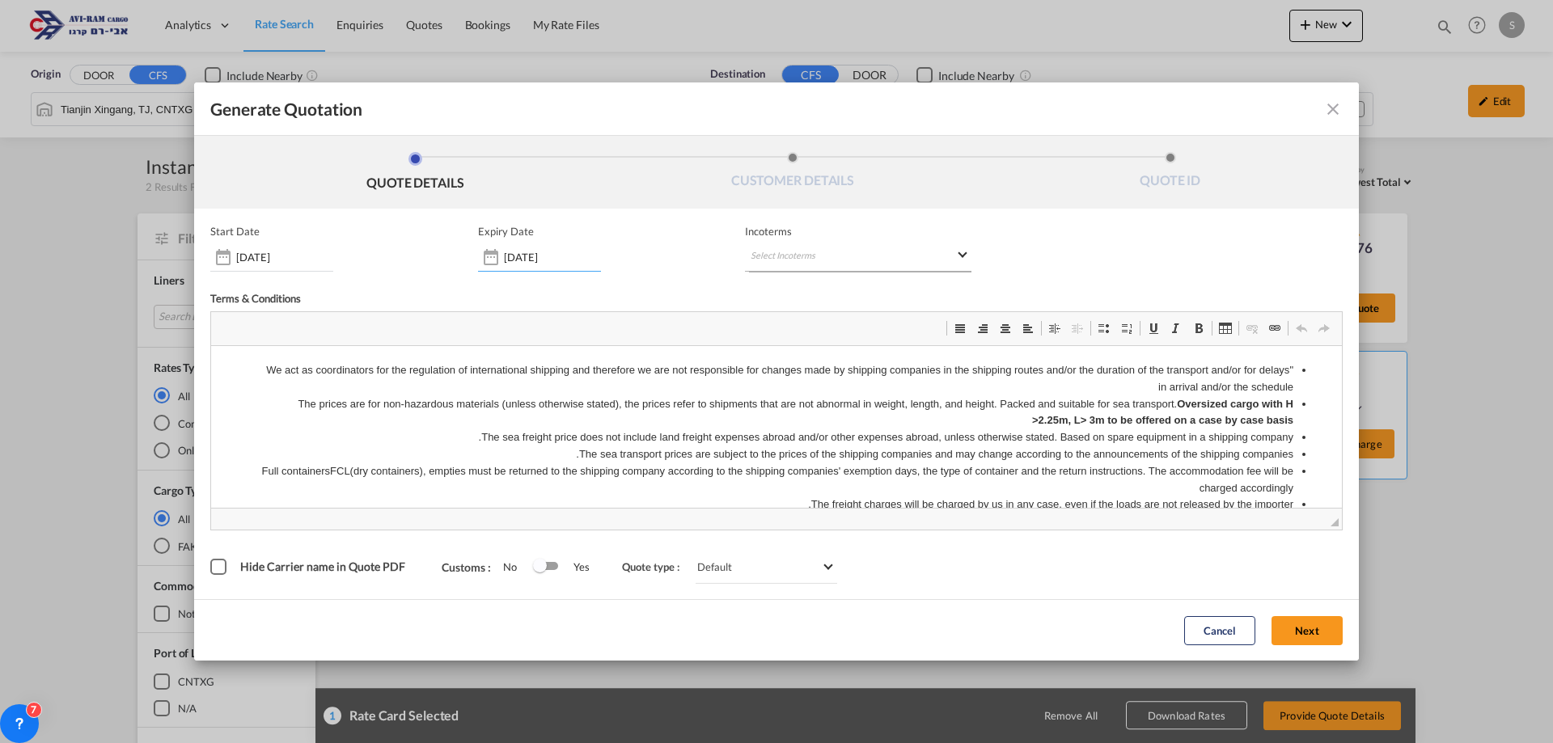
click at [788, 256] on md-select "Select Incoterms CFR - import Cost and Freight CPT - import Carrier Paid to CIP…" at bounding box center [858, 257] width 226 height 29
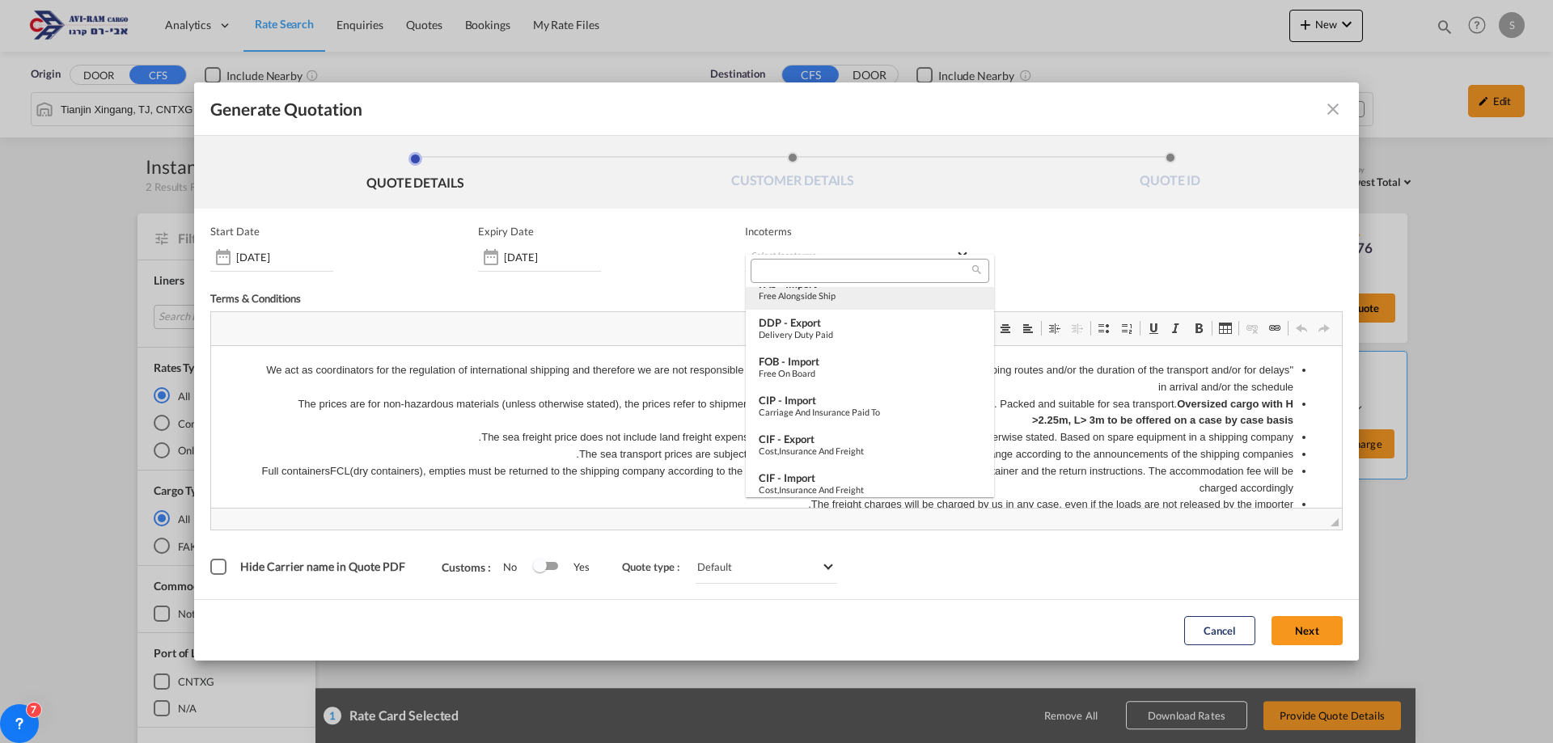
scroll to position [485, 0]
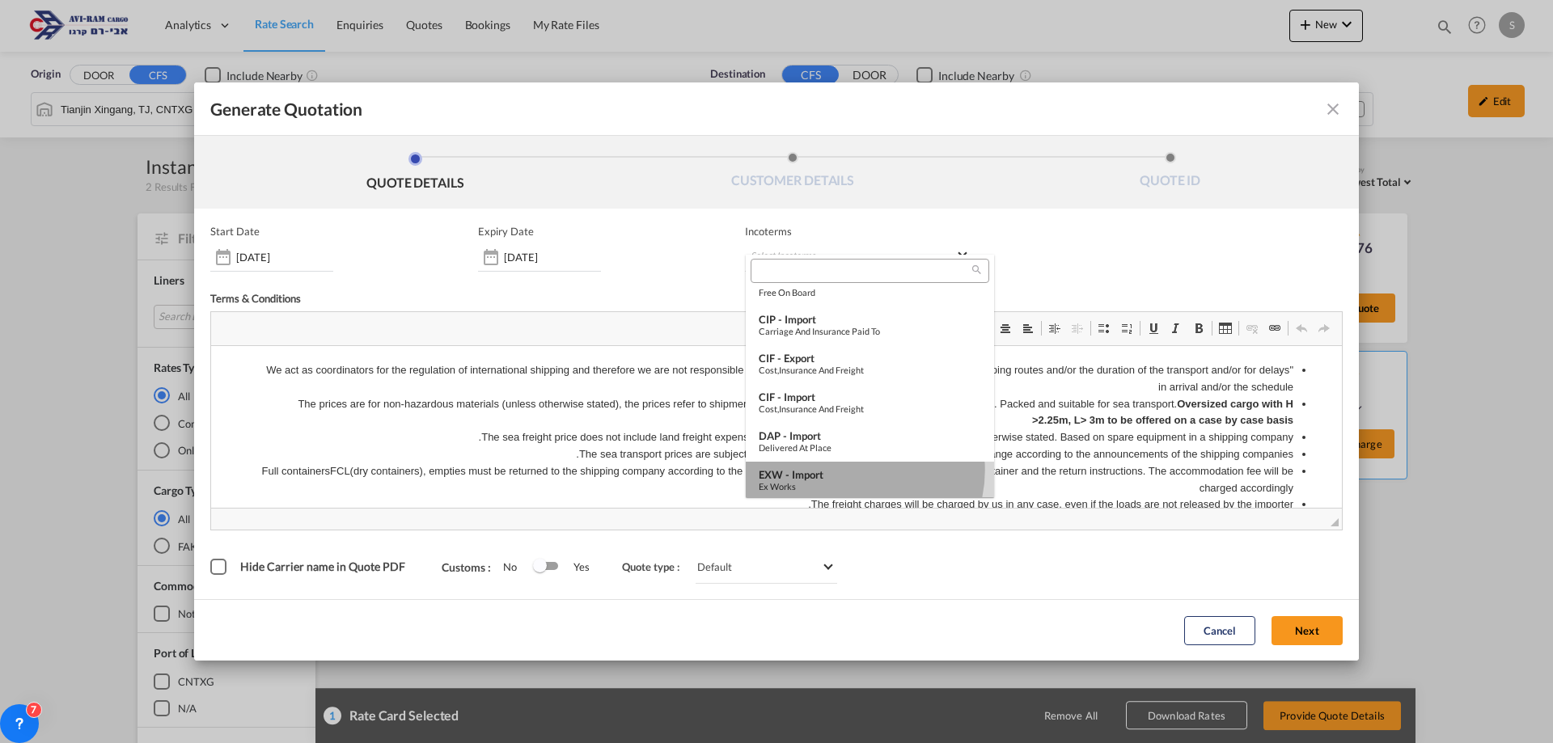
drag, startPoint x: 853, startPoint y: 471, endPoint x: 643, endPoint y: 125, distance: 405.1
click at [853, 471] on div "EXW - import" at bounding box center [870, 474] width 222 height 13
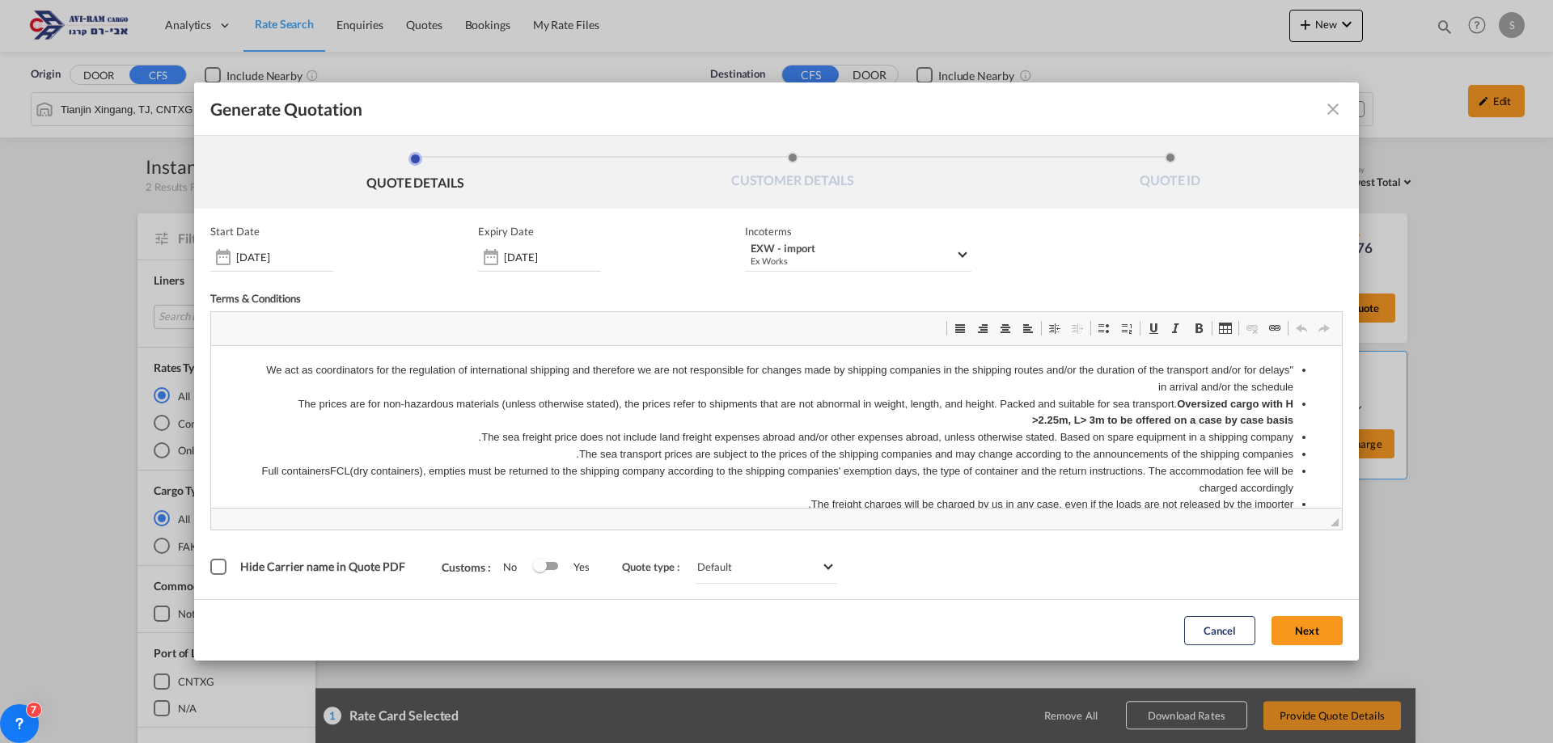
drag, startPoint x: 1293, startPoint y: 625, endPoint x: 734, endPoint y: 443, distance: 587.8
click at [1294, 626] on button "Next" at bounding box center [1307, 630] width 71 height 29
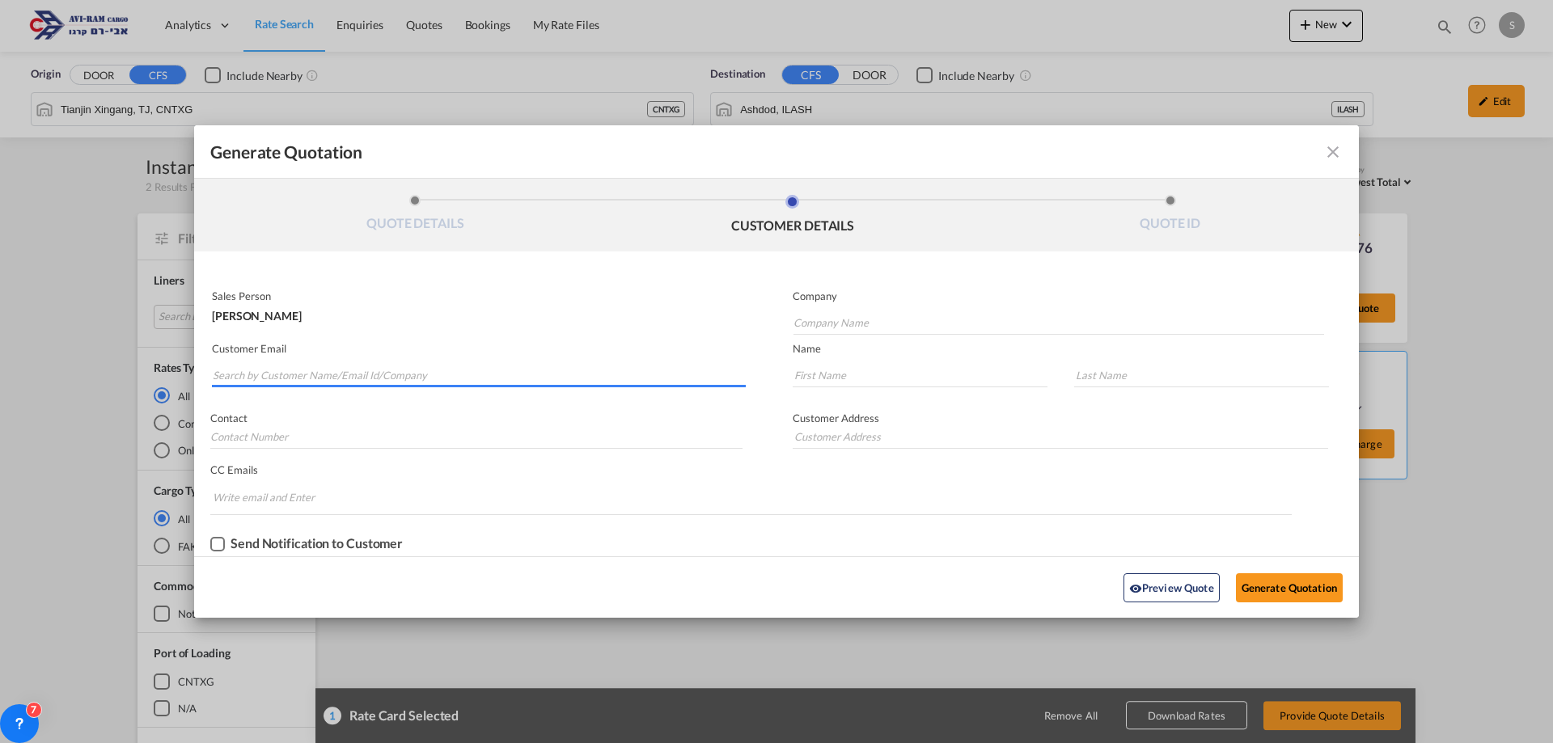
click at [437, 373] on input "Search by Customer Name/Email Id/Company" at bounding box center [479, 375] width 533 height 24
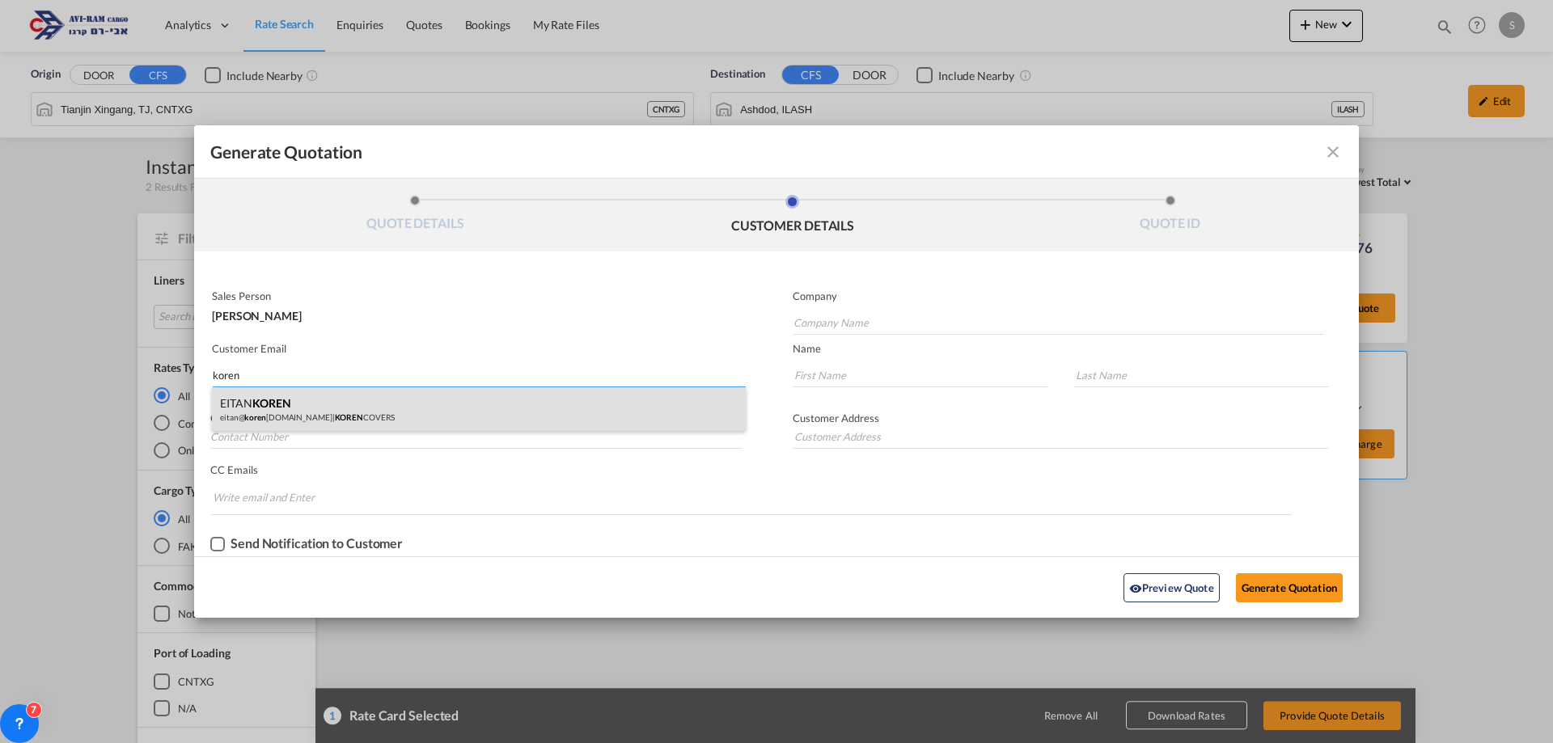
type input "koren"
drag, startPoint x: 386, startPoint y: 414, endPoint x: 421, endPoint y: 423, distance: 35.9
click at [386, 413] on div "EITAN KOREN eitan@ koren covers.com | KOREN COVERS" at bounding box center [479, 409] width 534 height 44
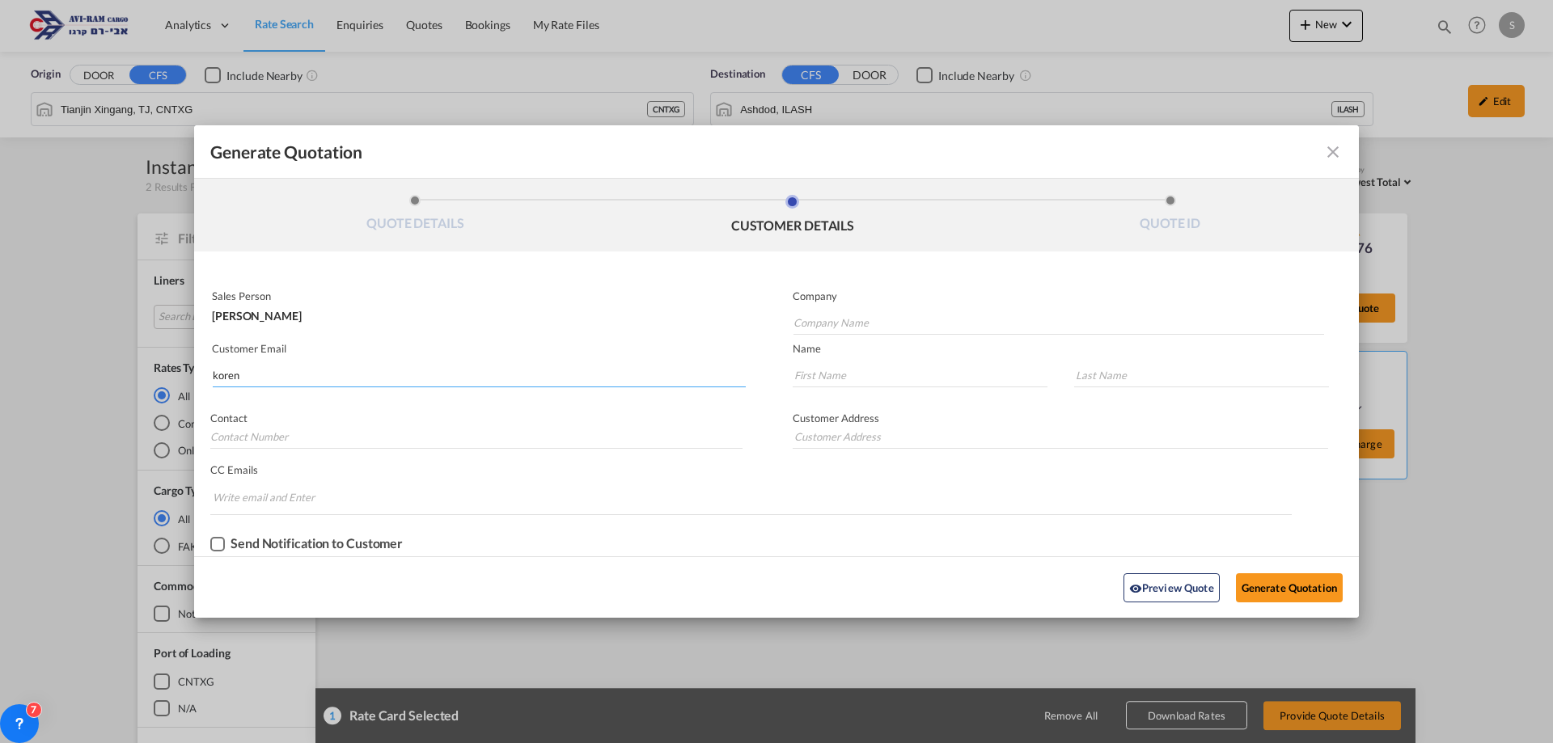
type input "KOREN COVERS"
type input "eitan@korencovers.com"
type input "EITAN"
type input "KOREN"
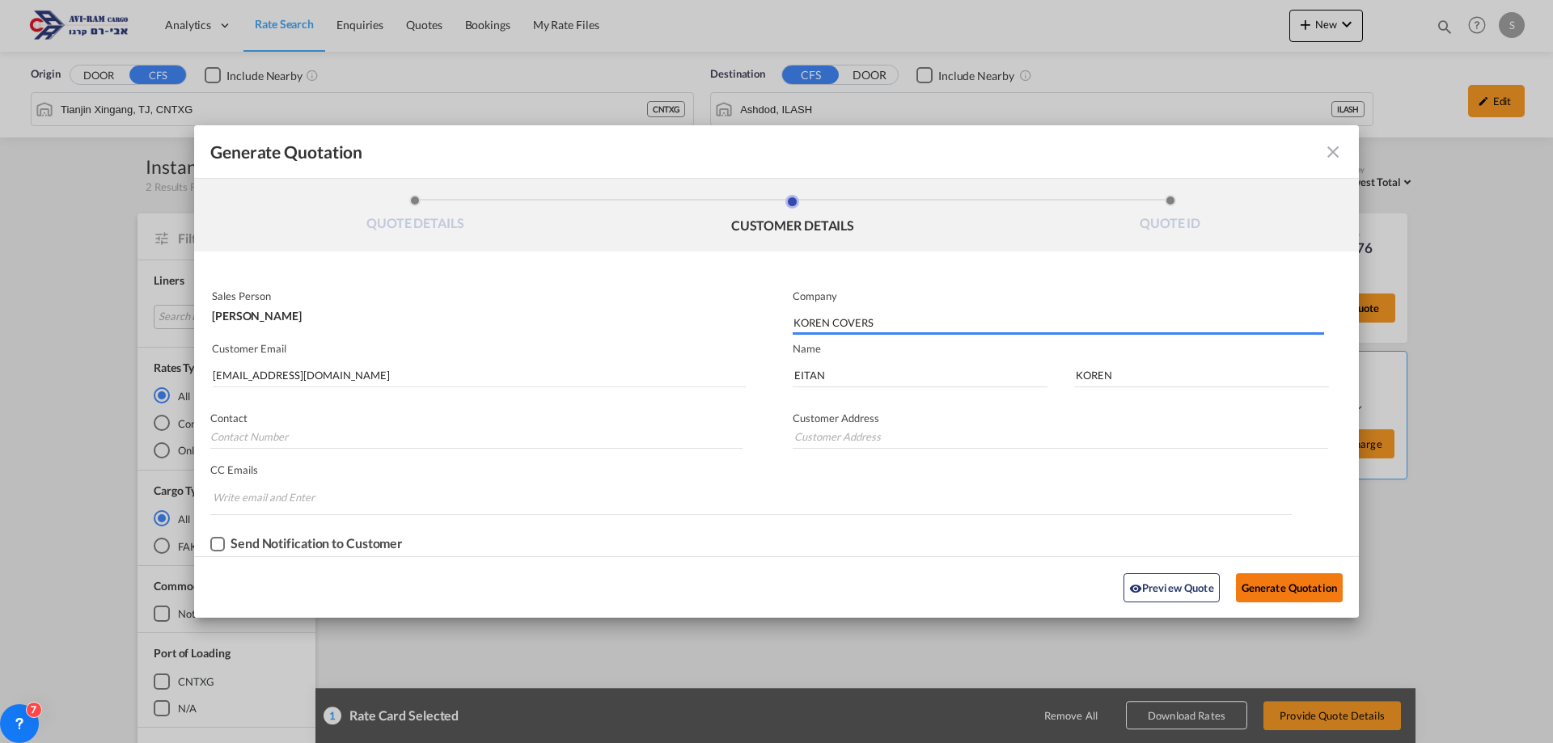
click at [1302, 590] on button "Generate Quotation" at bounding box center [1289, 588] width 107 height 29
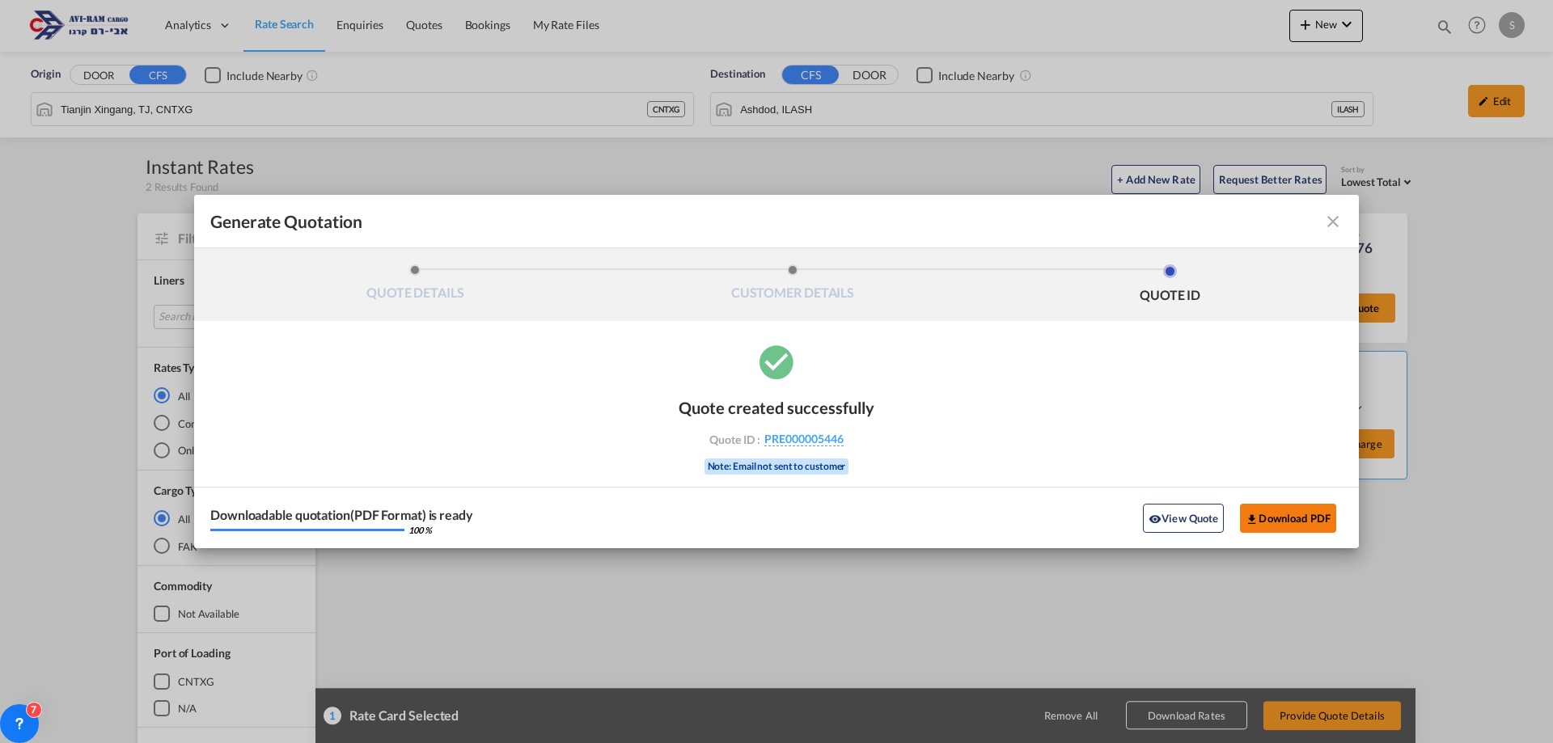
click at [1259, 519] on button "Download PDF" at bounding box center [1288, 518] width 96 height 29
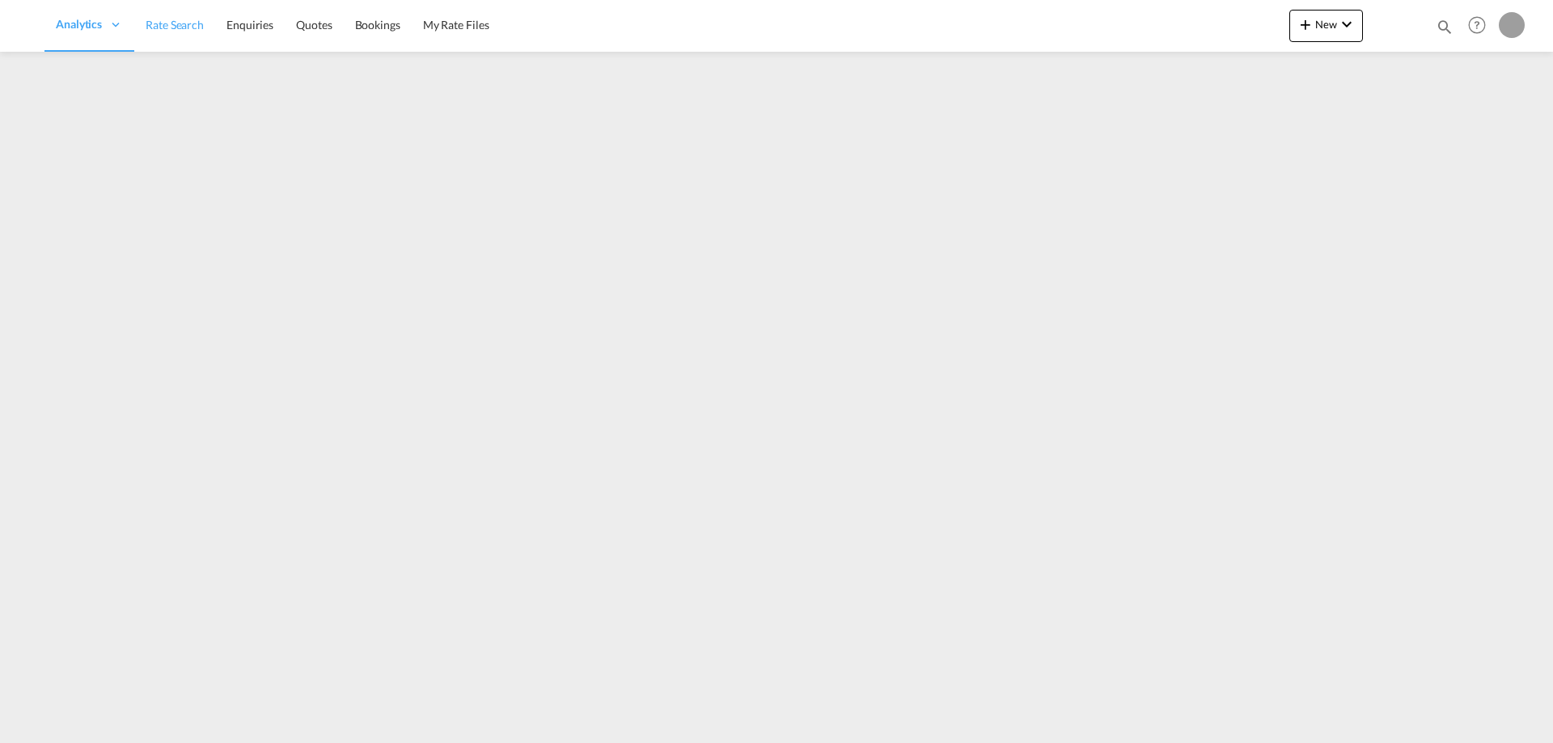
click at [185, 36] on link "Rate Search" at bounding box center [174, 25] width 81 height 53
click at [166, 23] on span "Rate Search" at bounding box center [175, 25] width 58 height 14
click at [185, 21] on span "Rate Search" at bounding box center [175, 25] width 58 height 14
click at [180, 30] on span "Rate Search" at bounding box center [175, 25] width 58 height 14
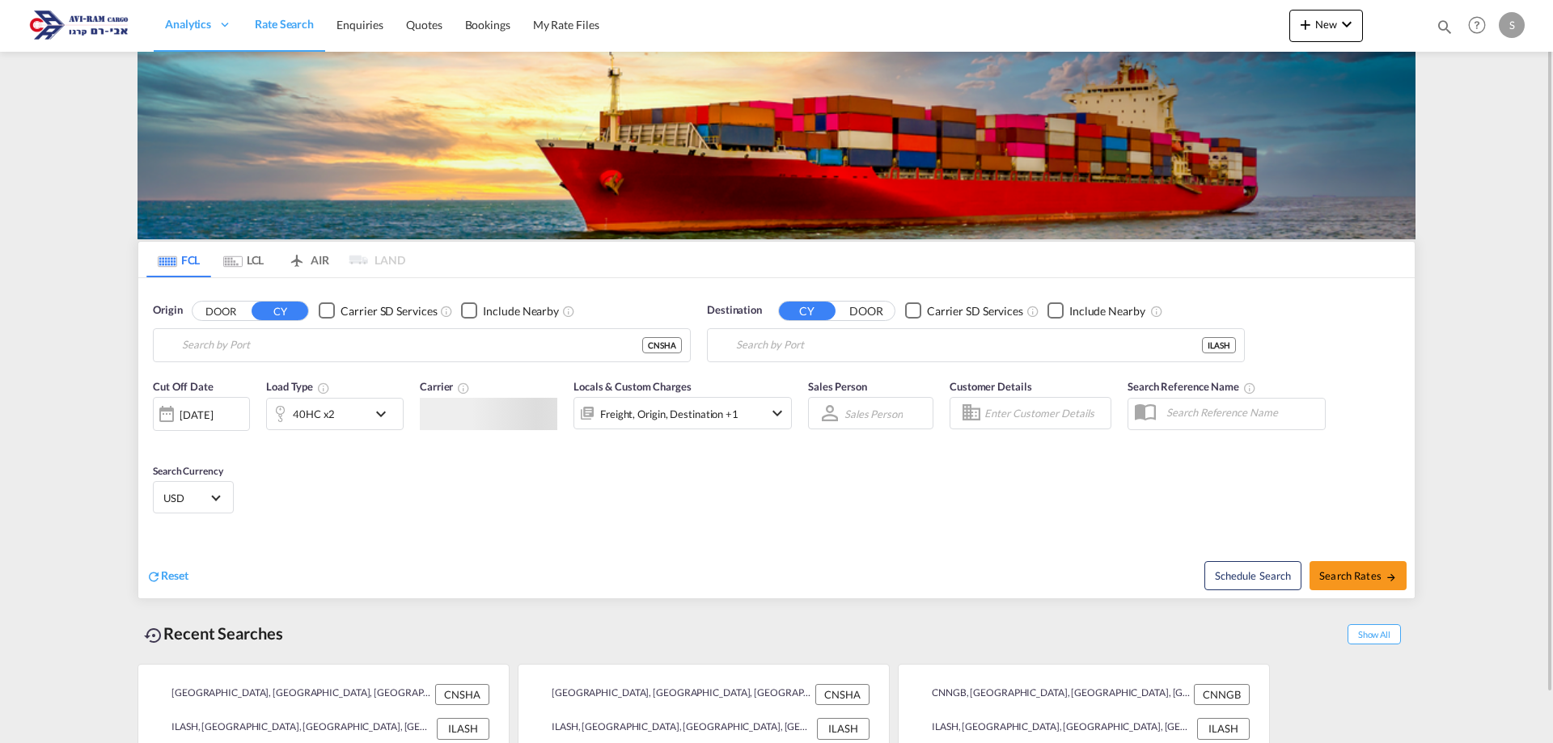
type input "[GEOGRAPHIC_DATA], [GEOGRAPHIC_DATA]"
type input "Ashdod, ILASH"
click at [249, 261] on md-tab-item "LCL" at bounding box center [243, 260] width 65 height 36
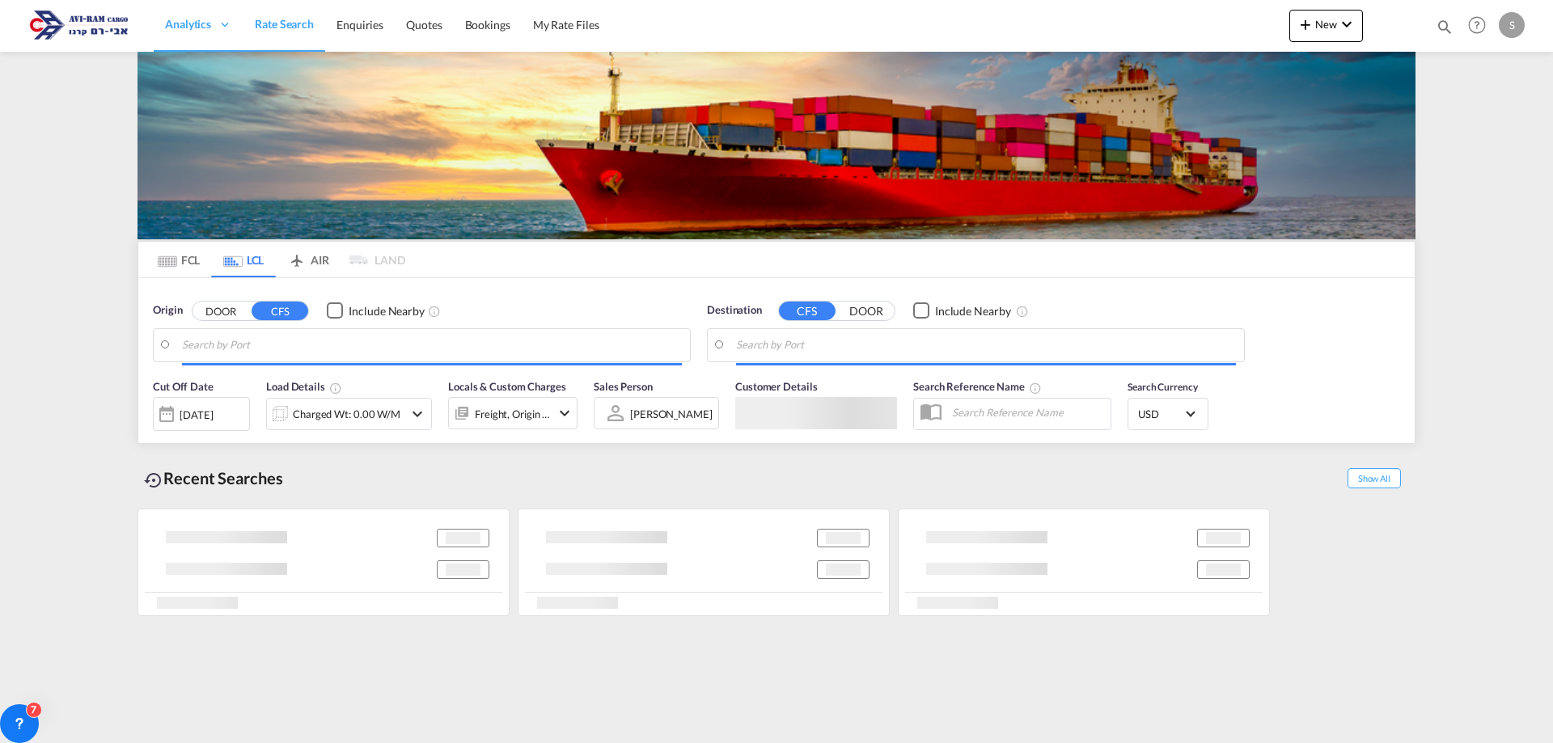
type input "Tianjin Xingang, TJ, CNTXG"
type input "Ashdod, ILASH"
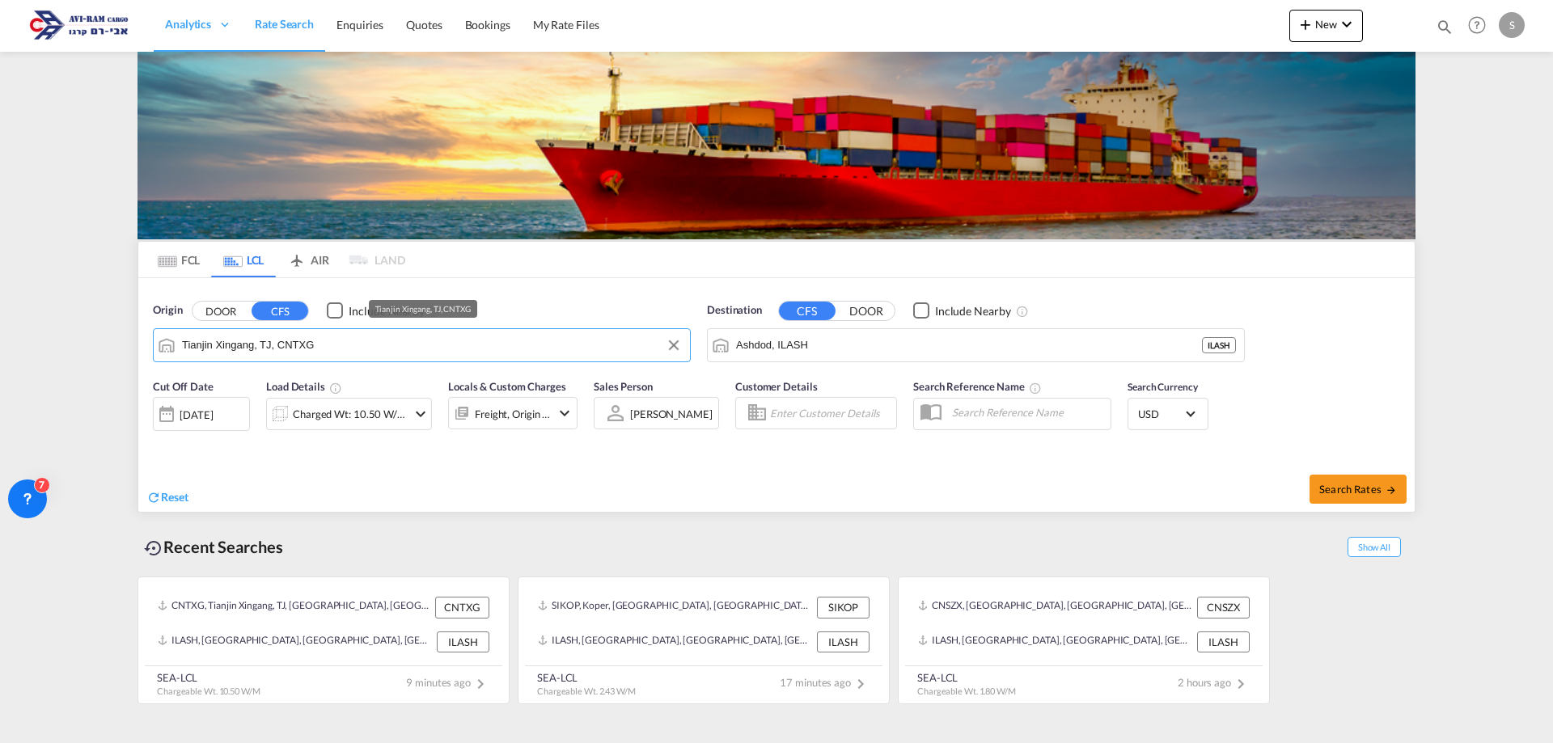
click at [277, 355] on input "Tianjin Xingang, TJ, CNTXG" at bounding box center [432, 345] width 500 height 24
type input "s"
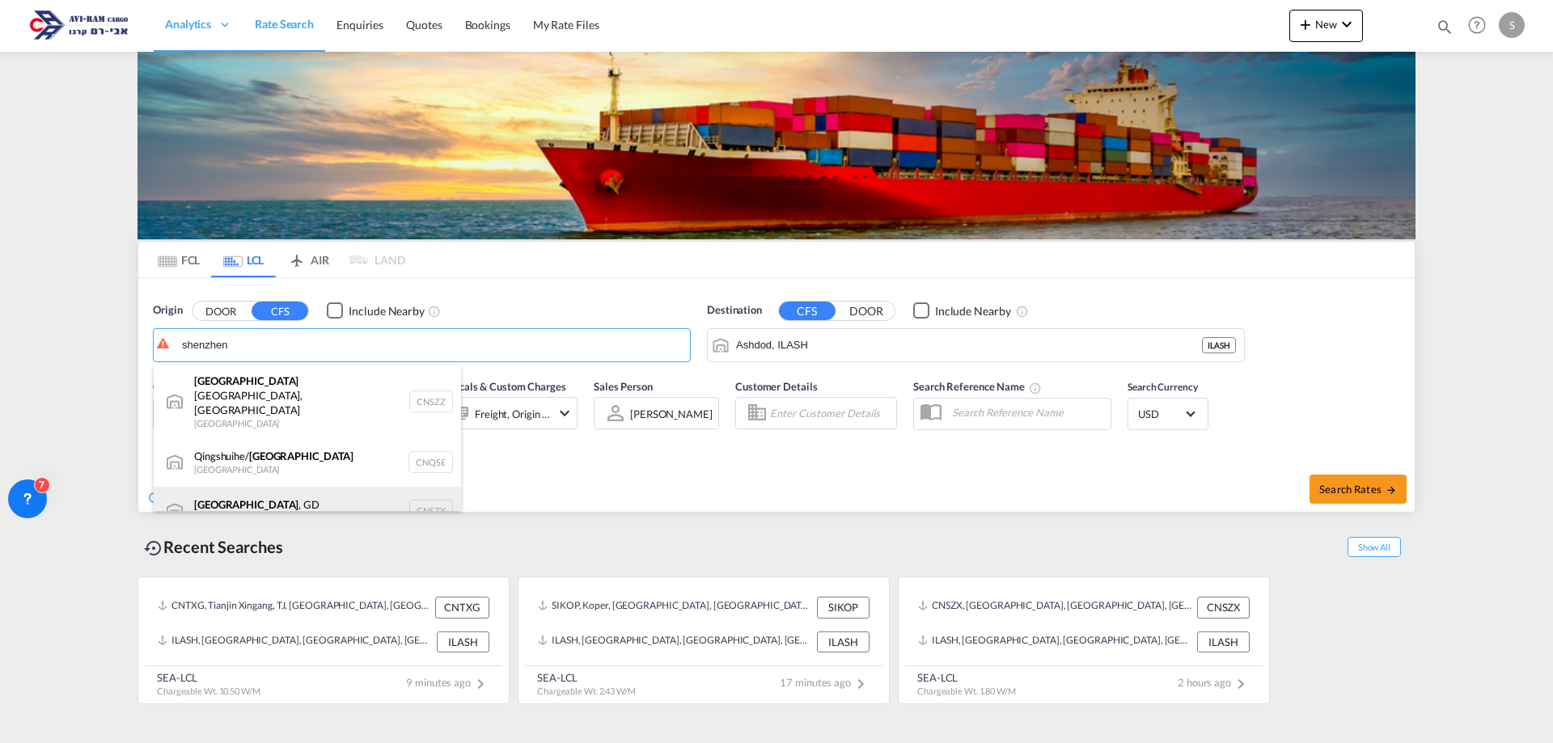
click at [245, 489] on div "Shenzhen , GD China CNSZX" at bounding box center [307, 511] width 307 height 49
type input "Shenzhen, GD, CNSZX"
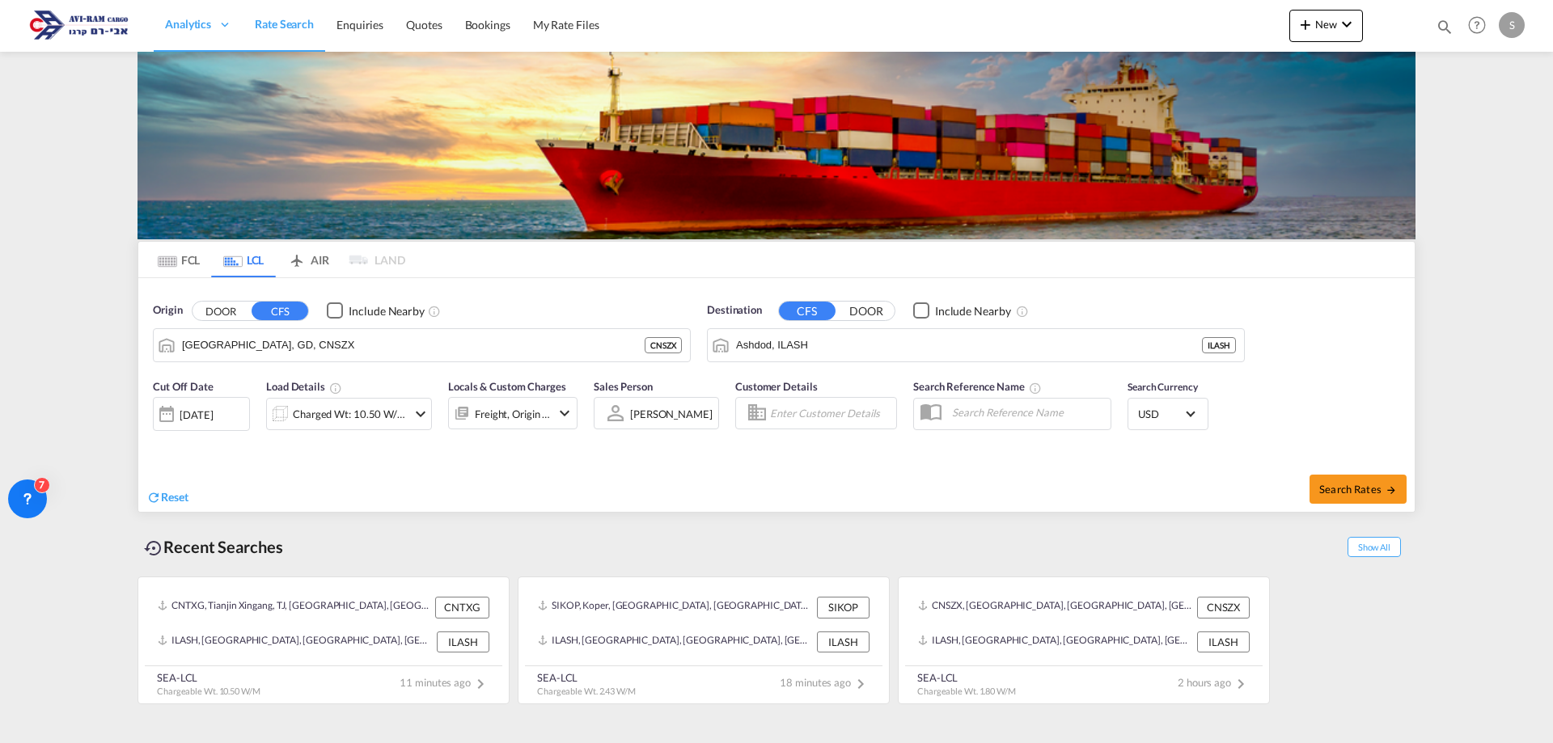
click at [366, 417] on div "Charged Wt: 10.50 W/M" at bounding box center [350, 414] width 114 height 23
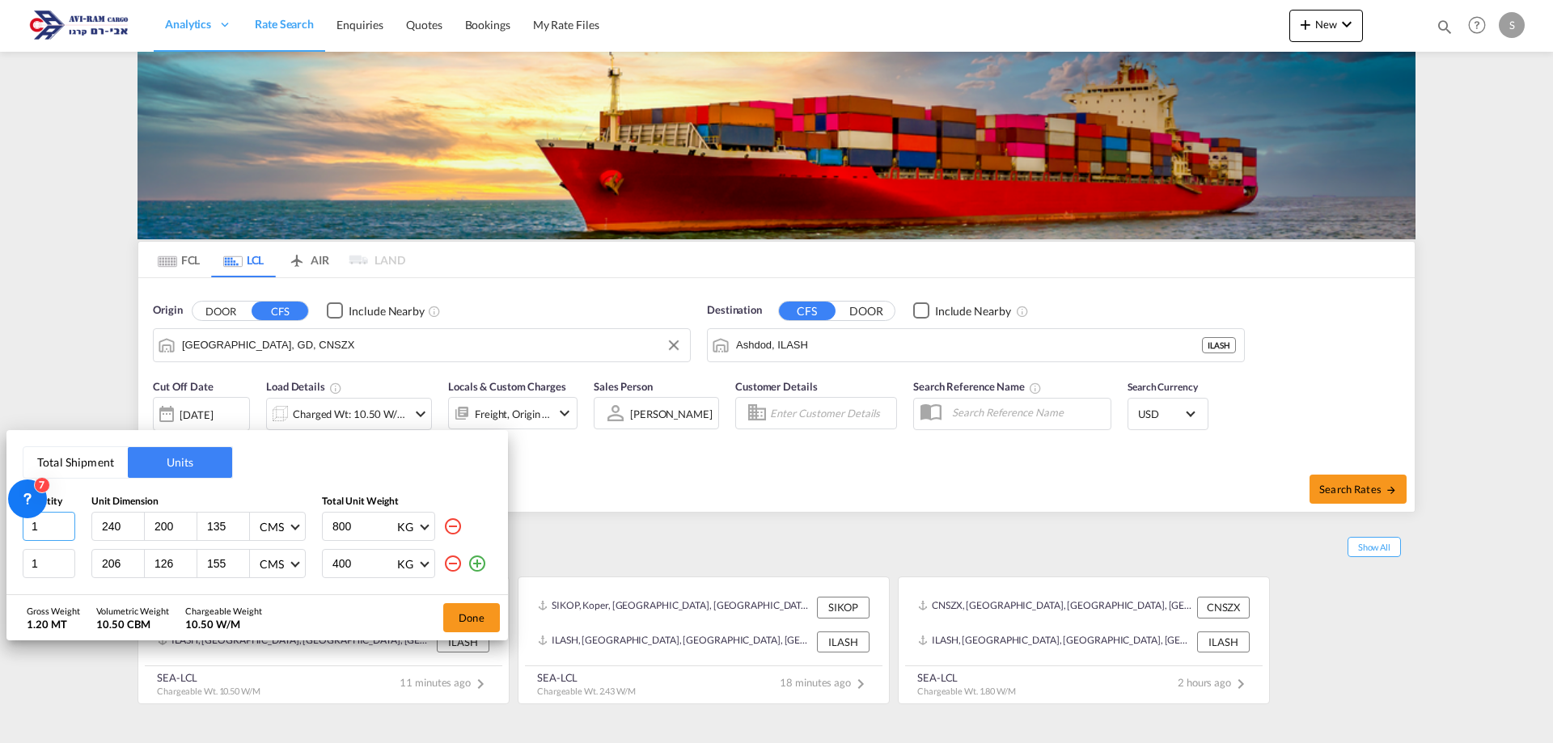
click at [59, 527] on input "1" at bounding box center [49, 526] width 53 height 29
type input "64"
type input "44"
type input "41"
click at [121, 561] on input "206" at bounding box center [122, 564] width 44 height 15
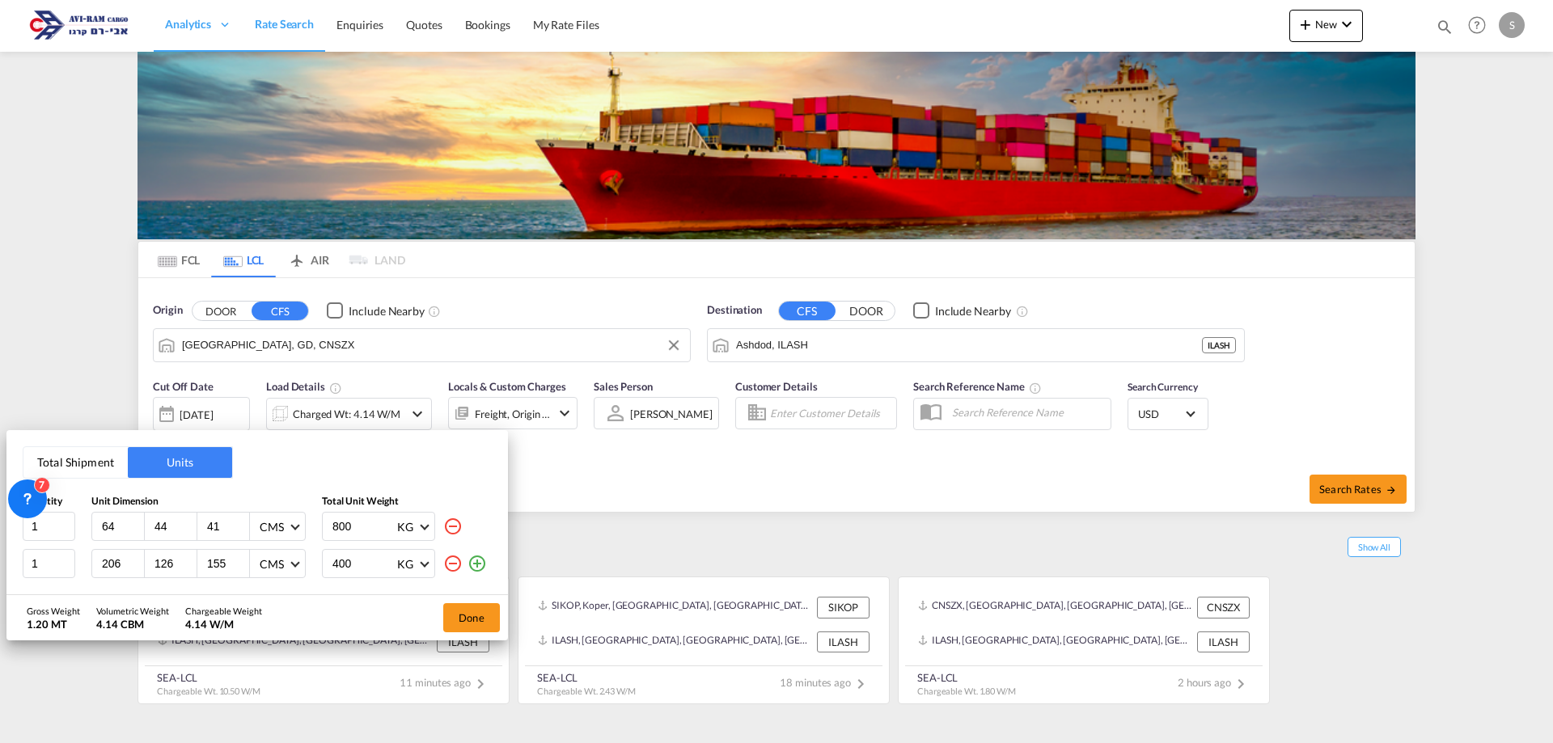
drag, startPoint x: 124, startPoint y: 561, endPoint x: 85, endPoint y: 561, distance: 38.8
click at [85, 561] on div "1 206 126 155 CMS CMS Inches 400 KG KG LB" at bounding box center [257, 563] width 469 height 29
drag, startPoint x: 57, startPoint y: 527, endPoint x: 11, endPoint y: 552, distance: 51.8
click at [11, 552] on div "Total Shipment Units Quantity Unit Dimension Total Unit Weight 1 64 44 41 CMS C…" at bounding box center [257, 512] width 502 height 165
type input "5"
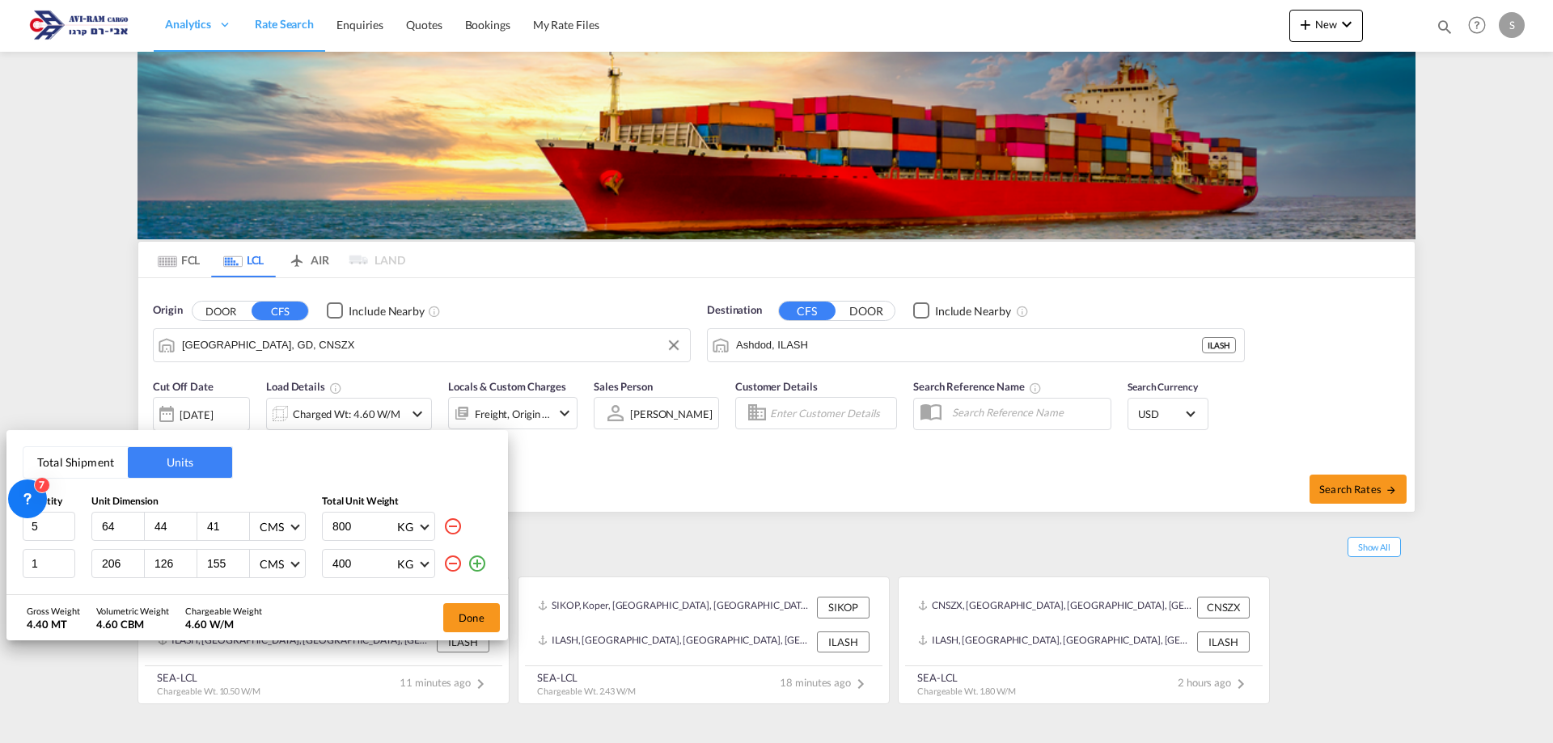
drag, startPoint x: 456, startPoint y: 563, endPoint x: 430, endPoint y: 556, distance: 27.7
click at [453, 563] on md-icon "icon-minus-circle-outline" at bounding box center [452, 563] width 19 height 19
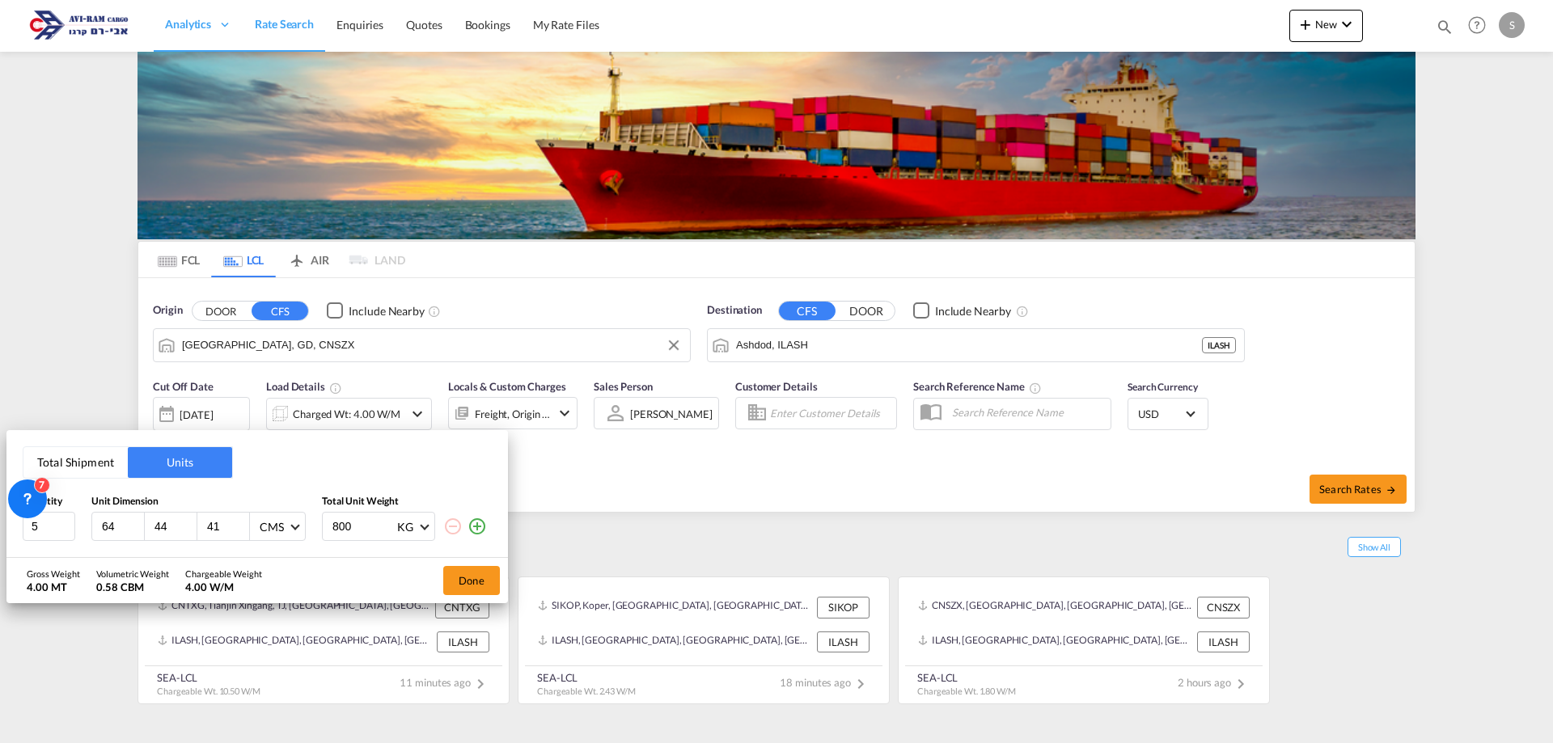
drag, startPoint x: 370, startPoint y: 528, endPoint x: 270, endPoint y: 525, distance: 99.5
click at [273, 525] on div "5 64 44 41 CMS CMS Inches 800 KG KG LB" at bounding box center [257, 526] width 469 height 29
type input "281"
click at [479, 519] on md-icon "icon-plus-circle-outline" at bounding box center [477, 526] width 19 height 19
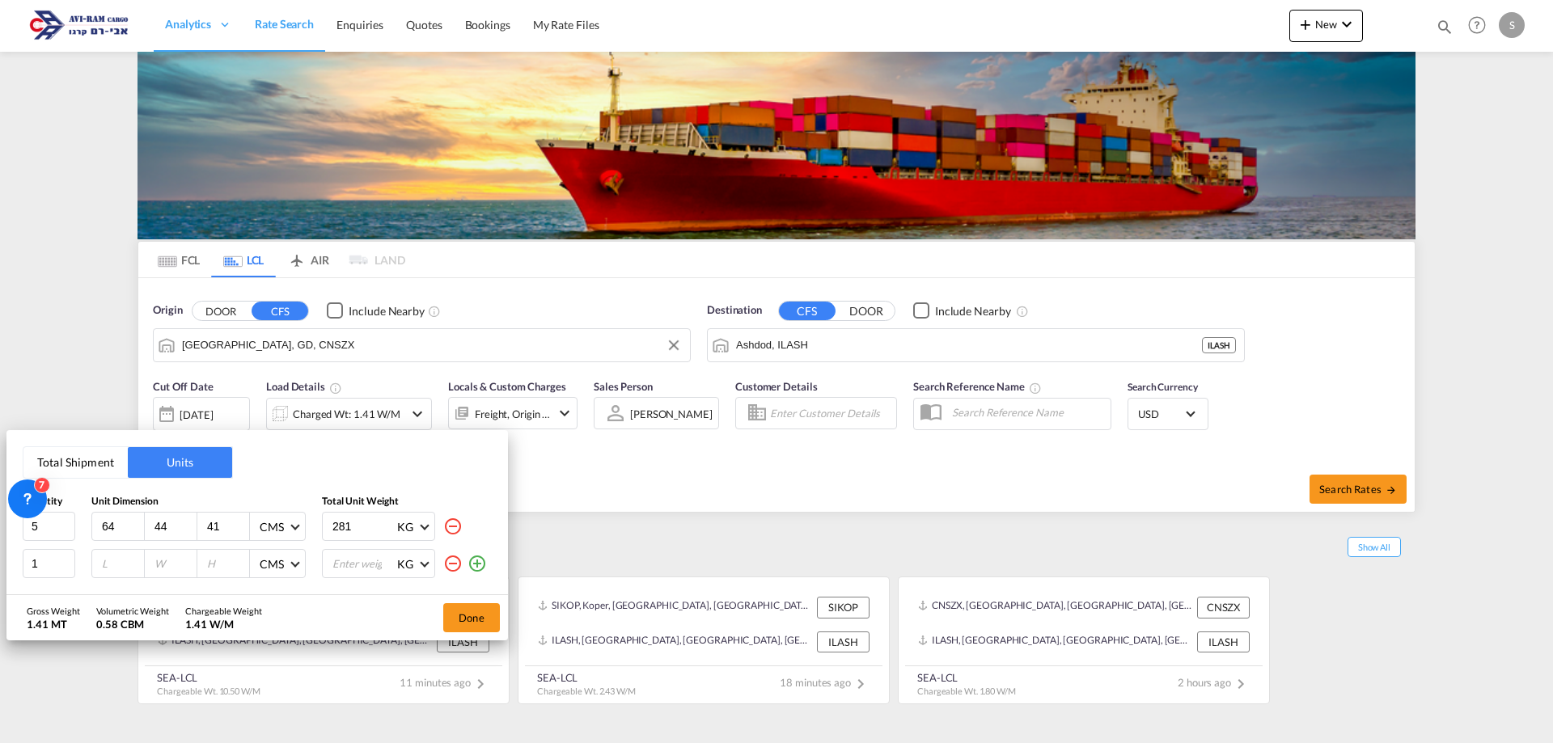
click at [107, 561] on input "number" at bounding box center [122, 564] width 44 height 15
type input "37"
click at [108, 559] on input "number" at bounding box center [122, 564] width 44 height 15
type input "37"
type input "24.5"
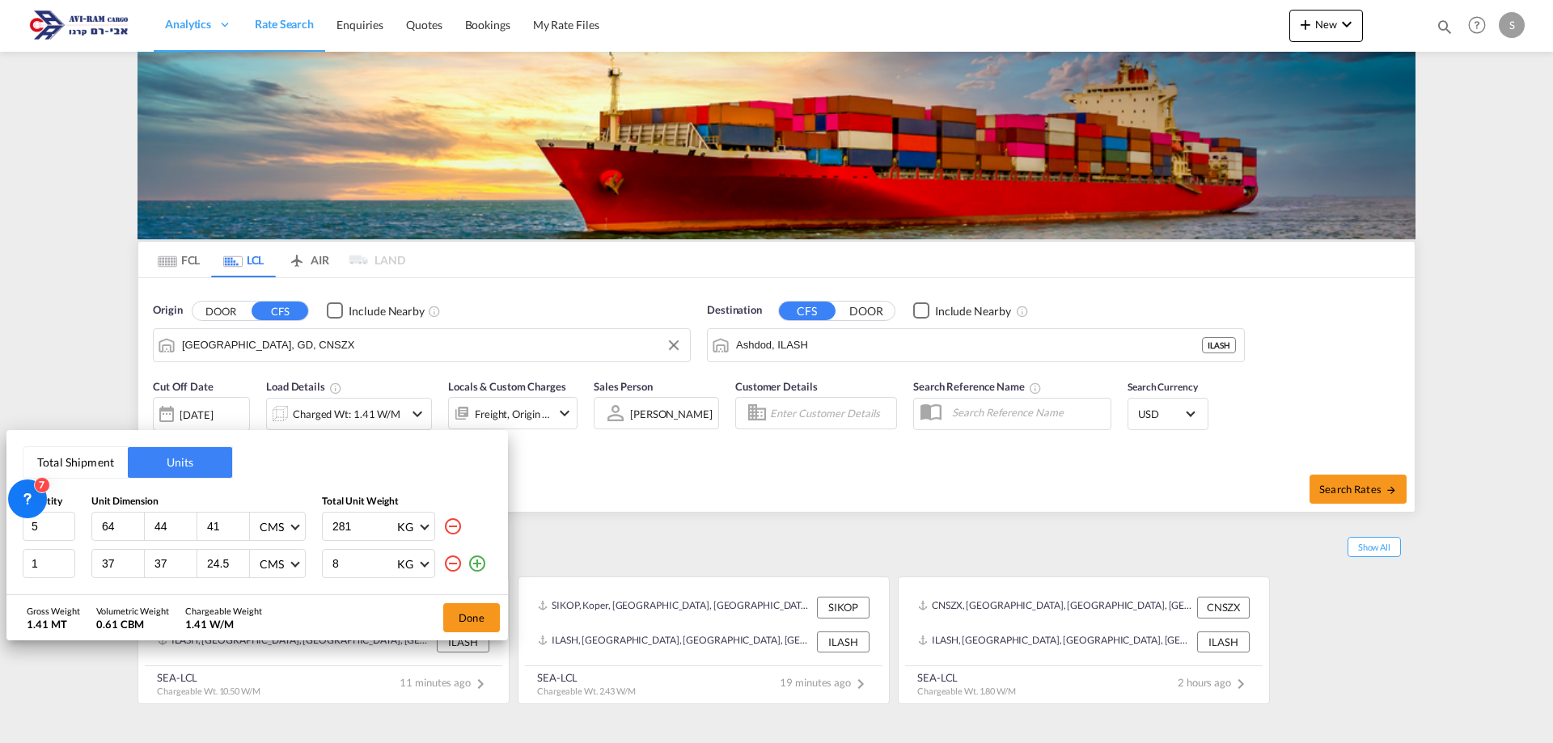
type input "8"
click at [483, 559] on md-icon "icon-plus-circle-outline" at bounding box center [477, 563] width 19 height 19
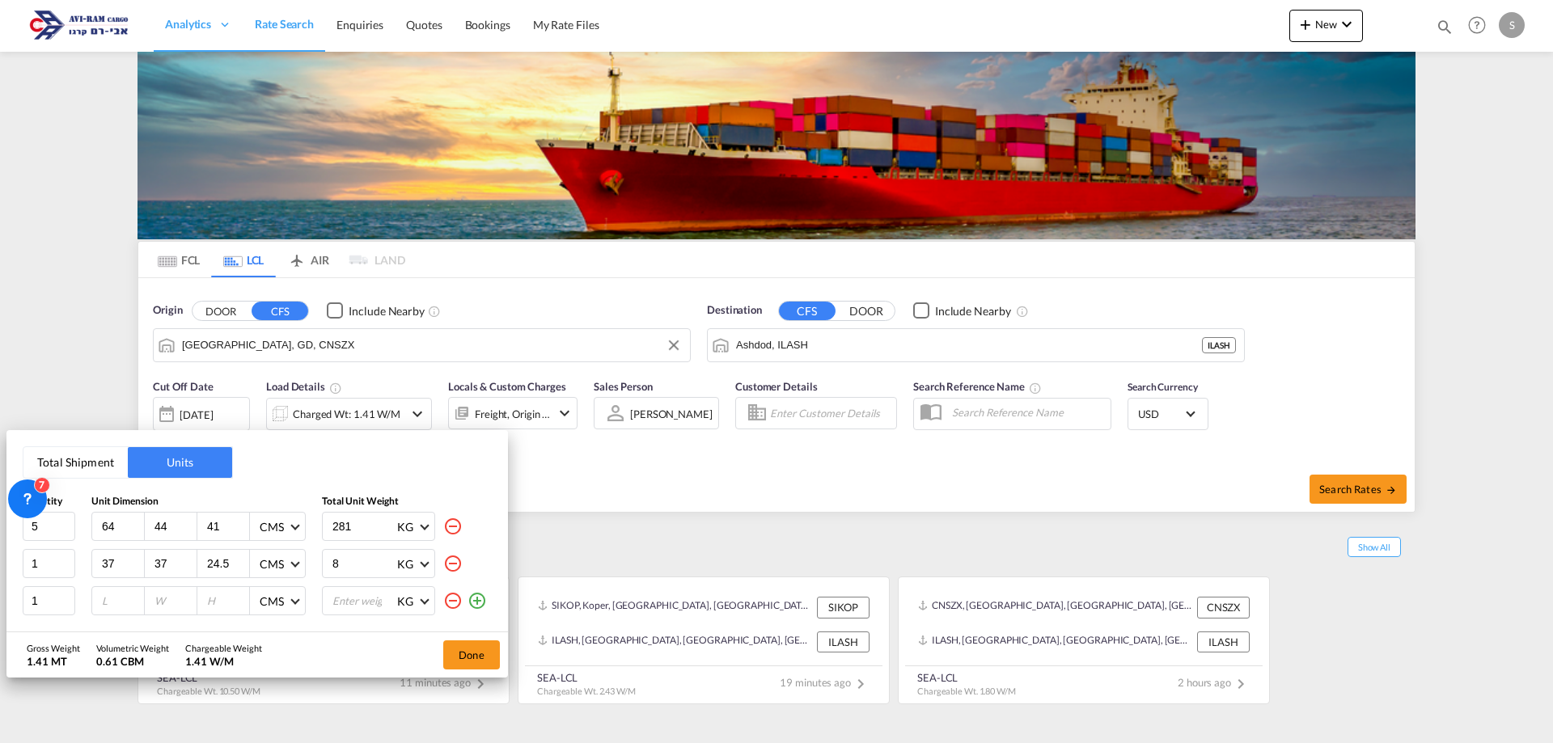
click at [107, 599] on input "number" at bounding box center [122, 601] width 44 height 15
type input "51"
type input "40"
type input "21"
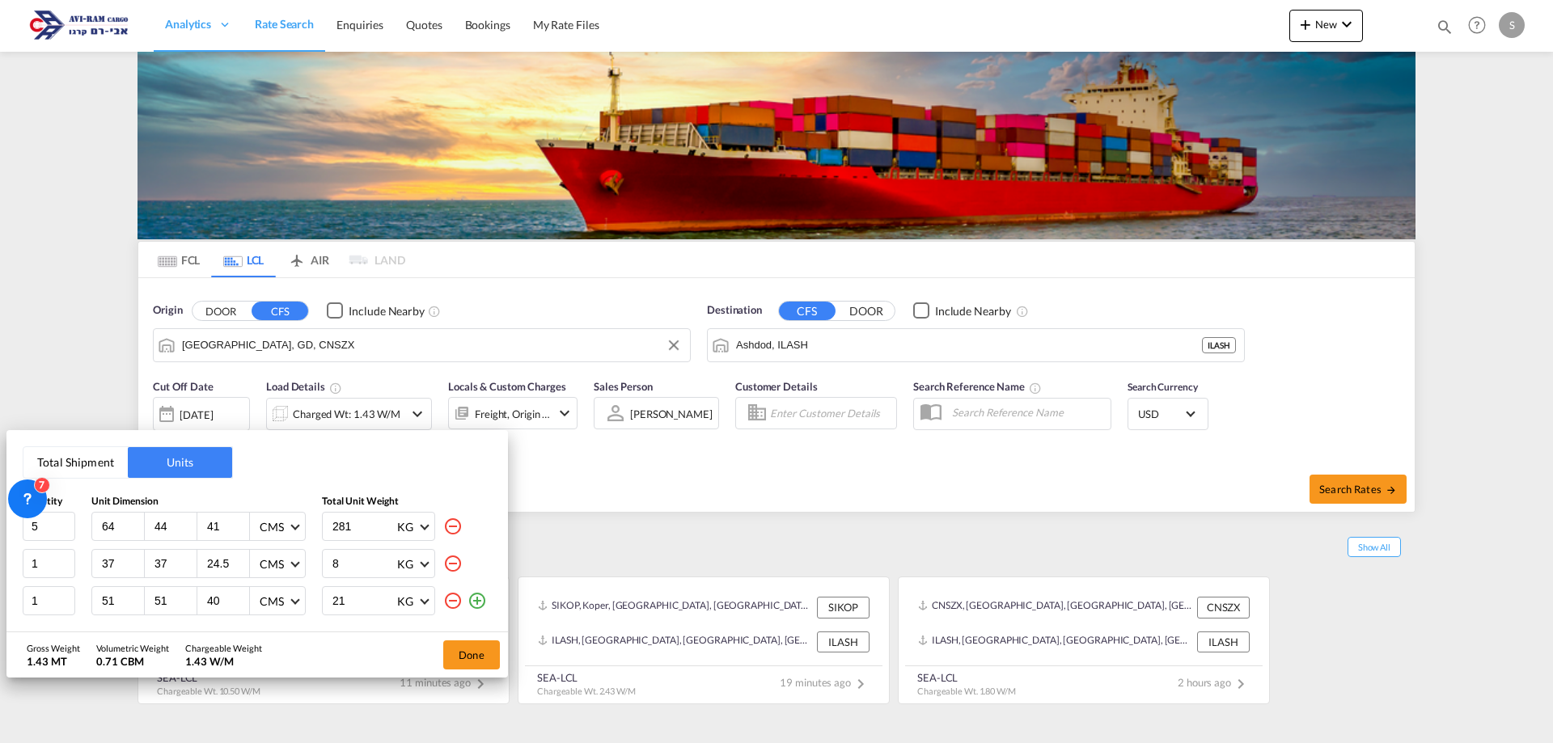
click at [479, 609] on md-icon "icon-plus-circle-outline" at bounding box center [477, 600] width 19 height 19
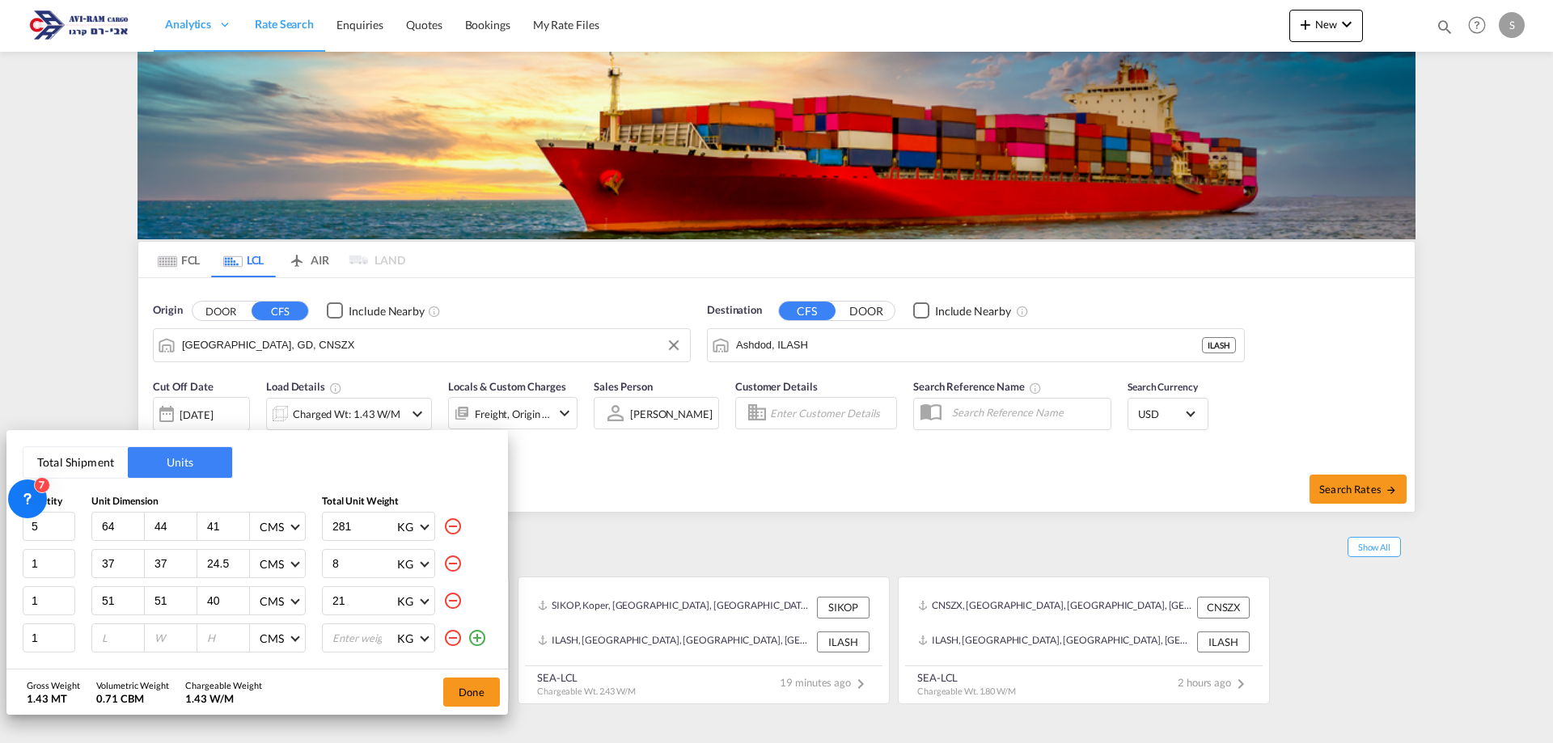
click at [111, 640] on input "number" at bounding box center [122, 638] width 44 height 15
type input "47"
type input "44"
type input "21"
type input "9"
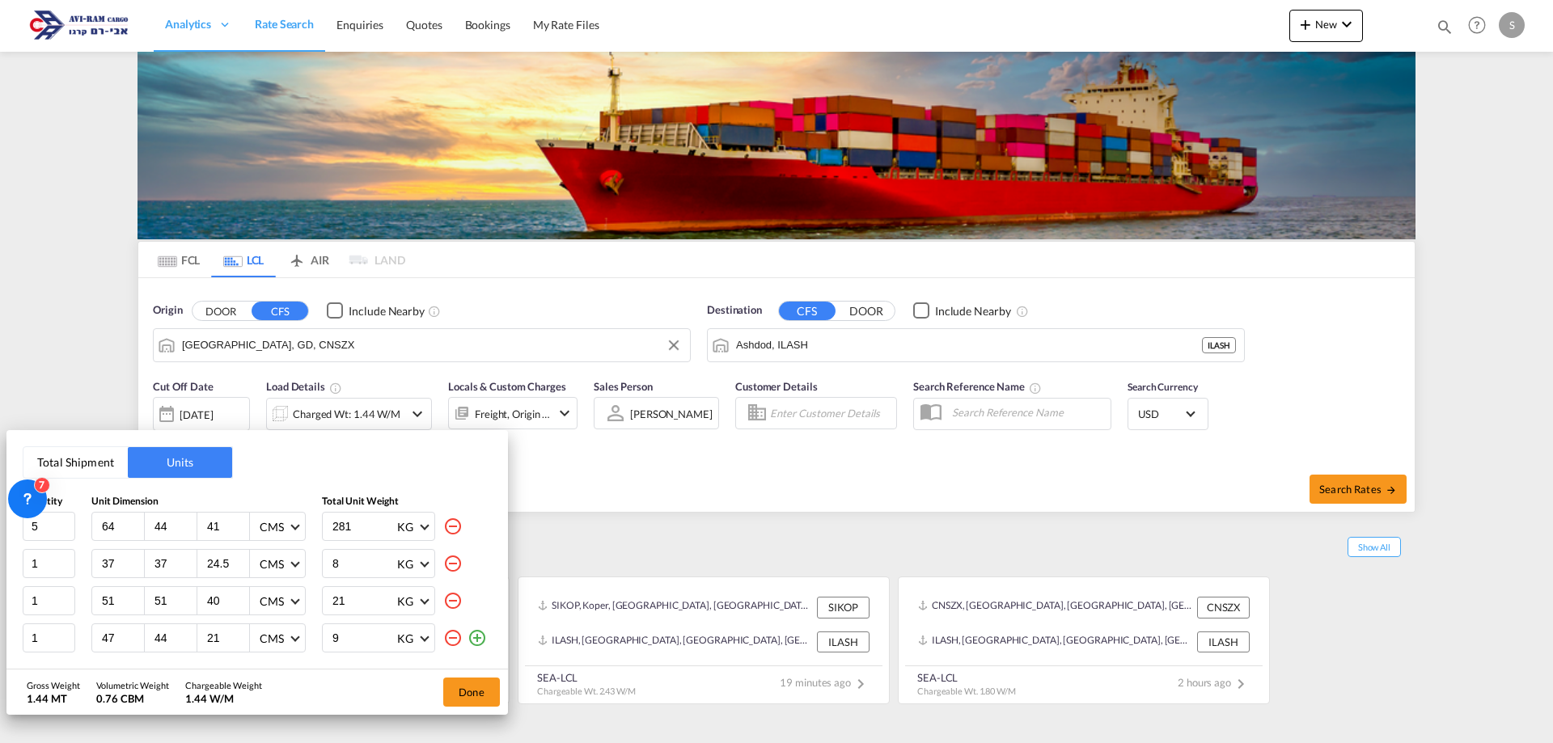
drag, startPoint x: 353, startPoint y: 531, endPoint x: 274, endPoint y: 531, distance: 79.3
click at [274, 531] on div "5 64 44 41 CMS CMS Inches 281 KG KG LB" at bounding box center [257, 526] width 469 height 29
type input "56.2"
click at [468, 692] on button "Done" at bounding box center [471, 692] width 57 height 29
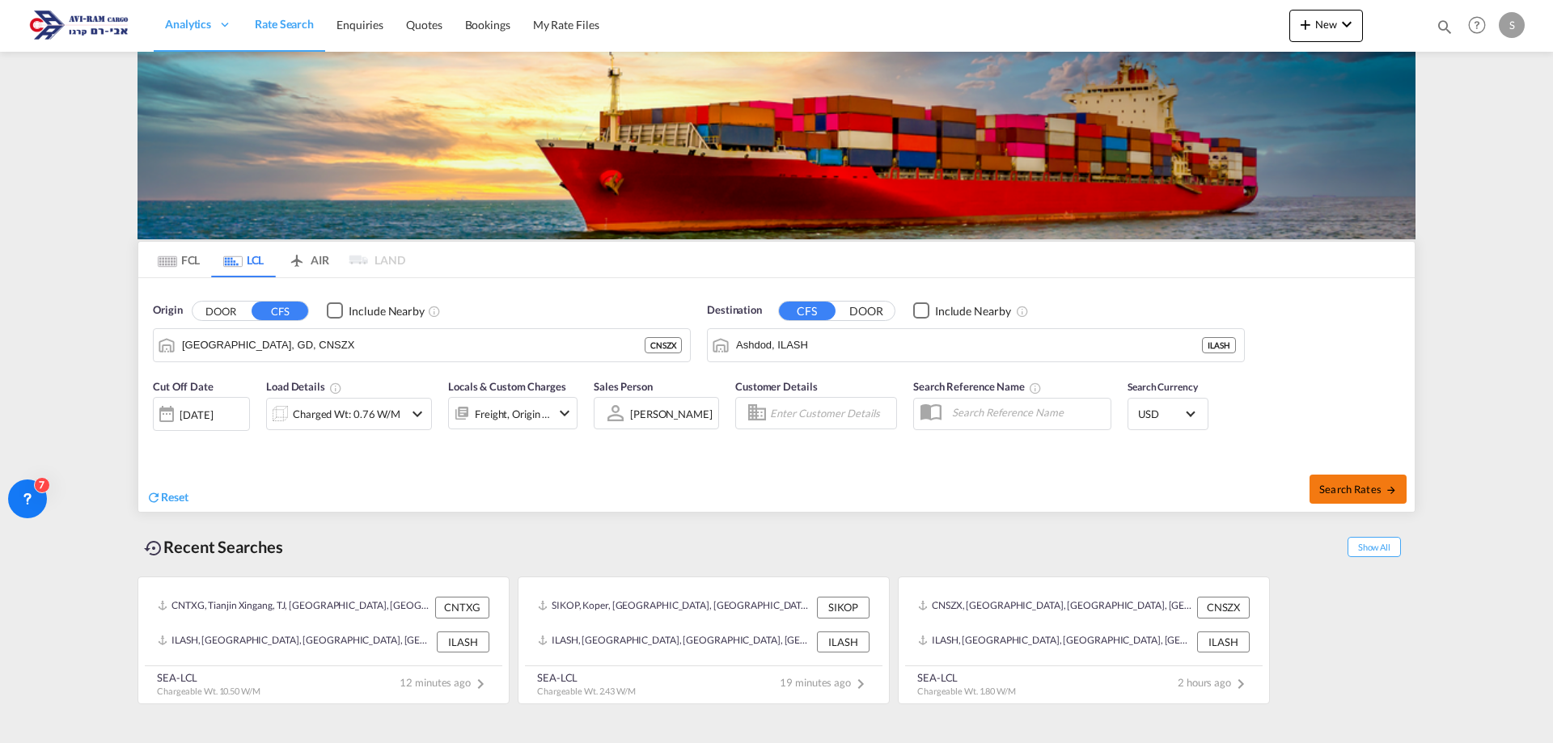
click at [1321, 489] on span "Search Rates" at bounding box center [1358, 489] width 78 height 13
type input "CNSZX to ILASH / 11 Aug 2025"
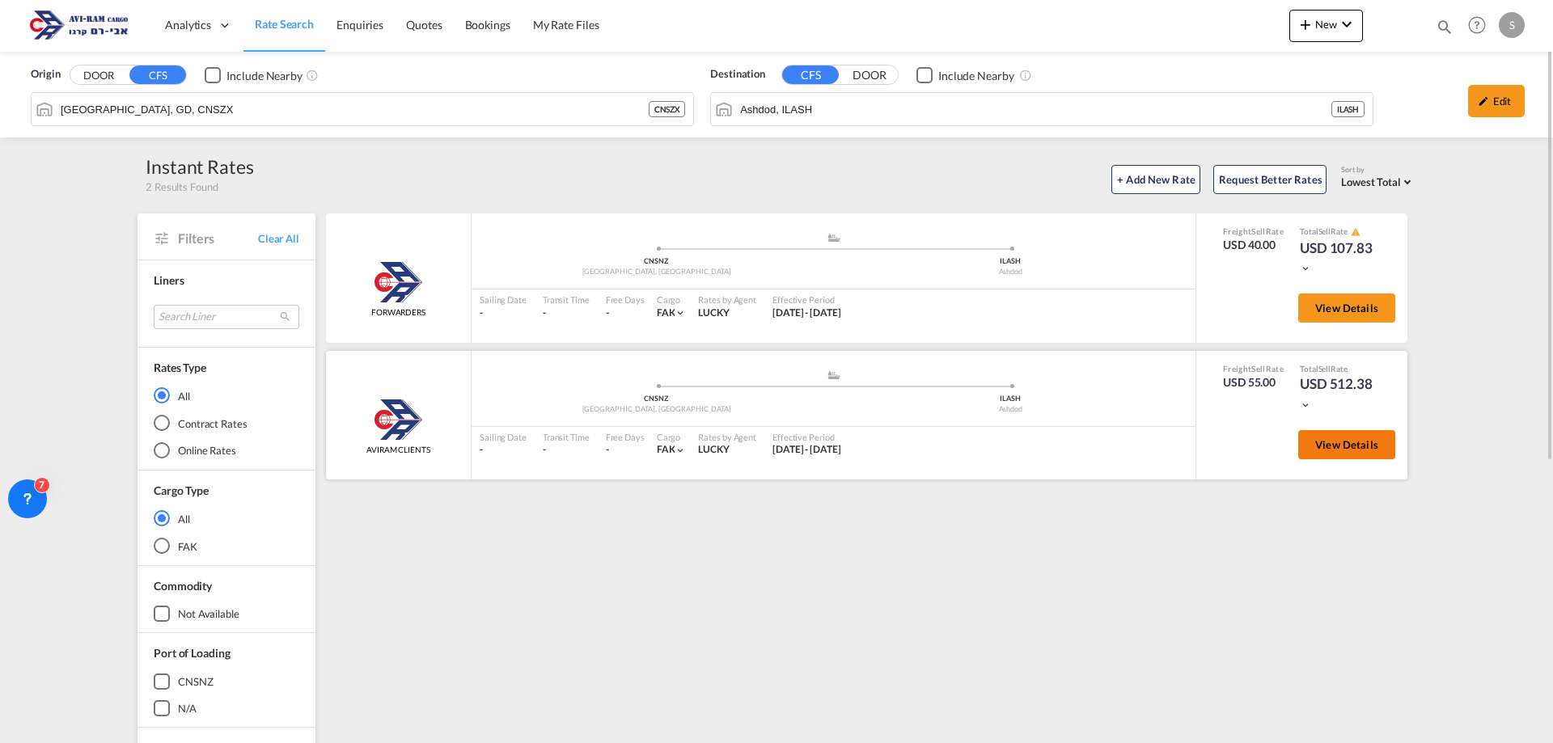
click at [1363, 442] on span "View Details" at bounding box center [1346, 444] width 63 height 13
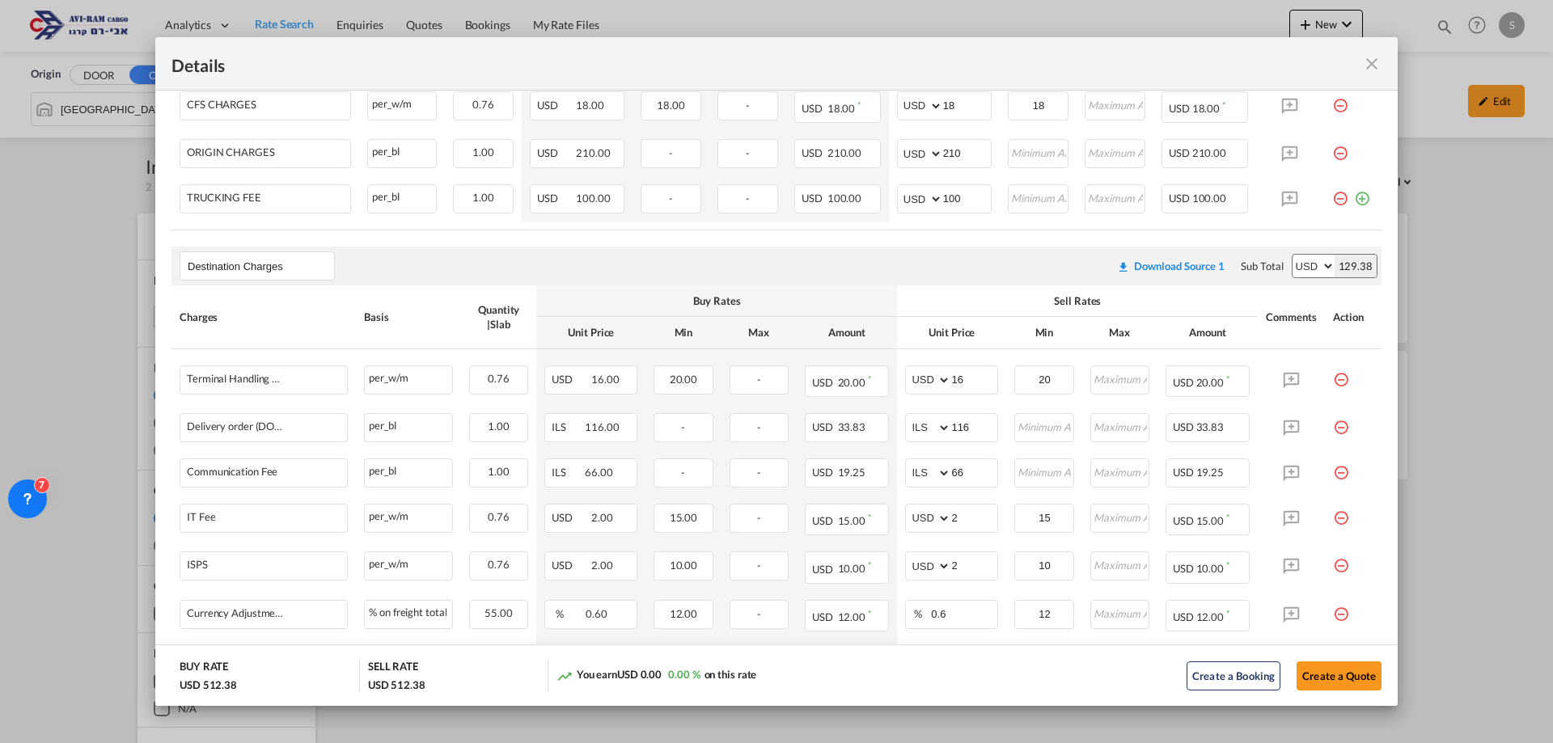
scroll to position [839, 0]
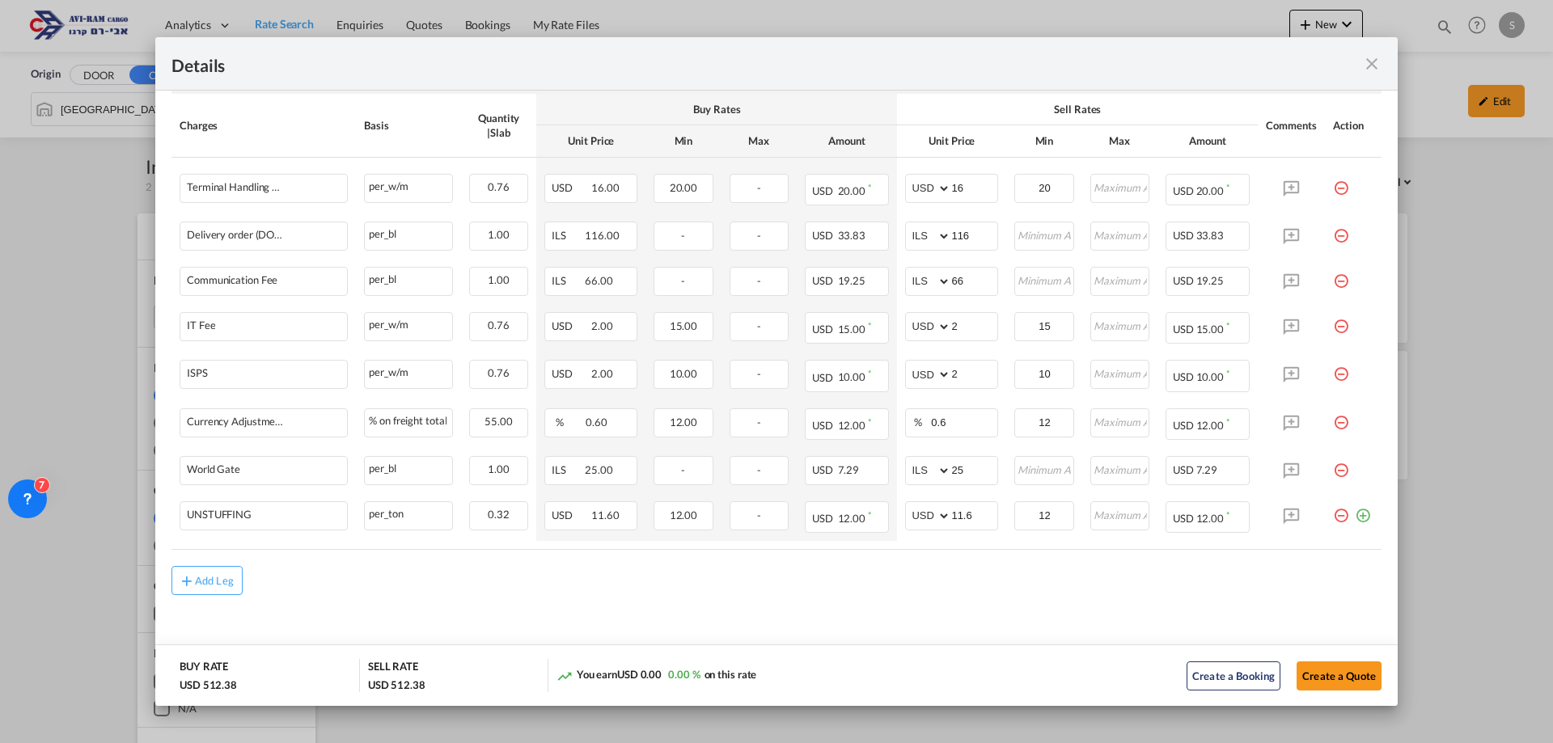
click at [1336, 468] on md-icon "icon-minus-circle-outline red-400-fg pt-7" at bounding box center [1341, 464] width 16 height 16
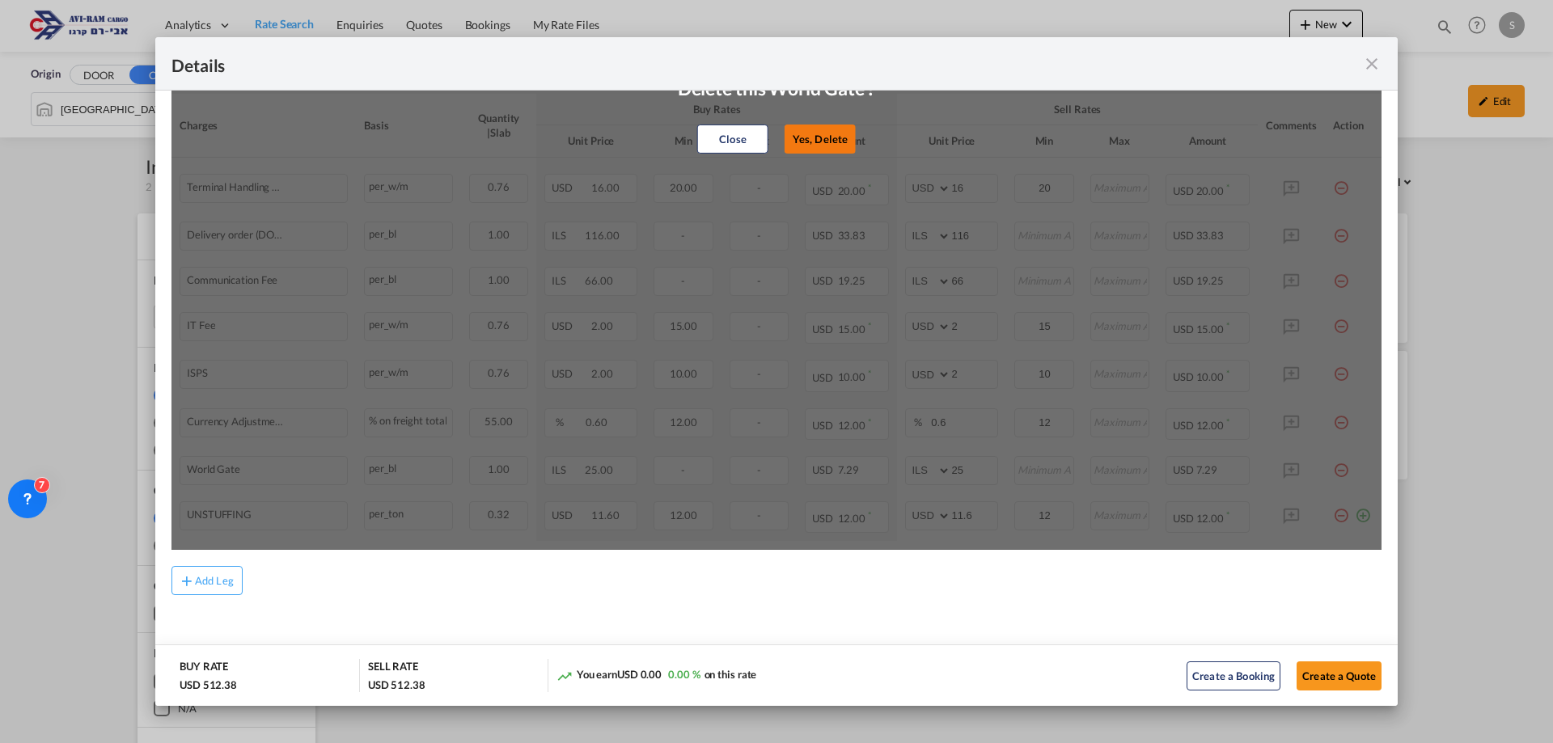
click at [820, 136] on button "Yes, Delete" at bounding box center [820, 139] width 71 height 29
select select "string:USD"
type input "11.6"
type input "12"
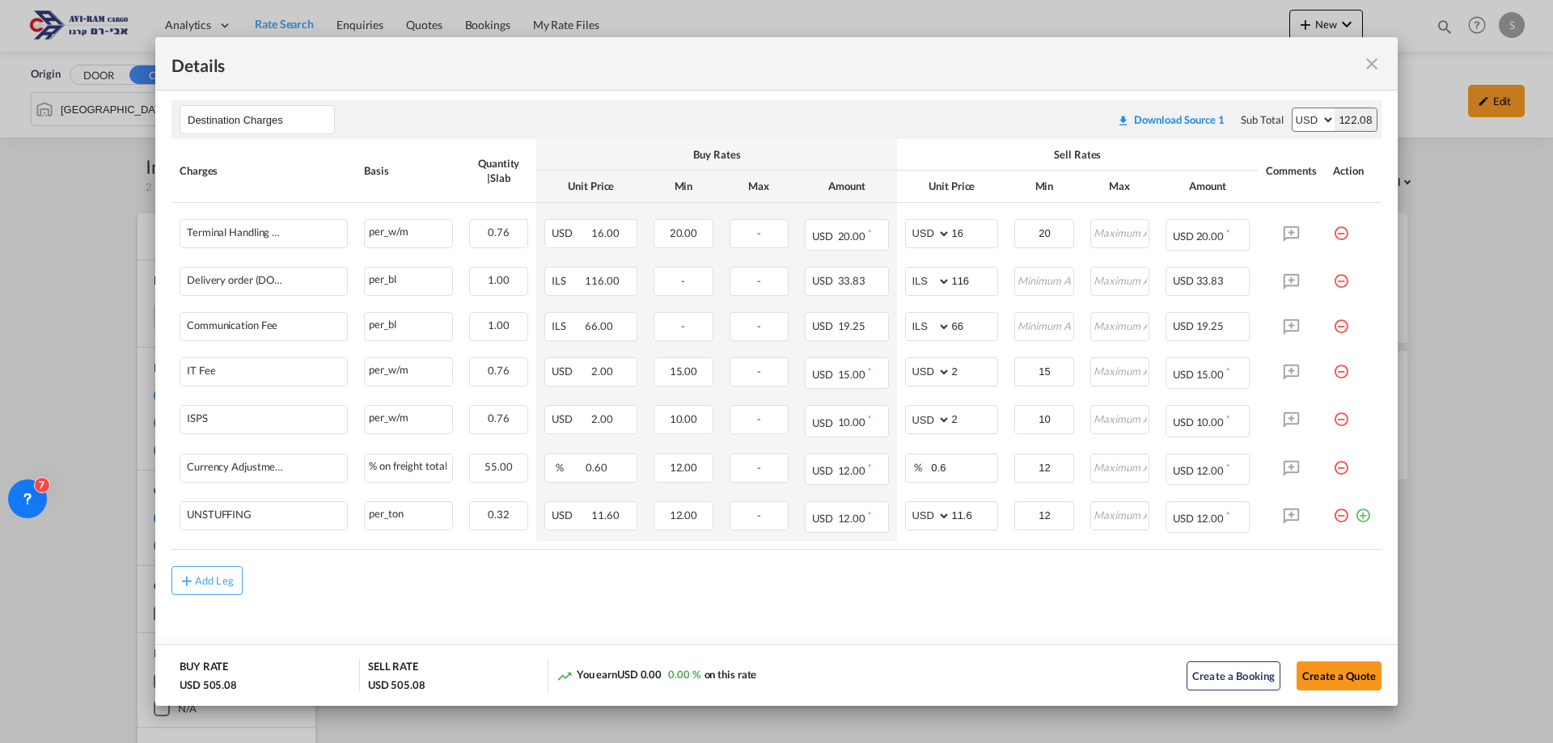
scroll to position [227, 0]
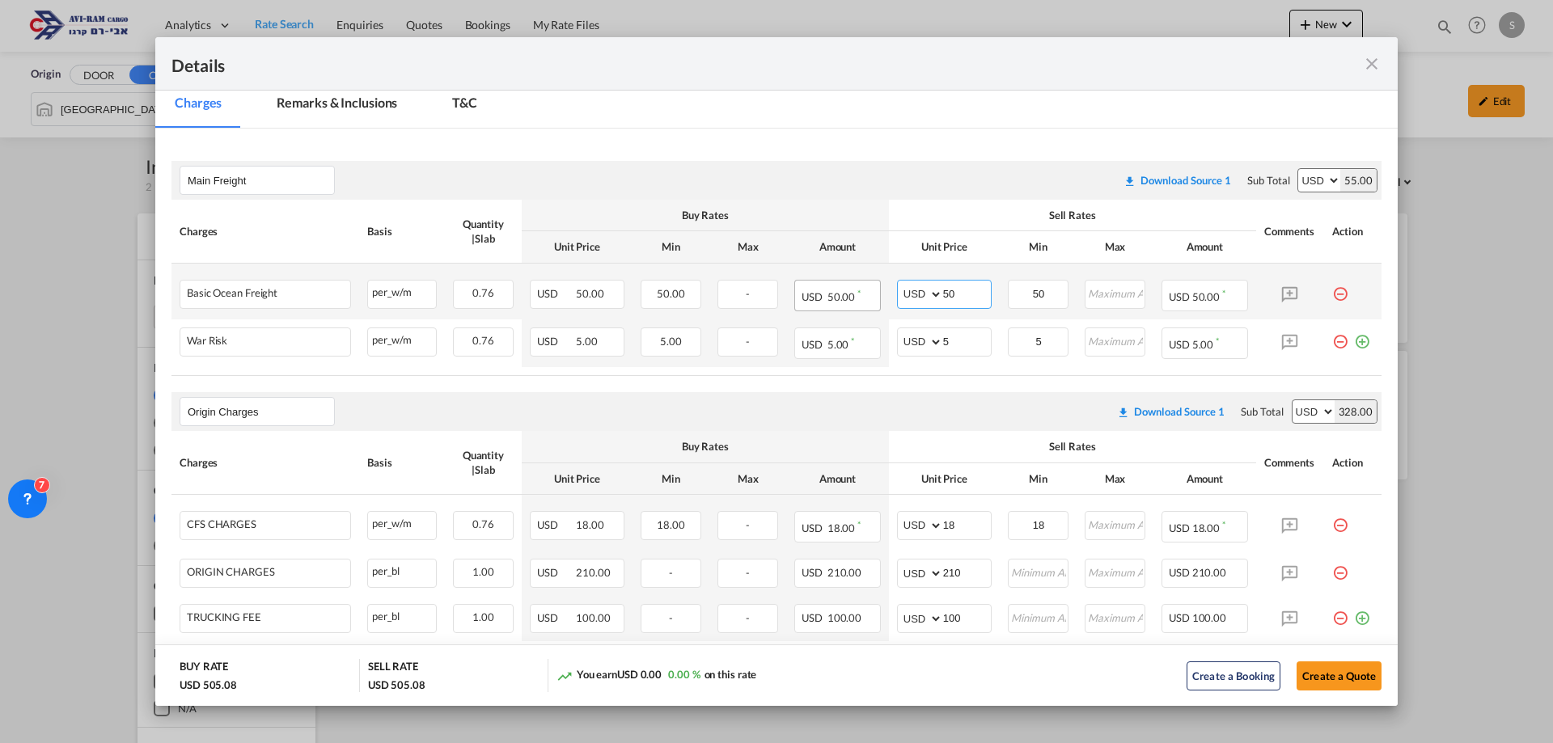
drag, startPoint x: 962, startPoint y: 293, endPoint x: 860, endPoint y: 283, distance: 102.4
click at [860, 283] on tr "Basic Ocean Freight Please Enter Already Exists per_w/m per_w/m can not applied…" at bounding box center [776, 292] width 1210 height 56
type input "45"
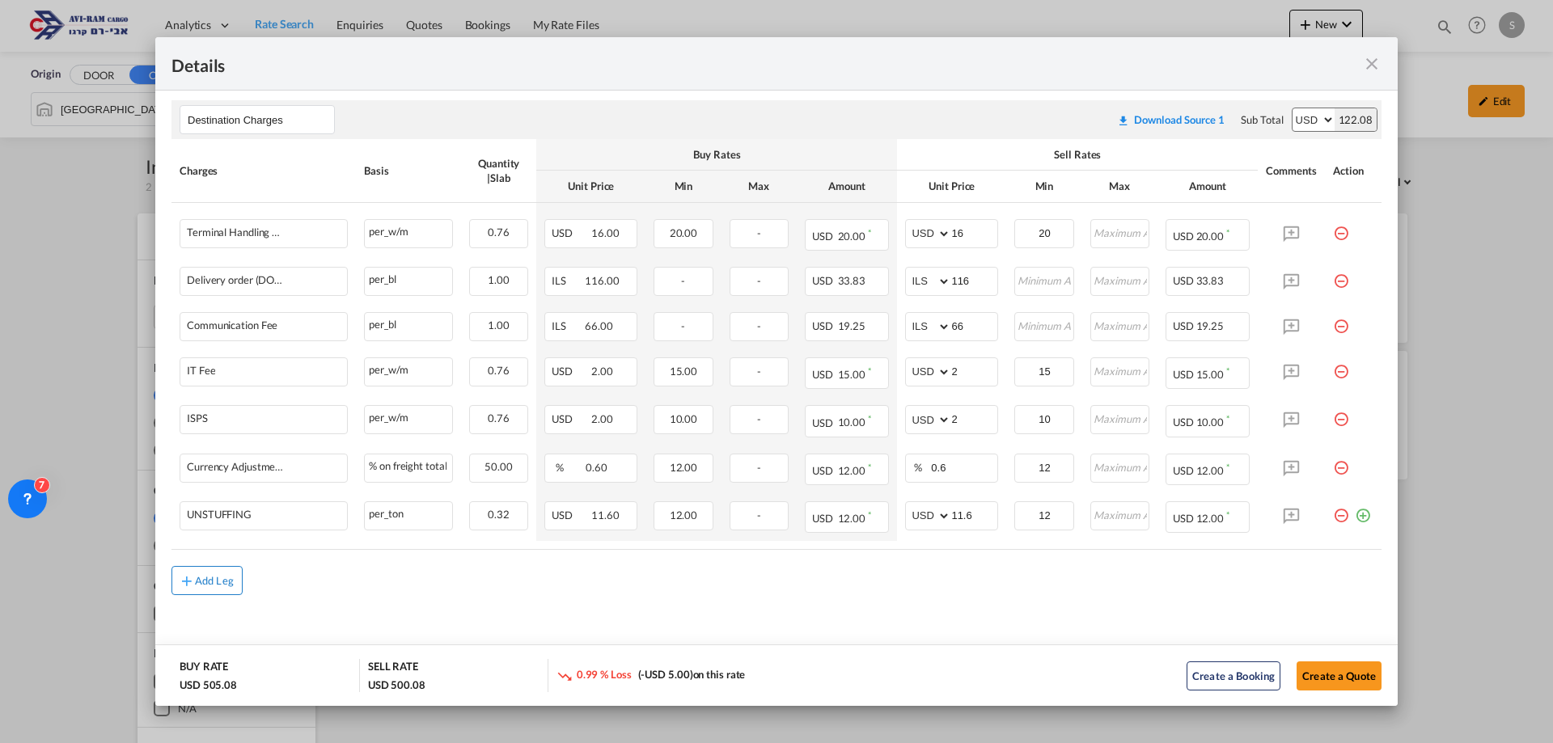
type input "45"
click at [210, 588] on button "Add Leg" at bounding box center [206, 580] width 71 height 29
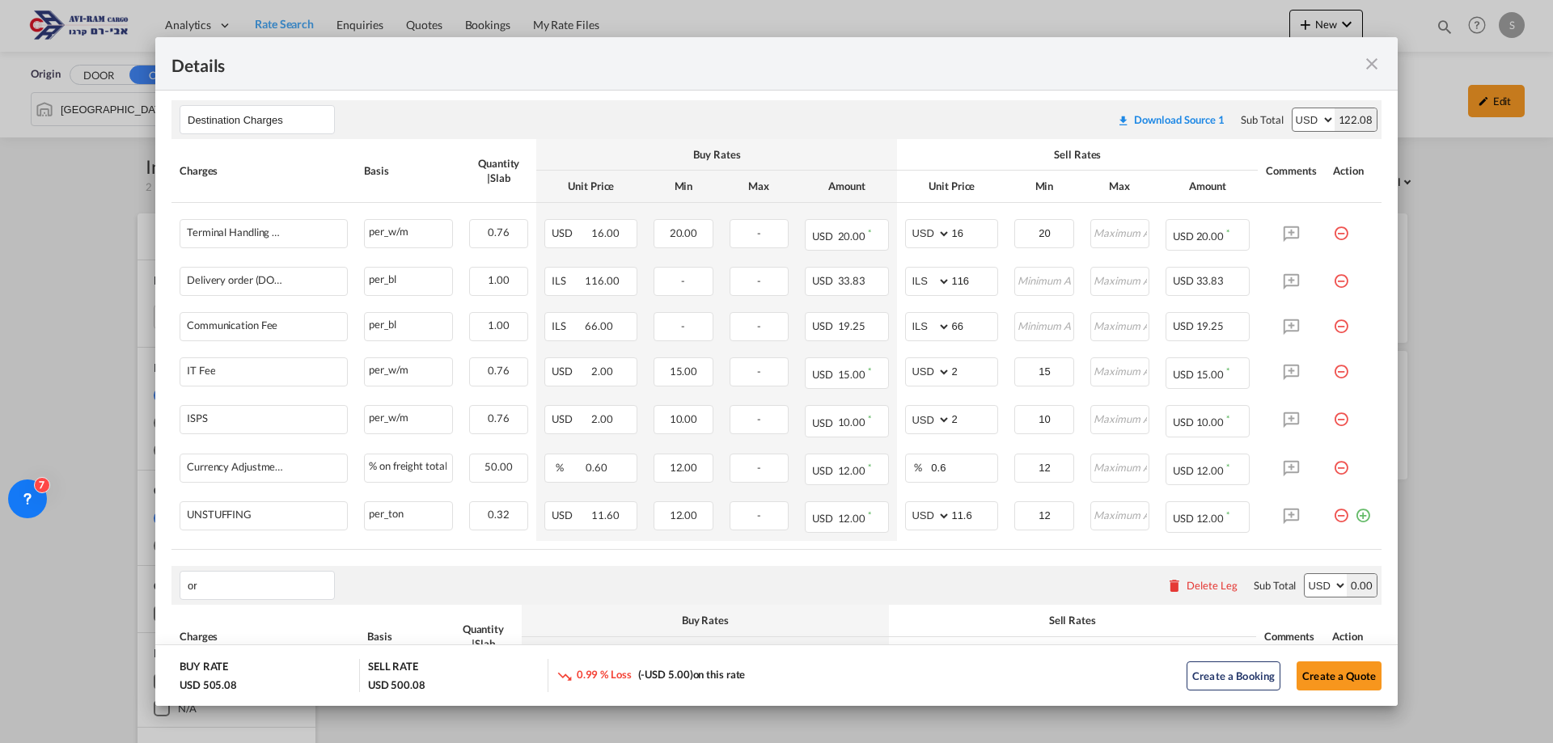
type input "o"
type input "origin"
click at [252, 447] on li "Origin Charges" at bounding box center [260, 437] width 147 height 39
click at [274, 582] on input "Leg Name" at bounding box center [261, 585] width 146 height 24
type input "origin"
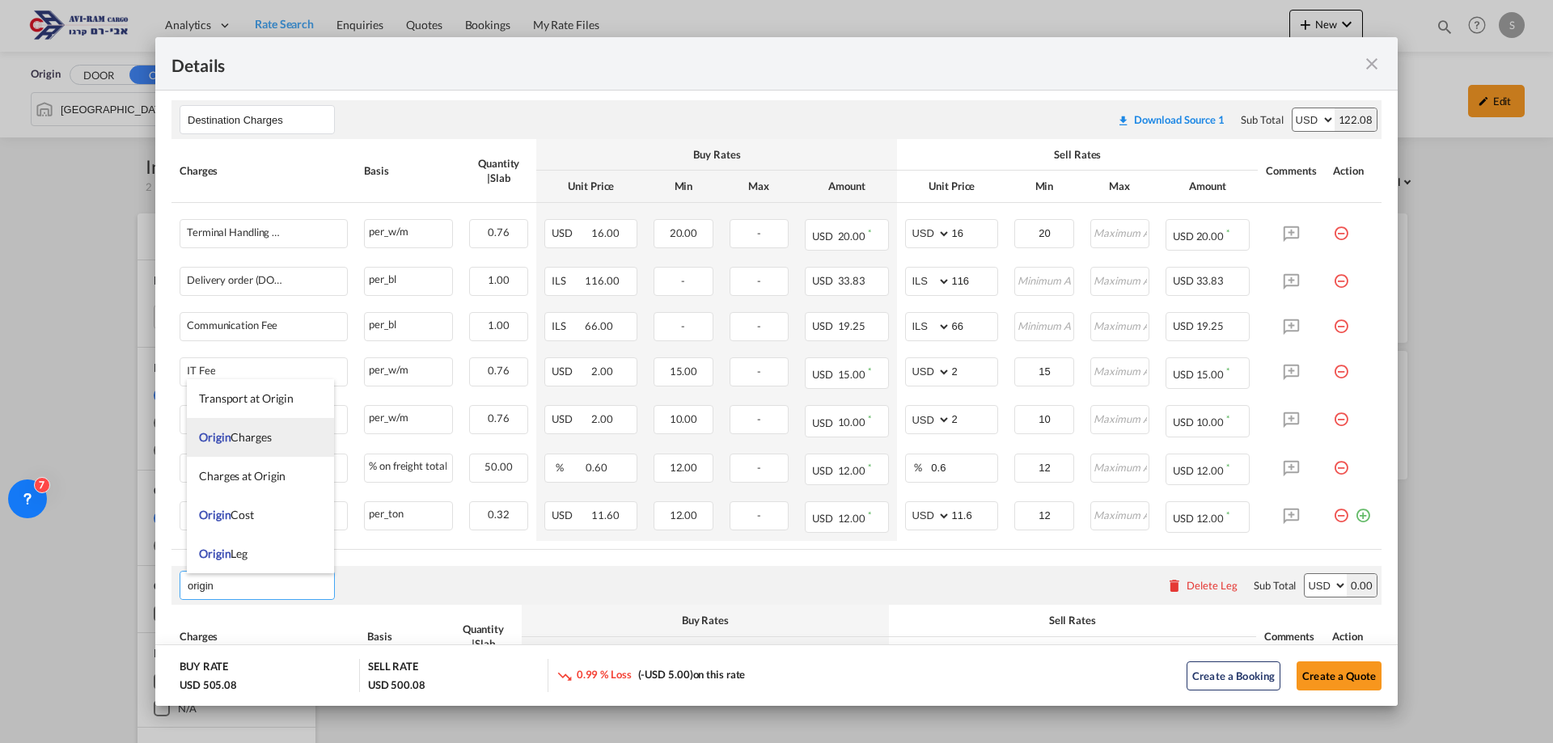
click at [254, 430] on span "Origin Charges" at bounding box center [235, 437] width 73 height 14
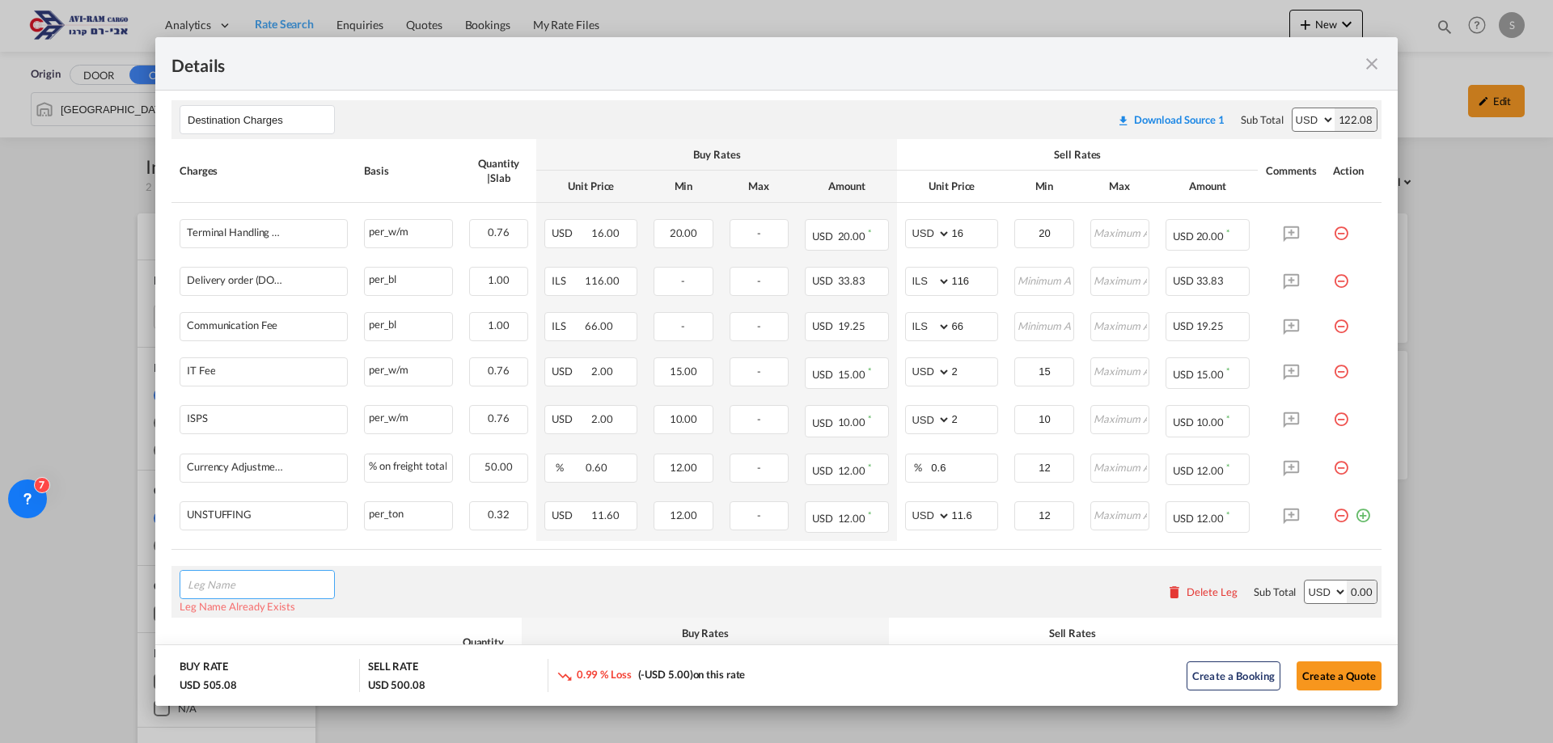
scroll to position [987, 0]
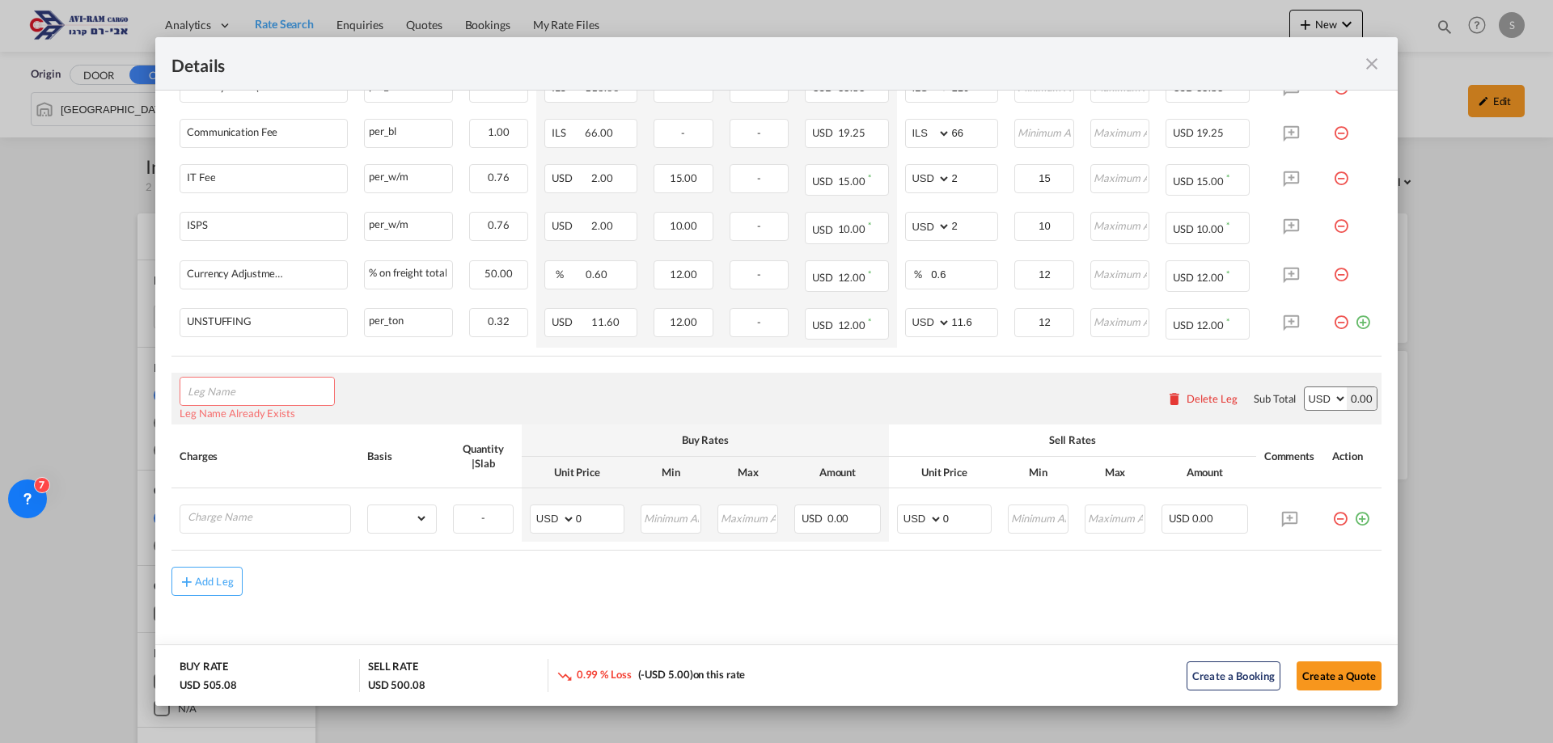
click at [1213, 403] on div "Delete Leg" at bounding box center [1212, 398] width 51 height 13
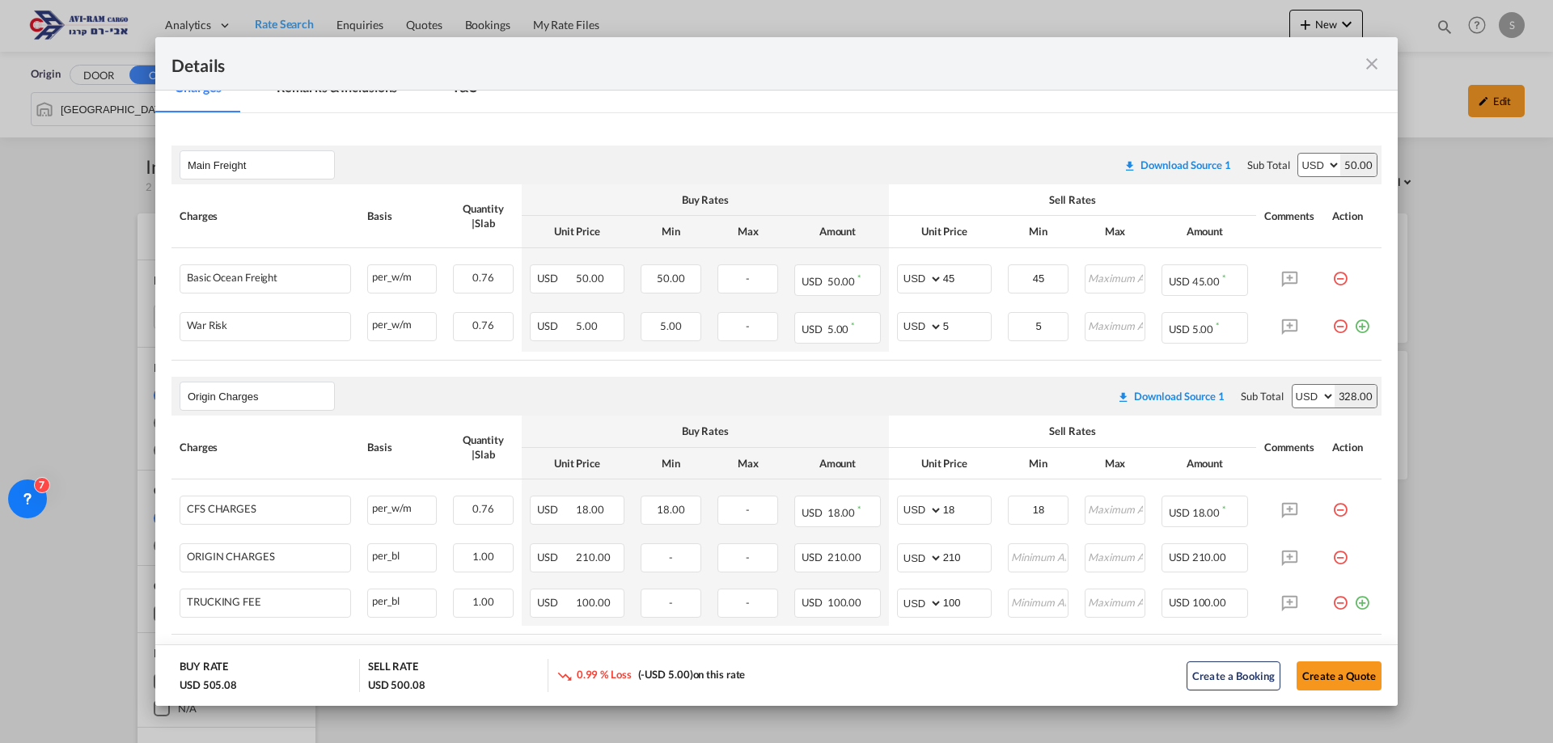
scroll to position [404, 0]
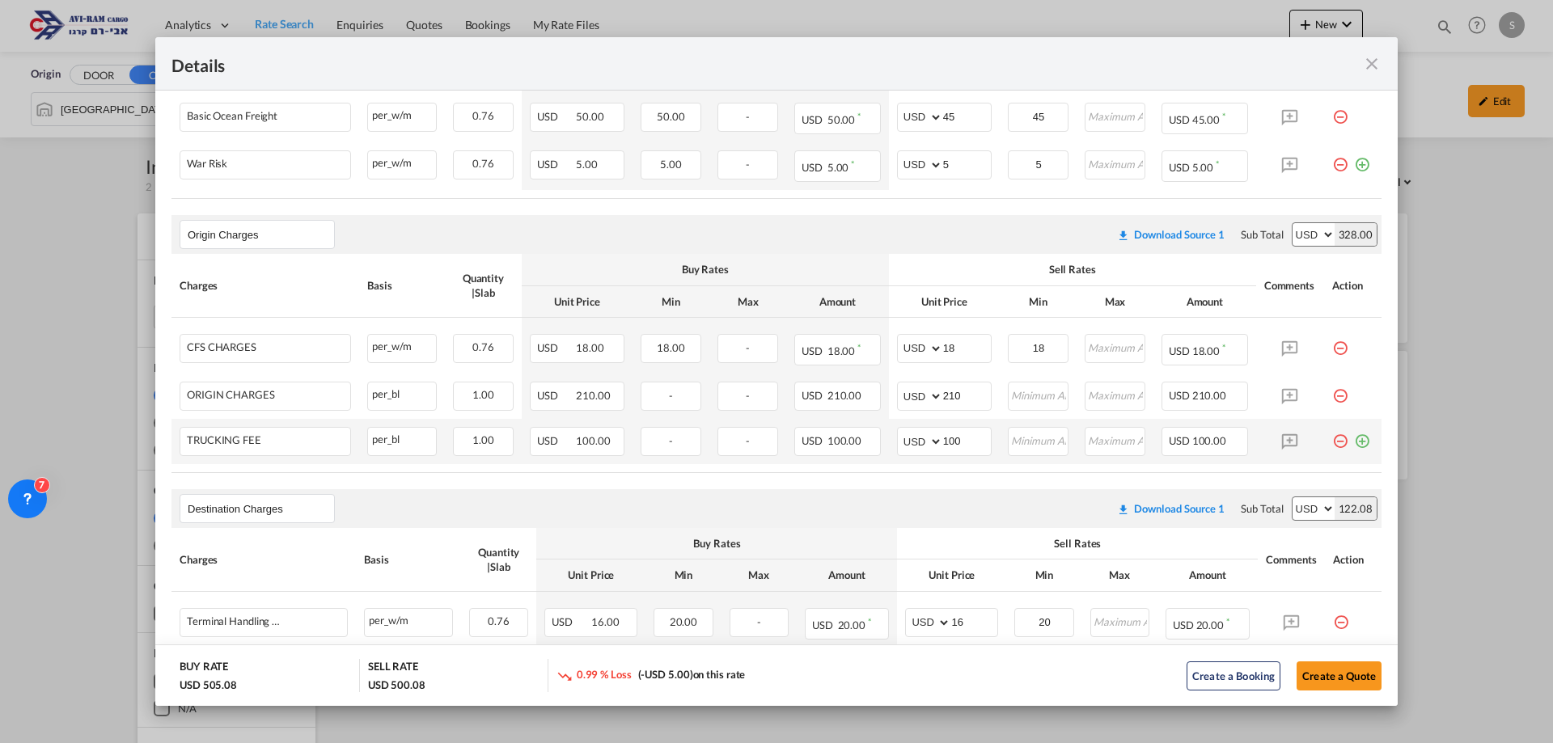
click at [1332, 437] on md-icon "icon-minus-circle-outline red-400-fg pt-7" at bounding box center [1340, 435] width 16 height 16
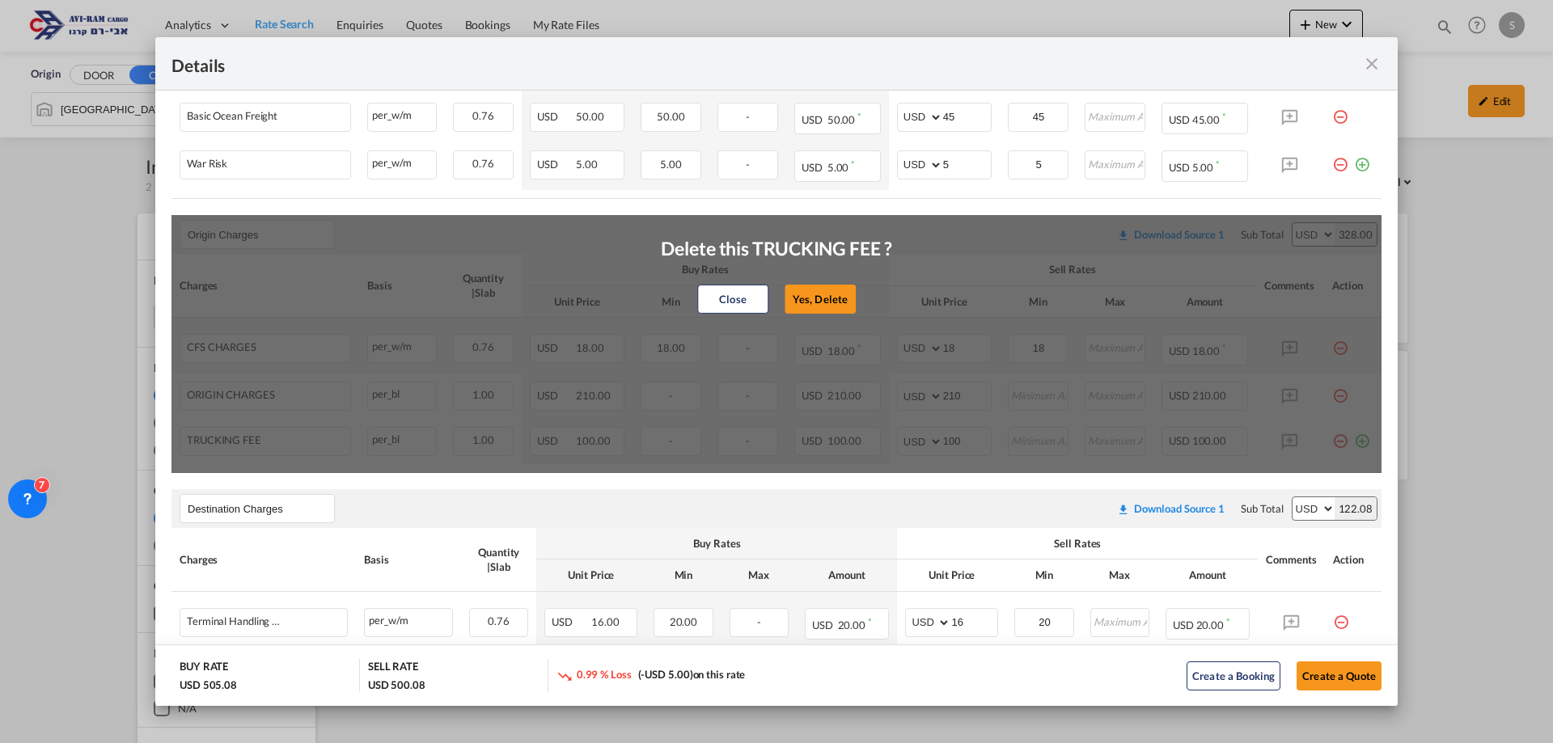
drag, startPoint x: 812, startPoint y: 294, endPoint x: 1106, endPoint y: 372, distance: 303.7
click at [813, 294] on button "Yes, Delete" at bounding box center [820, 299] width 71 height 29
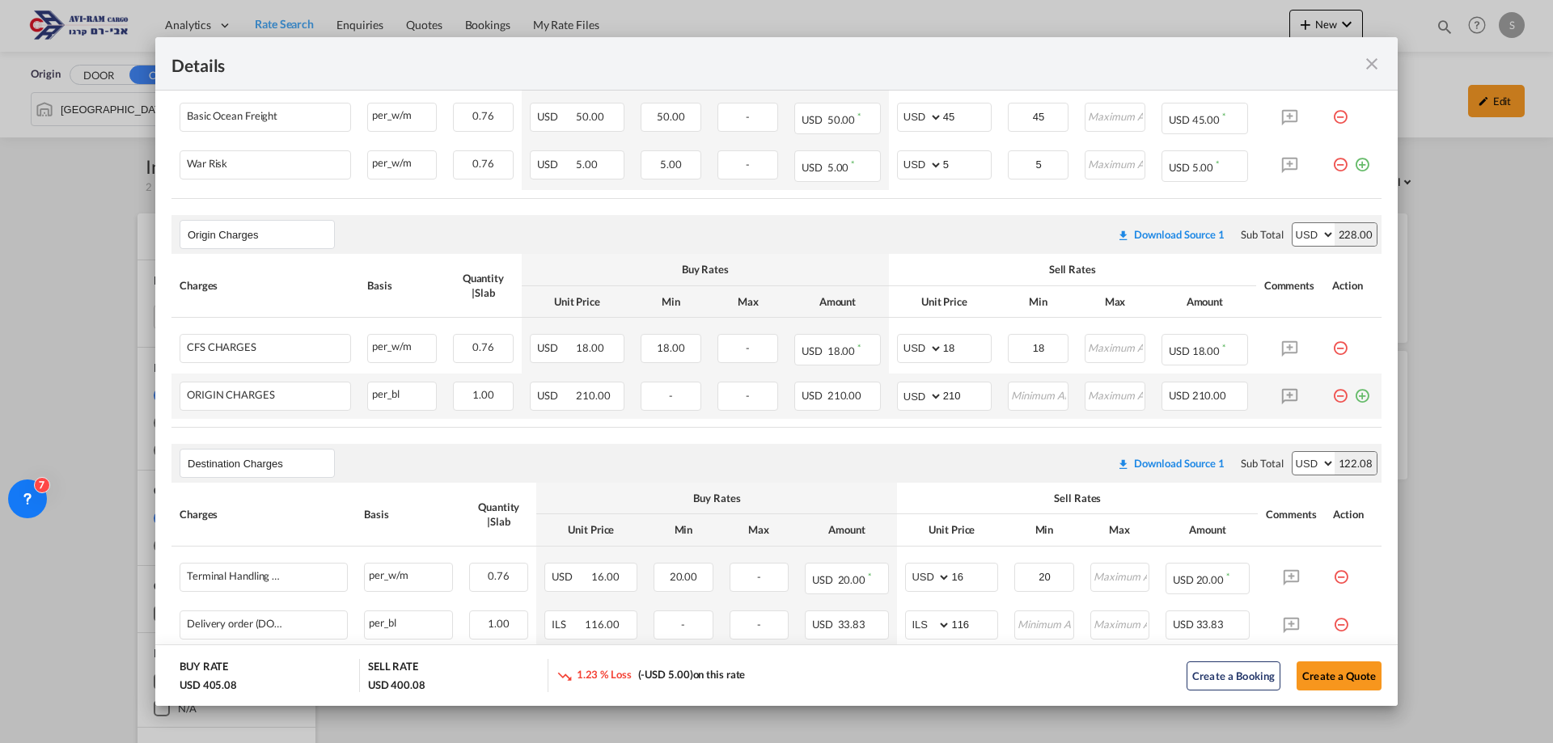
click at [1332, 395] on md-icon "icon-minus-circle-outline red-400-fg pt-7" at bounding box center [1340, 390] width 16 height 16
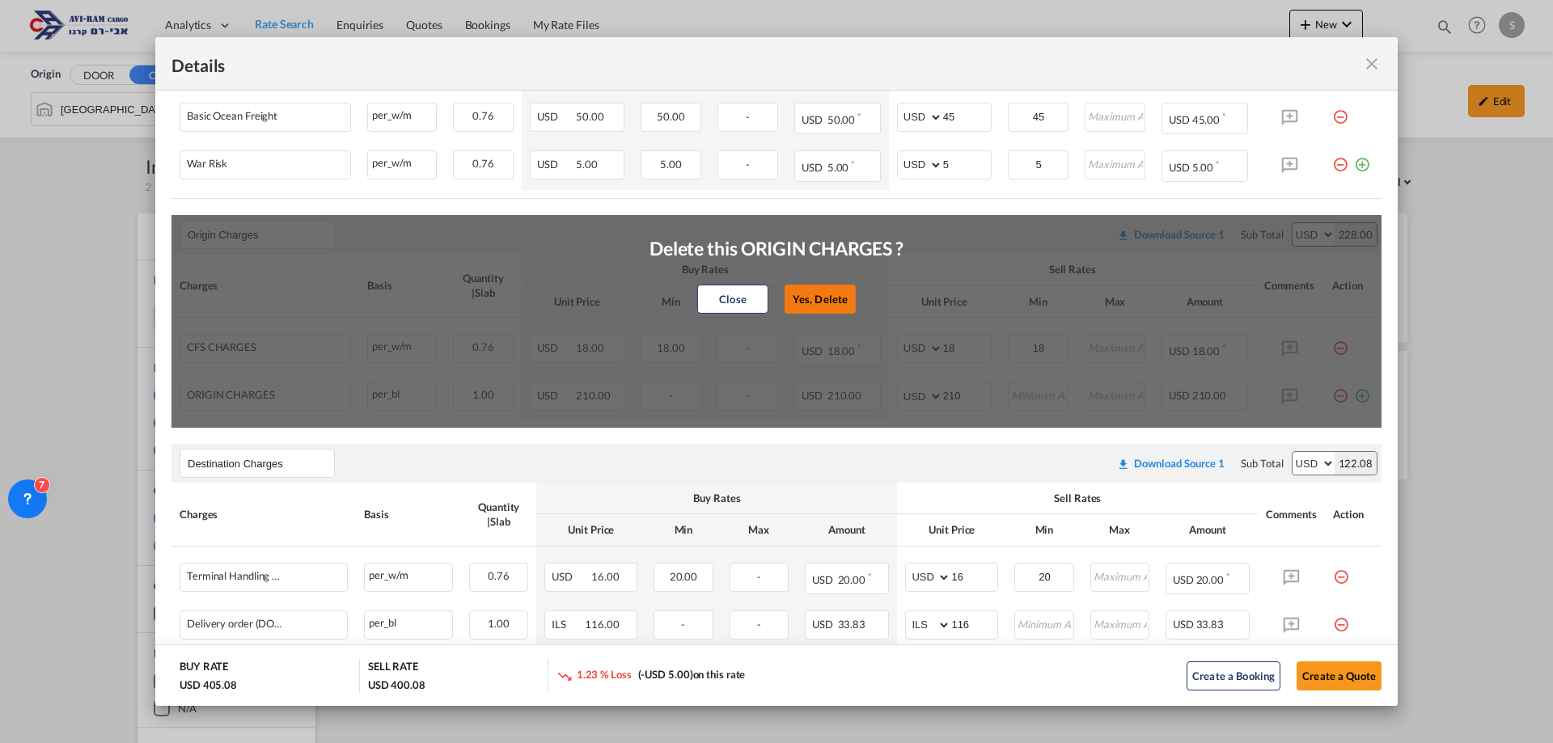
click at [811, 293] on button "Yes, Delete" at bounding box center [820, 299] width 71 height 29
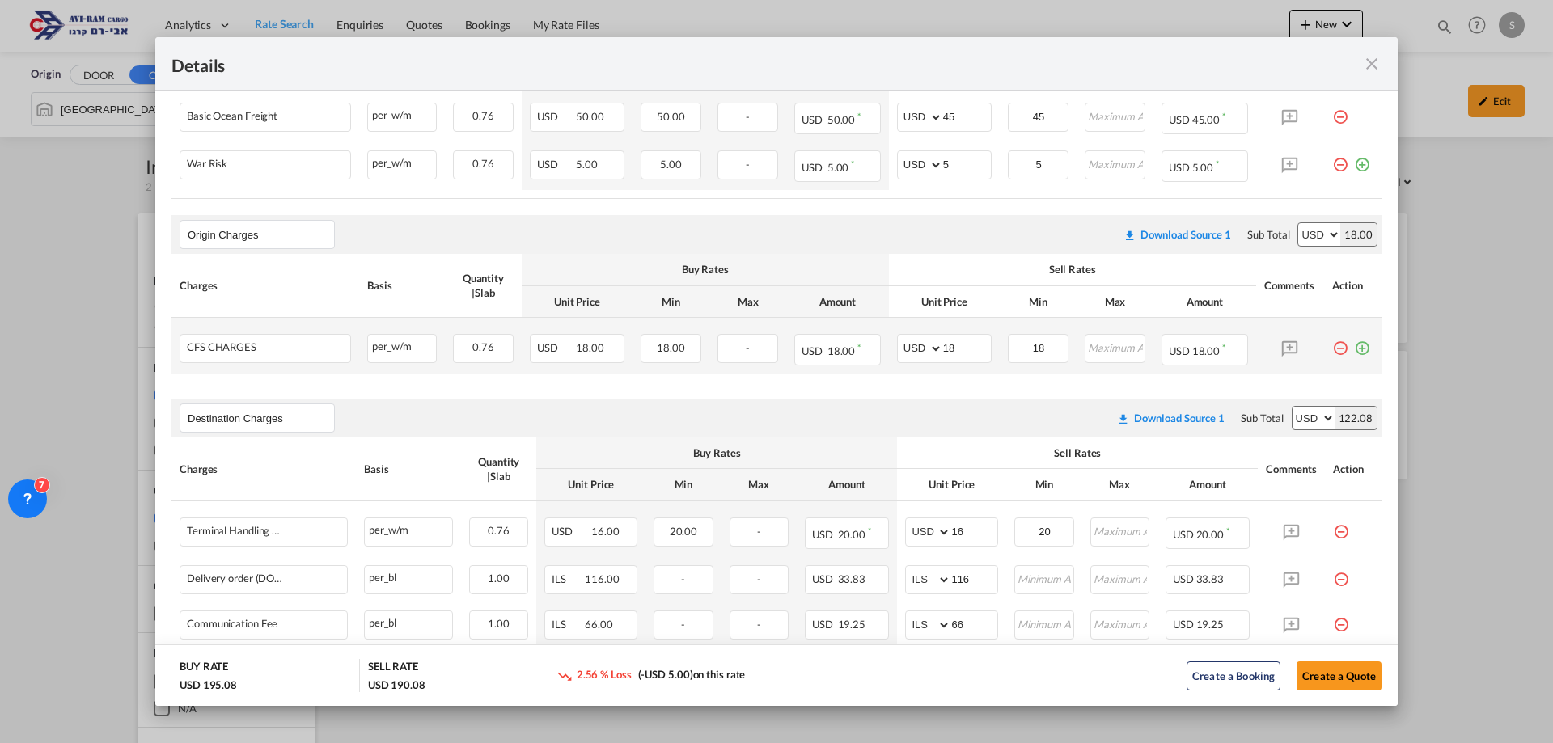
click at [1348, 340] on div "Port of Loading ..." at bounding box center [1359, 342] width 22 height 16
click at [1332, 341] on md-icon "icon-minus-circle-outline red-400-fg pt-7" at bounding box center [1340, 342] width 16 height 16
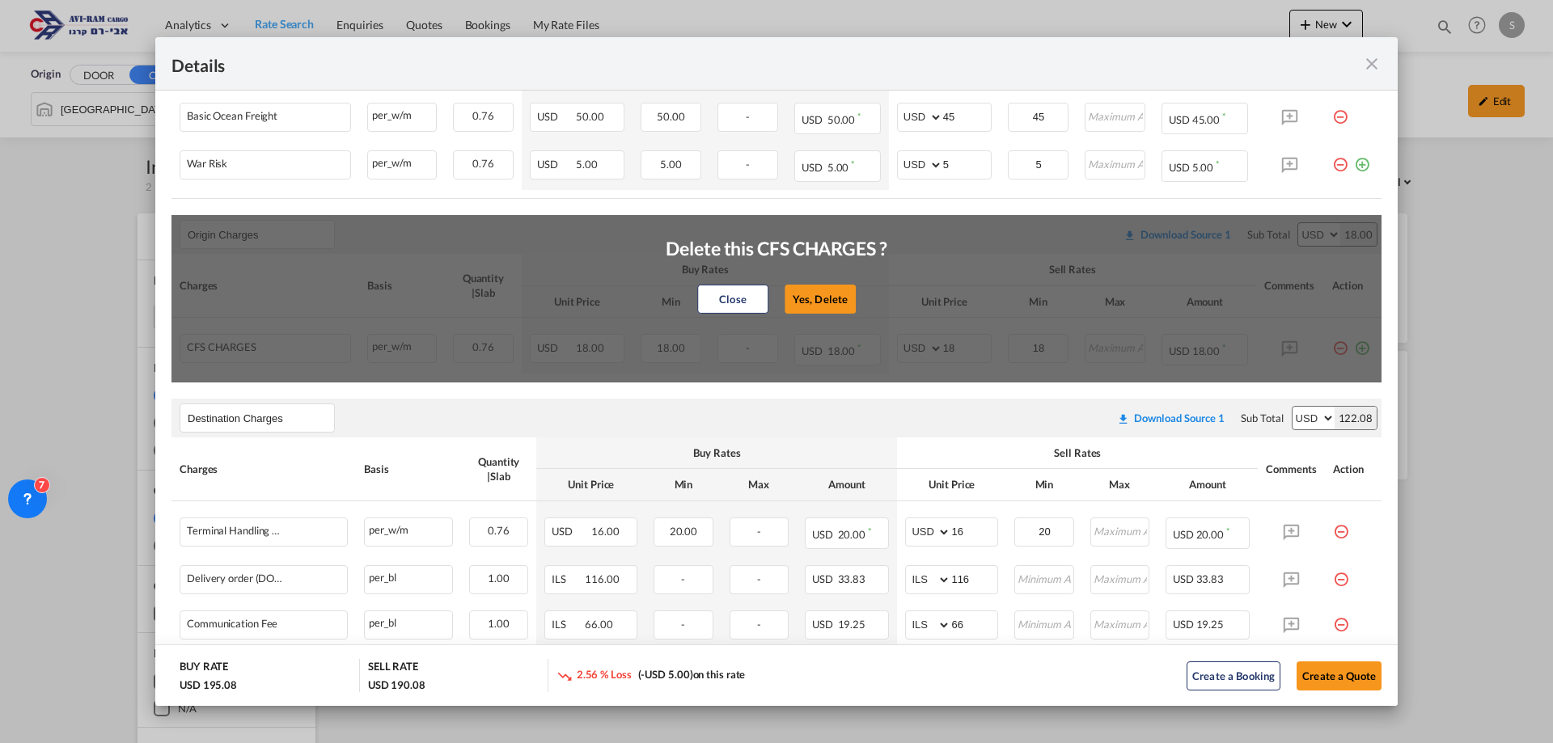
click at [833, 288] on button "Yes, Delete" at bounding box center [820, 299] width 71 height 29
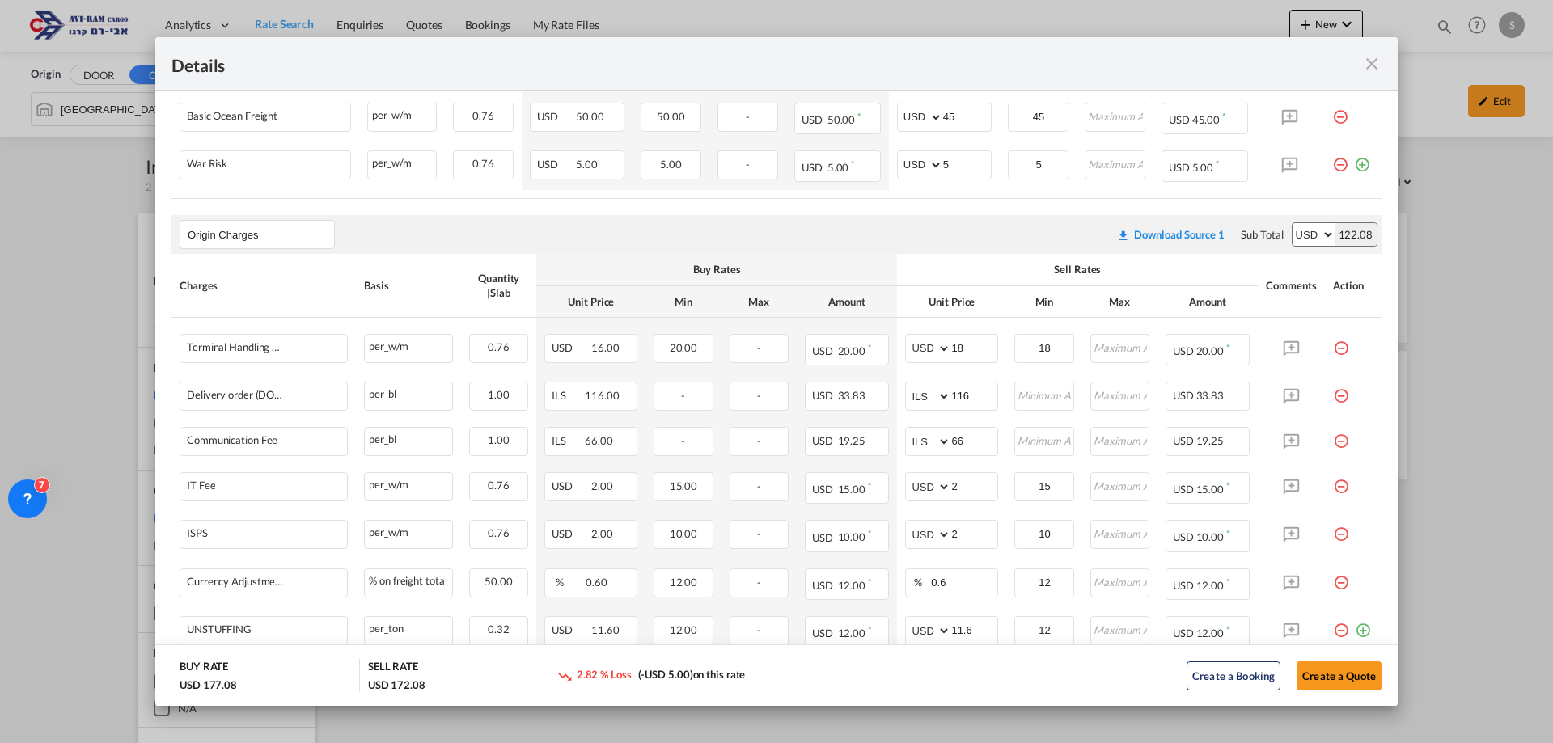
type input "Destination Charges"
type input "16"
type input "20"
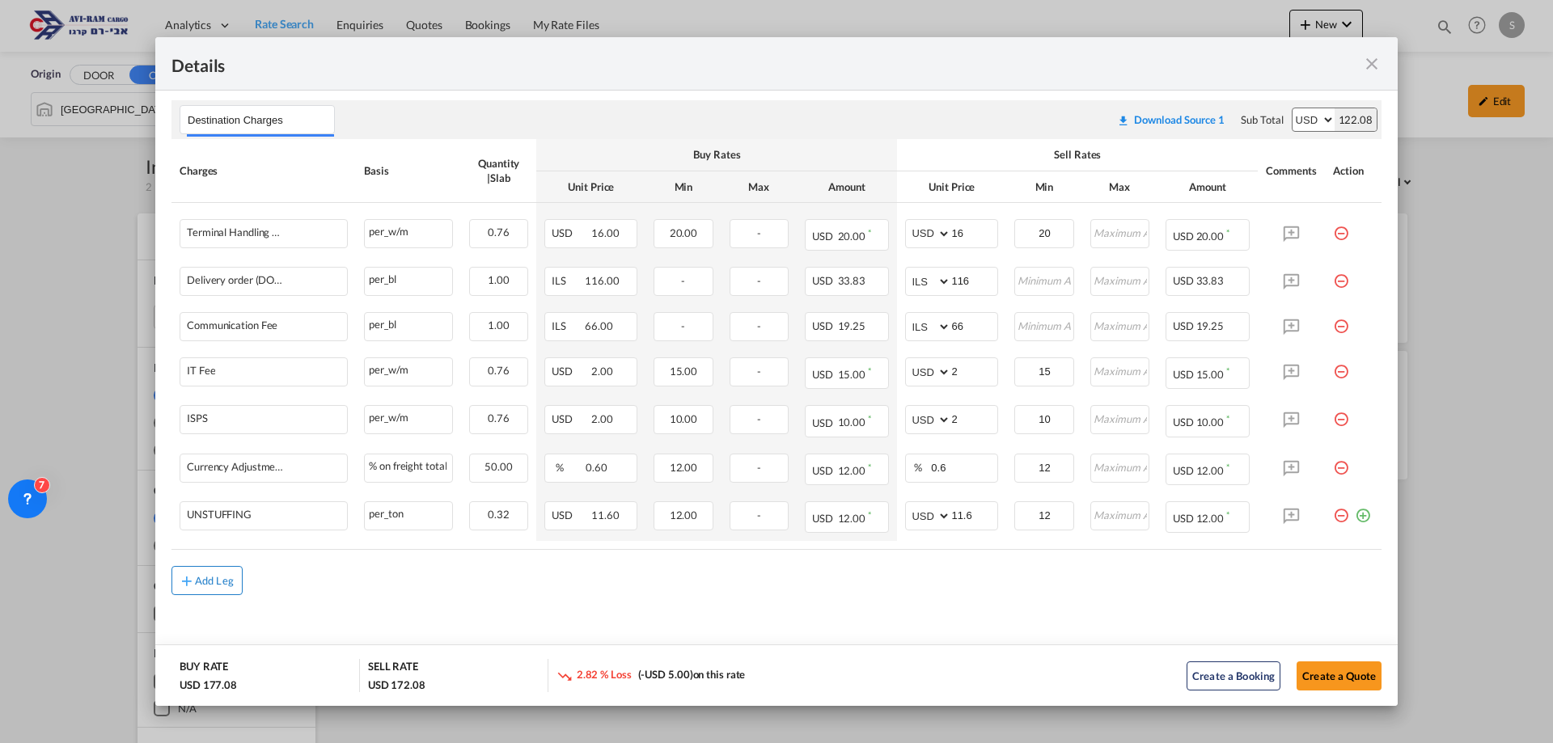
click at [213, 576] on div "Add Leg" at bounding box center [214, 581] width 39 height 10
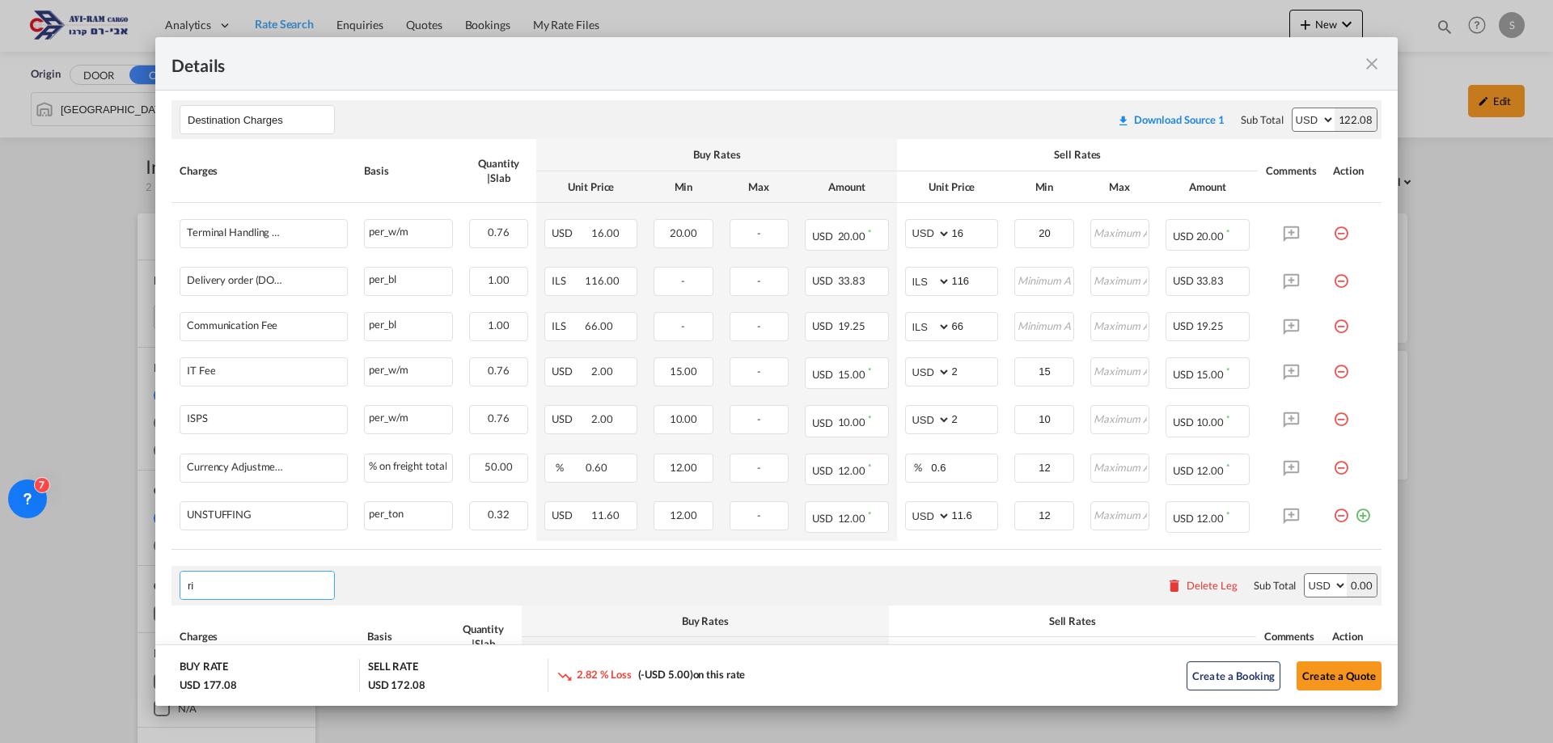
type input "r"
click at [248, 437] on span "Origin Charges" at bounding box center [235, 437] width 73 height 14
type input "Origin Charges"
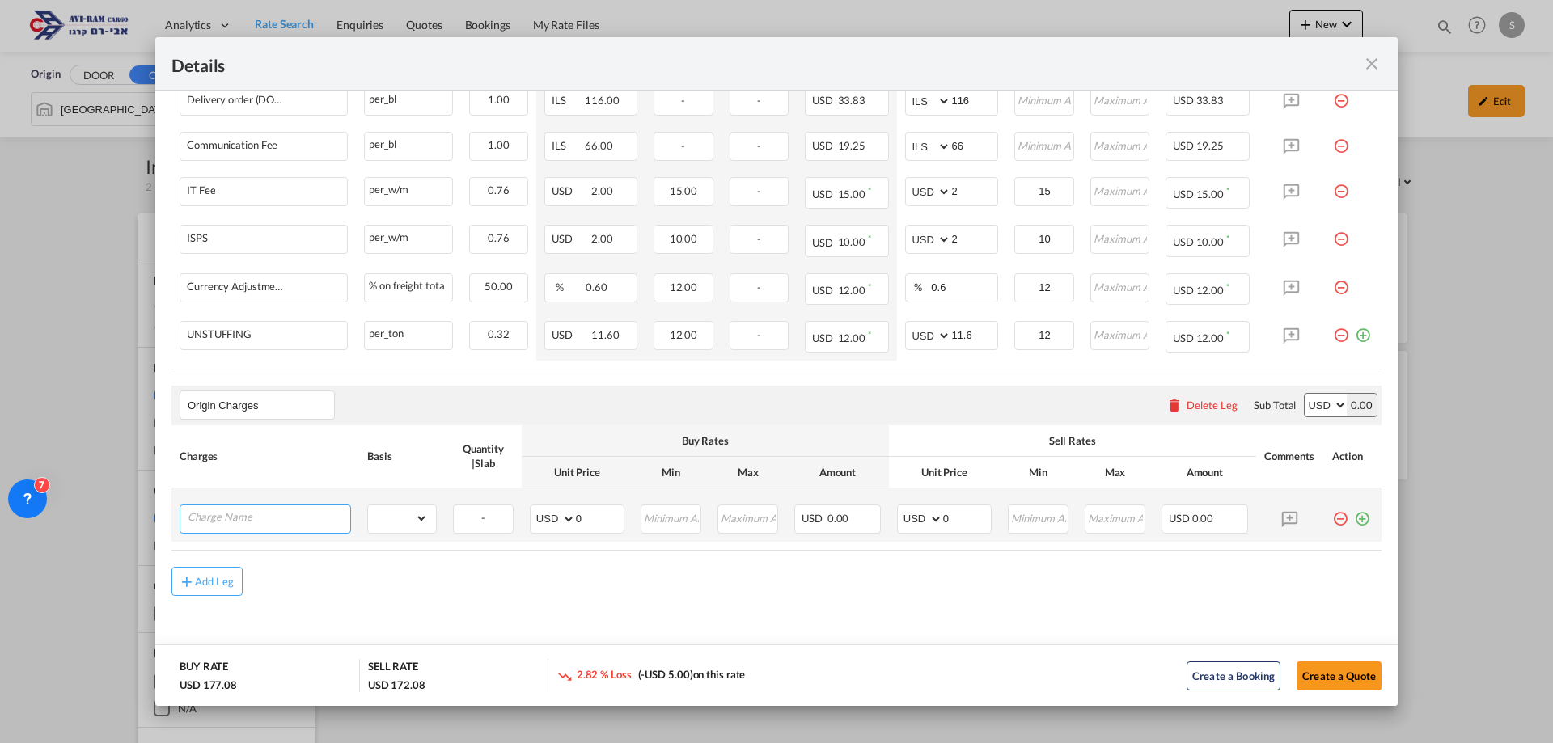
click at [269, 512] on input "Charge Name" at bounding box center [269, 518] width 163 height 24
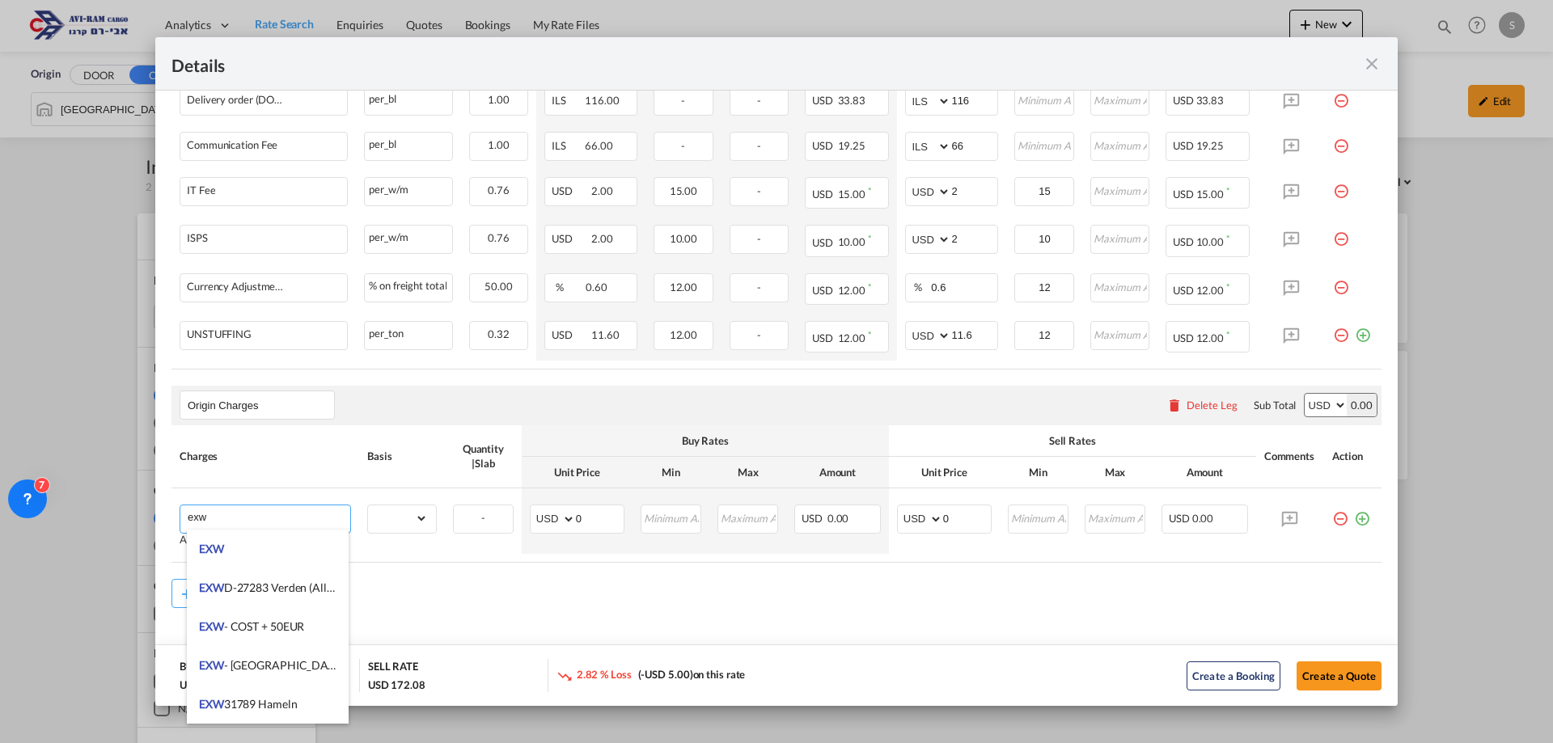
click at [231, 552] on li "EXW" at bounding box center [268, 549] width 162 height 39
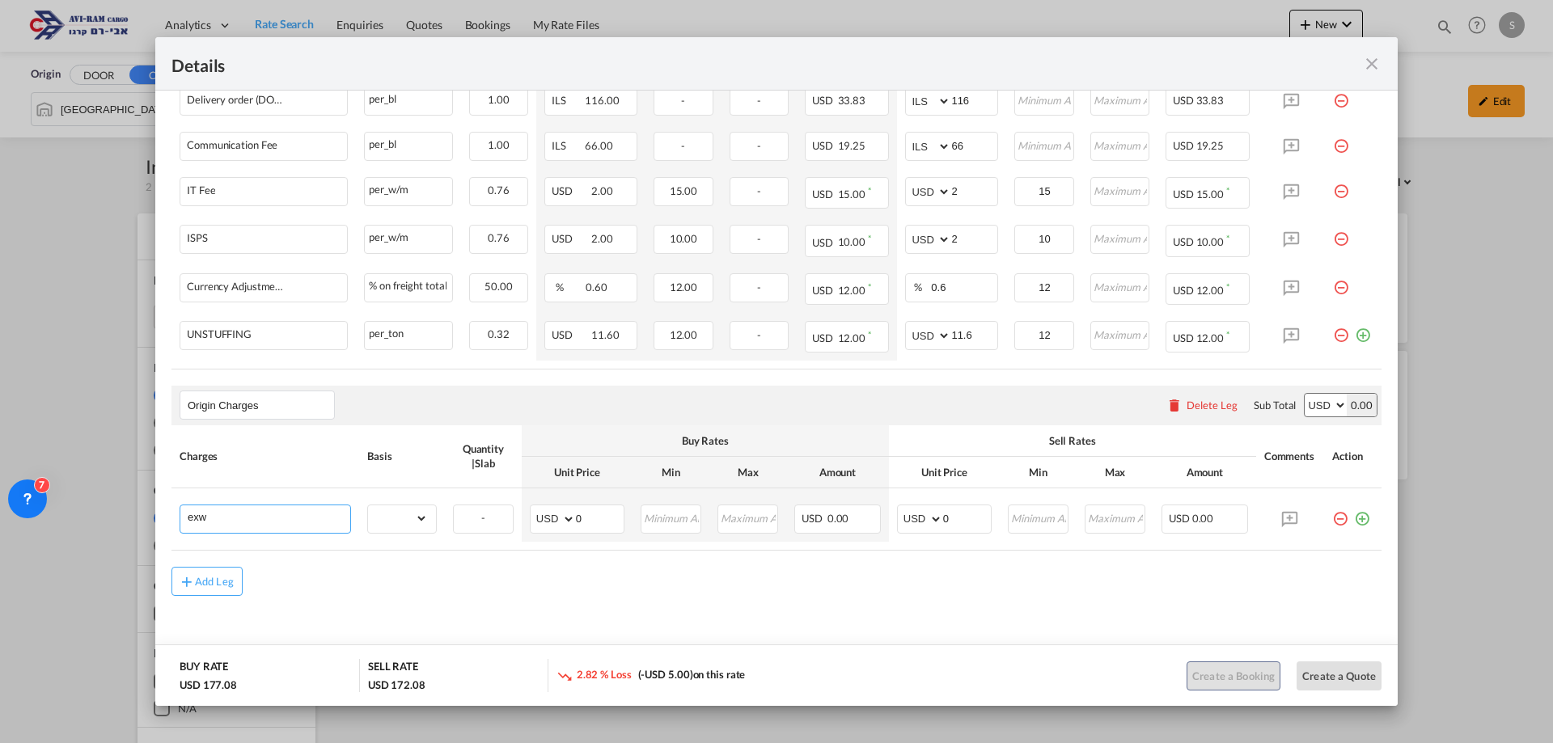
type input "EXW"
click at [395, 523] on select "gross_weight volumetric_weight per_shipment per_bl per_km per_hawb per_kg flat …" at bounding box center [398, 519] width 60 height 26
select select "per_shipment"
click at [368, 506] on select "gross_weight volumetric_weight per_shipment per_bl per_km per_hawb per_kg flat …" at bounding box center [398, 519] width 60 height 26
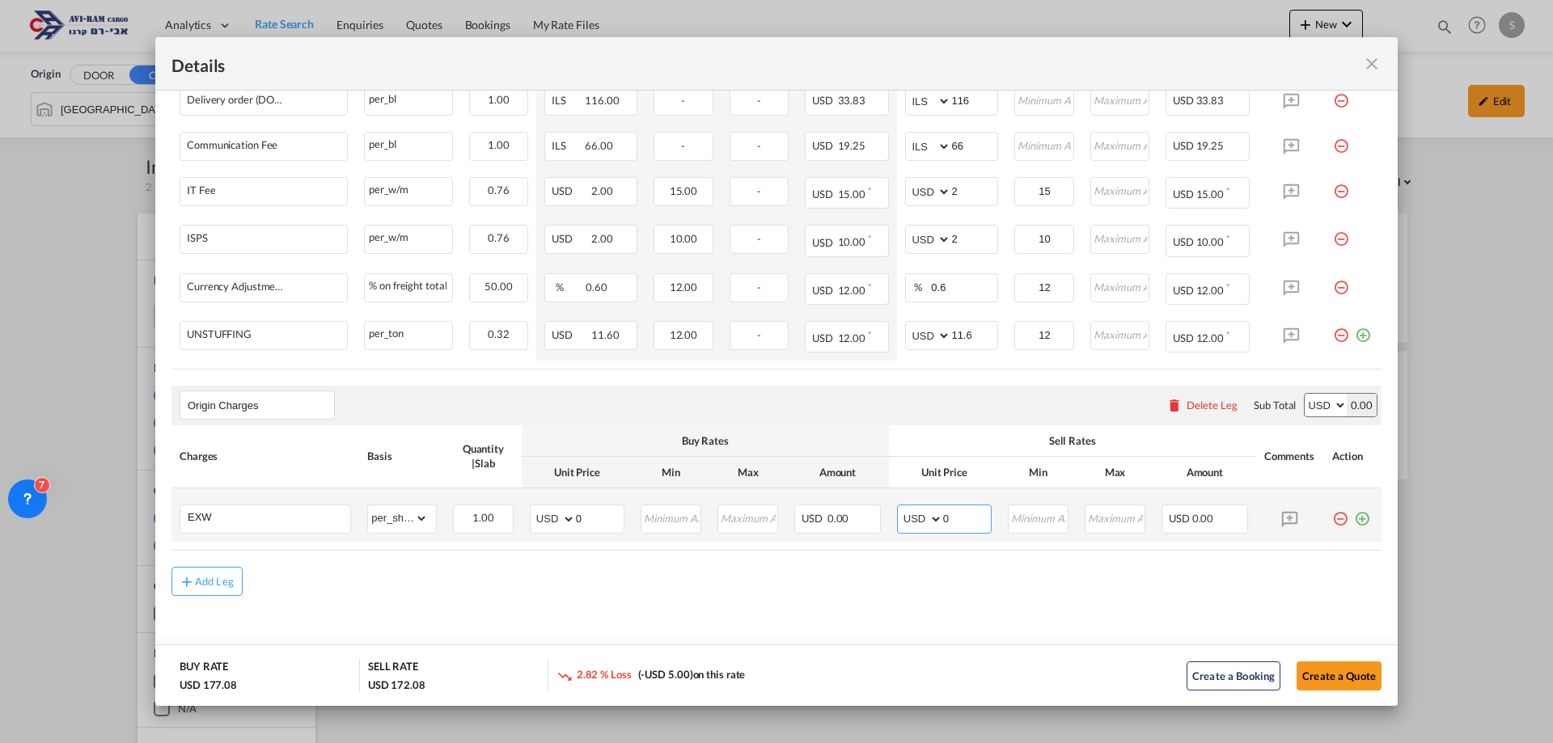
drag, startPoint x: 954, startPoint y: 520, endPoint x: 874, endPoint y: 532, distance: 81.0
click at [874, 531] on tr "EXW Please Enter Already Exists gross_weight volumetric_weight per_shipment per…" at bounding box center [776, 515] width 1210 height 53
type input "250"
click at [1322, 662] on button "Create a Quote" at bounding box center [1339, 676] width 85 height 29
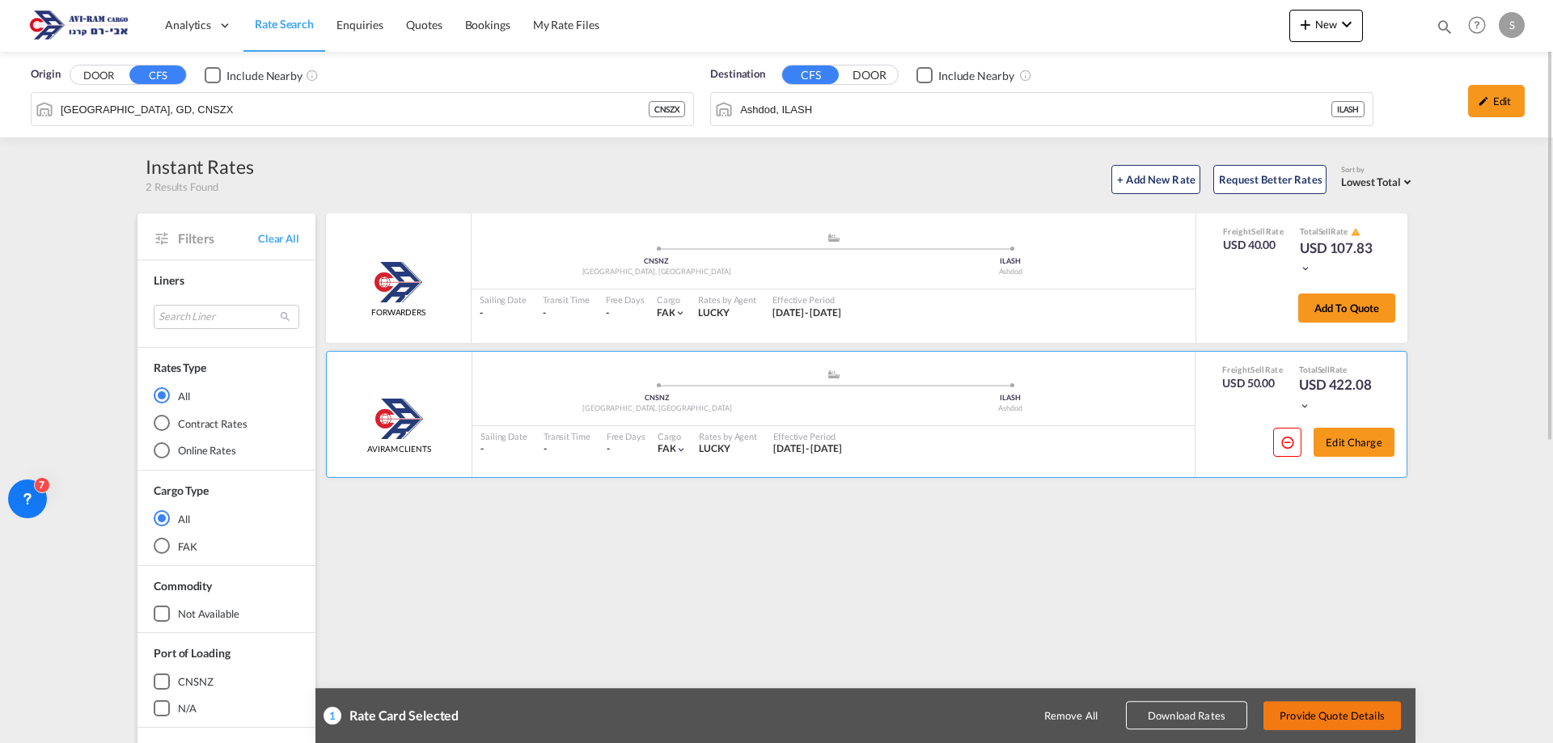
click at [1313, 715] on button "Provide Quote Details" at bounding box center [1332, 715] width 138 height 29
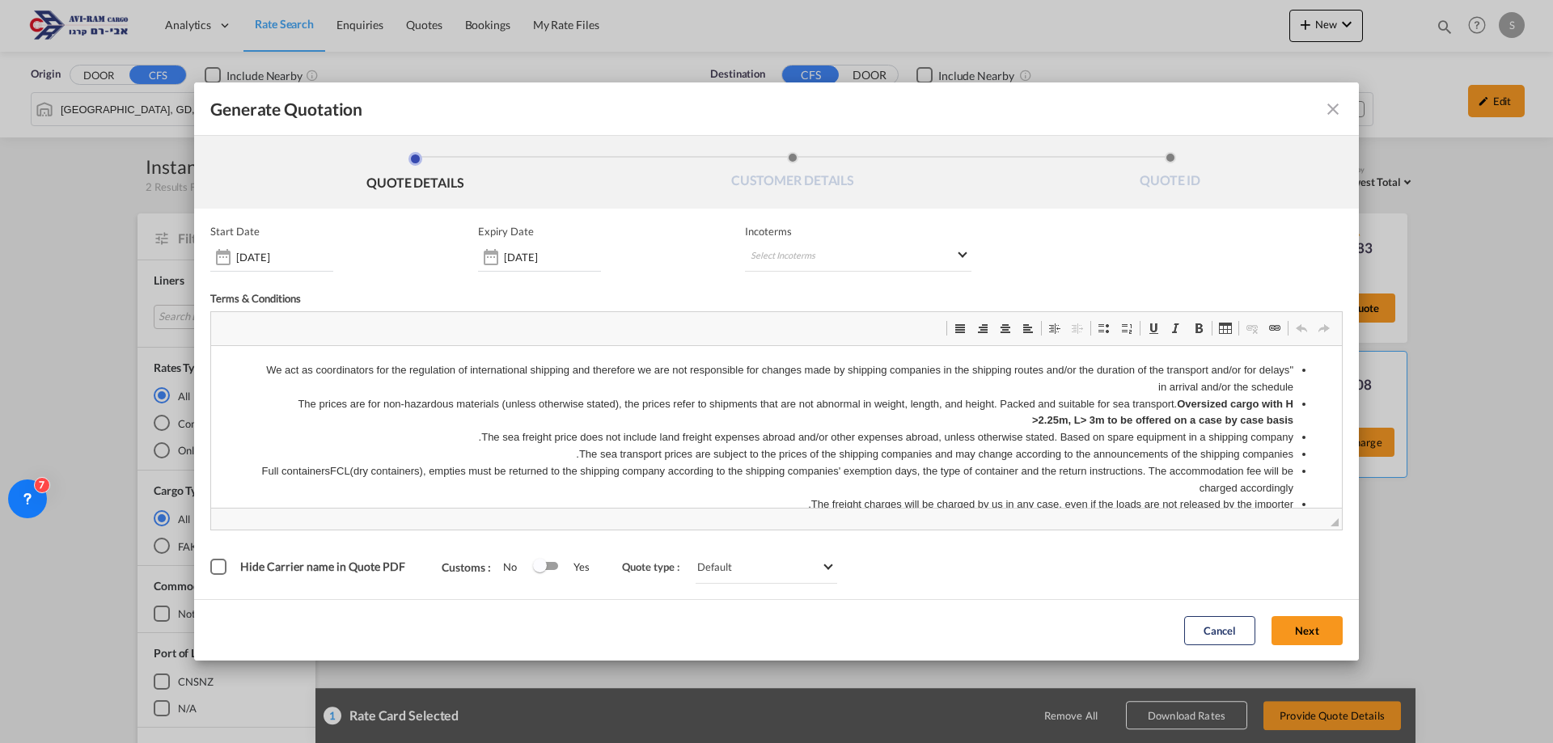
scroll to position [0, 0]
click at [506, 256] on input "15 Aug 2025" at bounding box center [552, 257] width 97 height 13
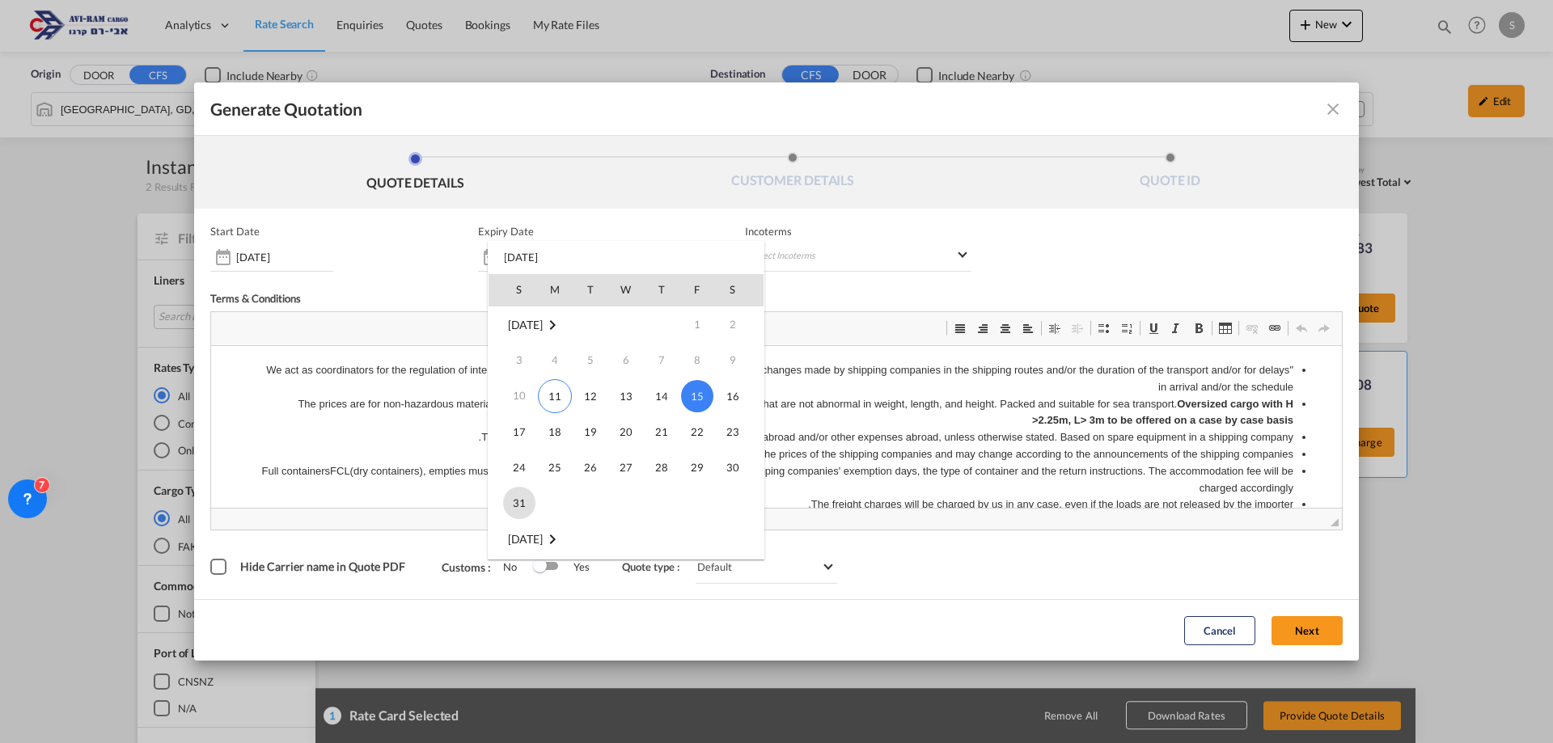
click at [529, 502] on span "31" at bounding box center [519, 503] width 32 height 32
type input "31 Aug 2025"
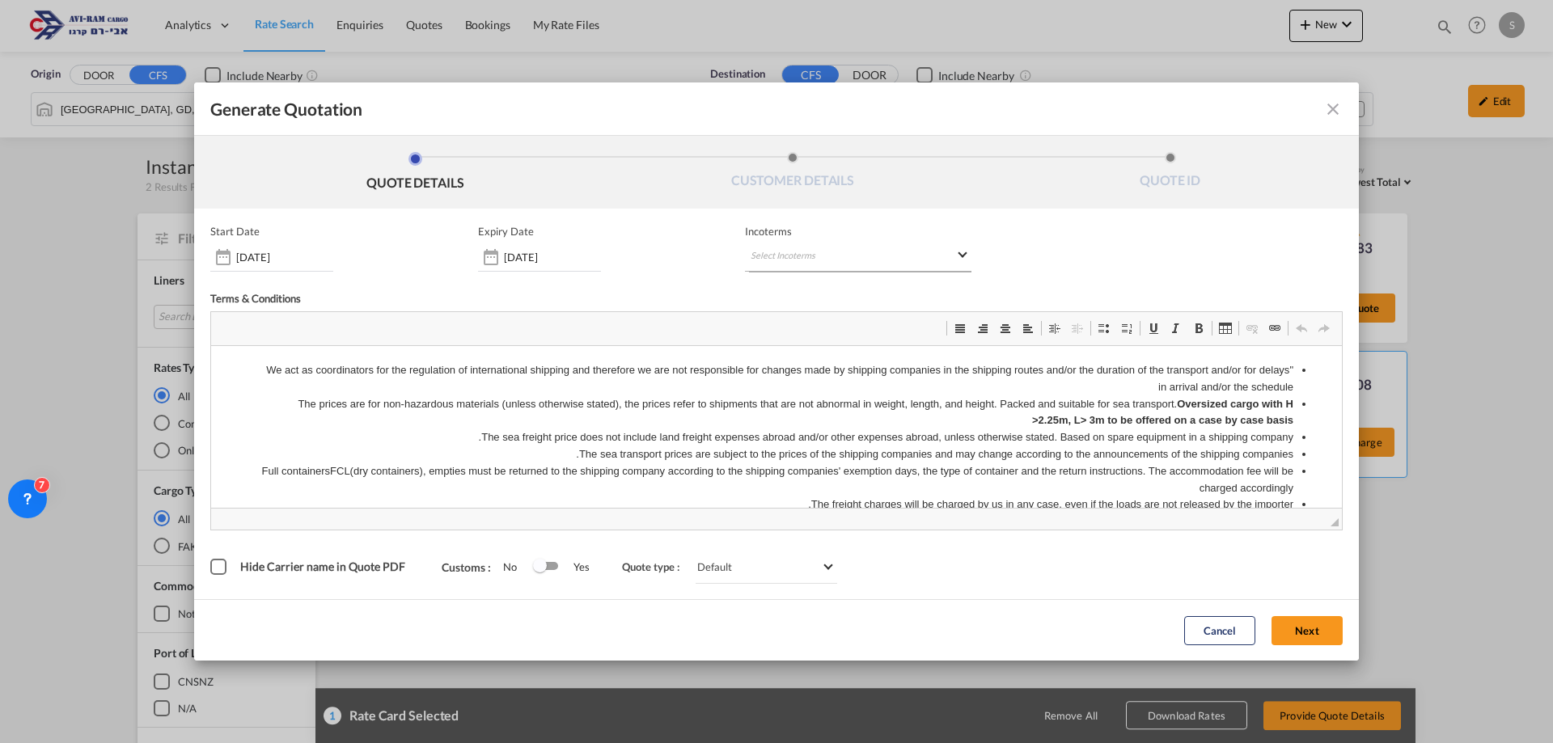
click at [811, 268] on md-select "Select Incoterms CPT - export Carrier Paid to EXW - import Ex Works CFR - impor…" at bounding box center [858, 257] width 226 height 29
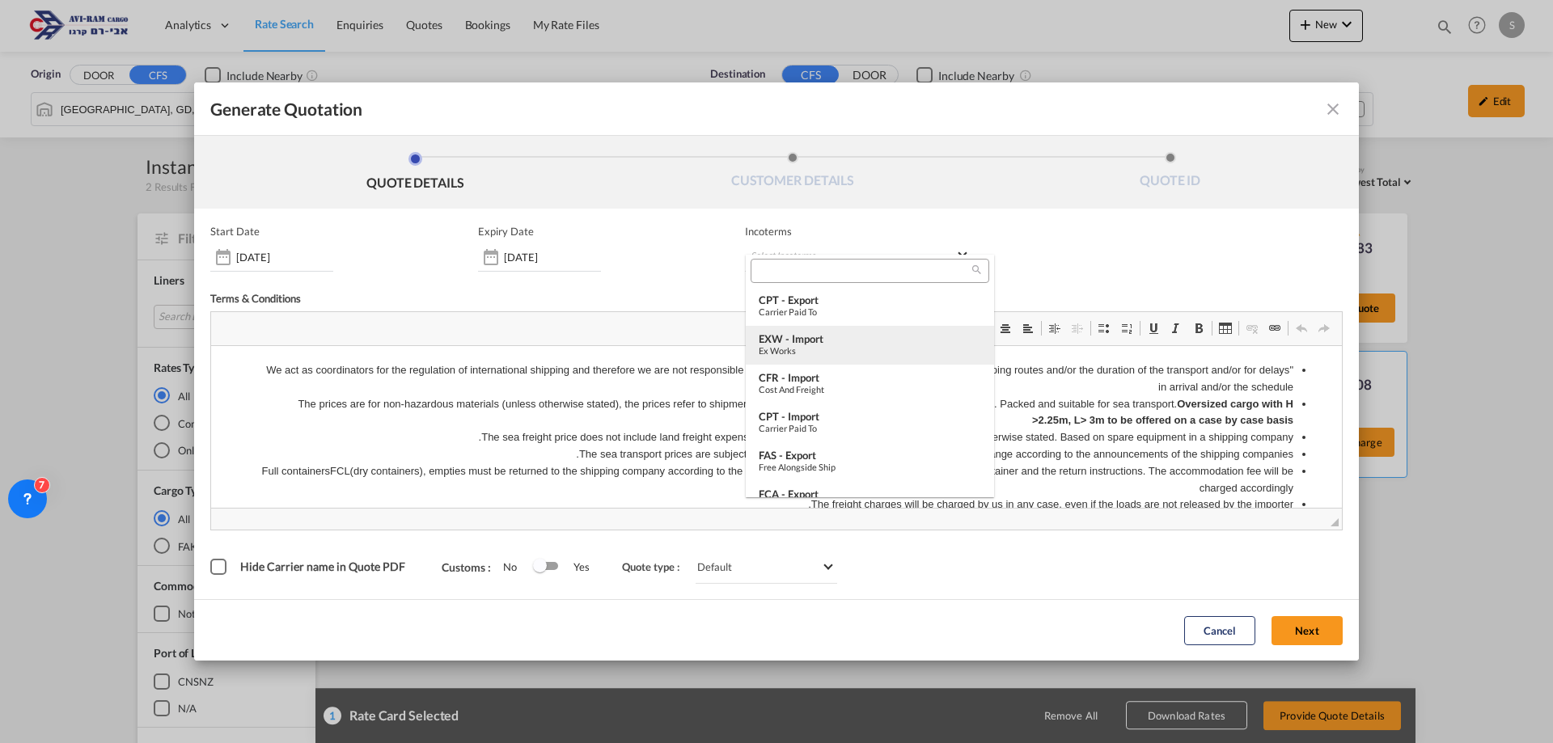
click at [861, 344] on div "EXW - import Ex Works" at bounding box center [870, 343] width 222 height 23
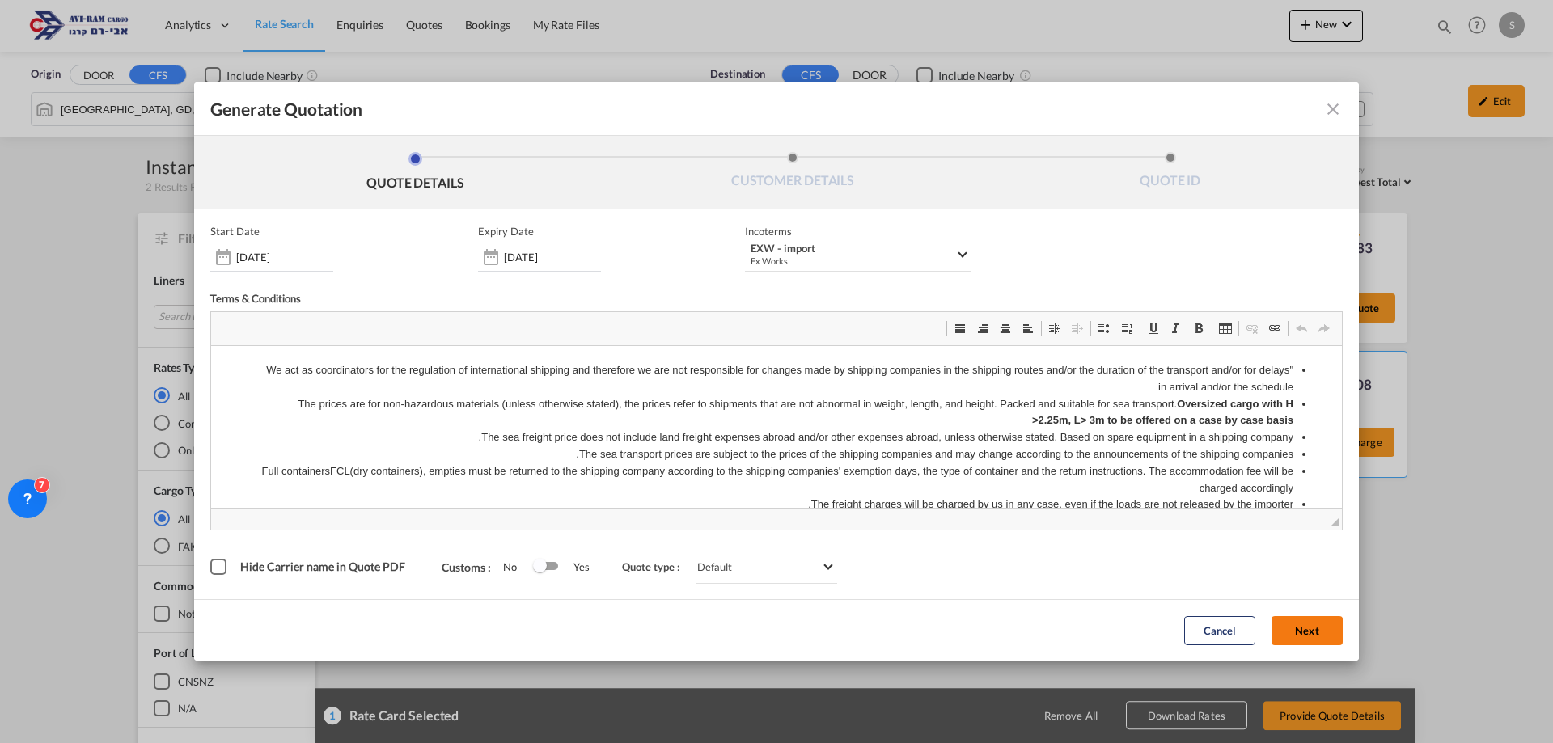
click at [1300, 624] on button "Next" at bounding box center [1307, 630] width 71 height 29
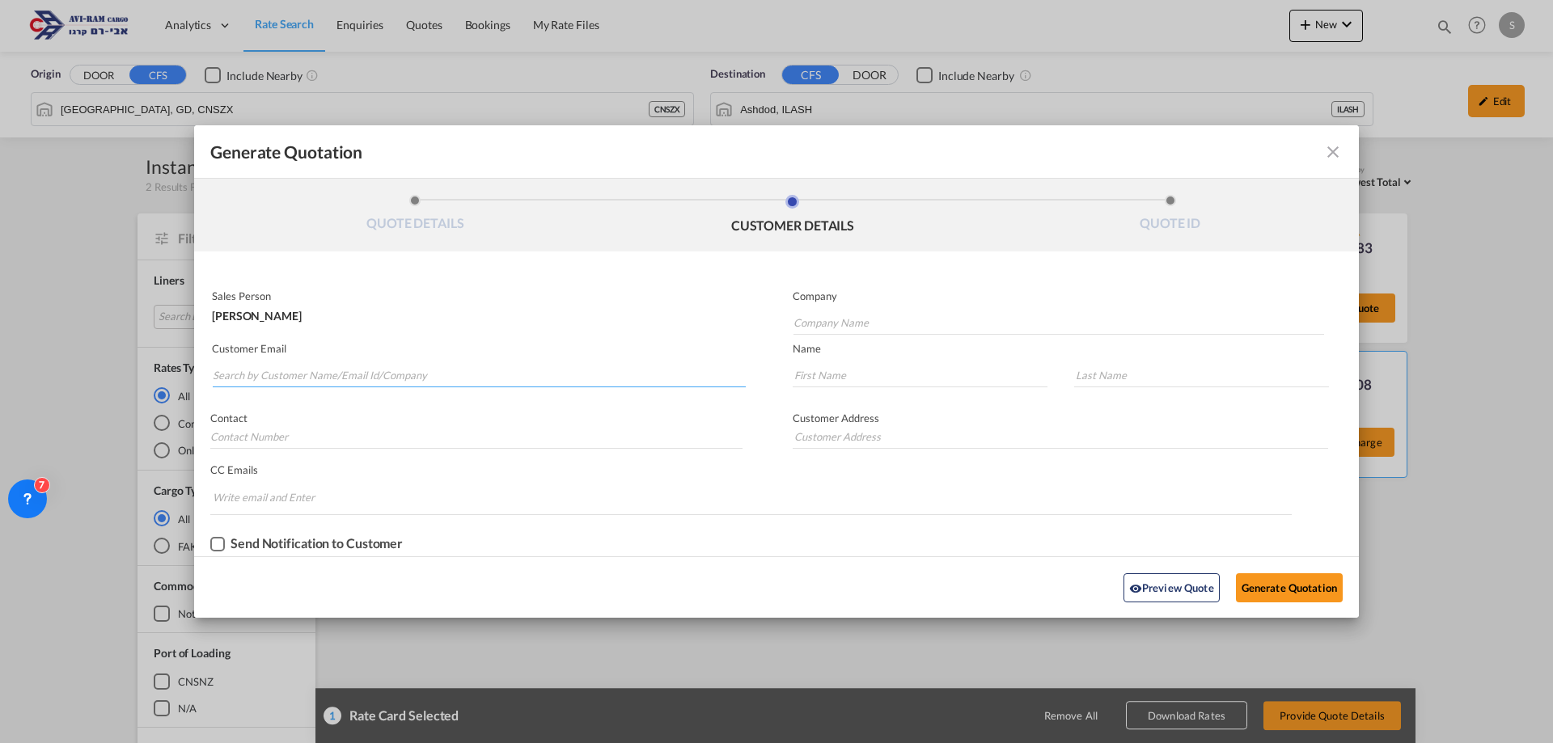
click at [298, 375] on input "Search by Customer Name/Email Id/Company" at bounding box center [479, 375] width 533 height 24
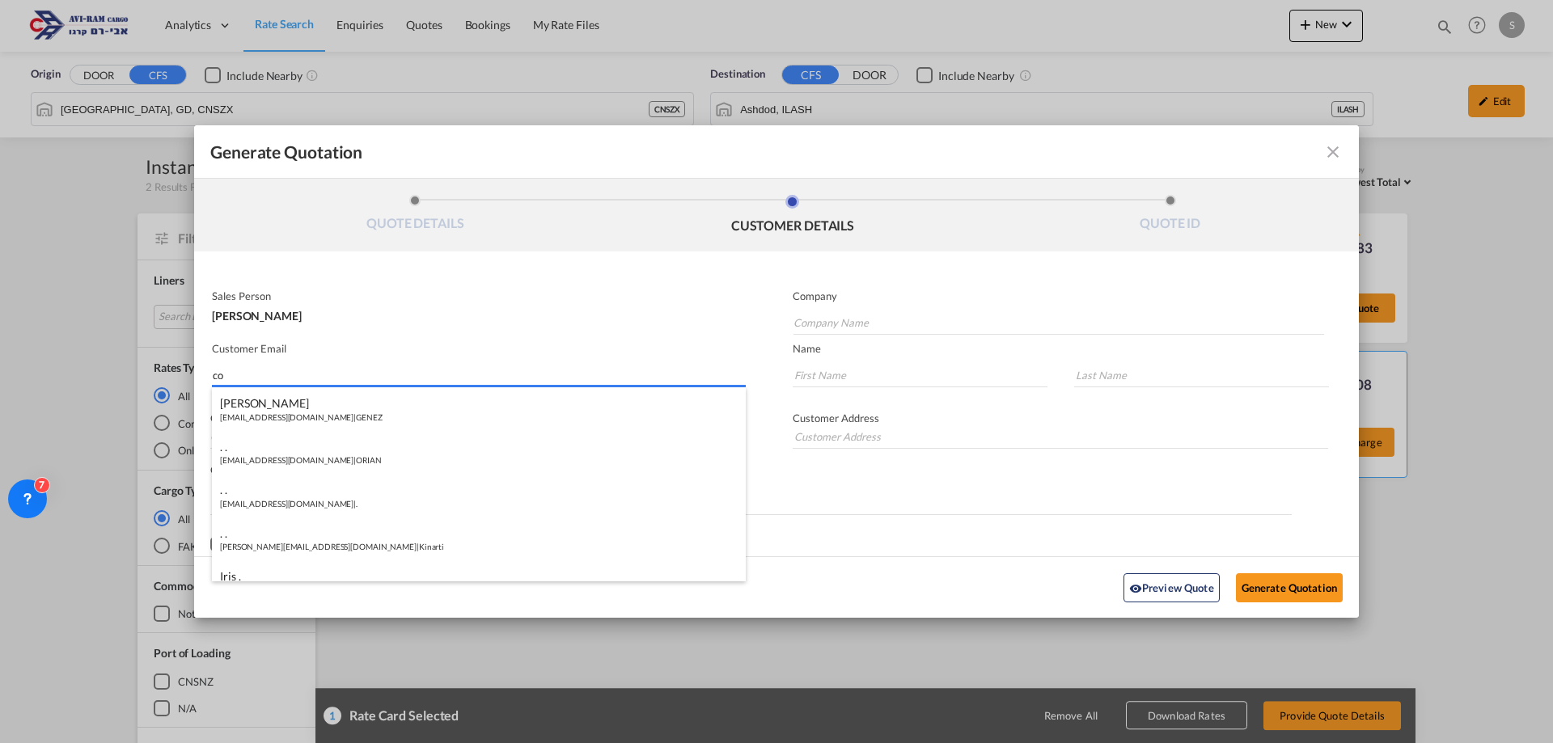
type input "c"
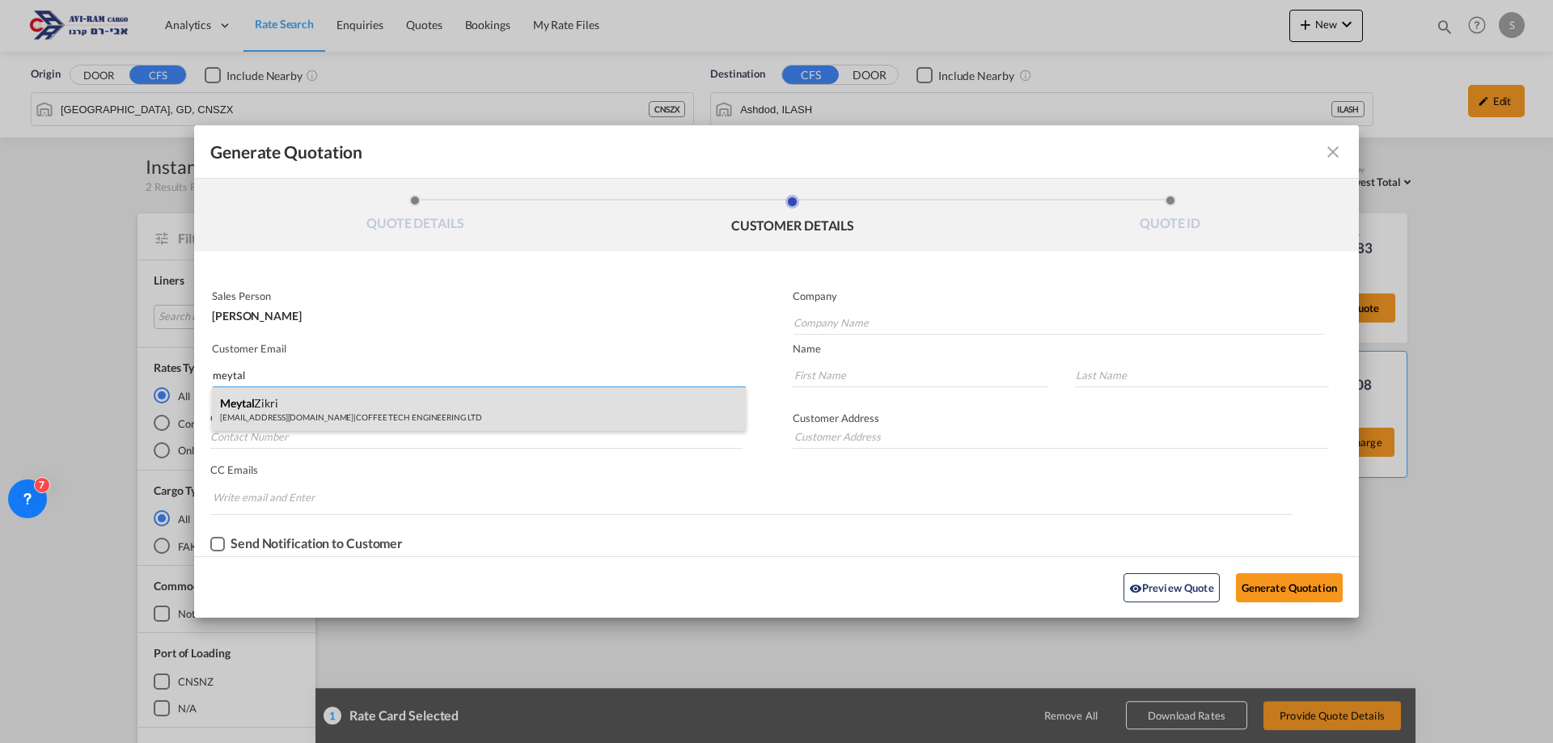
type input "meytal"
click at [305, 418] on div "Meytal Zikri office@coffee-tech.com | COFFEE TECH ENGINEERING LTD" at bounding box center [479, 409] width 534 height 44
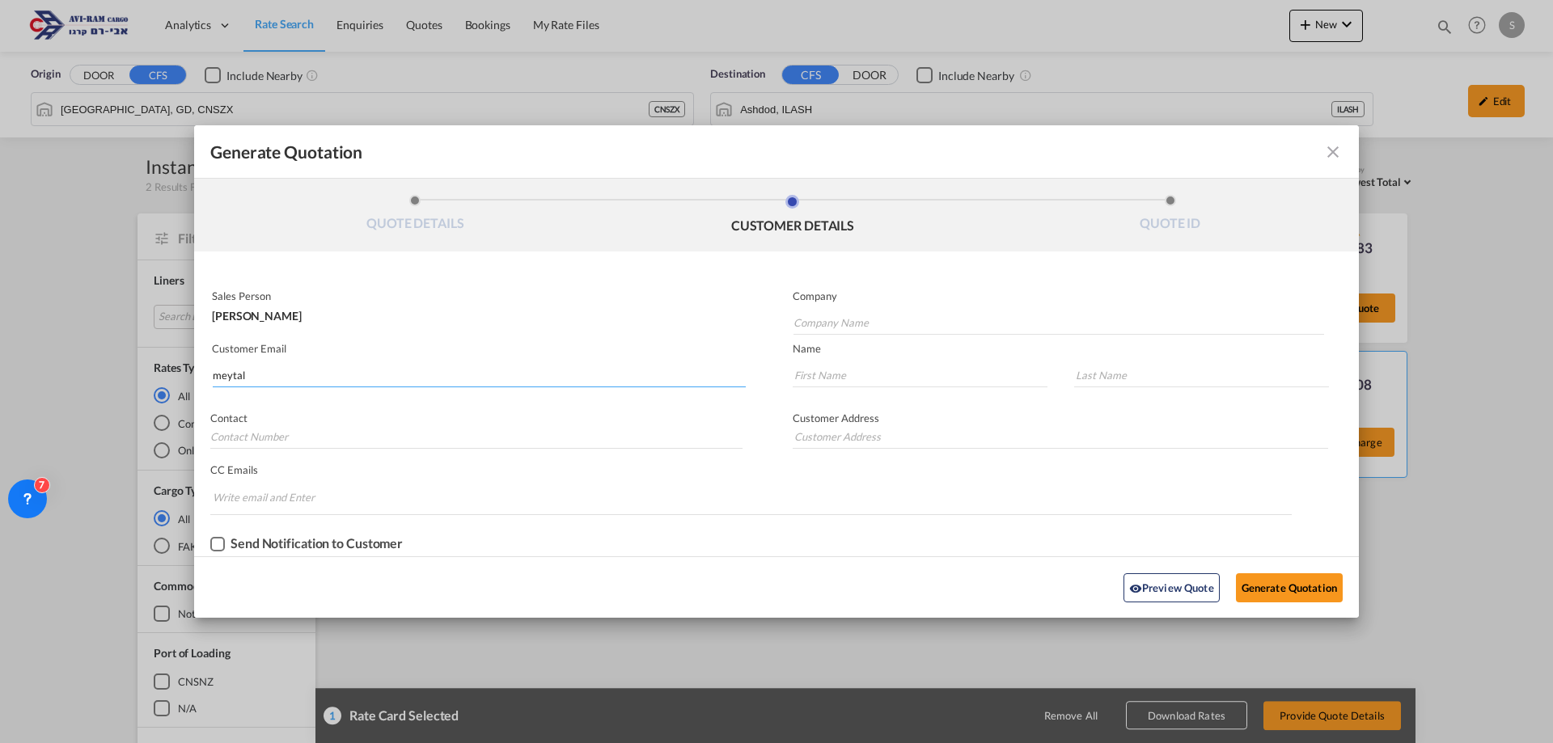
type input "COFFEE TECH ENGINEERING LTD"
type input "office@coffee-tech.com"
type input "Meytal"
type input "Zikri"
type input "08-89254872"
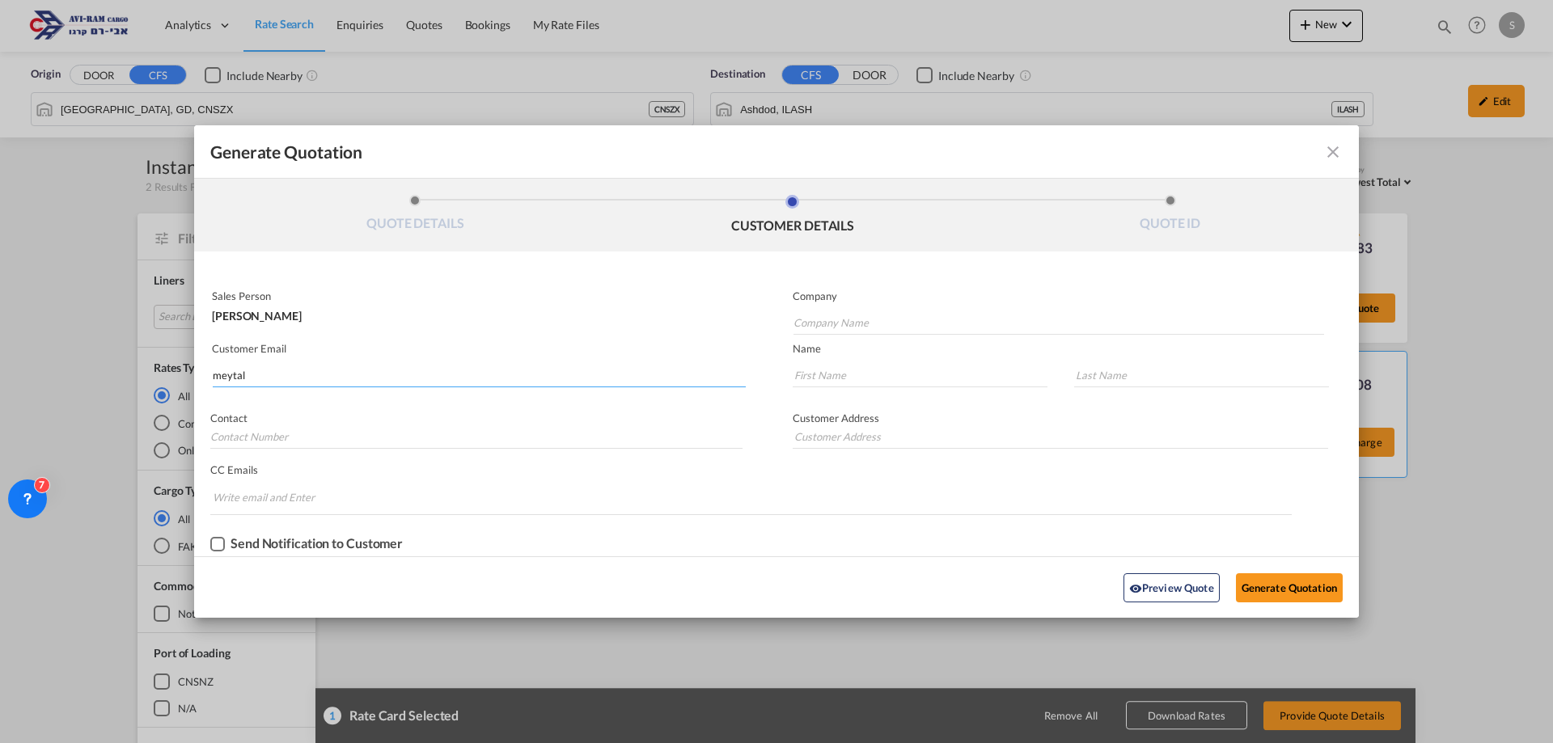
type input "MOSHAV MAZLIACH"
click at [1295, 589] on button "Generate Quotation" at bounding box center [1289, 588] width 107 height 29
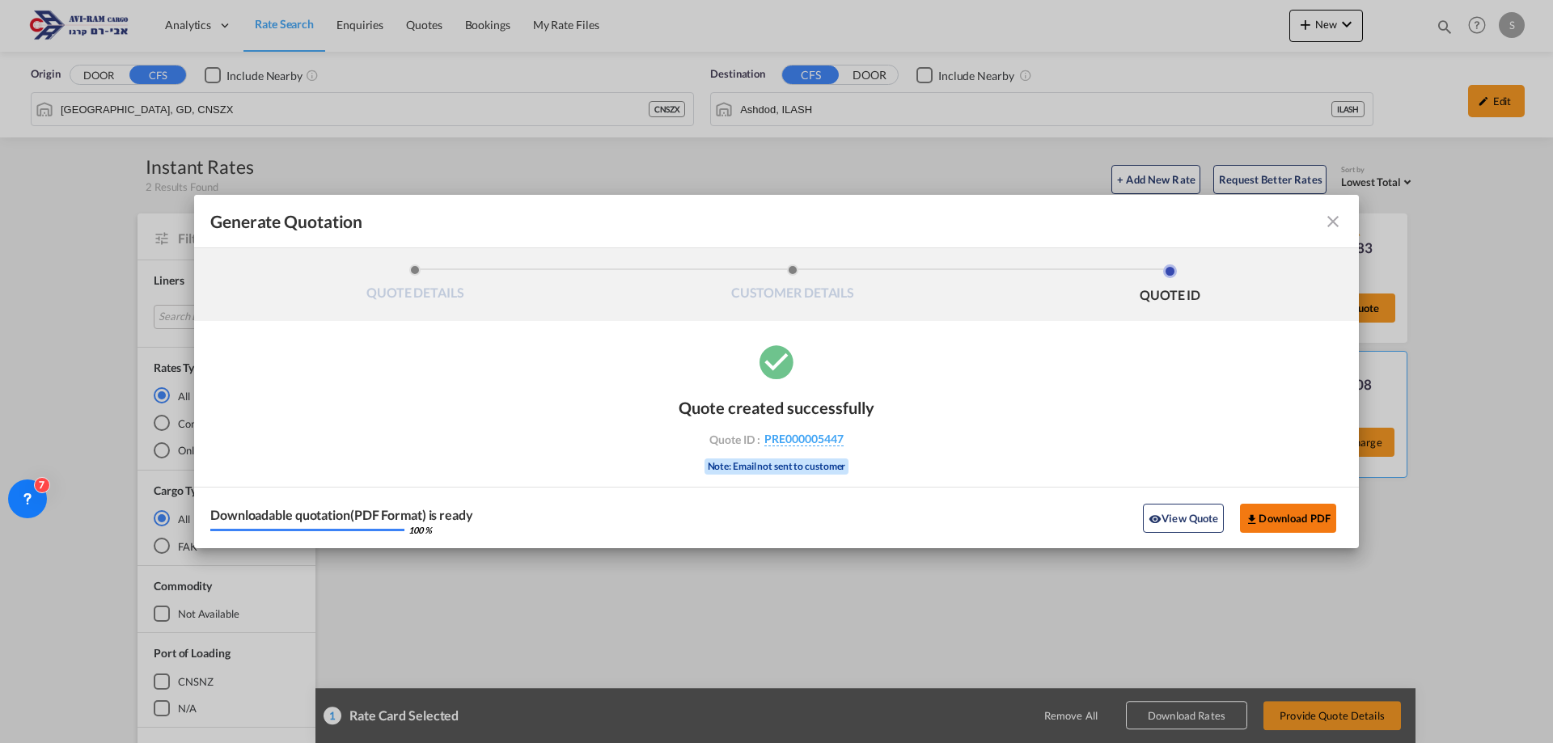
click at [1268, 524] on button "Download PDF" at bounding box center [1288, 518] width 96 height 29
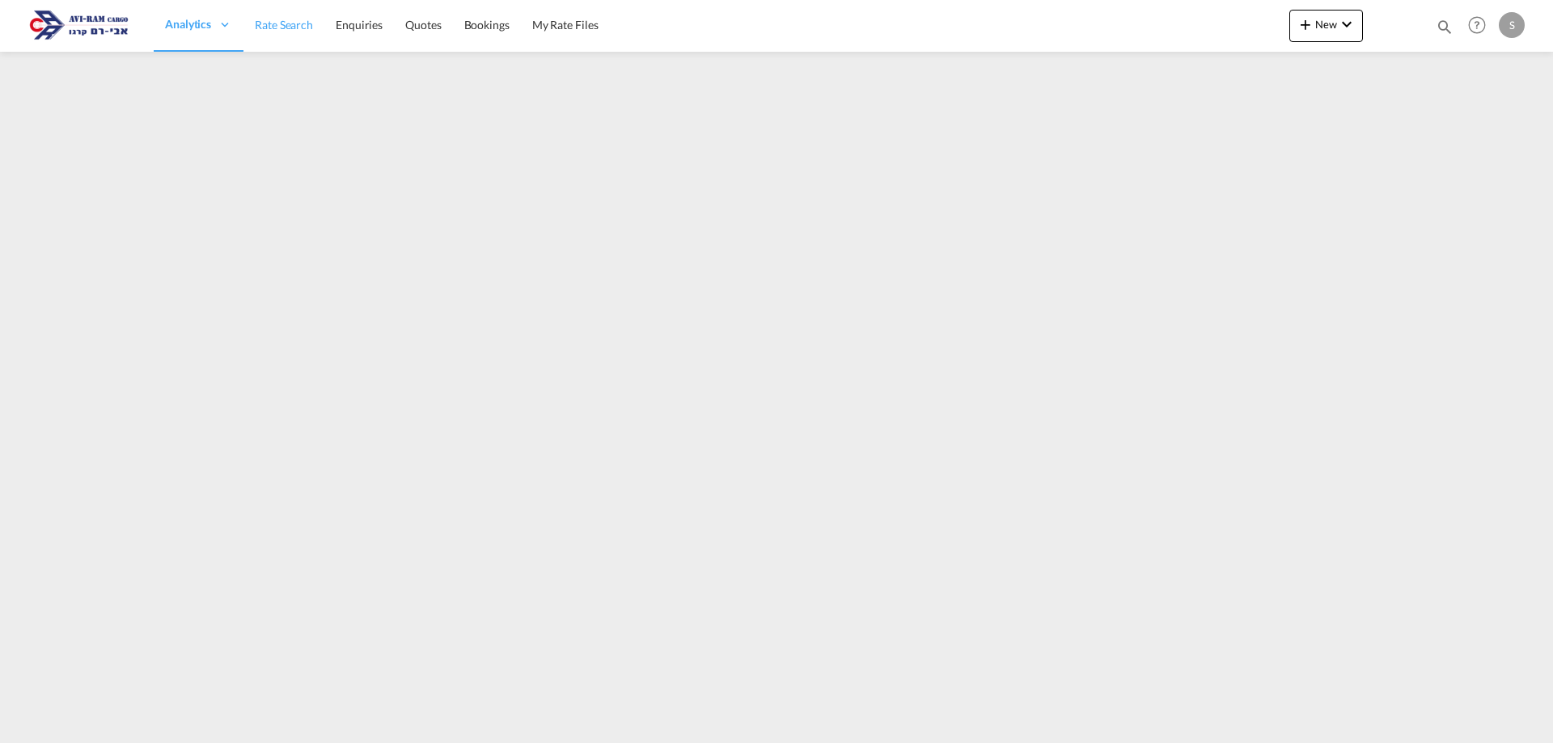
click at [280, 32] on span "Rate Search" at bounding box center [284, 25] width 58 height 16
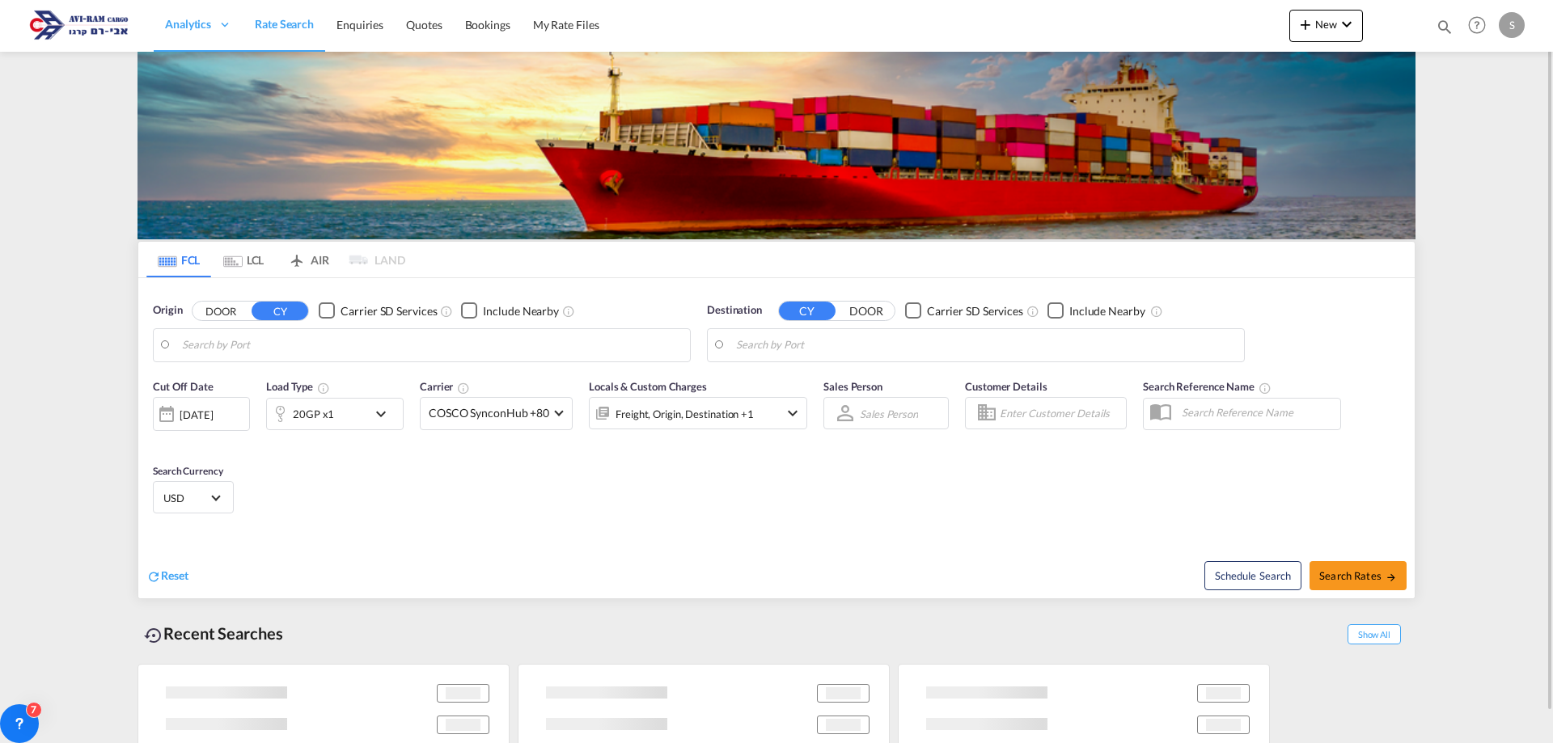
type input "[GEOGRAPHIC_DATA], [GEOGRAPHIC_DATA]"
type input "Ashdod, ILASH"
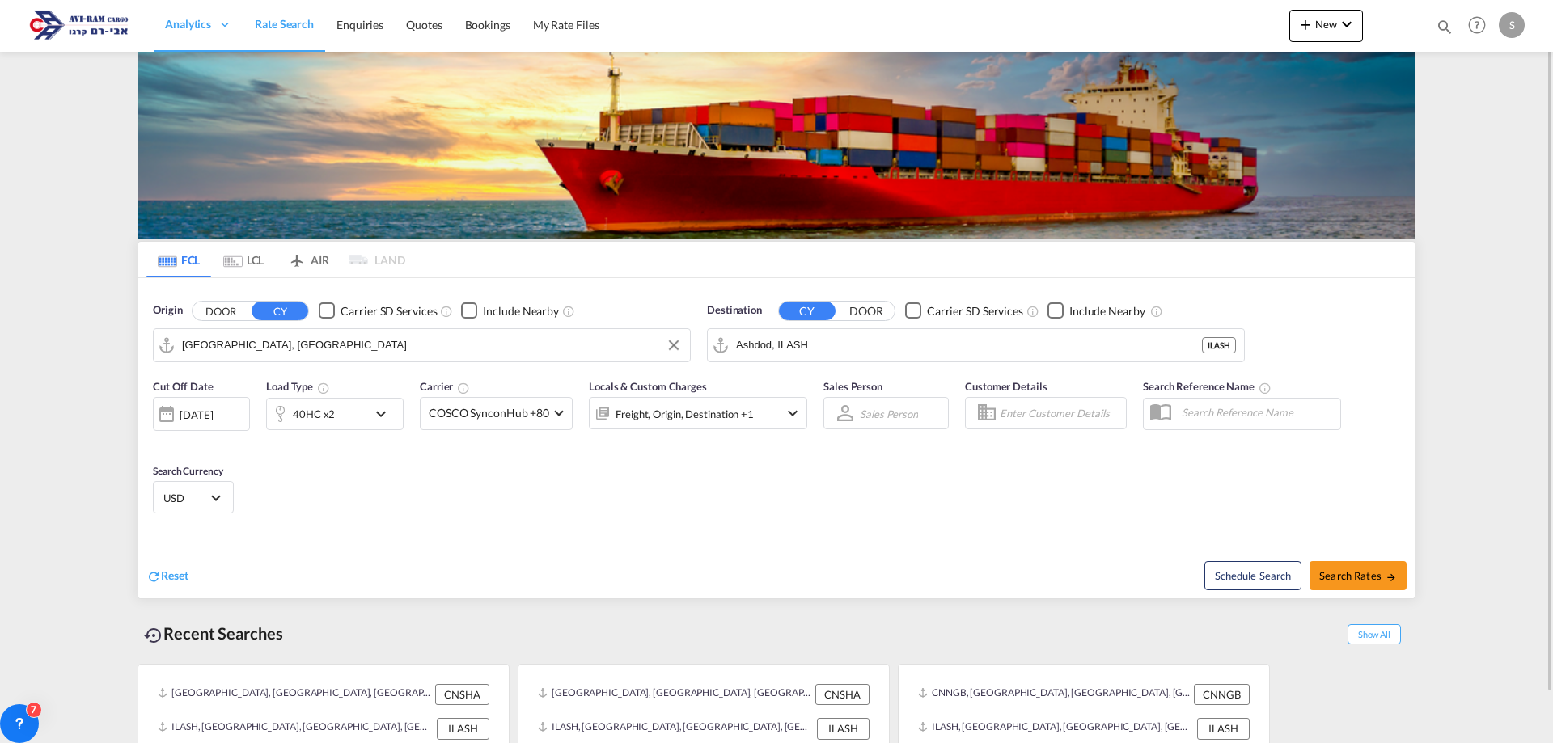
click at [260, 343] on input "[GEOGRAPHIC_DATA], [GEOGRAPHIC_DATA]" at bounding box center [432, 345] width 500 height 24
type input "מ"
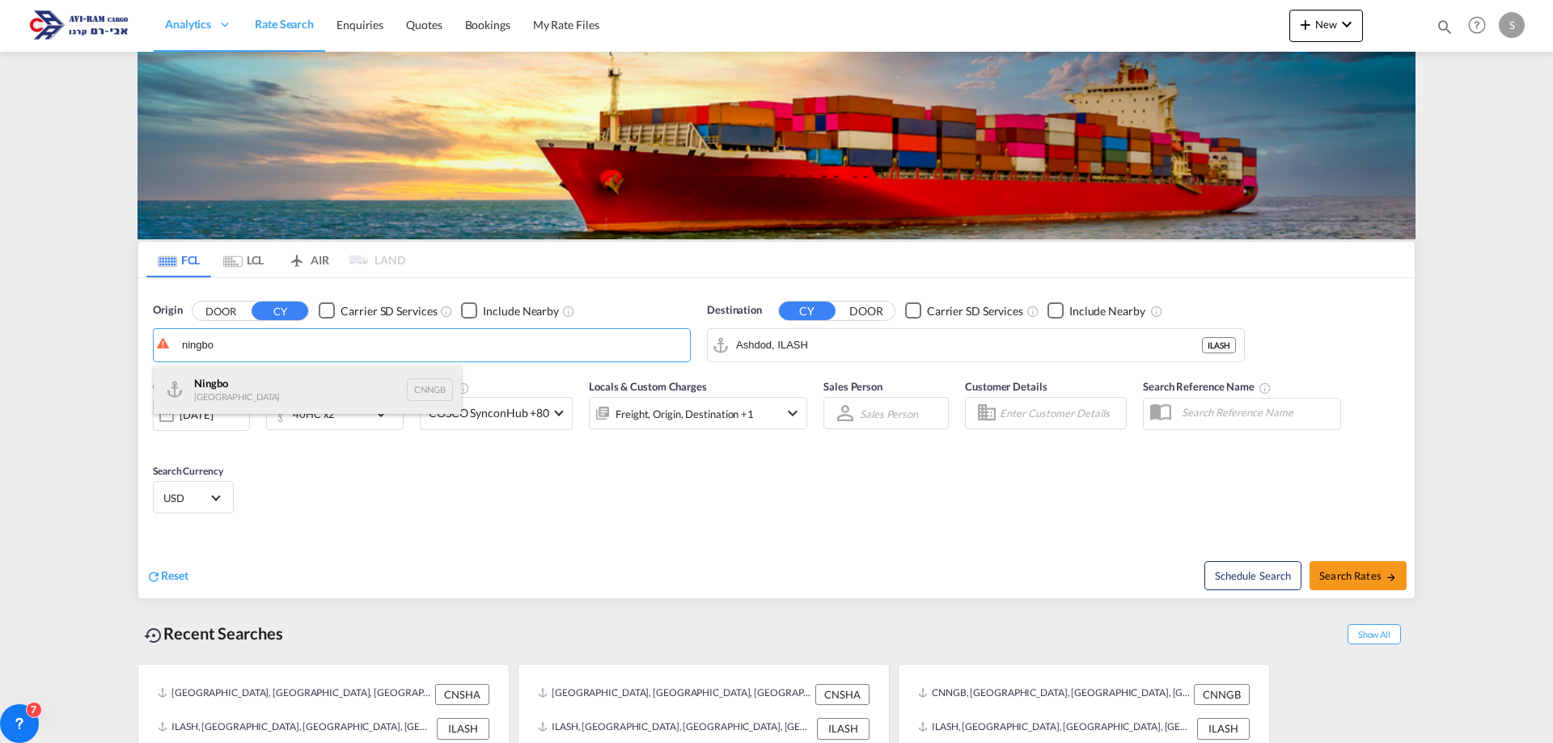
click at [265, 378] on div "Ningbo China CNNGB" at bounding box center [307, 390] width 307 height 49
type input "Ningbo, CNNGB"
click at [317, 415] on div "40HC x2" at bounding box center [314, 414] width 42 height 23
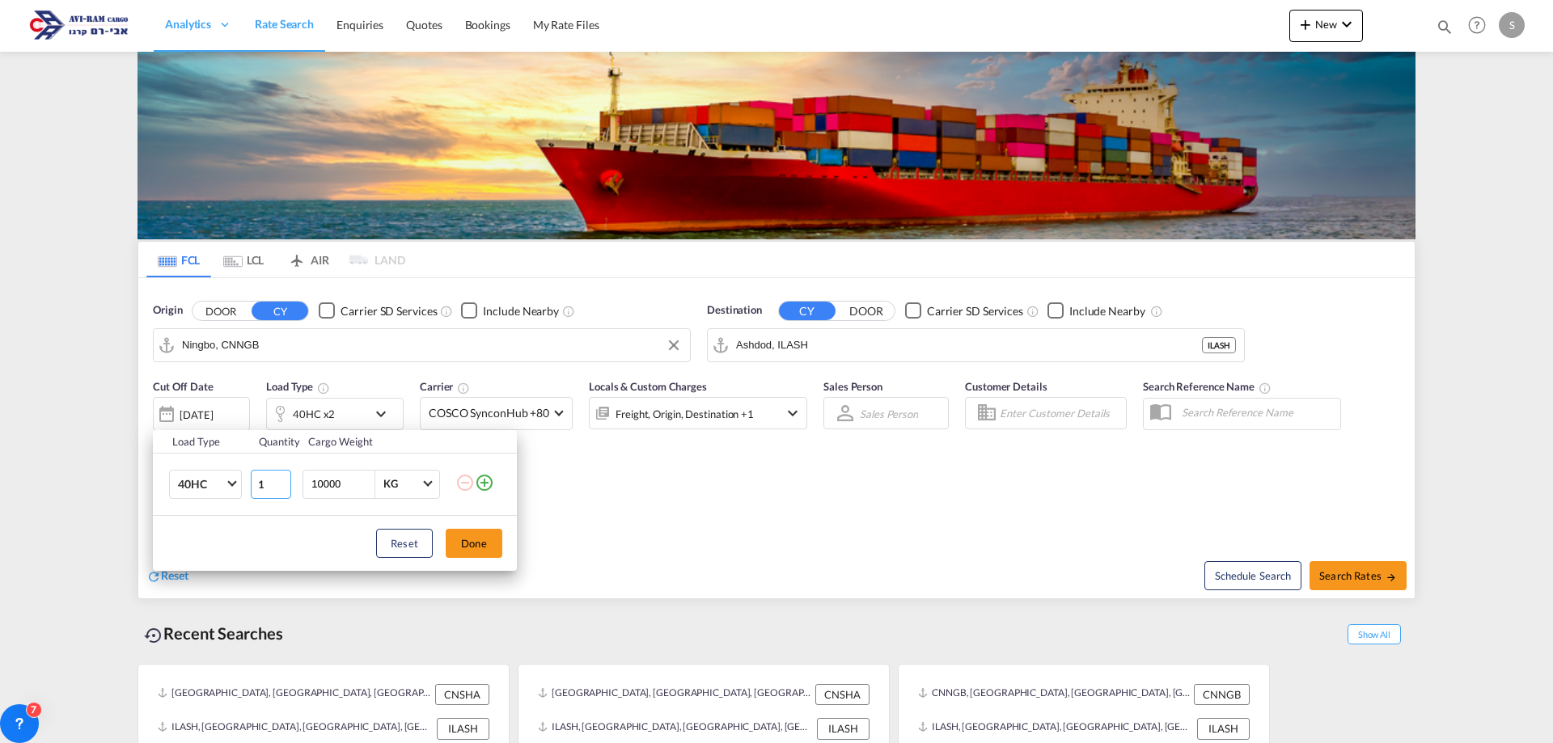
type input "1"
click at [283, 490] on input "1" at bounding box center [271, 484] width 40 height 29
drag, startPoint x: 472, startPoint y: 545, endPoint x: 501, endPoint y: 547, distance: 29.2
click at [472, 544] on button "Done" at bounding box center [474, 543] width 57 height 29
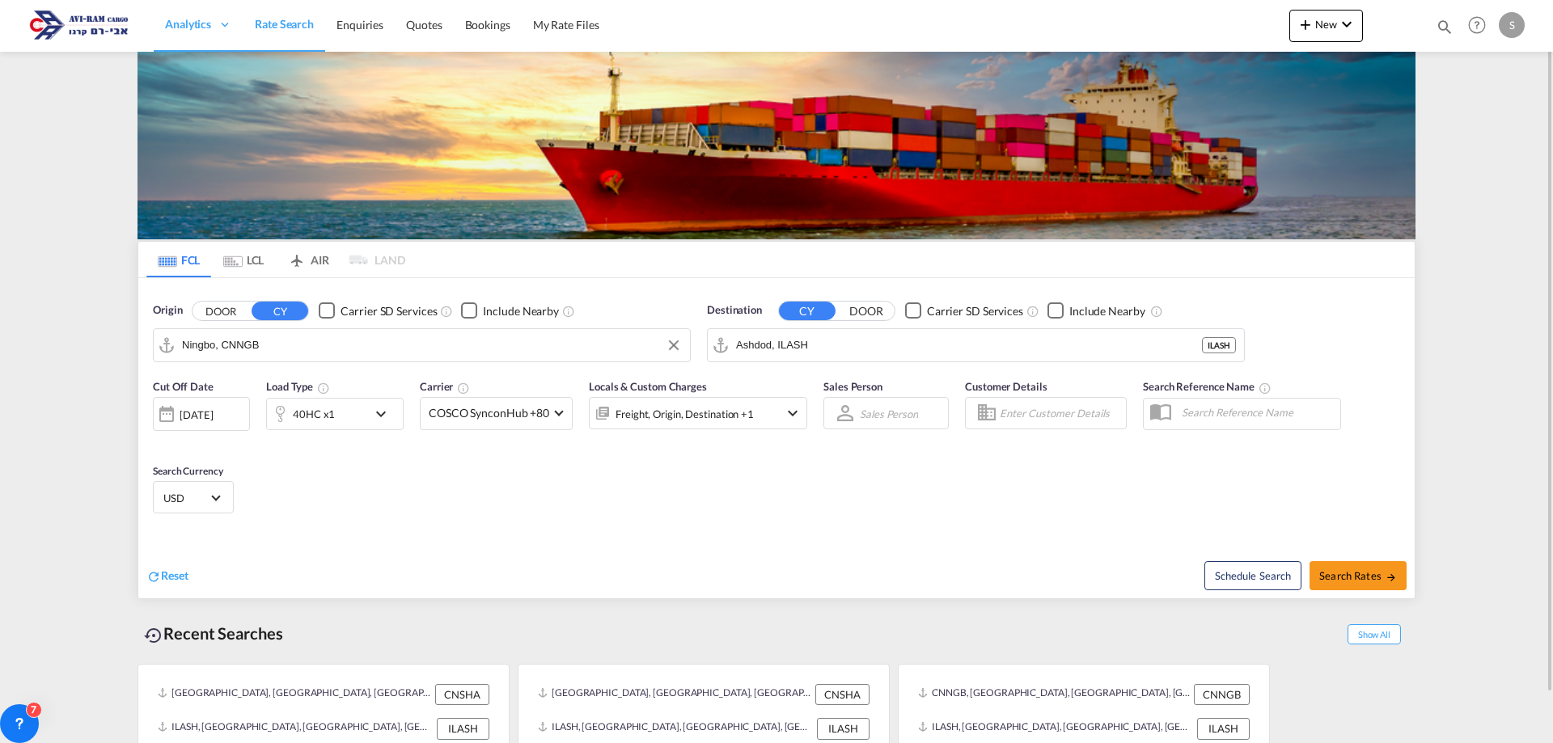
click at [335, 416] on div "40HC x1" at bounding box center [317, 414] width 100 height 32
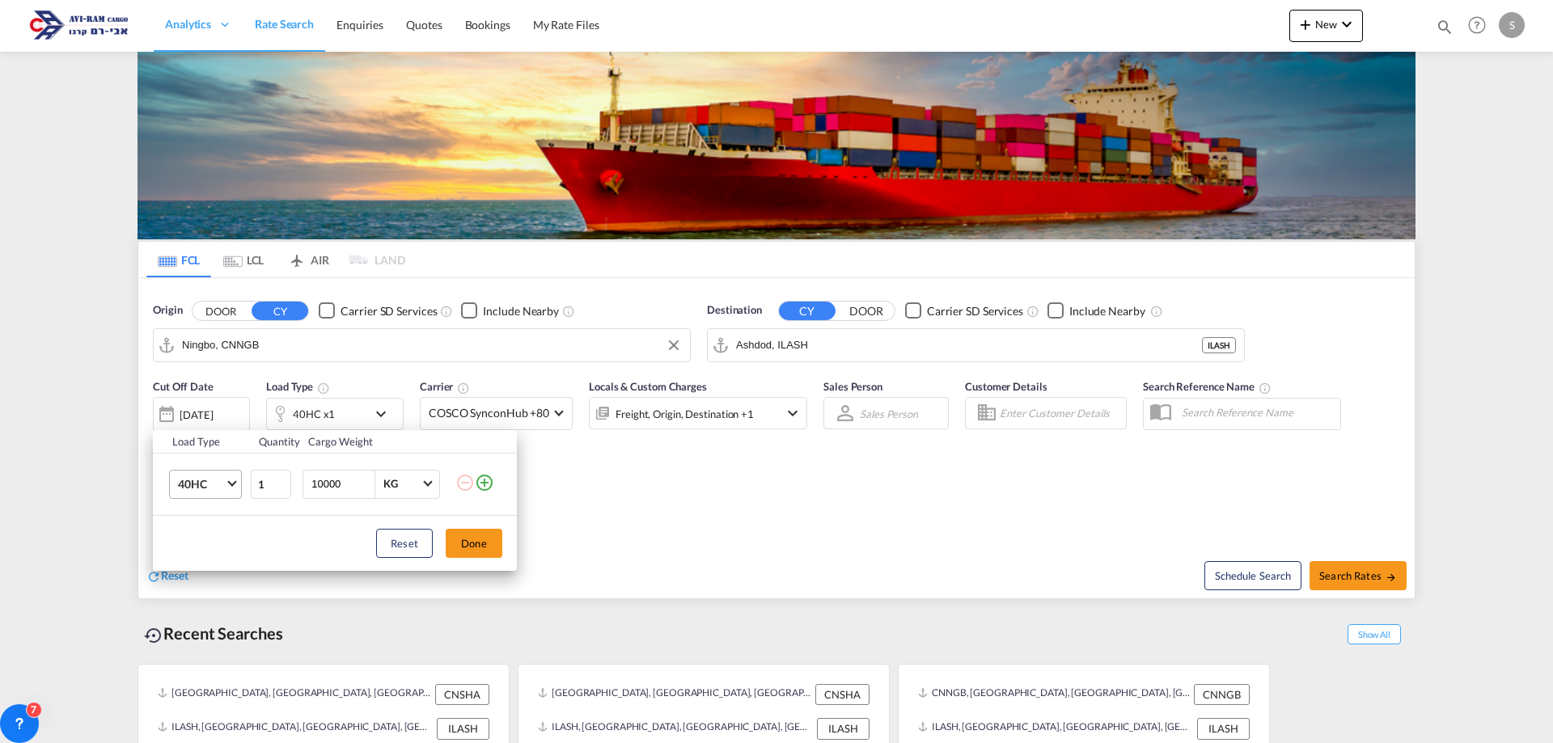
drag, startPoint x: 323, startPoint y: 486, endPoint x: 214, endPoint y: 489, distance: 109.2
click at [214, 489] on tr "40HC 20GP 40GP 40HC 45HC 20RE 40RE 40HR 20OT 40OT 20FR 40FR 40NR 20NR 45S 20TK …" at bounding box center [335, 484] width 364 height 62
type input "15000"
click at [492, 536] on button "Done" at bounding box center [474, 543] width 57 height 29
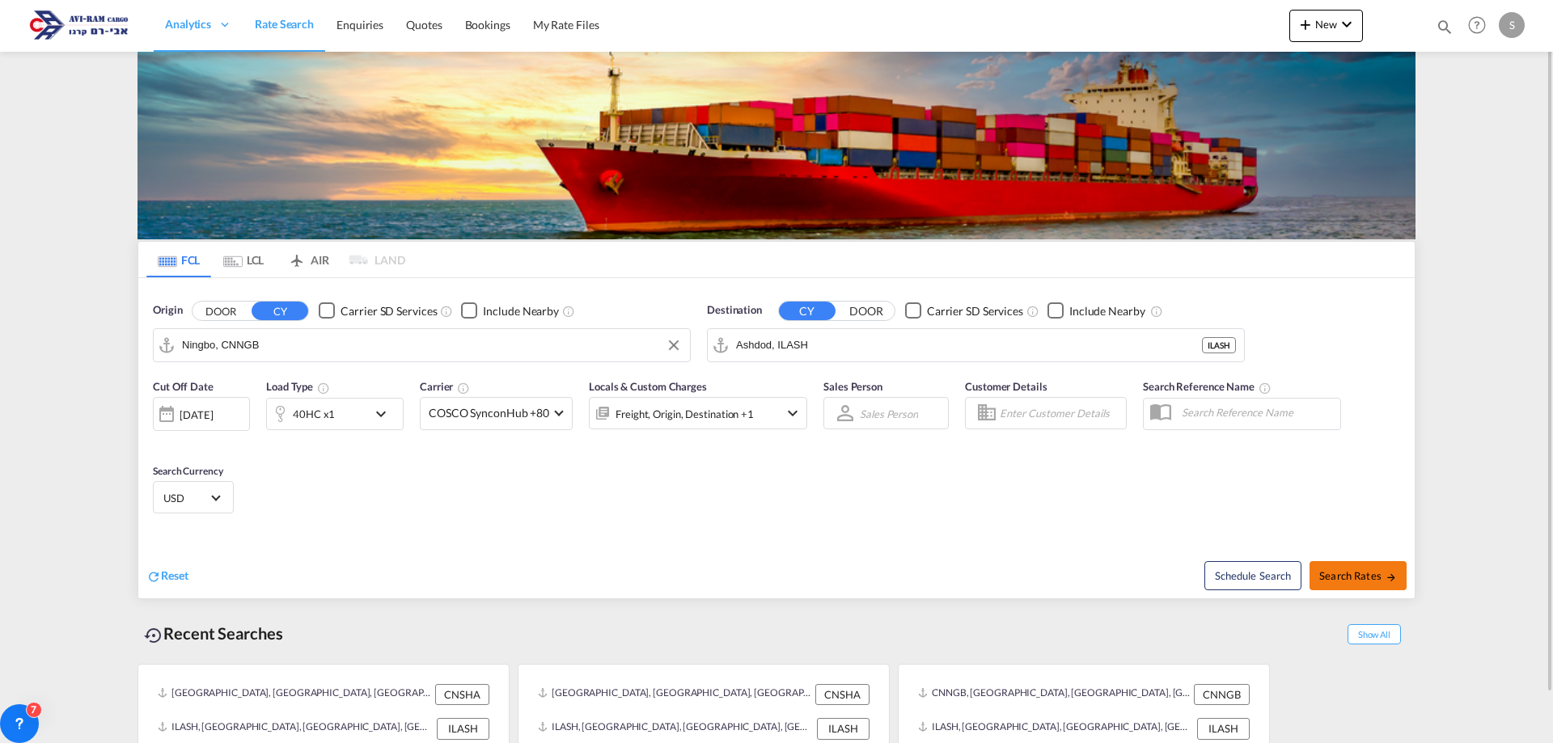
click at [1348, 575] on span "Search Rates" at bounding box center [1358, 575] width 78 height 13
type input "CNNGB to ILASH / [DATE]"
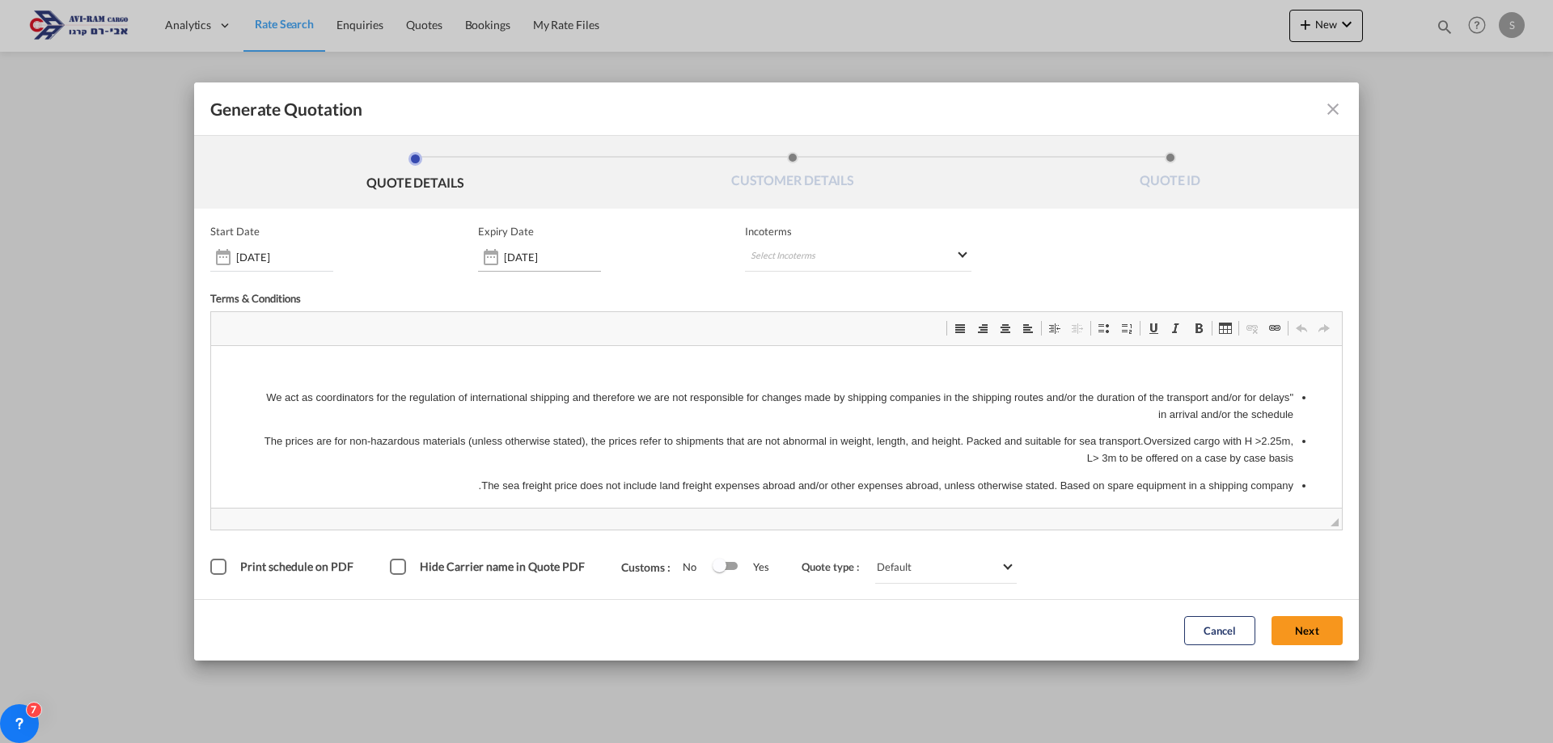
click at [542, 264] on div "[DATE]" at bounding box center [539, 257] width 123 height 29
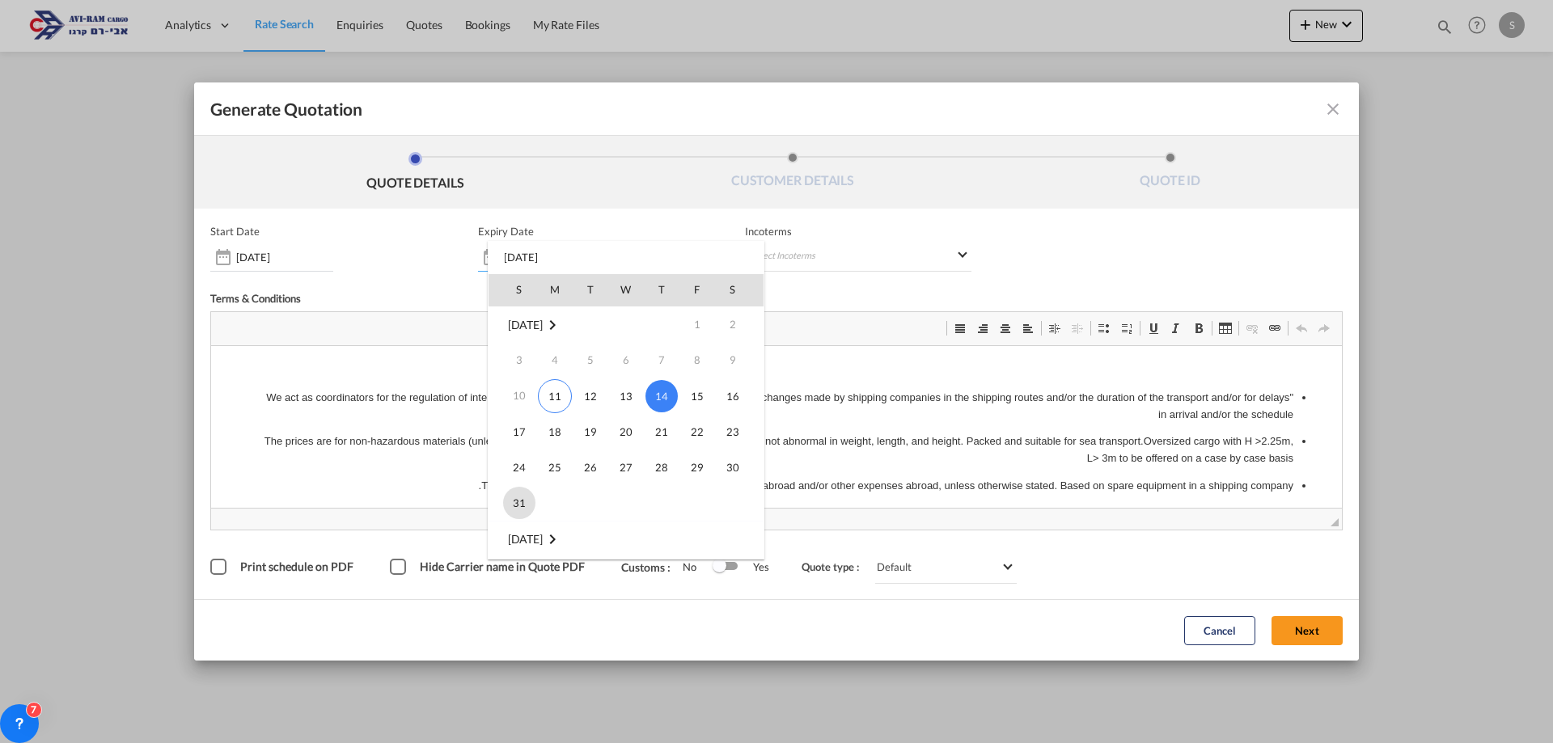
drag, startPoint x: 519, startPoint y: 499, endPoint x: 324, endPoint y: 146, distance: 403.7
click at [519, 499] on span "31" at bounding box center [519, 503] width 32 height 32
type input "[DATE]"
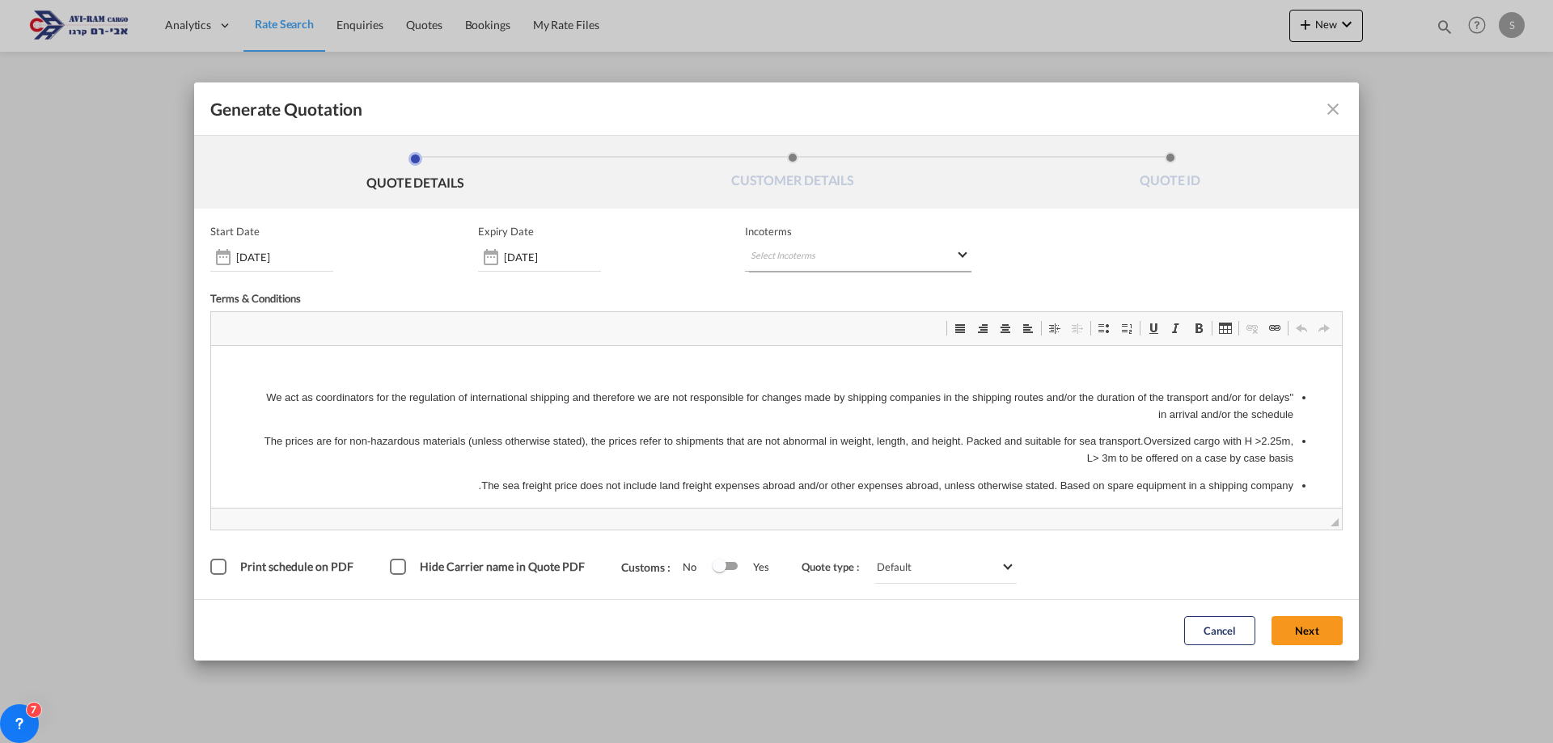
click at [792, 260] on md-select "Select Incoterms DPU - export Delivery at Place Unloaded FOB - export Free on B…" at bounding box center [858, 257] width 226 height 29
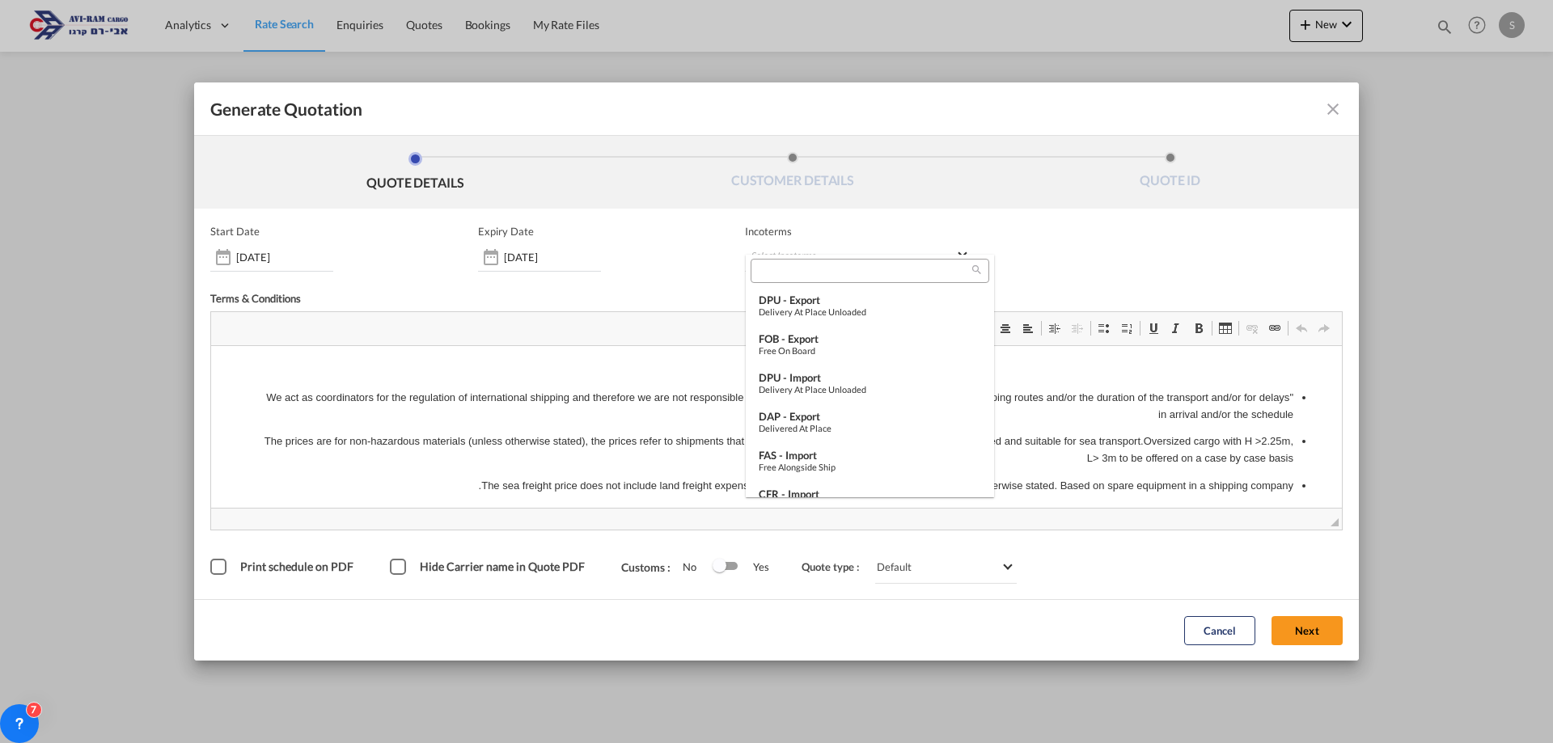
scroll to position [162, 0]
click at [295, 257] on md-backdrop at bounding box center [776, 371] width 1553 height 743
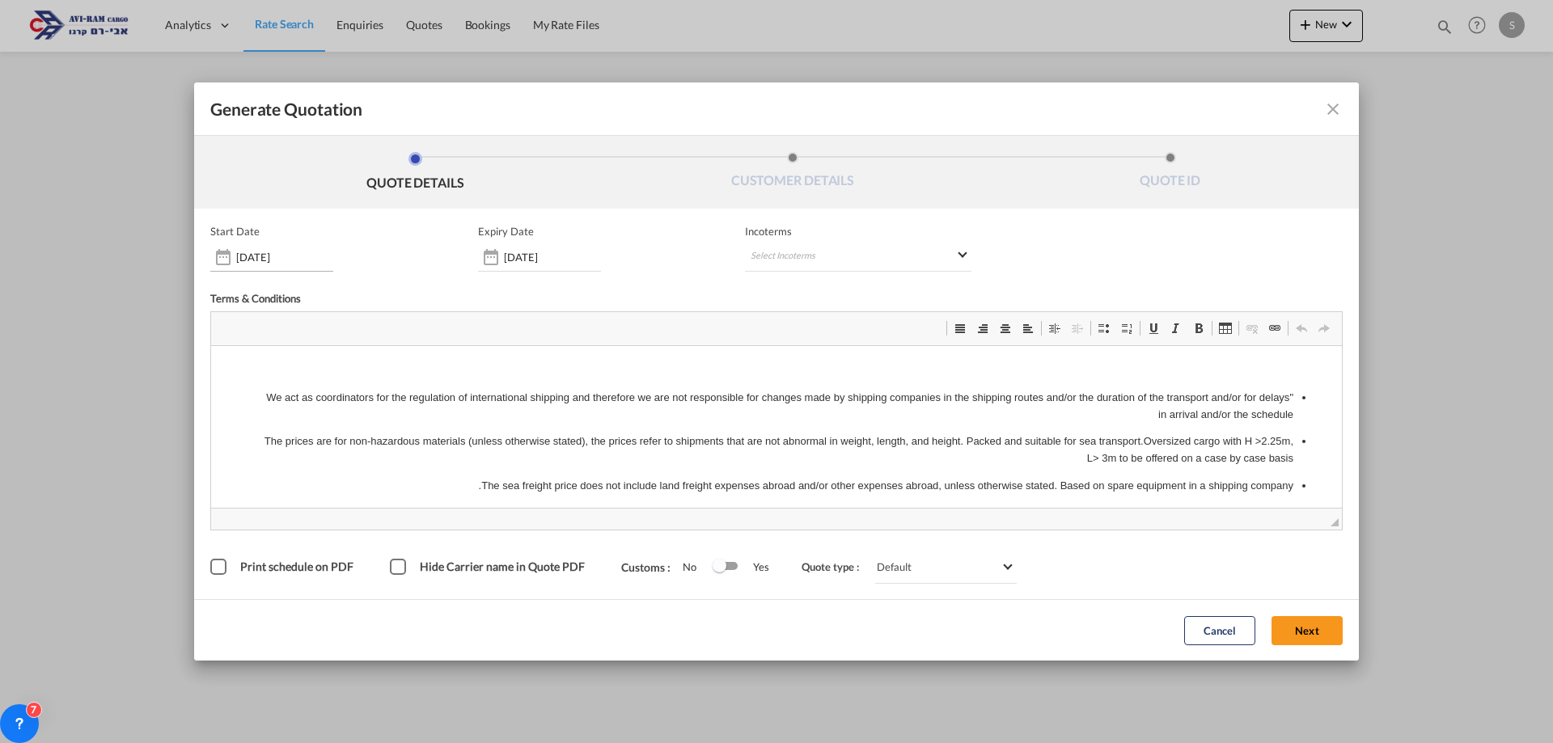
click at [283, 263] on input "[DATE]" at bounding box center [284, 257] width 97 height 13
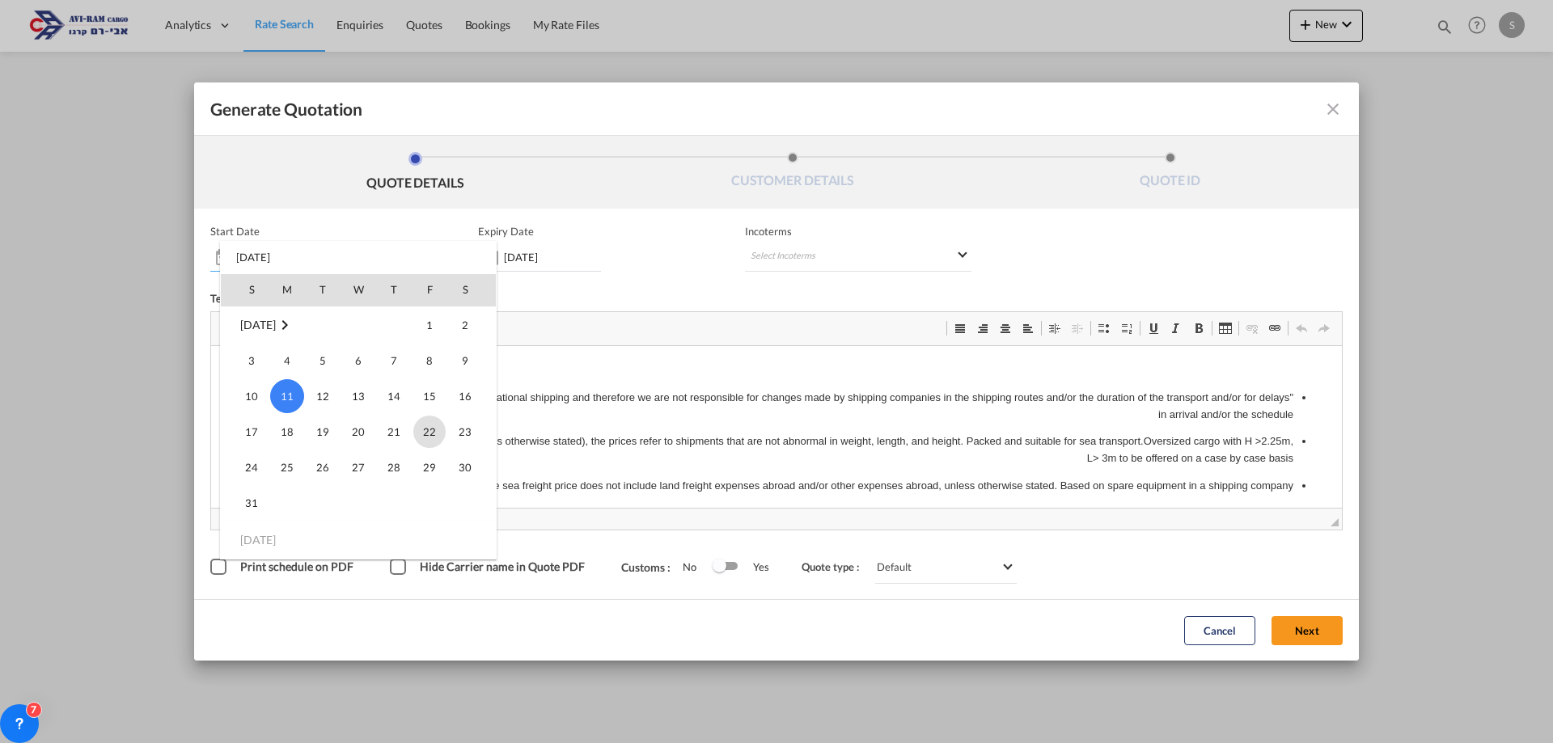
click at [421, 434] on span "22" at bounding box center [429, 432] width 32 height 32
type input "[DATE]"
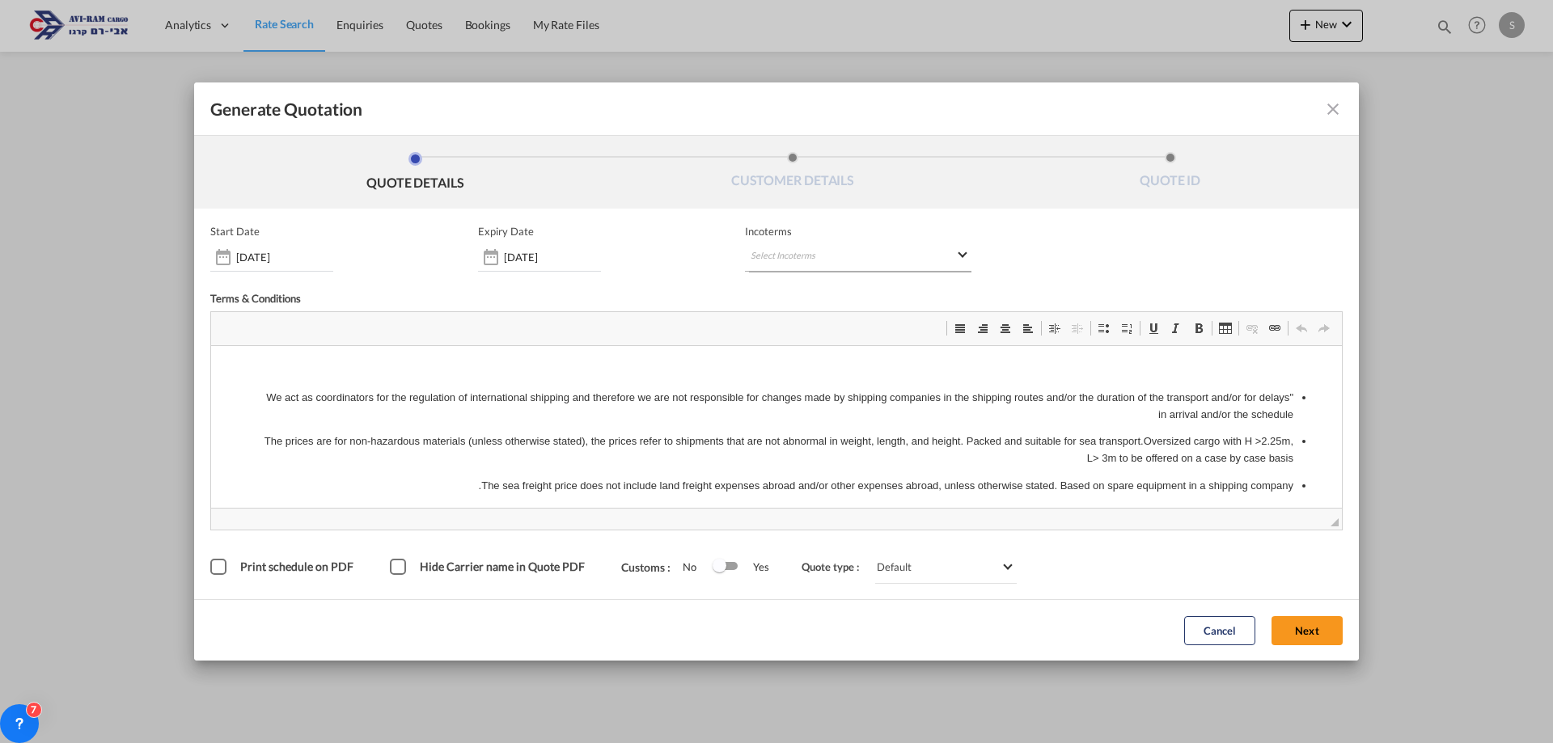
click at [795, 266] on md-select "Select Incoterms" at bounding box center [858, 257] width 226 height 29
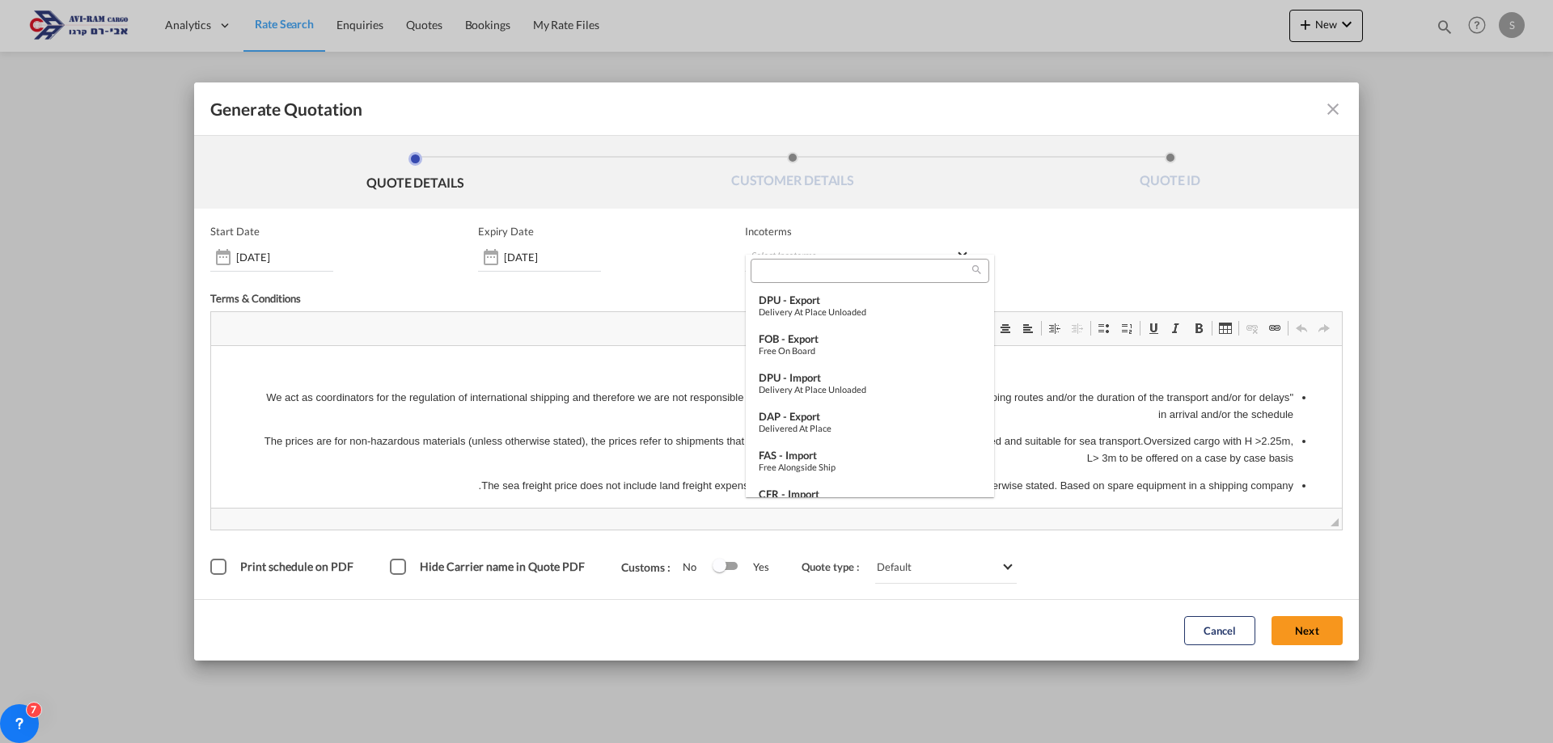
scroll to position [566, 0]
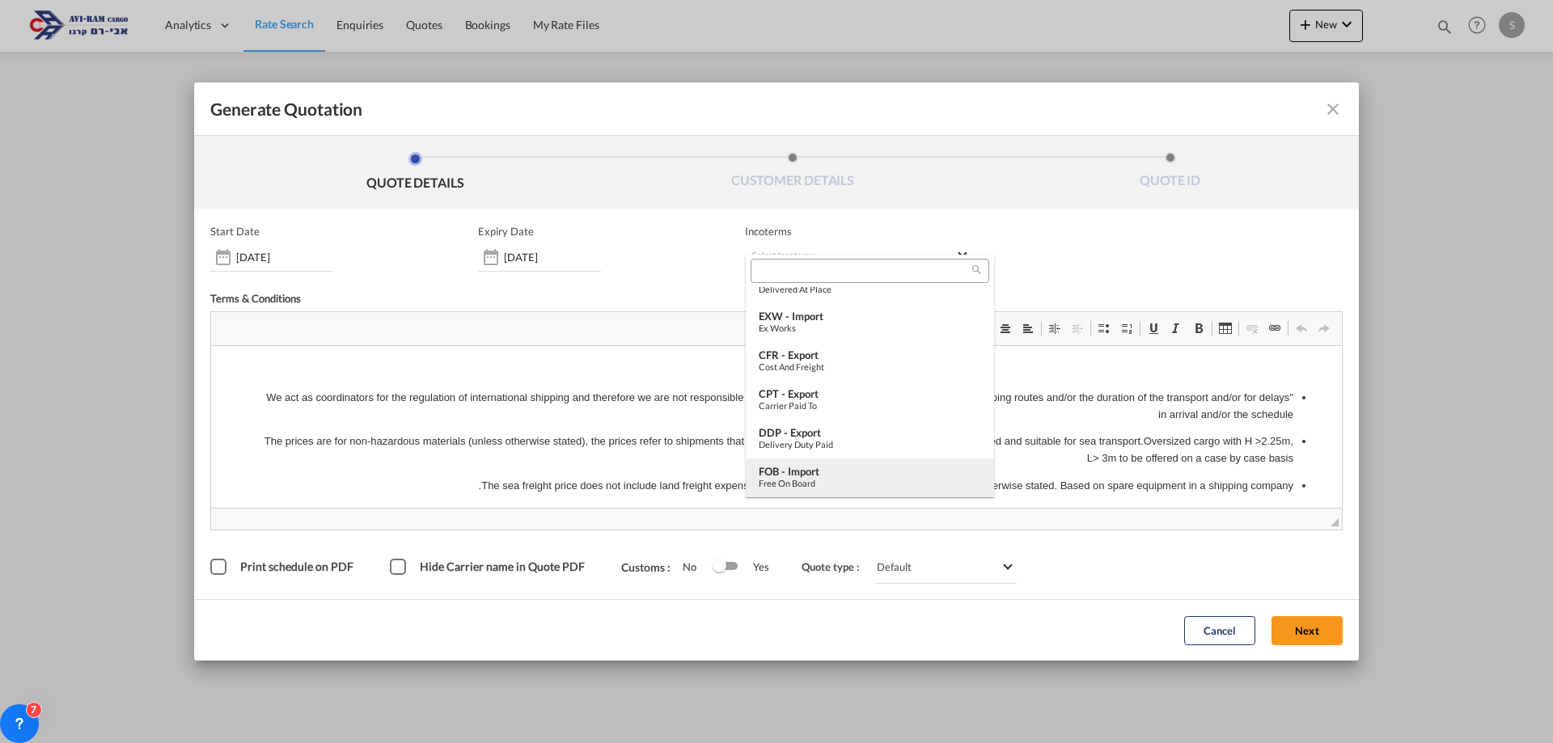
click at [833, 480] on div "Free on Board" at bounding box center [870, 483] width 222 height 11
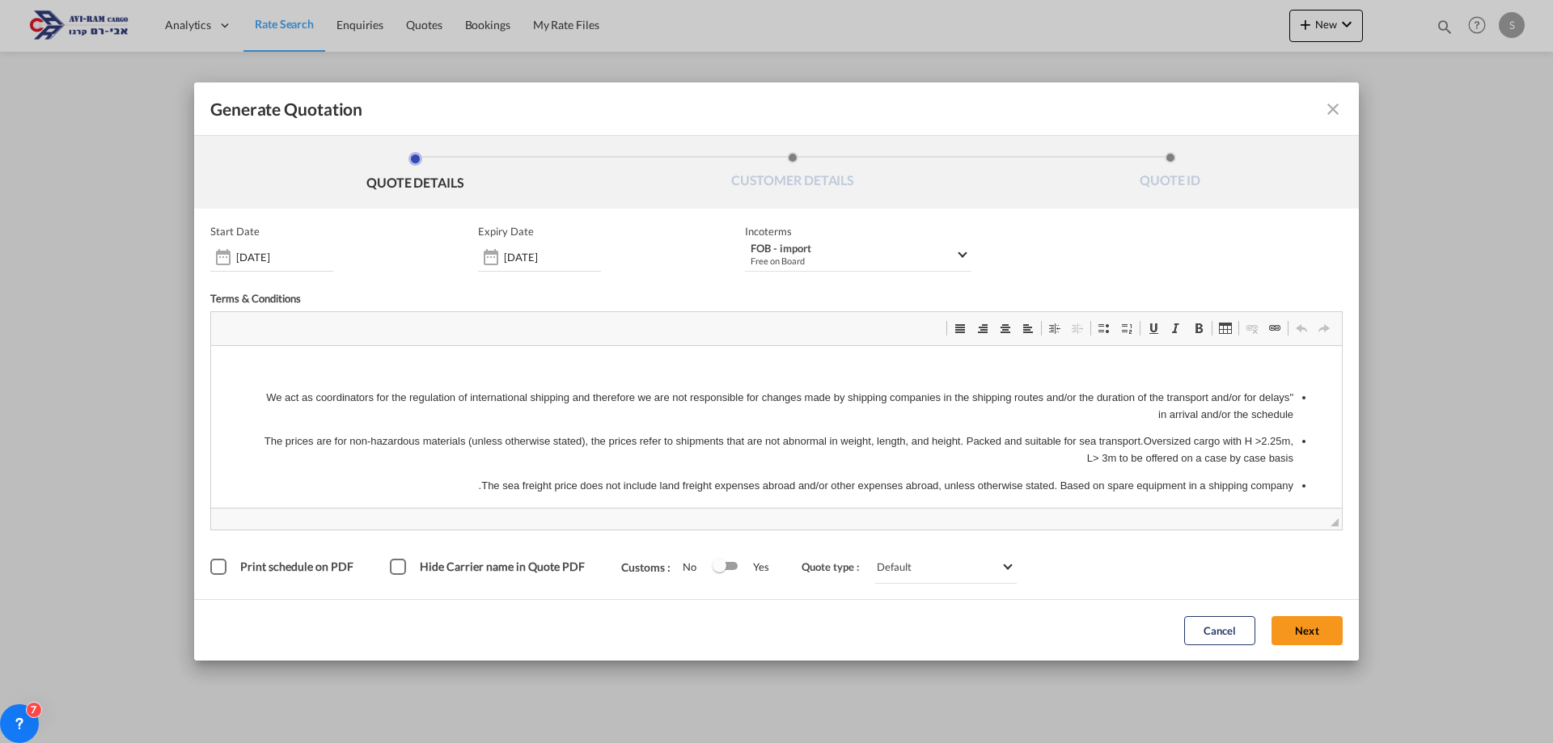
click at [1288, 631] on button "Next" at bounding box center [1307, 630] width 71 height 29
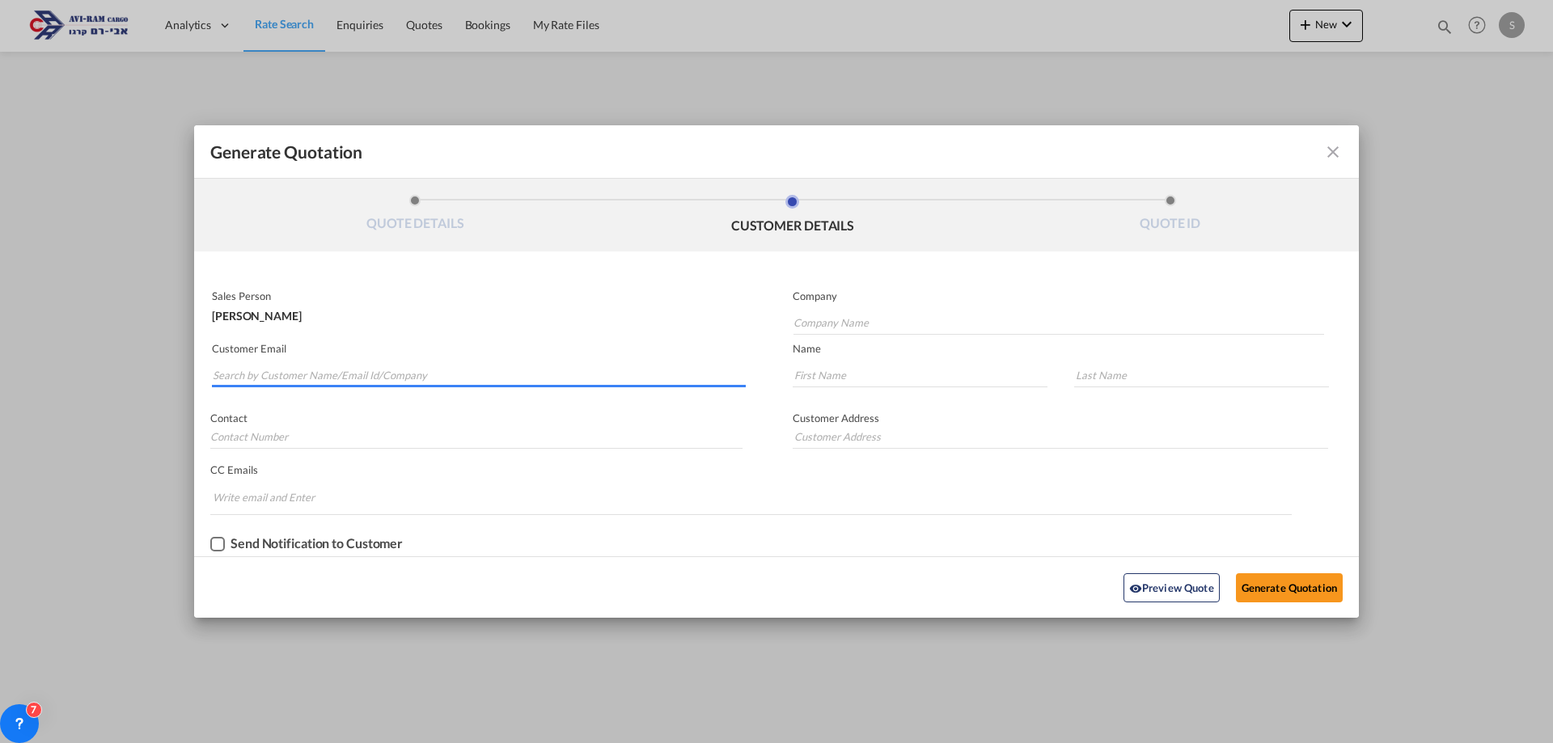
click at [350, 380] on input "Search by Customer Name/Email Id/Company" at bounding box center [479, 375] width 533 height 24
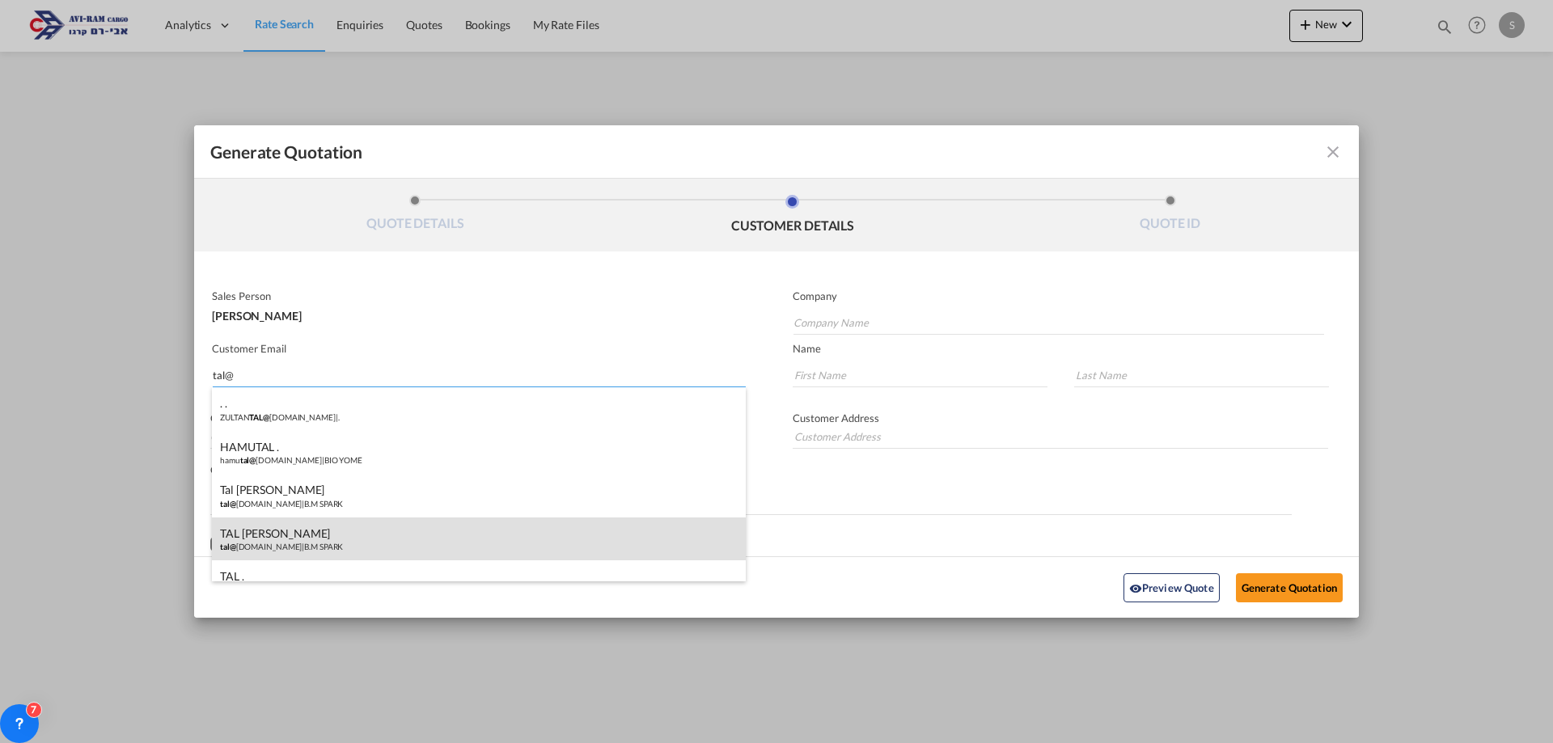
type input "tal@"
click at [360, 533] on div "TAL [PERSON_NAME] tal@ [DOMAIN_NAME] | B.M SPARK" at bounding box center [479, 540] width 534 height 44
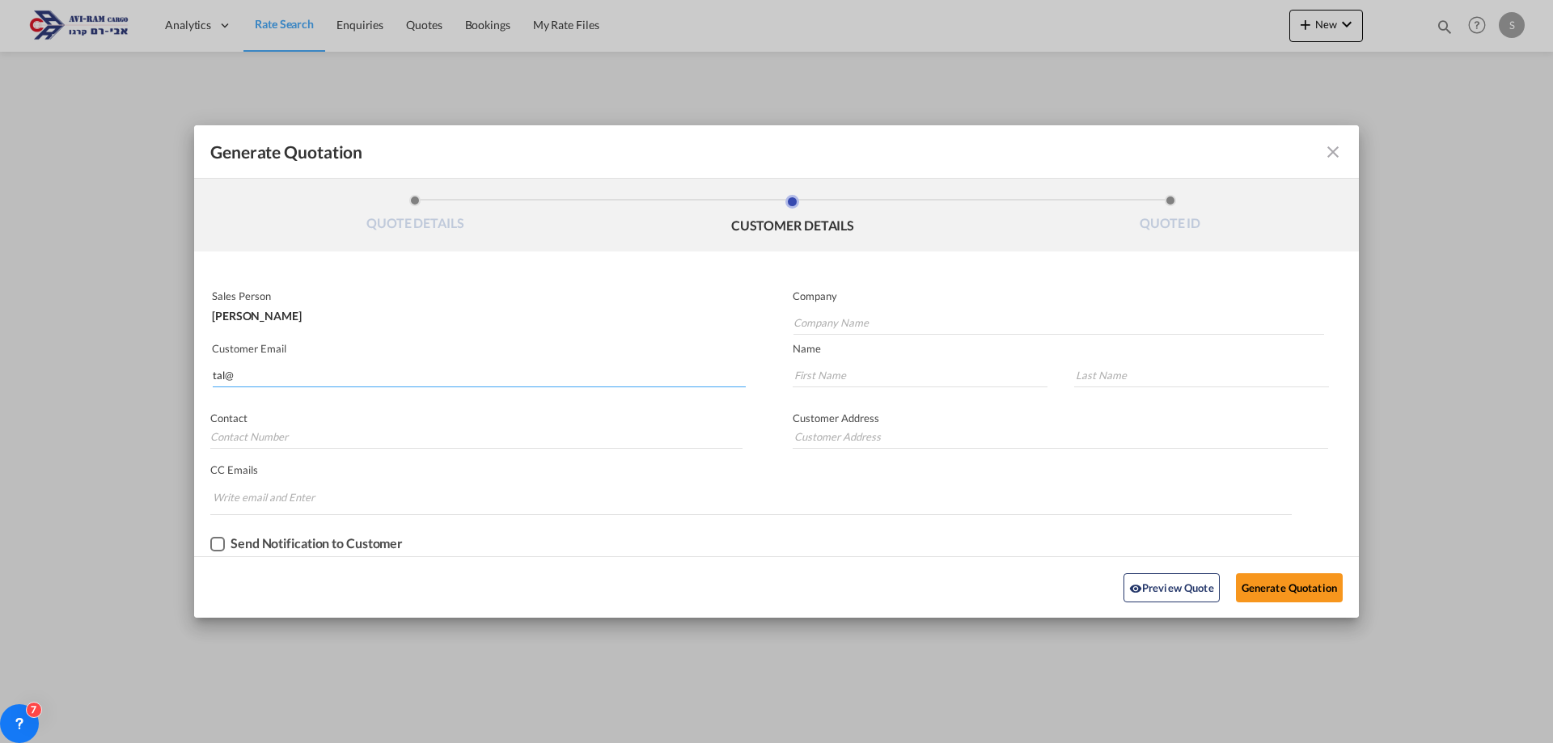
type input "B.M SPARK"
type input "[EMAIL_ADDRESS][DOMAIN_NAME]"
type input "TAL"
type input "[PERSON_NAME]"
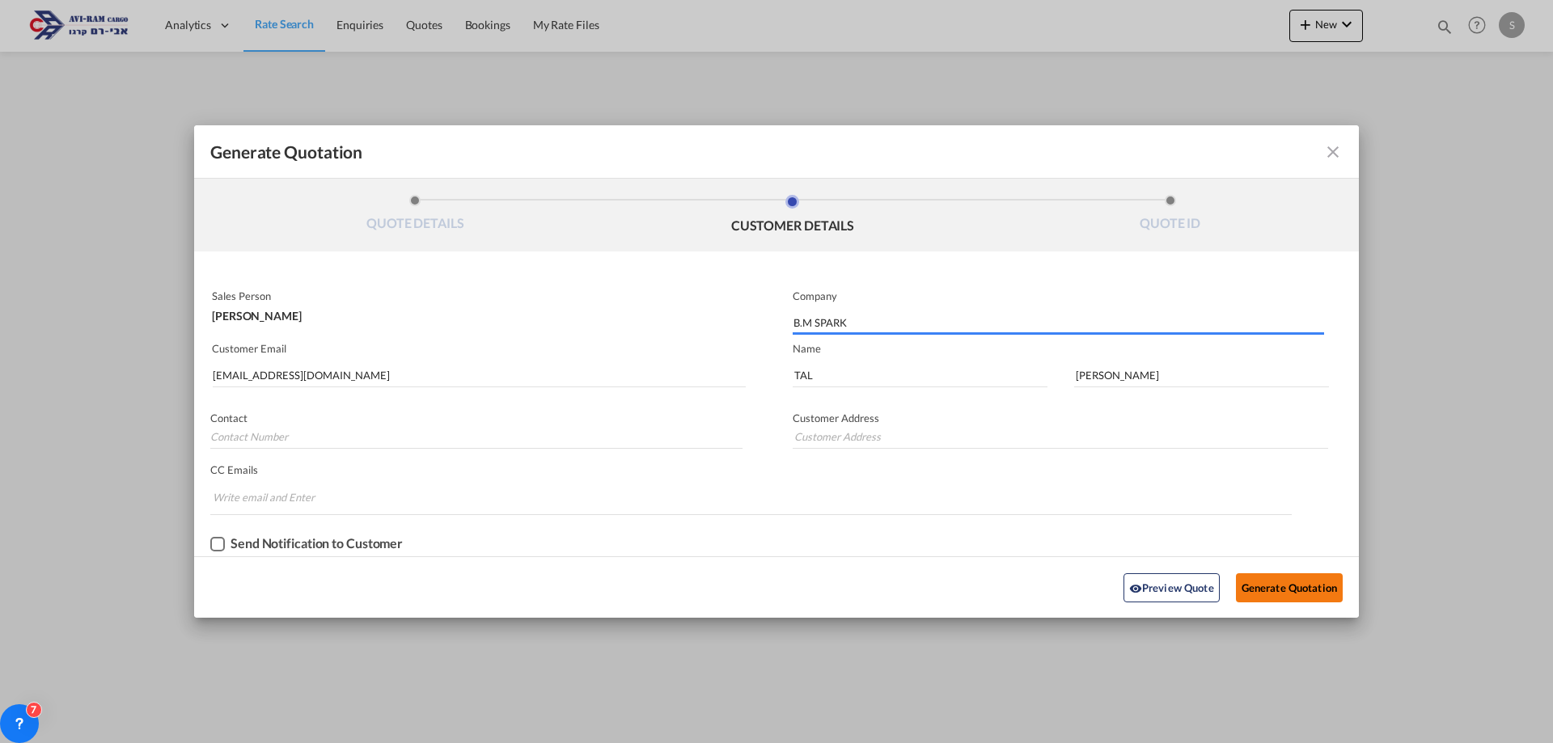
click at [1288, 595] on button "Generate Quotation" at bounding box center [1289, 588] width 107 height 29
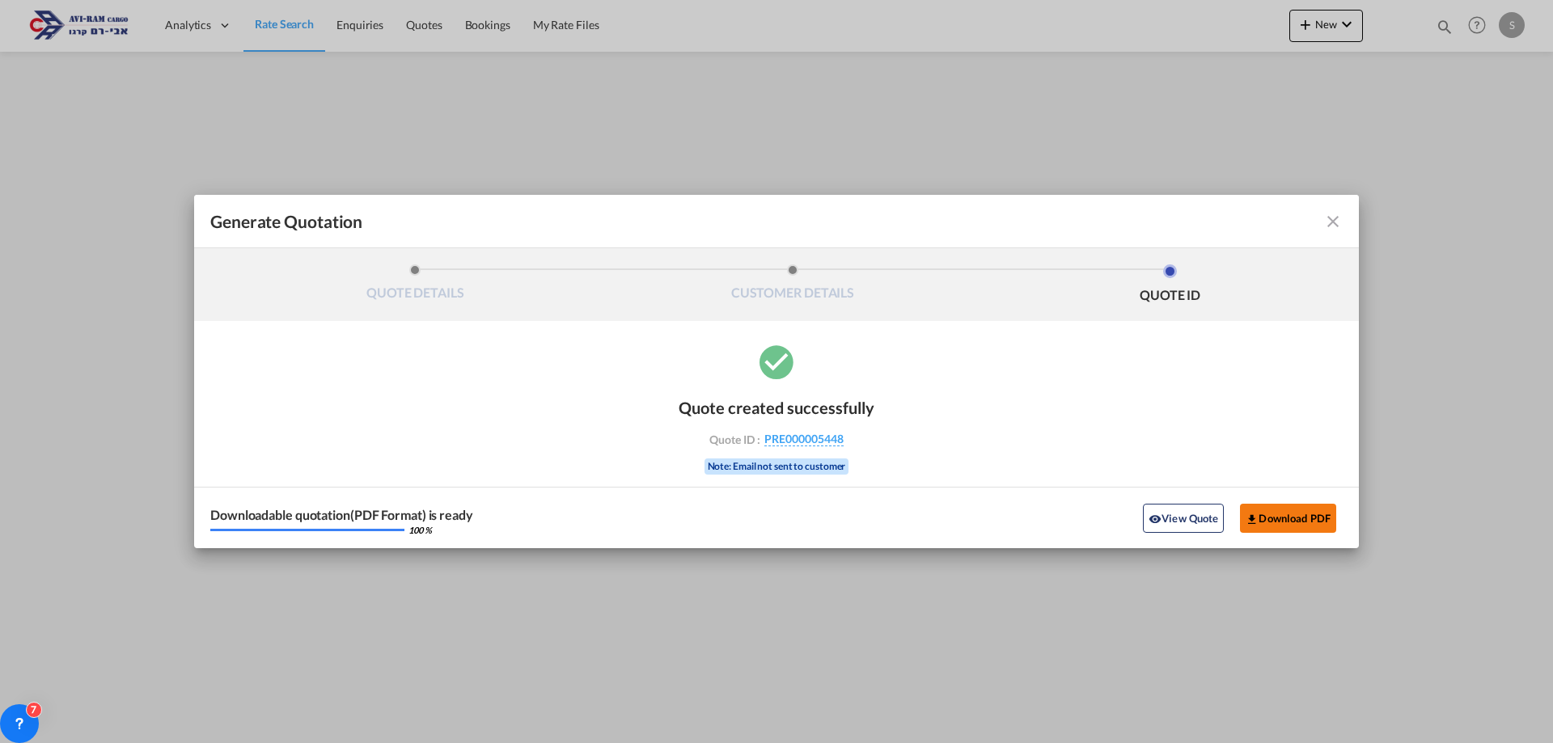
click at [1264, 508] on button "Download PDF" at bounding box center [1288, 518] width 96 height 29
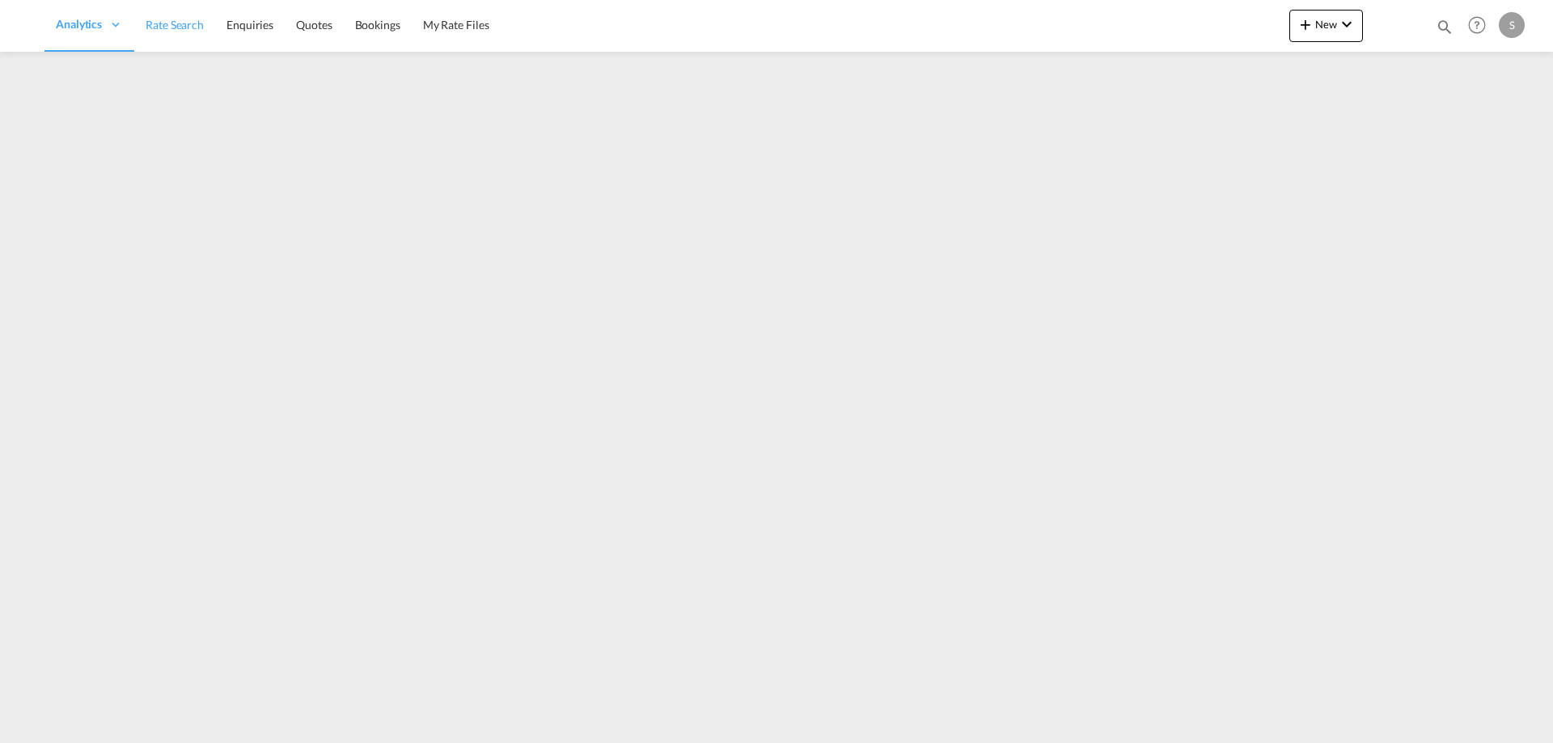
click at [182, 35] on link "Rate Search" at bounding box center [174, 25] width 81 height 53
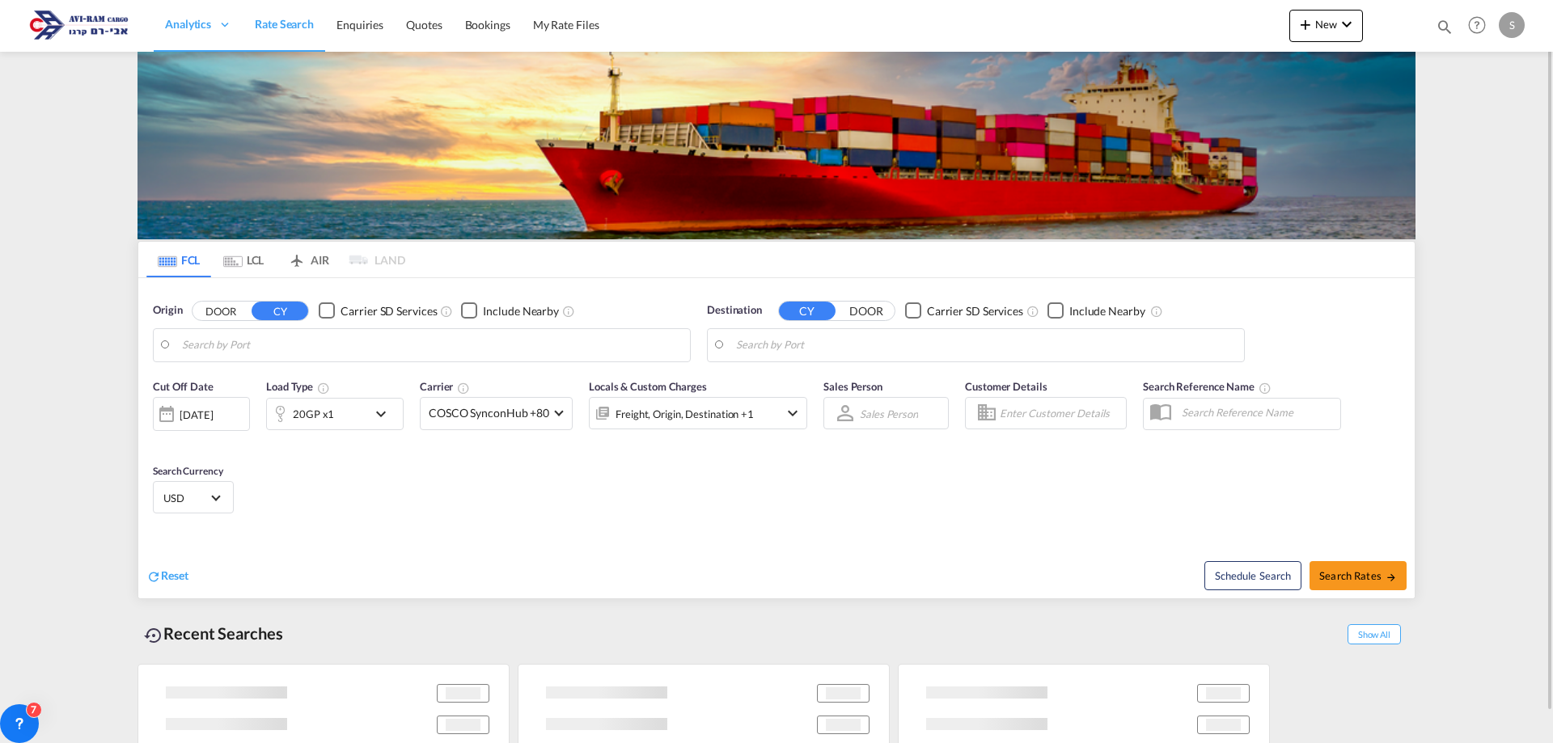
type input "Ningbo, CNNGB"
type input "Ashdod, ILASH"
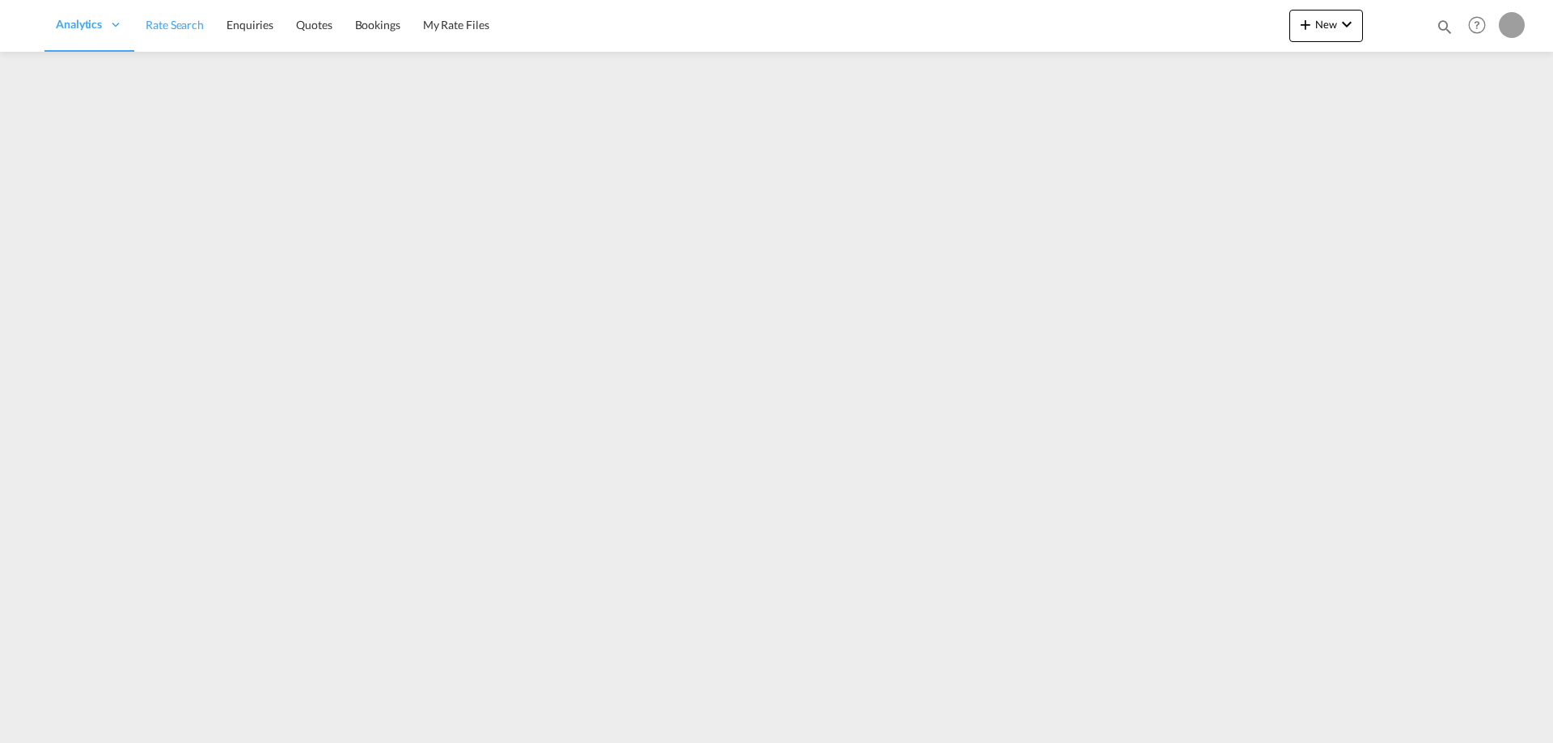
click at [184, 32] on span "Rate Search" at bounding box center [175, 25] width 58 height 16
click at [188, 25] on span "Rate Search" at bounding box center [175, 25] width 58 height 14
click at [189, 24] on span "Rate Search" at bounding box center [175, 25] width 58 height 14
click at [168, 26] on span "Rate Search" at bounding box center [175, 25] width 58 height 14
